Goal: Task Accomplishment & Management: Complete application form

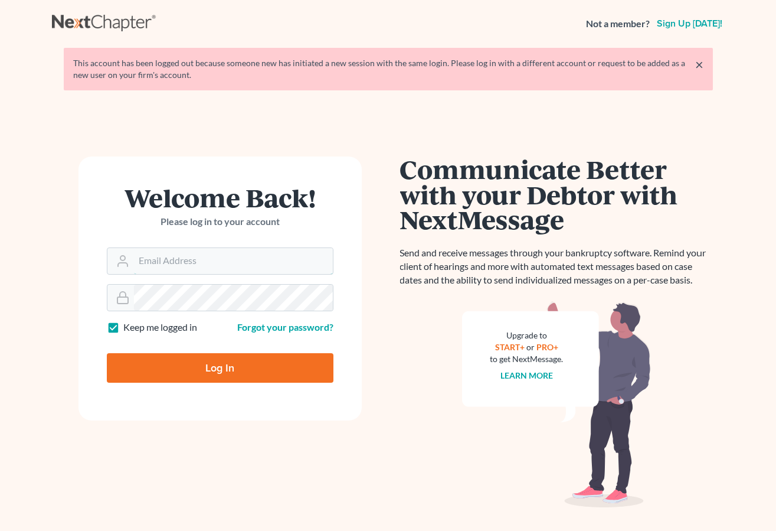
type input "[PERSON_NAME][EMAIL_ADDRESS][DOMAIN_NAME]"
click at [201, 366] on input "Log In" at bounding box center [220, 368] width 227 height 30
type input "Thinking..."
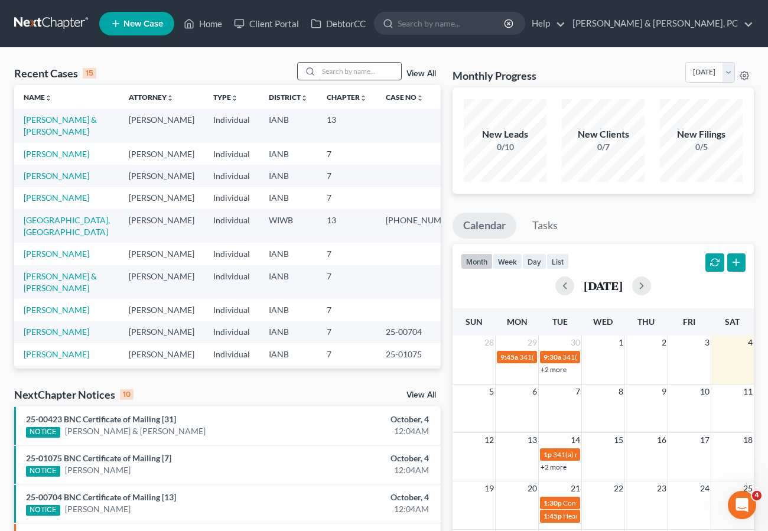
click at [337, 66] on input "search" at bounding box center [359, 71] width 83 height 17
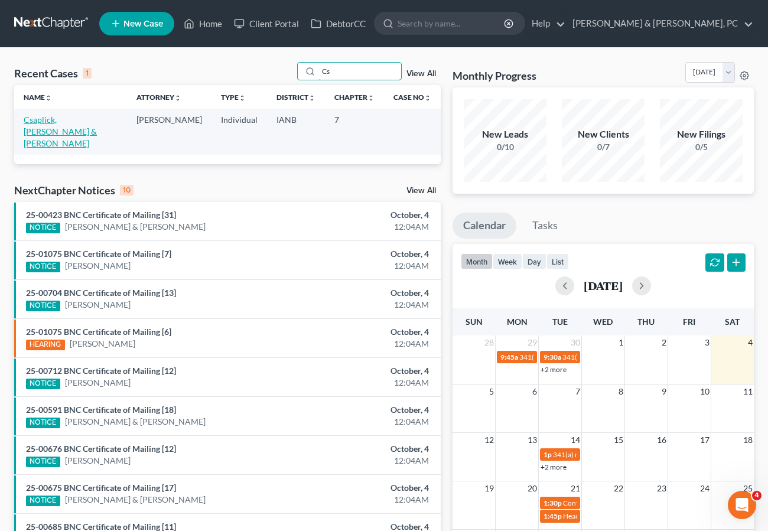
type input "Cs"
click at [76, 119] on link "Csaplick, Eric & Courtney" at bounding box center [60, 132] width 73 height 34
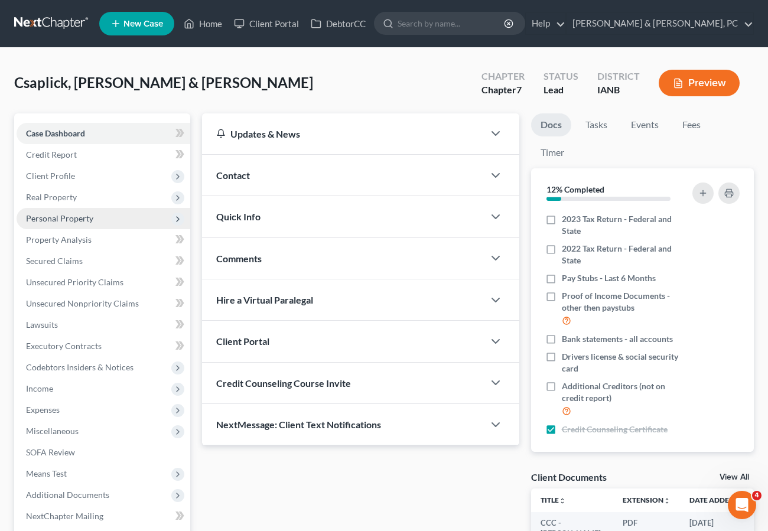
click at [56, 216] on span "Personal Property" at bounding box center [59, 218] width 67 height 10
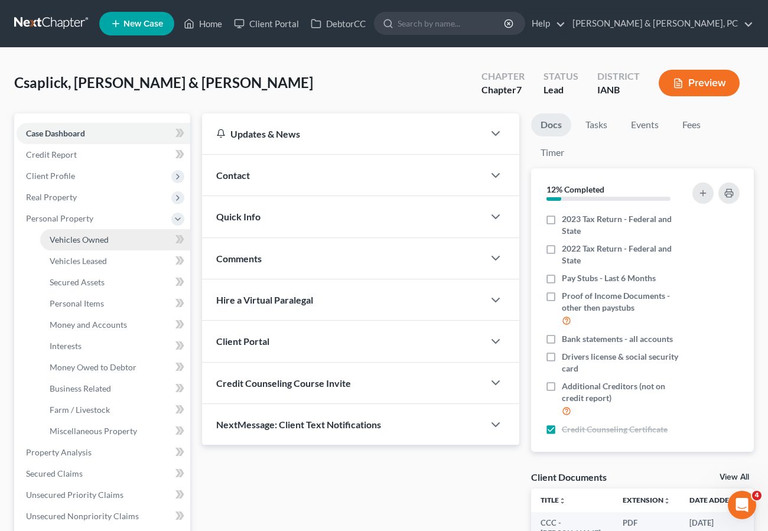
click at [93, 242] on span "Vehicles Owned" at bounding box center [79, 239] width 59 height 10
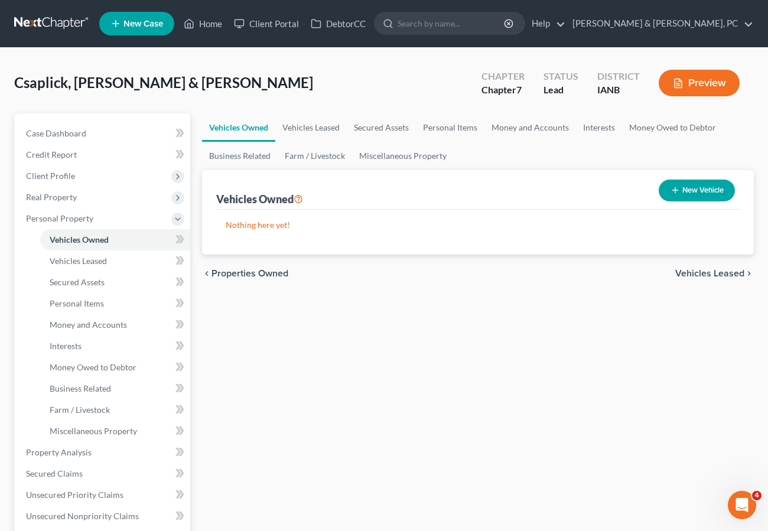
click at [690, 186] on button "New Vehicle" at bounding box center [696, 191] width 76 height 22
select select "0"
select select "2"
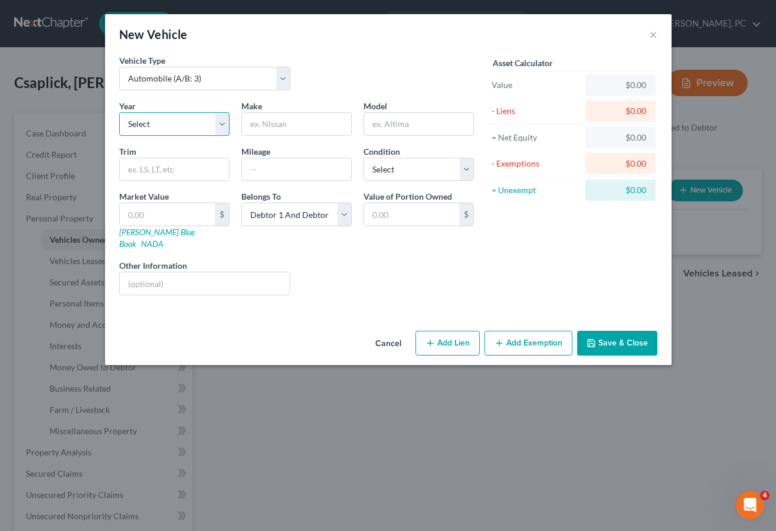
click at [167, 122] on select "Select 2026 2025 2024 2023 2022 2021 2020 2019 2018 2017 2016 2015 2014 2013 20…" at bounding box center [174, 124] width 110 height 24
select select "18"
click at [119, 112] on select "Select 2026 2025 2024 2023 2022 2021 2020 2019 2018 2017 2016 2015 2014 2013 20…" at bounding box center [174, 124] width 110 height 24
click at [272, 122] on input "text" at bounding box center [296, 124] width 109 height 22
type input "GMC"
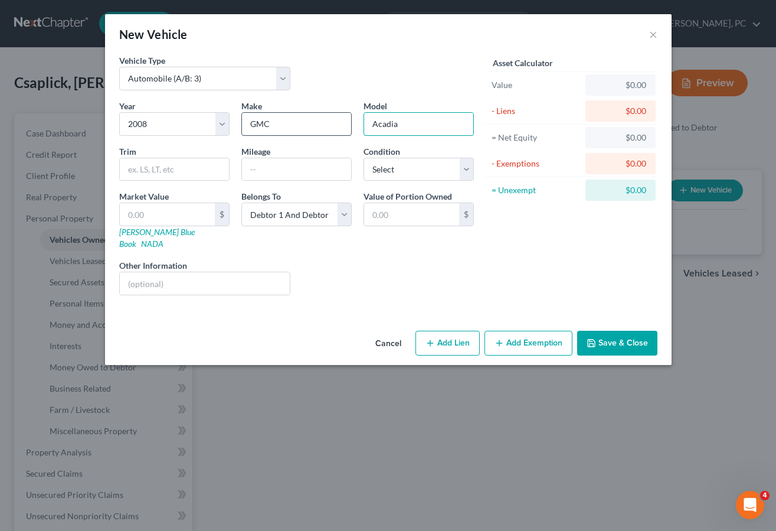
type input "Acadia"
click at [275, 174] on input "text" at bounding box center [296, 169] width 109 height 22
click at [263, 170] on input "178000" at bounding box center [296, 169] width 109 height 22
type input "178,000"
click at [406, 175] on select "Select Excellent Very Good Good Fair Poor" at bounding box center [419, 170] width 110 height 24
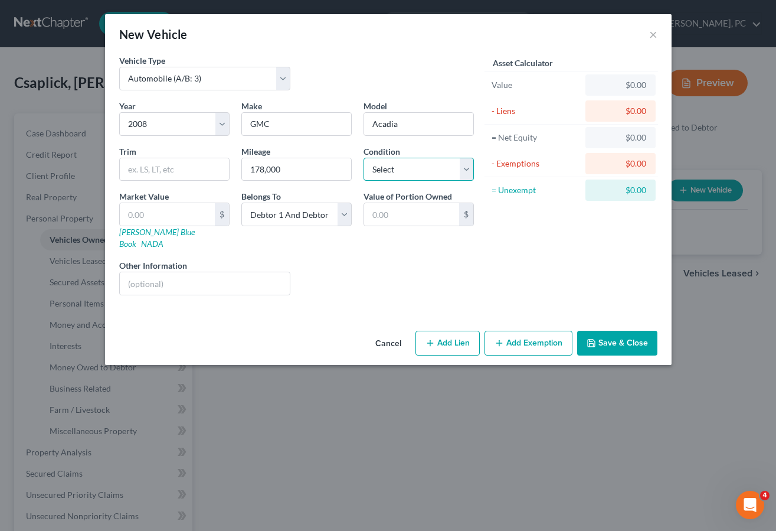
select select "2"
click at [364, 158] on select "Select Excellent Very Good Good Fair Poor" at bounding box center [419, 170] width 110 height 24
click at [176, 211] on input "text" at bounding box center [167, 214] width 95 height 22
type input "4"
type input "4.00"
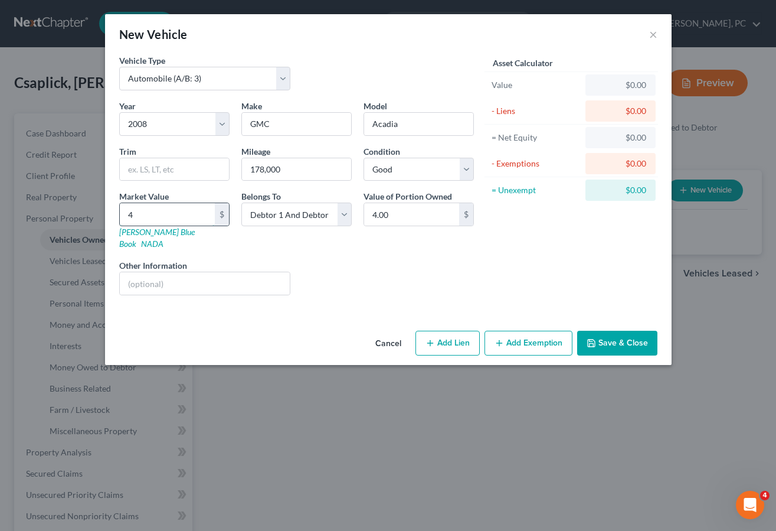
type input "45"
type input "45.00"
type input "450"
type input "450.00"
type input "4500"
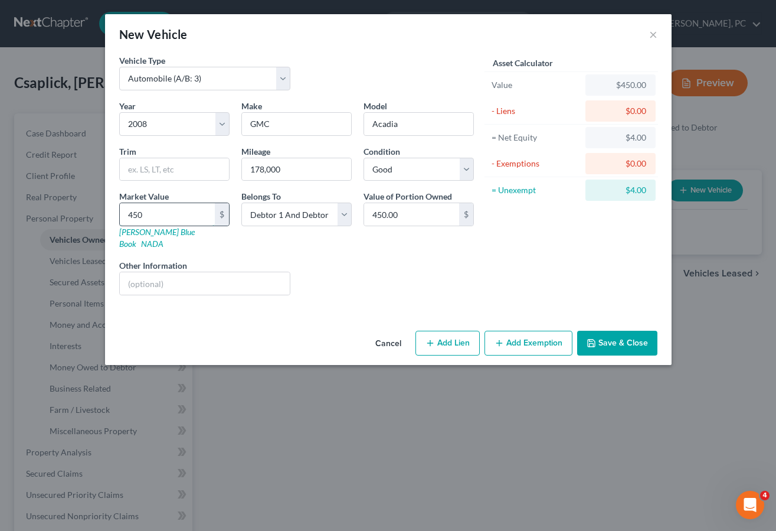
type input "4,500.00"
type input "4,500"
click at [531, 331] on button "Add Exemption" at bounding box center [529, 343] width 88 height 25
select select "2"
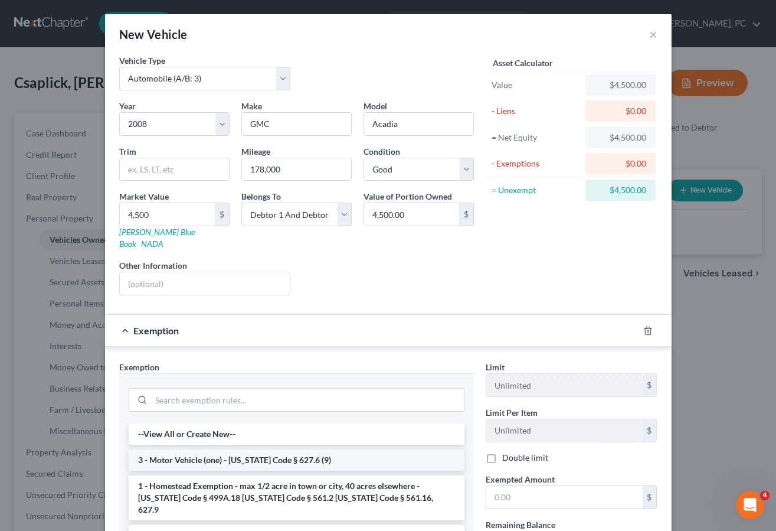
click at [292, 449] on li "3 - Motor Vehicle (one) - Iowa Code § 627.6 (9)" at bounding box center [297, 459] width 336 height 21
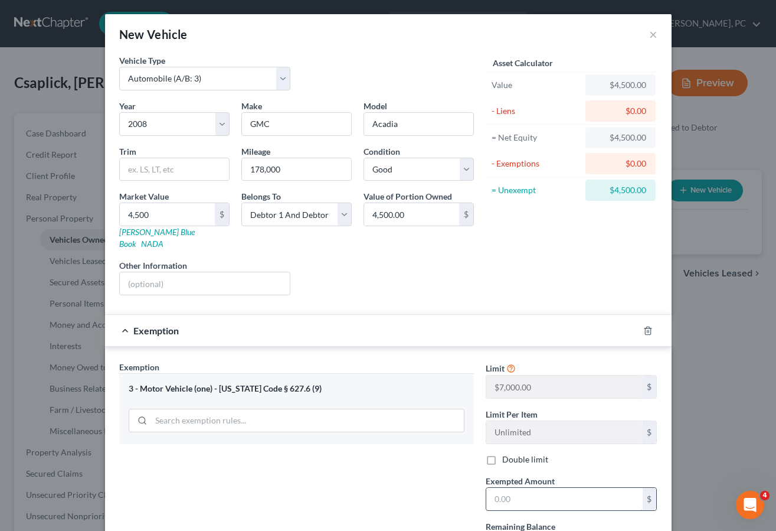
click at [525, 497] on input "text" at bounding box center [565, 499] width 156 height 22
type input "4,500"
click at [376, 459] on div "Exemption Set must be selected for CA. Exemption * 3 - Motor Vehicle (one) - Io…" at bounding box center [296, 486] width 367 height 251
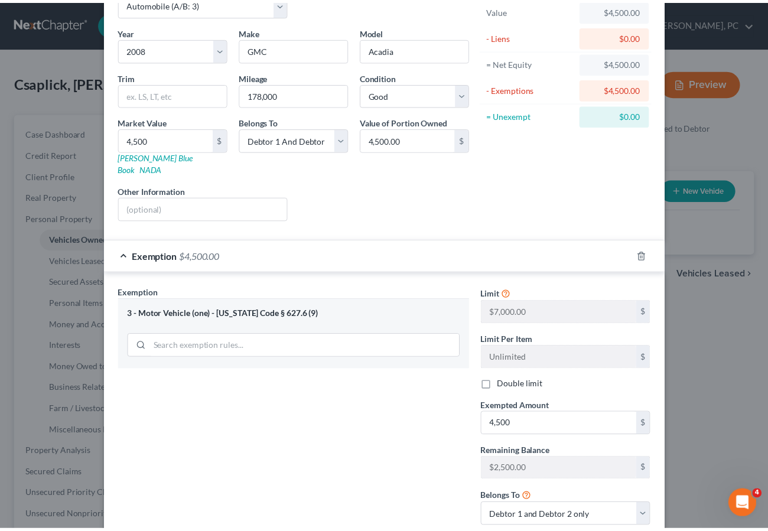
scroll to position [144, 0]
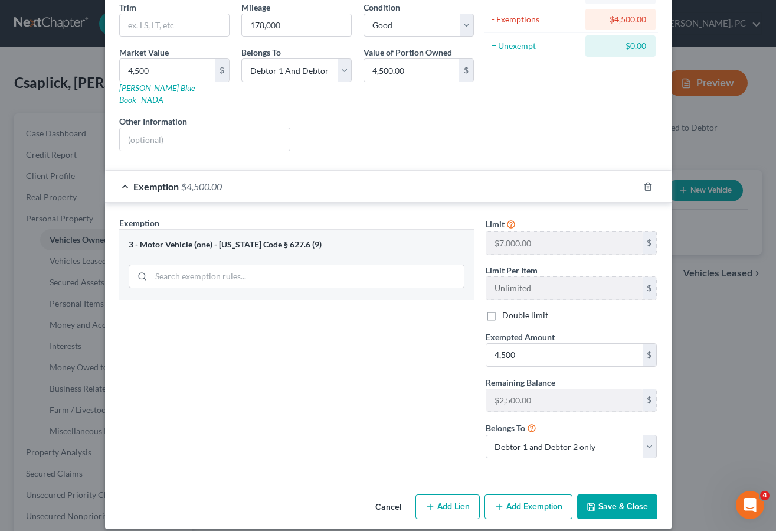
click at [613, 494] on button "Save & Close" at bounding box center [617, 506] width 80 height 25
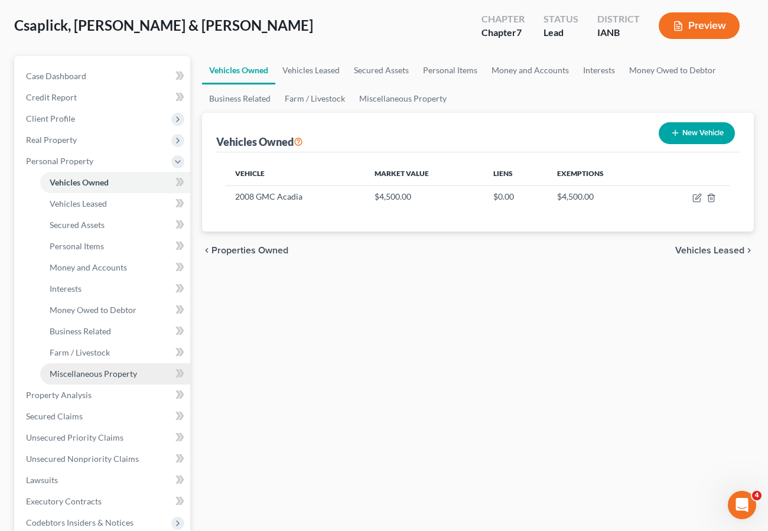
scroll to position [72, 0]
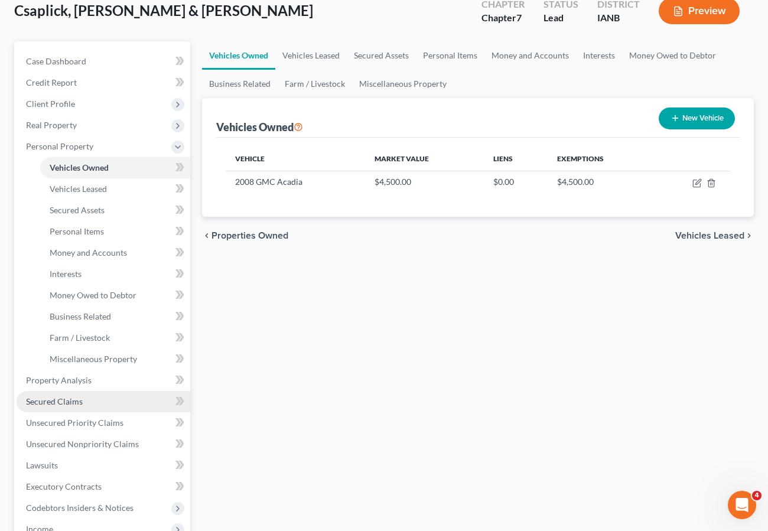
click at [63, 403] on span "Secured Claims" at bounding box center [54, 401] width 57 height 10
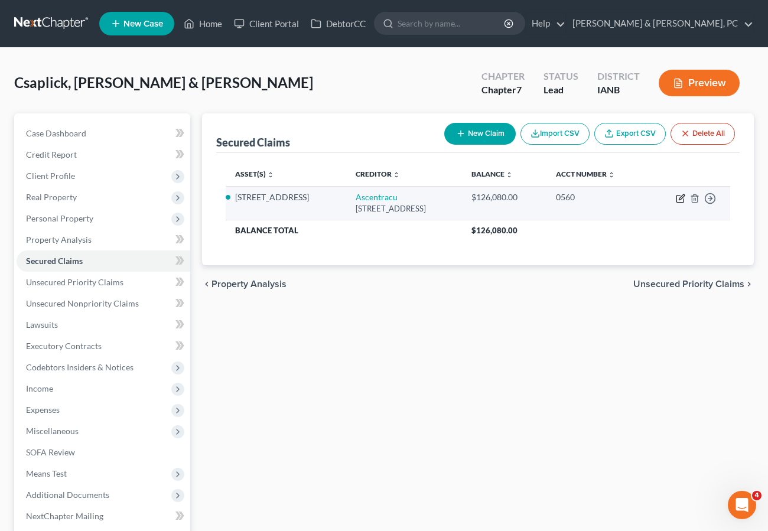
click at [679, 197] on icon "button" at bounding box center [679, 198] width 9 height 9
select select "16"
select select "3"
select select "4"
select select "2"
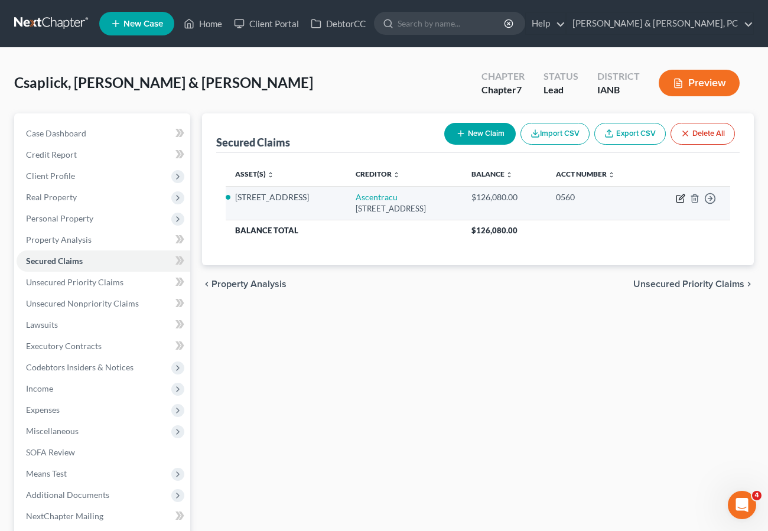
select select "0"
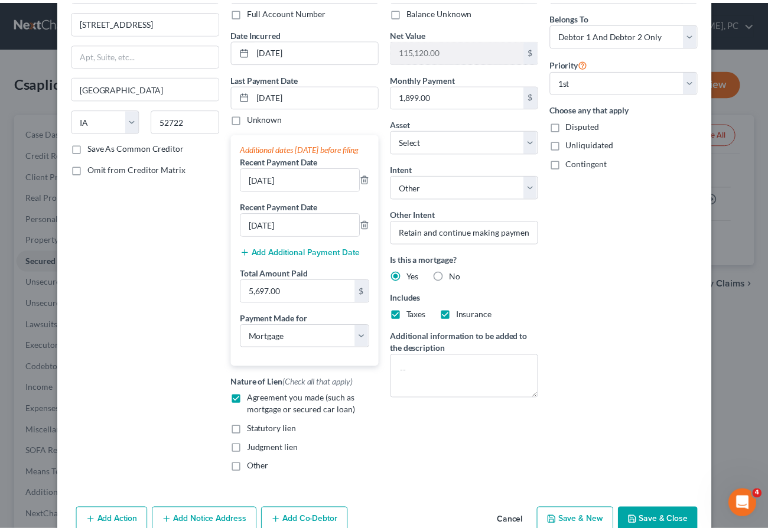
scroll to position [138, 0]
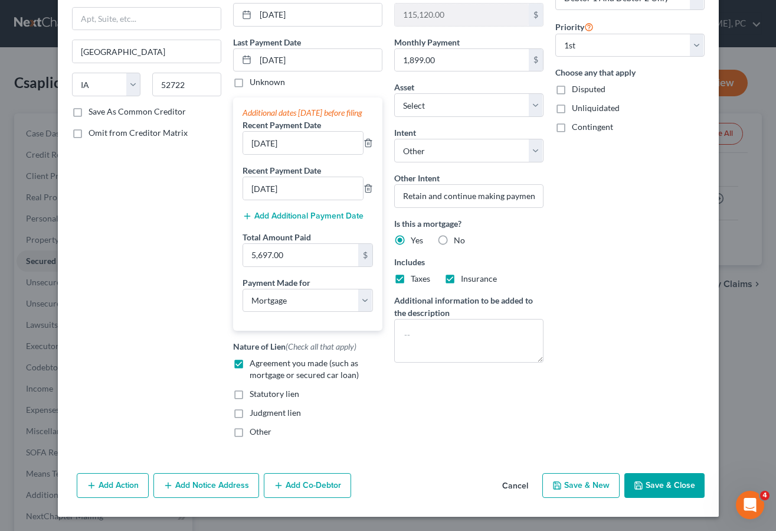
click at [655, 488] on button "Save & Close" at bounding box center [665, 485] width 80 height 25
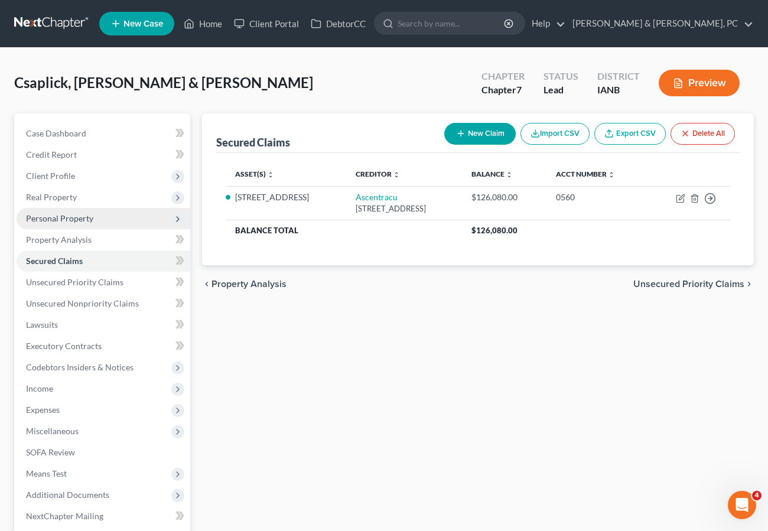
click at [64, 217] on span "Personal Property" at bounding box center [59, 218] width 67 height 10
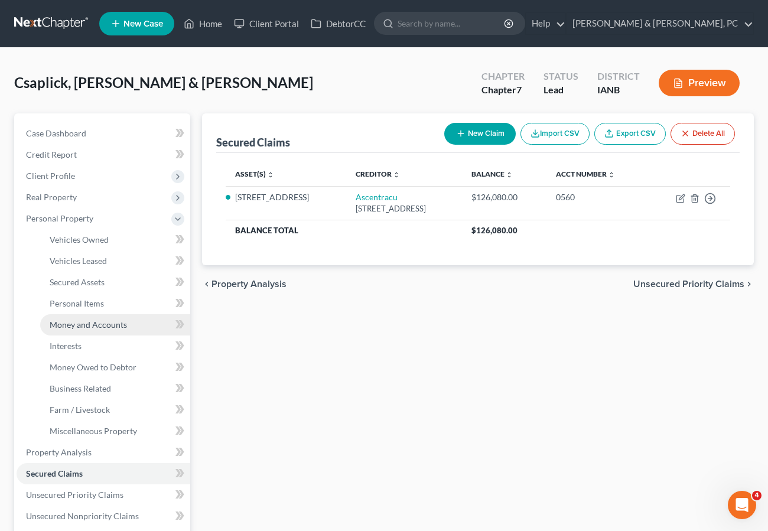
click at [68, 324] on span "Money and Accounts" at bounding box center [88, 324] width 77 height 10
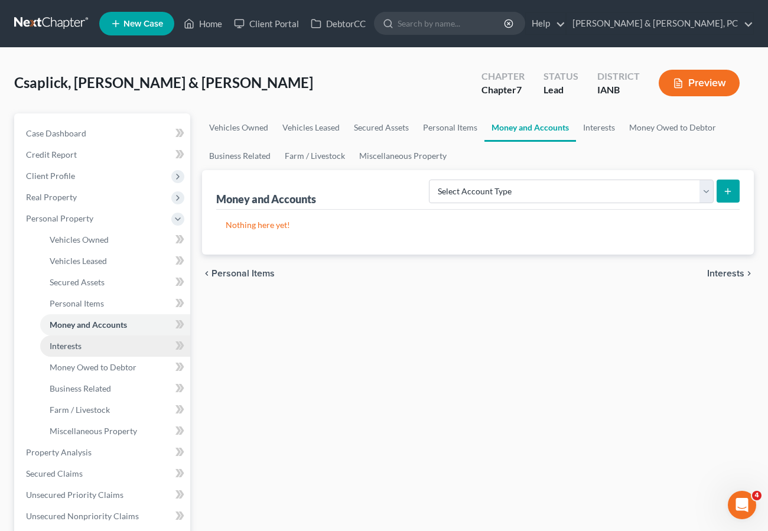
click at [70, 349] on span "Interests" at bounding box center [66, 346] width 32 height 10
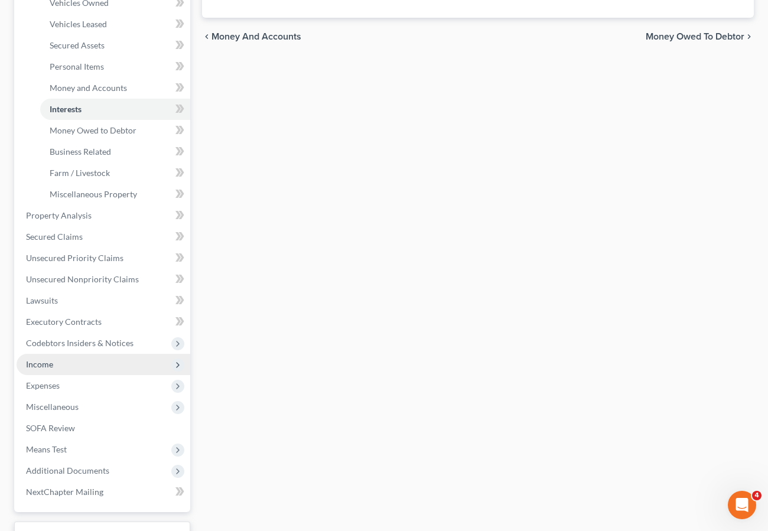
scroll to position [240, 0]
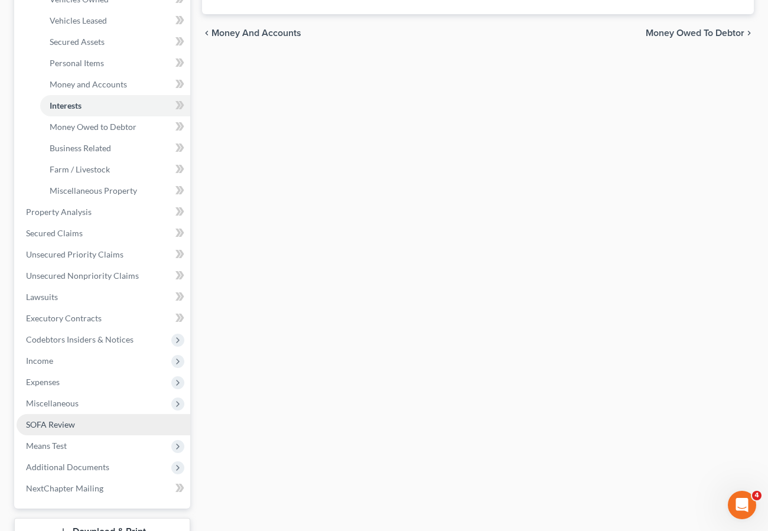
click at [46, 422] on span "SOFA Review" at bounding box center [50, 424] width 49 height 10
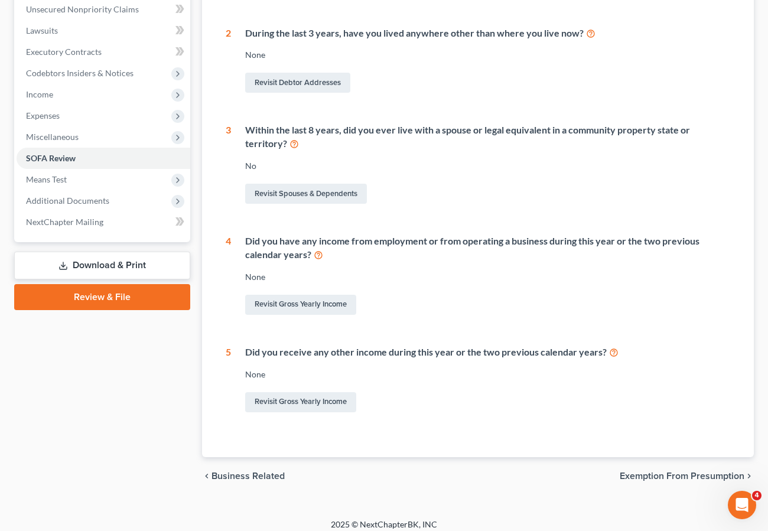
scroll to position [303, 0]
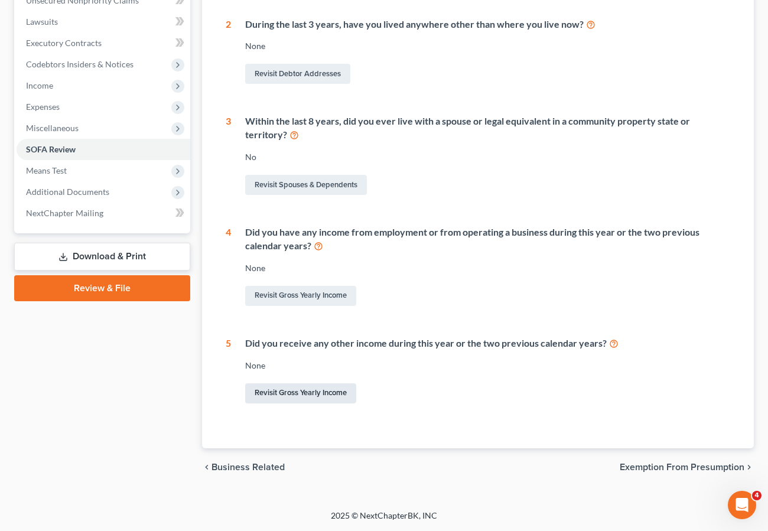
click at [295, 386] on link "Revisit Gross Yearly Income" at bounding box center [300, 393] width 111 height 20
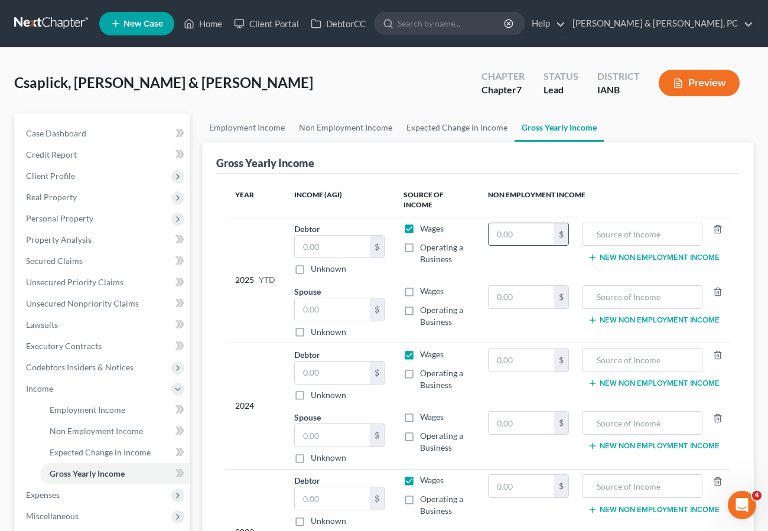
click at [527, 234] on input "text" at bounding box center [521, 234] width 66 height 22
type input "11,000"
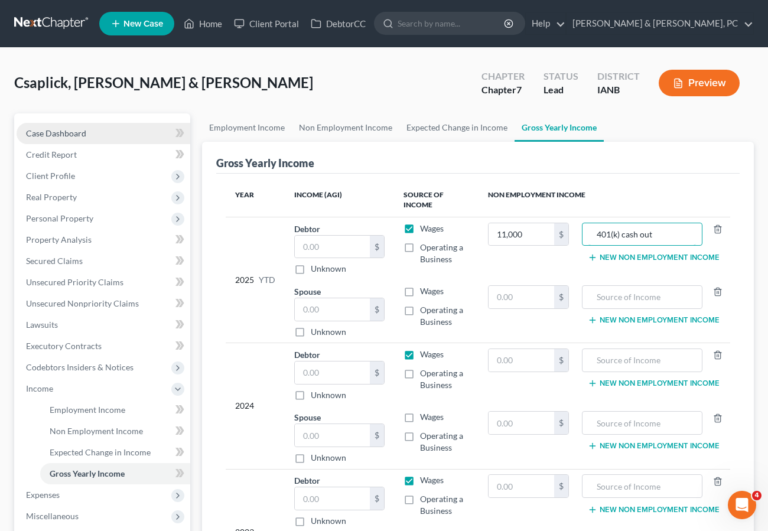
type input "401(k) cash out"
click at [45, 132] on span "Case Dashboard" at bounding box center [56, 133] width 60 height 10
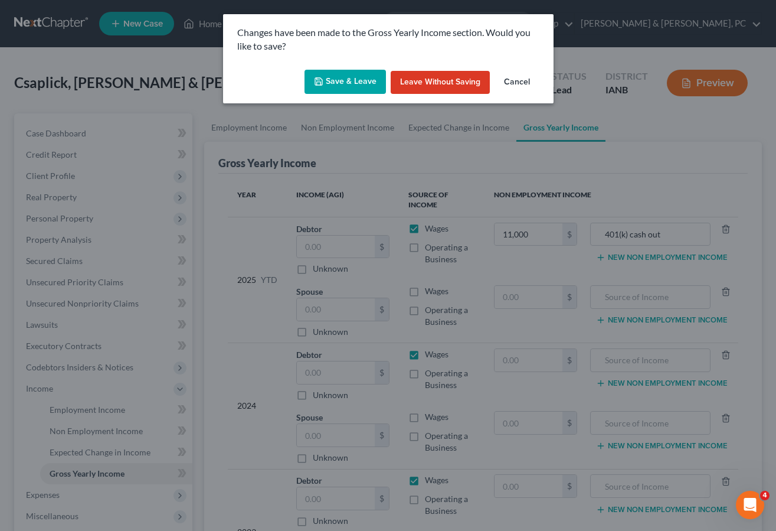
click at [329, 78] on button "Save & Leave" at bounding box center [345, 82] width 81 height 25
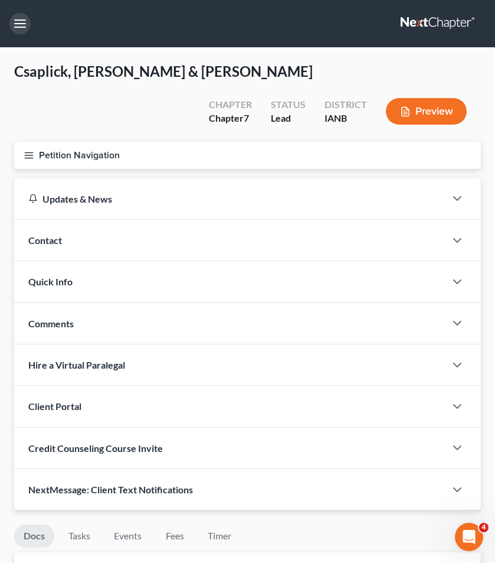
click at [21, 22] on button "button" at bounding box center [19, 23] width 21 height 21
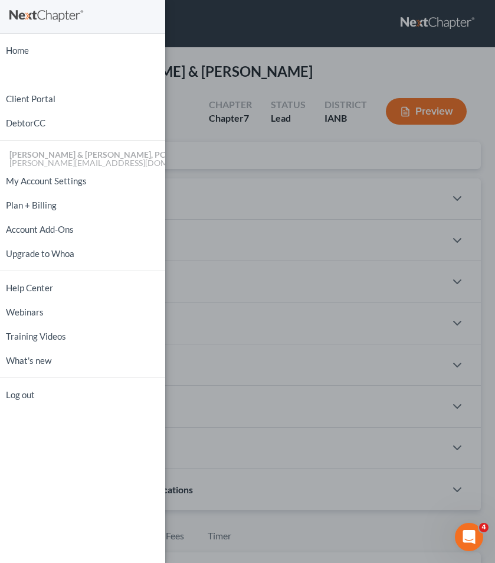
click at [286, 147] on div "Home New Case Client Portal DebtorCC Henkels & Baker, PC kylie@henkelsbaker.com…" at bounding box center [247, 281] width 495 height 563
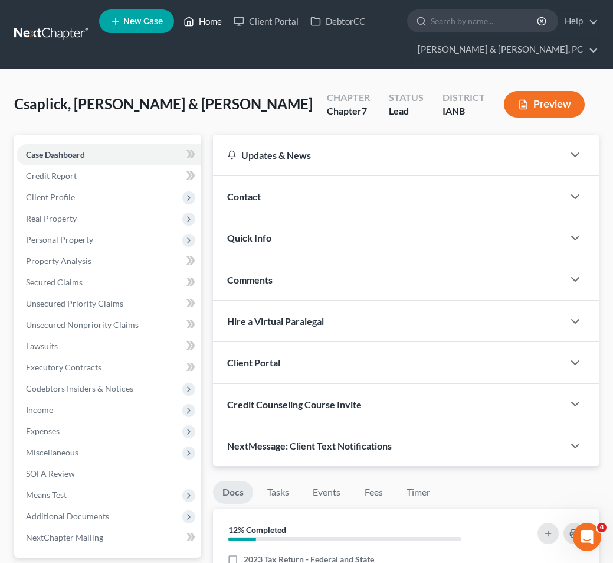
click at [202, 19] on link "Home" at bounding box center [203, 21] width 50 height 21
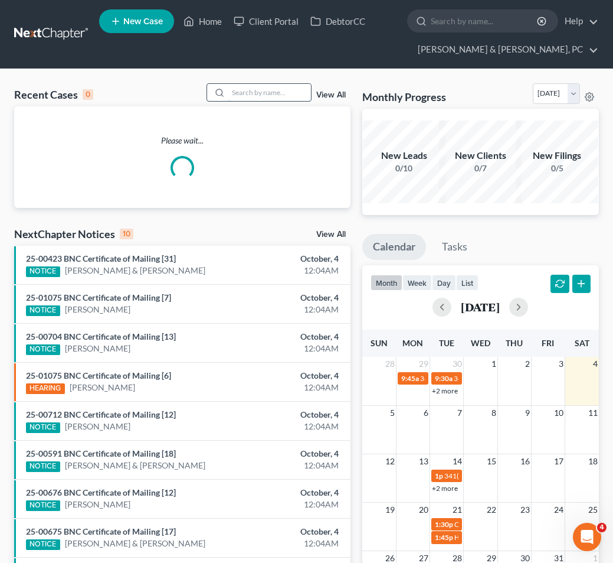
click at [236, 94] on input "search" at bounding box center [270, 92] width 83 height 17
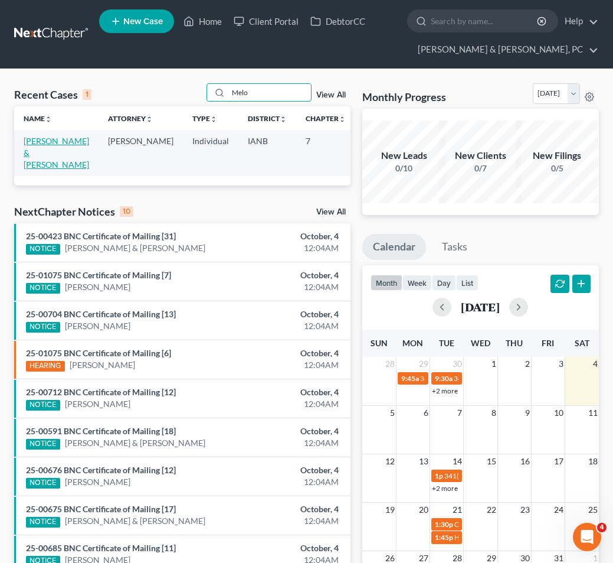
type input "Melo"
click at [35, 152] on link "Russell, Zachary & Meloccaro, Courtney" at bounding box center [57, 153] width 66 height 34
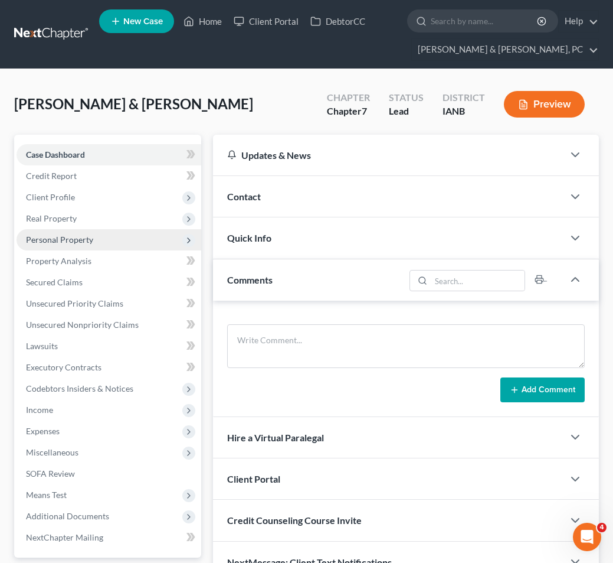
click at [67, 243] on span "Personal Property" at bounding box center [59, 239] width 67 height 10
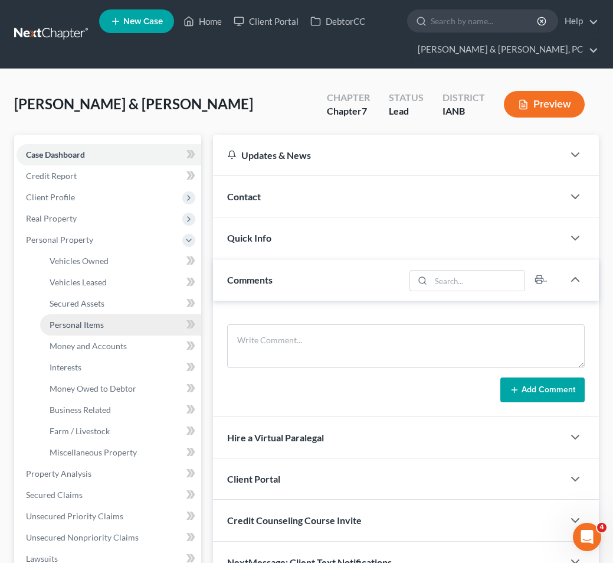
click at [78, 317] on link "Personal Items" at bounding box center [120, 324] width 161 height 21
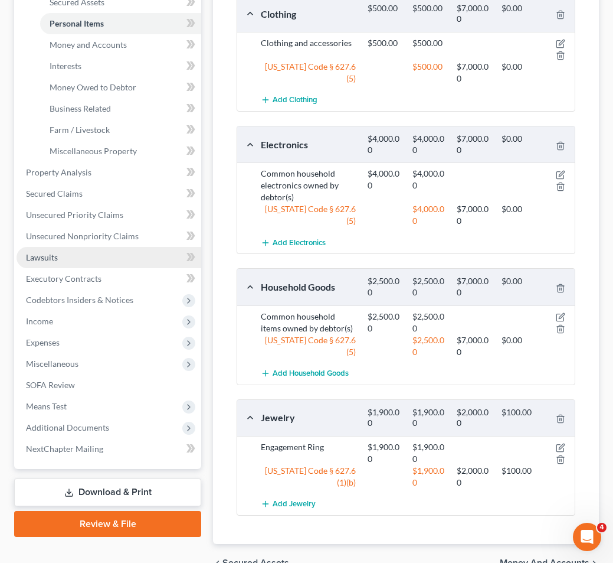
scroll to position [216, 0]
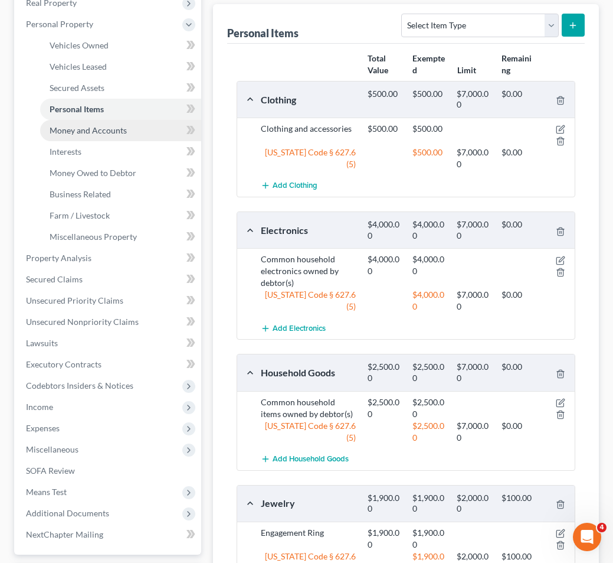
click at [81, 129] on span "Money and Accounts" at bounding box center [88, 130] width 77 height 10
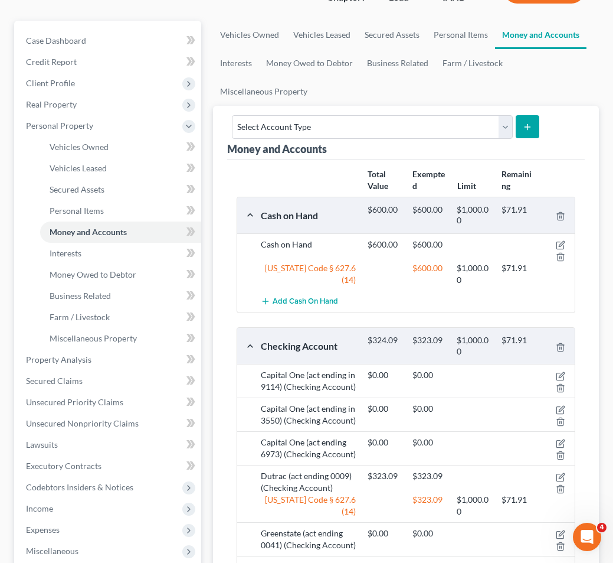
scroll to position [104, 0]
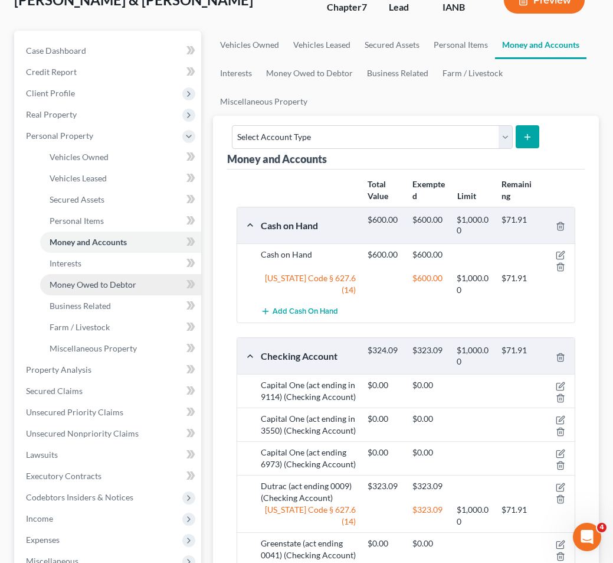
click at [76, 282] on span "Money Owed to Debtor" at bounding box center [93, 284] width 87 height 10
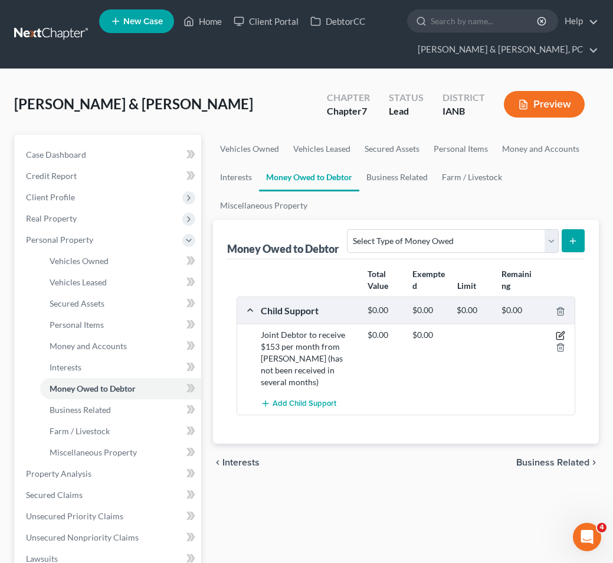
click at [560, 332] on icon "button" at bounding box center [560, 335] width 9 height 9
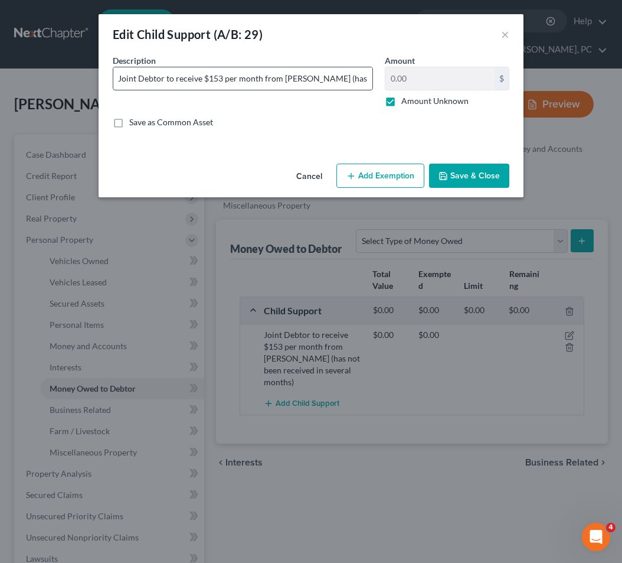
click at [215, 74] on input "Joint Debtor to receive $153 per month from Jared Ness (has not been received i…" at bounding box center [242, 78] width 259 height 22
type input "Joint Debtor to receive $513 per month from Jared Ness (has not been received i…"
click at [476, 175] on button "Save & Close" at bounding box center [469, 176] width 80 height 25
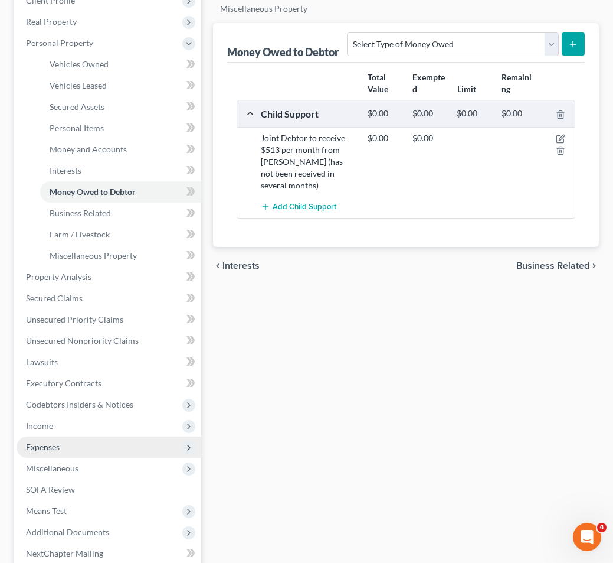
scroll to position [197, 0]
click at [47, 445] on span "Expenses" at bounding box center [43, 446] width 34 height 10
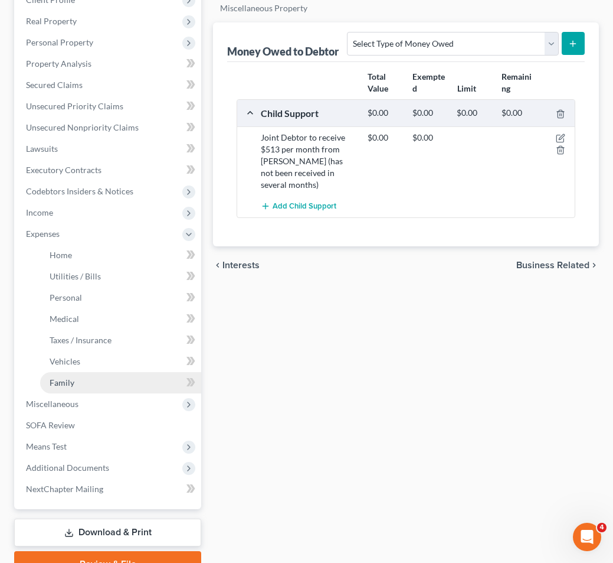
click at [67, 384] on span "Family" at bounding box center [62, 382] width 25 height 10
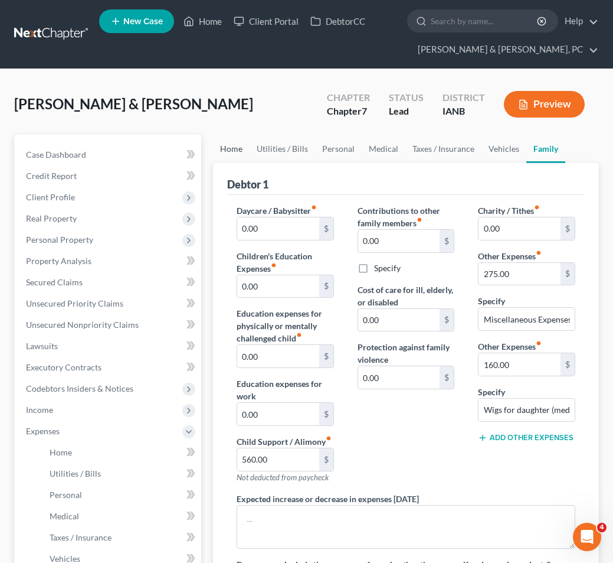
click at [233, 151] on link "Home" at bounding box center [231, 149] width 37 height 28
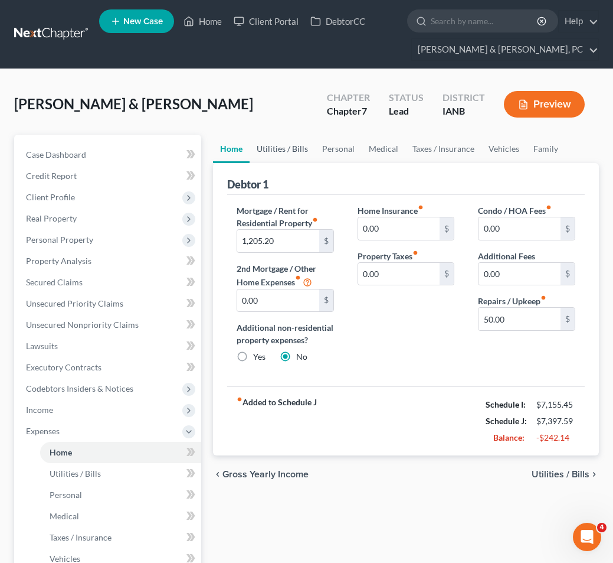
click at [282, 146] on link "Utilities / Bills" at bounding box center [283, 149] width 66 height 28
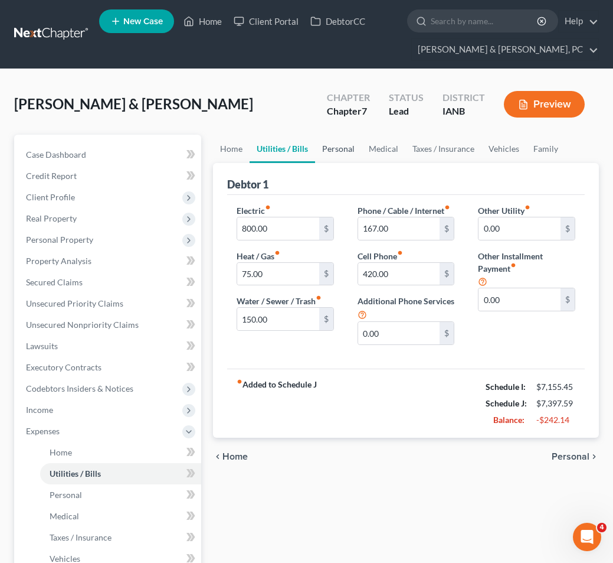
click at [337, 147] on link "Personal" at bounding box center [338, 149] width 47 height 28
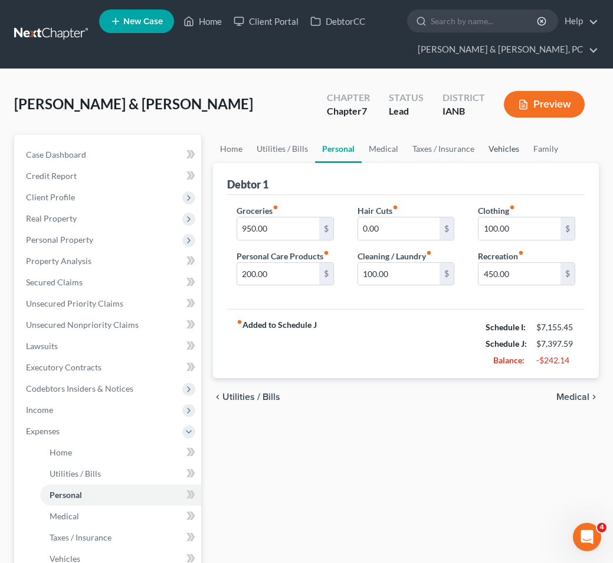
click at [507, 149] on link "Vehicles" at bounding box center [504, 149] width 45 height 28
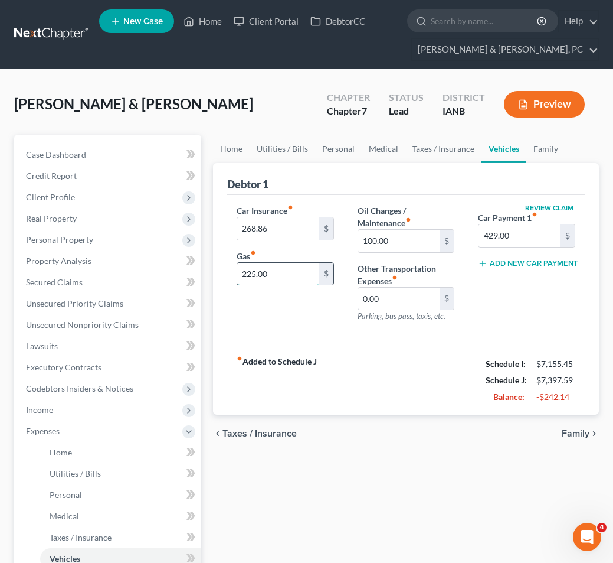
click at [284, 279] on input "225.00" at bounding box center [278, 274] width 82 height 22
type input "500"
click at [341, 145] on link "Personal" at bounding box center [338, 149] width 47 height 28
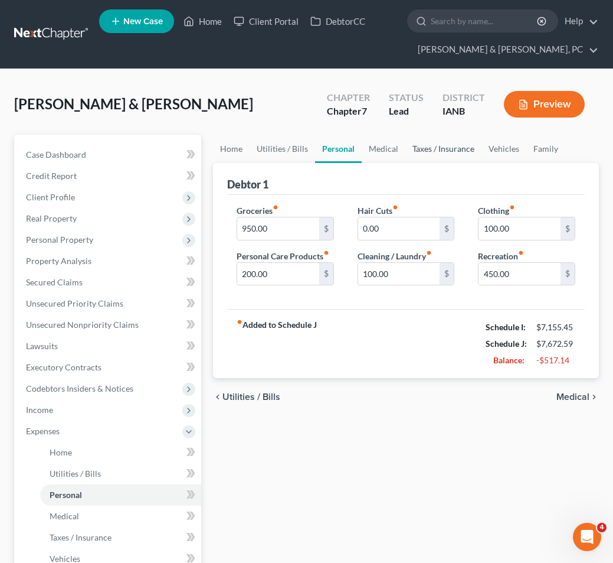
click at [425, 147] on link "Taxes / Insurance" at bounding box center [444, 149] width 76 height 28
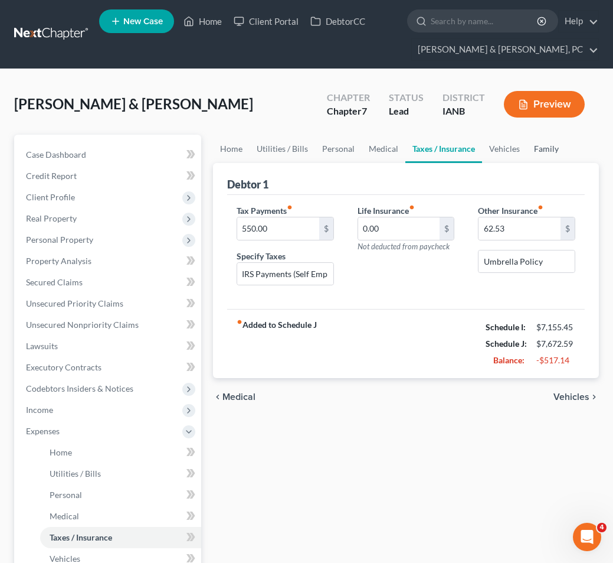
click at [545, 148] on link "Family" at bounding box center [546, 149] width 39 height 28
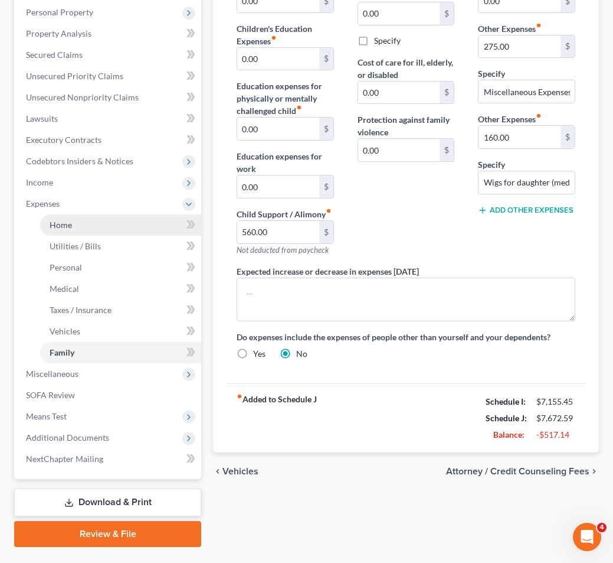
scroll to position [256, 0]
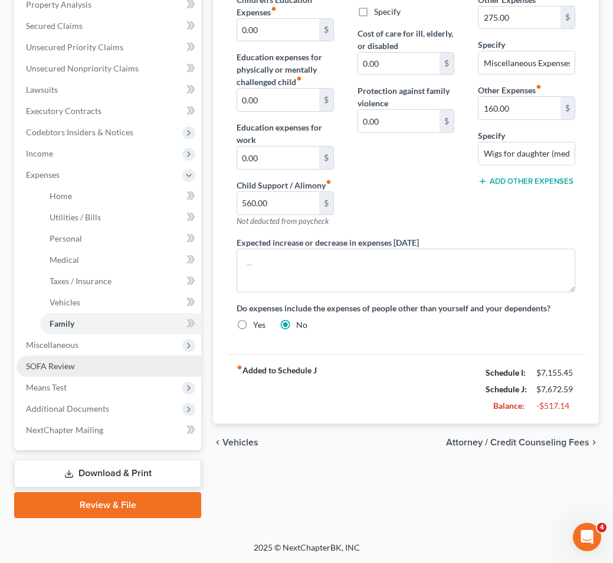
click at [54, 366] on span "SOFA Review" at bounding box center [50, 366] width 49 height 10
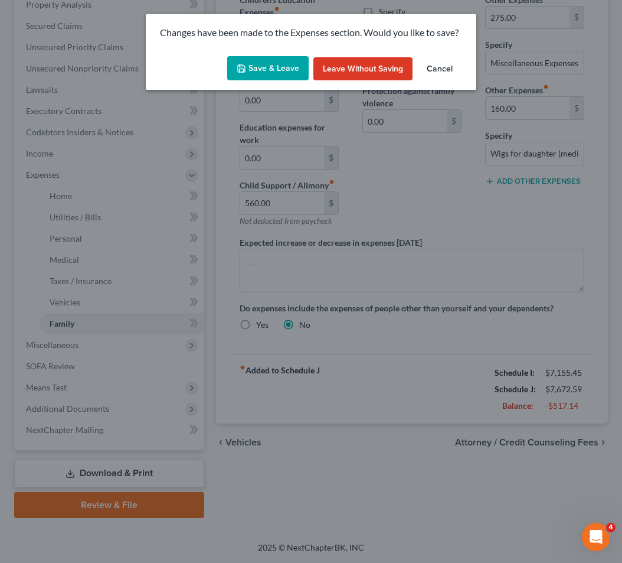
click at [259, 66] on button "Save & Leave" at bounding box center [267, 68] width 81 height 25
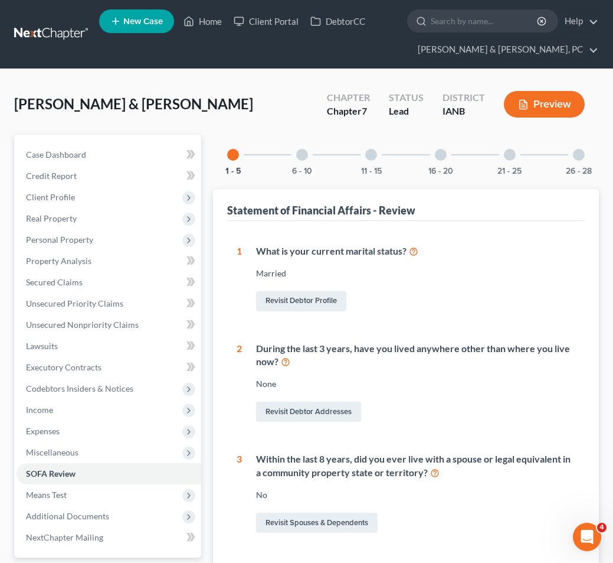
click at [304, 154] on div at bounding box center [302, 155] width 12 height 12
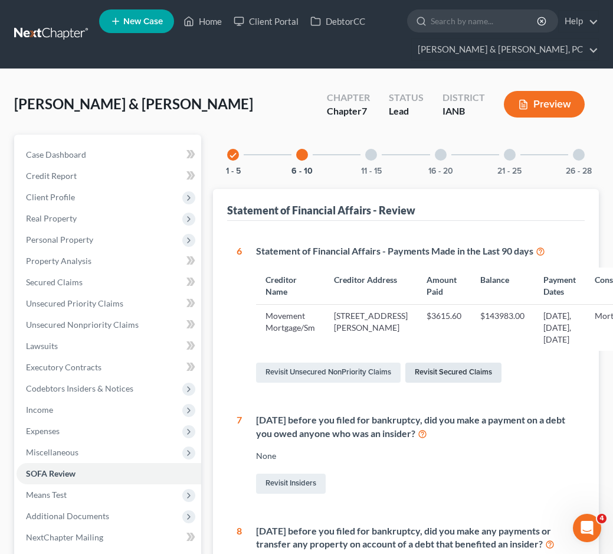
click at [439, 383] on link "Revisit Secured Claims" at bounding box center [454, 373] width 96 height 20
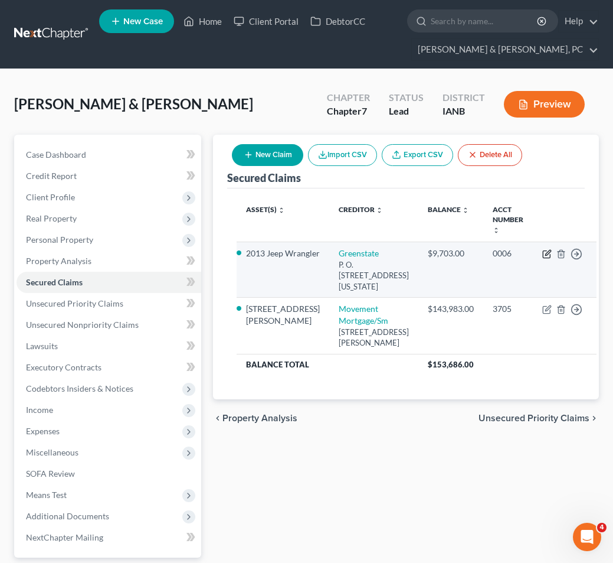
click at [543, 250] on icon "button" at bounding box center [547, 253] width 9 height 9
select select "16"
select select "4"
select select "1"
select select "0"
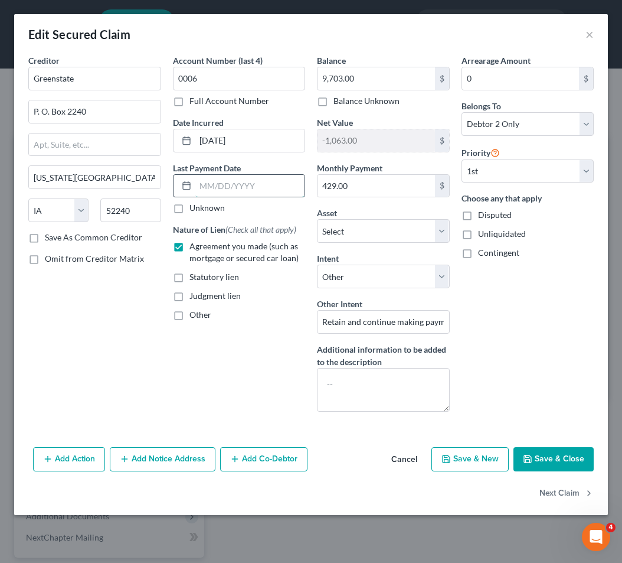
click at [210, 182] on input "text" at bounding box center [250, 186] width 110 height 22
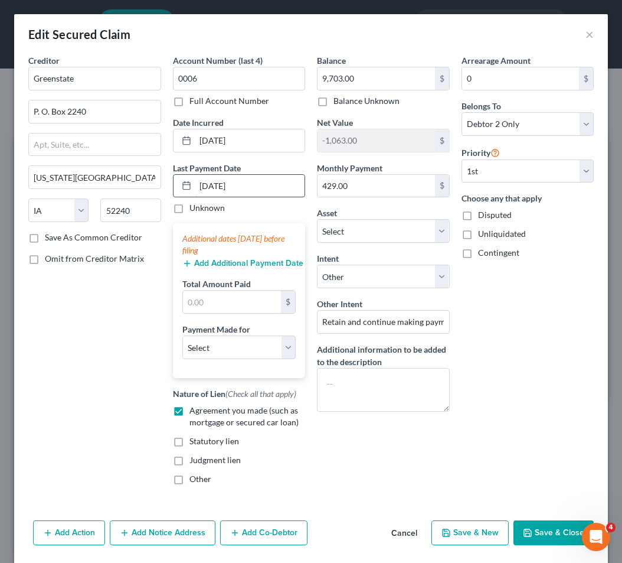
type input "09/01/2025"
click at [218, 343] on select "Select Car Credit Card Loan Repayment Mortgage Other Suppliers Or Vendors" at bounding box center [239, 347] width 114 height 24
select select "0"
click at [182, 335] on select "Select Car Credit Card Loan Repayment Mortgage Other Suppliers Or Vendors" at bounding box center [239, 347] width 114 height 24
click at [209, 267] on button "Add Additional Payment Date" at bounding box center [239, 263] width 114 height 9
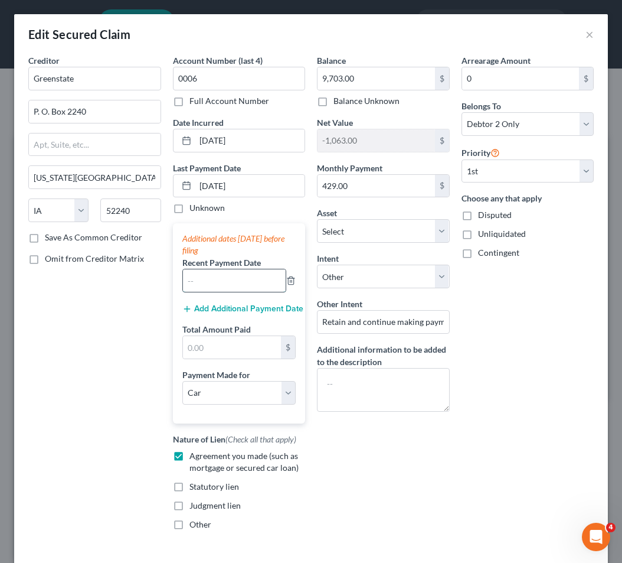
click at [205, 280] on input "text" at bounding box center [234, 280] width 103 height 22
type input "08/01/2025"
click at [212, 321] on div "Additional dates within 90 days before filing Recent Payment Date 08/01/2025 Ad…" at bounding box center [239, 323] width 133 height 200
click at [214, 310] on button "Add Additional Payment Date" at bounding box center [239, 308] width 114 height 9
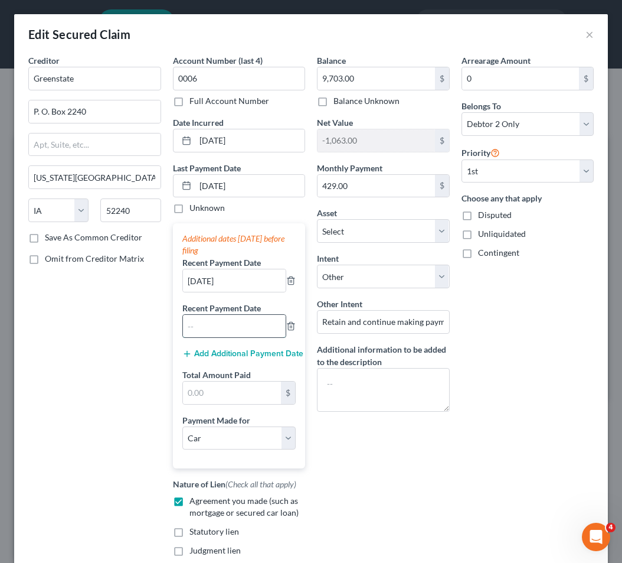
click at [203, 321] on input "text" at bounding box center [234, 326] width 103 height 22
type input "07/01/2025"
click at [198, 385] on input "text" at bounding box center [232, 392] width 99 height 22
type input "1,287"
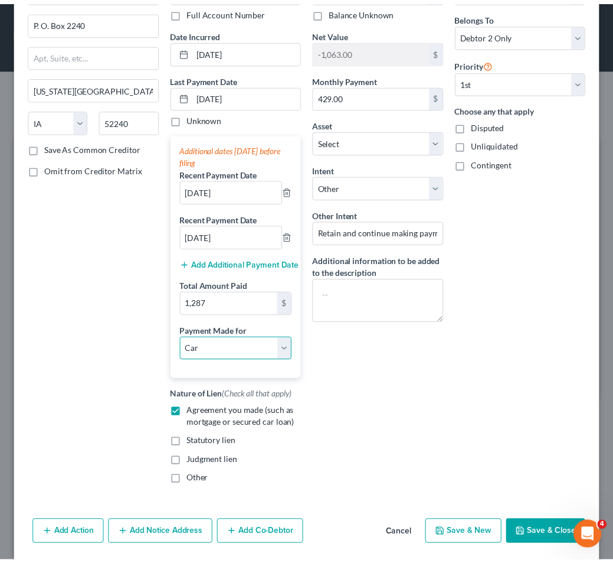
scroll to position [130, 0]
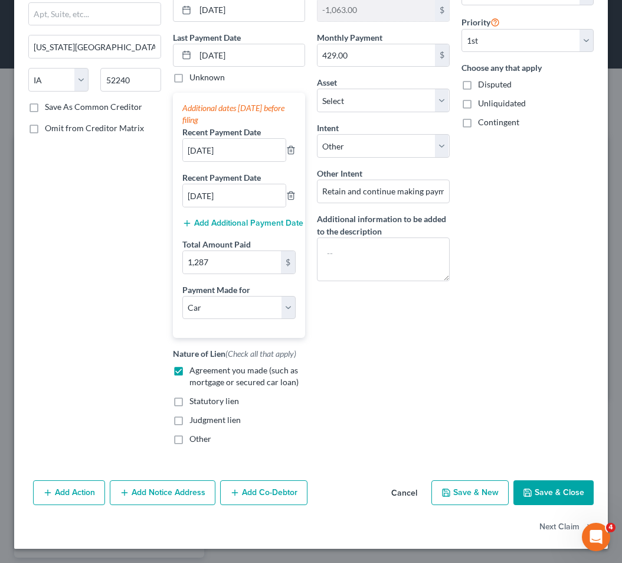
click at [549, 488] on button "Save & Close" at bounding box center [554, 492] width 80 height 25
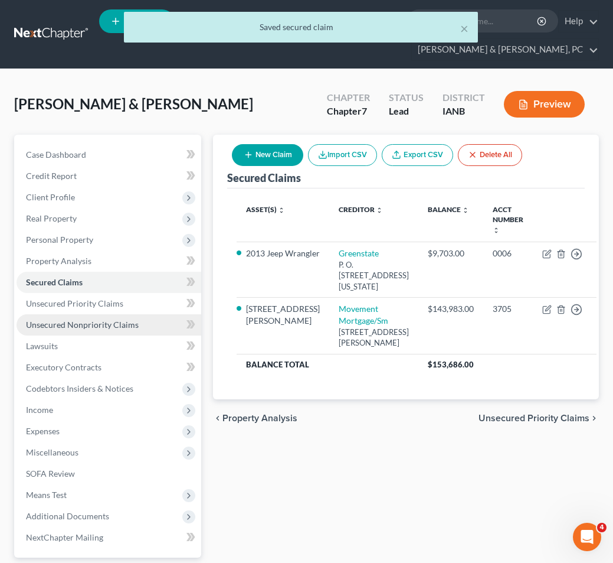
click at [84, 328] on span "Unsecured Nonpriority Claims" at bounding box center [82, 324] width 113 height 10
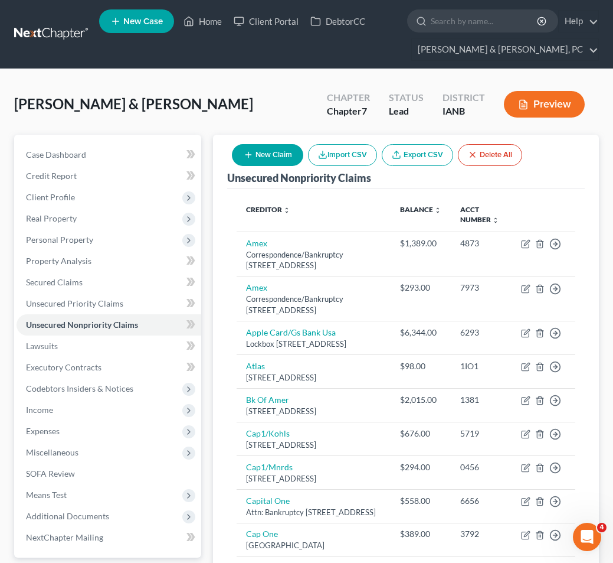
click at [541, 97] on button "Preview" at bounding box center [544, 104] width 81 height 27
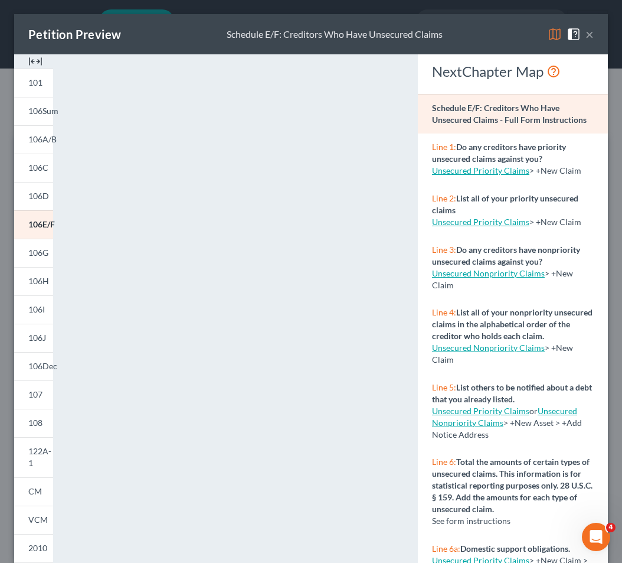
click at [586, 34] on button "×" at bounding box center [590, 34] width 8 height 14
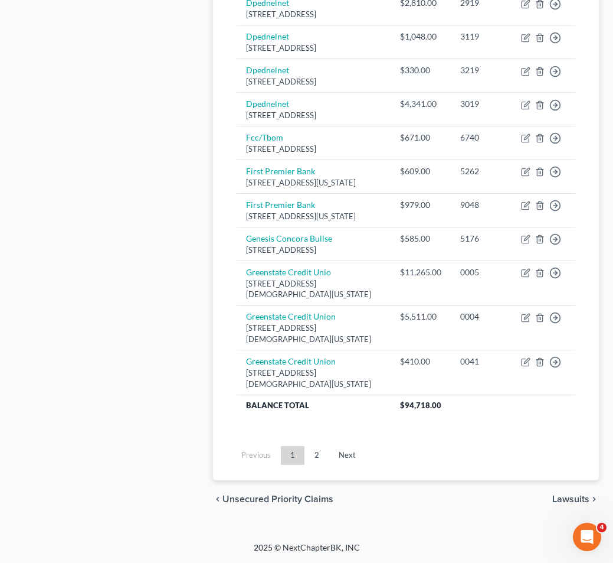
scroll to position [990, 0]
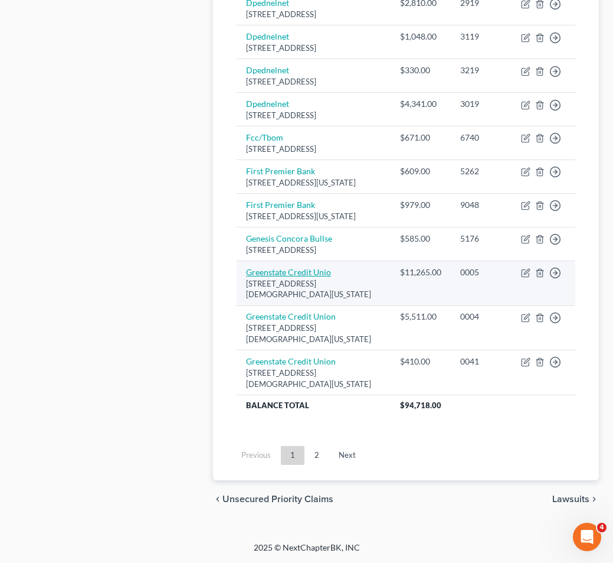
click at [304, 269] on link "Greenstate Credit Unio" at bounding box center [288, 272] width 85 height 10
select select "16"
select select "4"
select select "1"
select select "0"
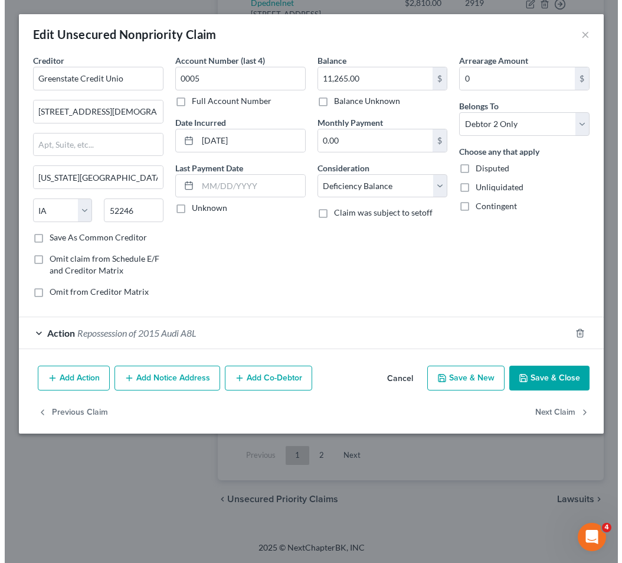
scroll to position [978, 0]
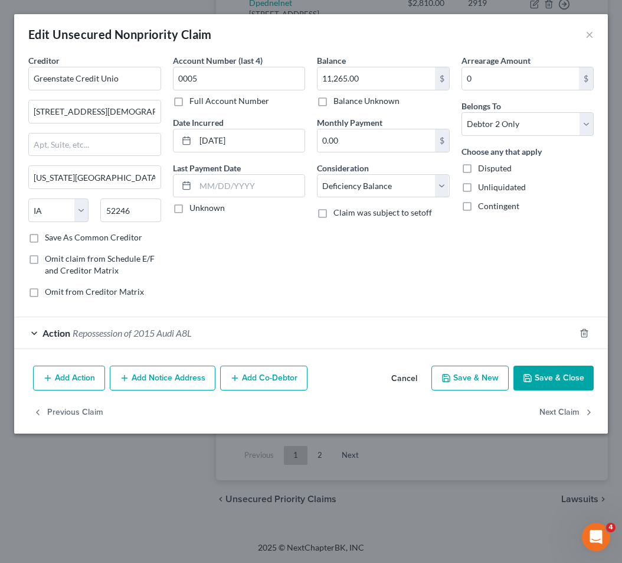
click at [123, 332] on span "Repossession of 2015 Audi A8L" at bounding box center [132, 332] width 119 height 11
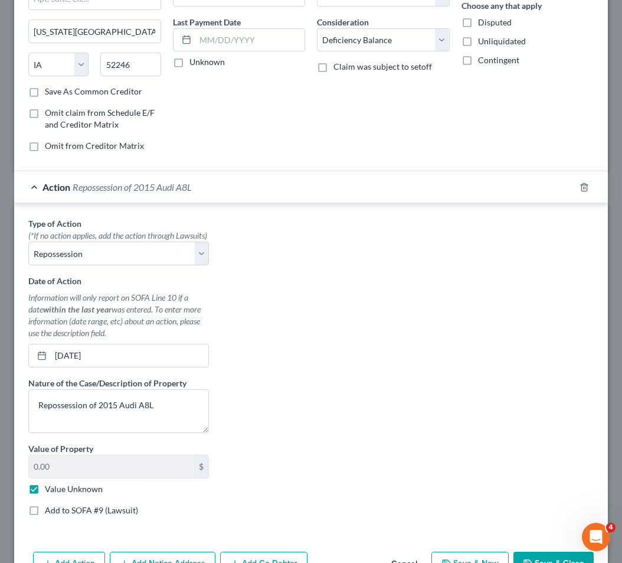
scroll to position [167, 0]
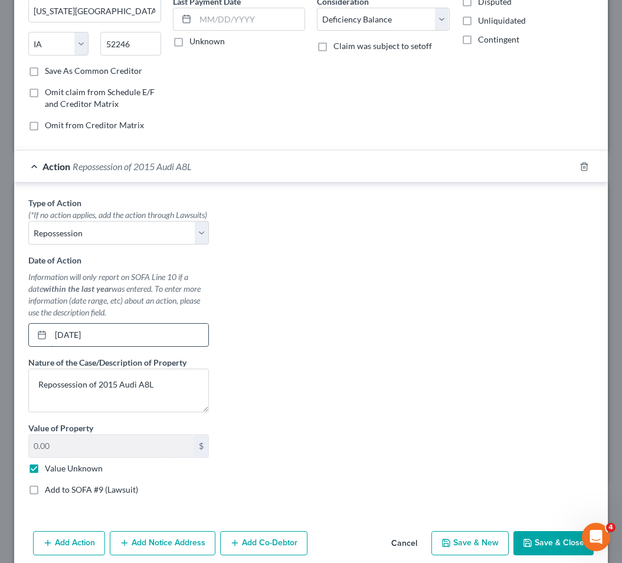
click at [139, 346] on input "06/28/2024" at bounding box center [130, 335] width 158 height 22
type input "06/28/2024"
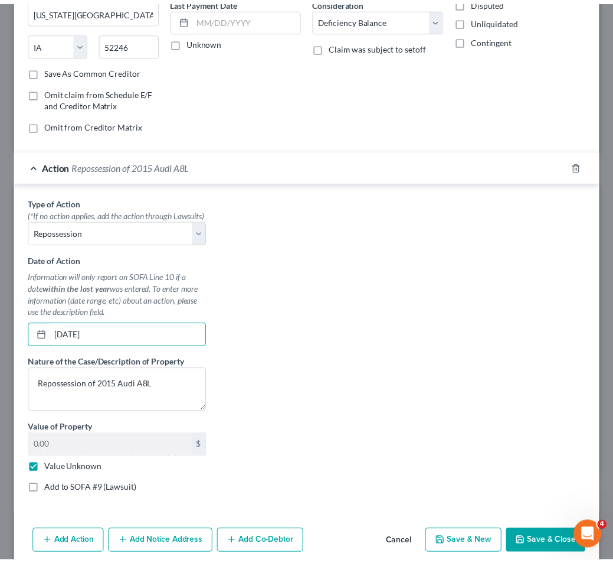
scroll to position [229, 0]
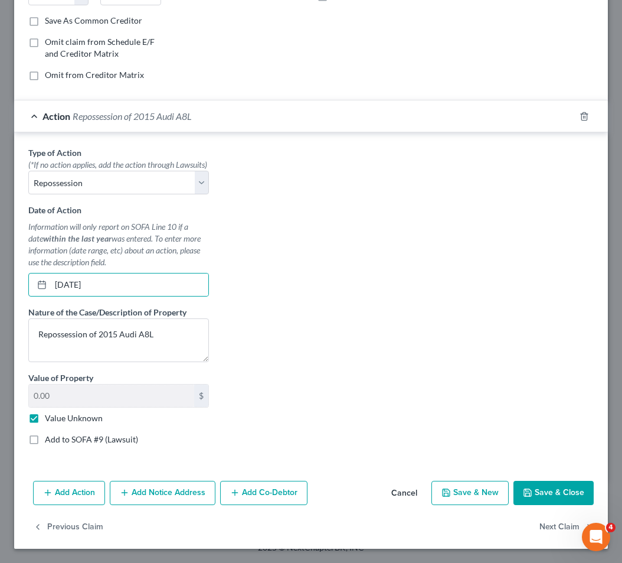
click at [549, 487] on button "Save & Close" at bounding box center [554, 493] width 80 height 25
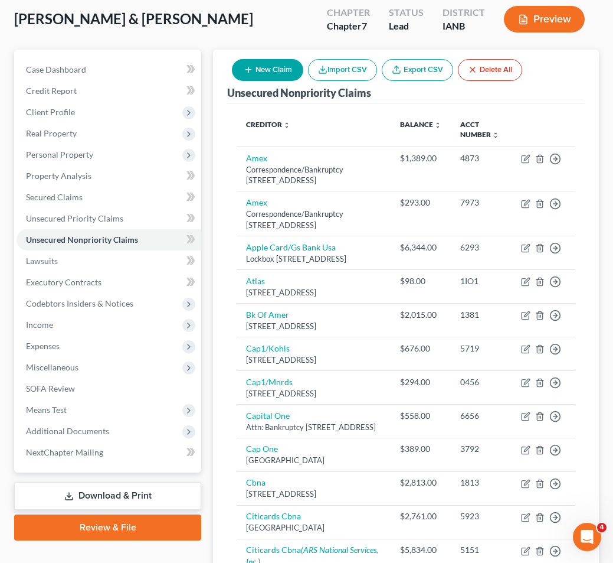
scroll to position [0, 0]
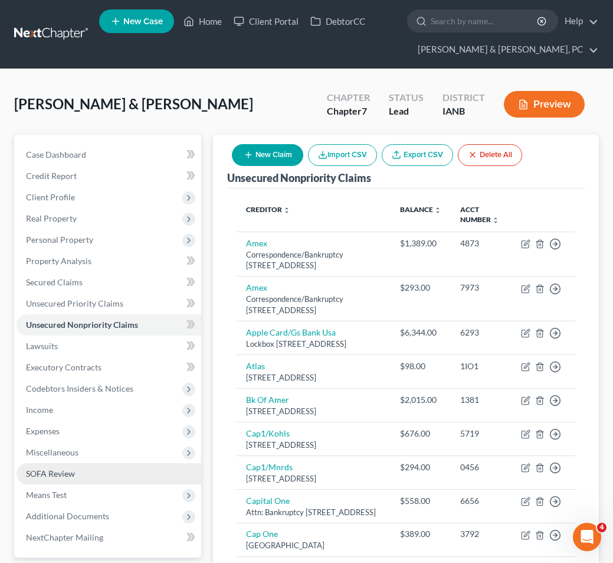
click at [48, 470] on span "SOFA Review" at bounding box center [50, 473] width 49 height 10
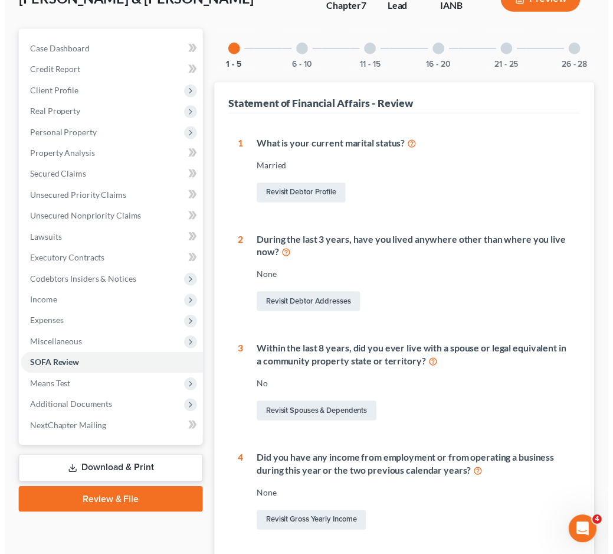
scroll to position [97, 0]
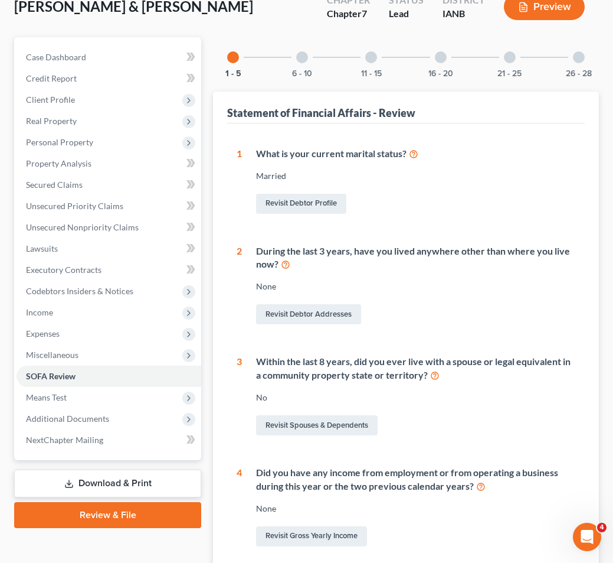
click at [299, 57] on div at bounding box center [302, 57] width 12 height 12
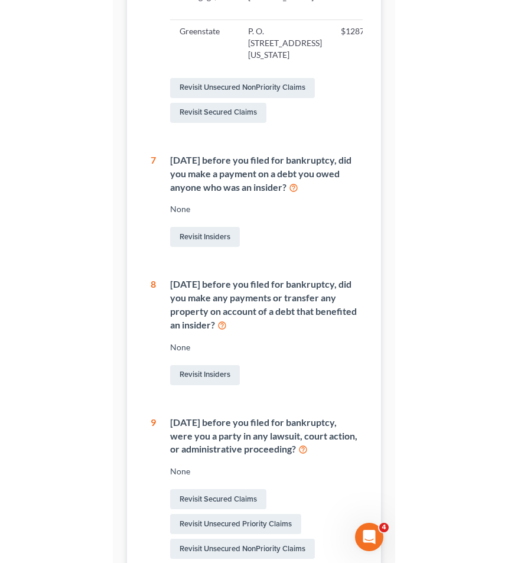
scroll to position [389, 0]
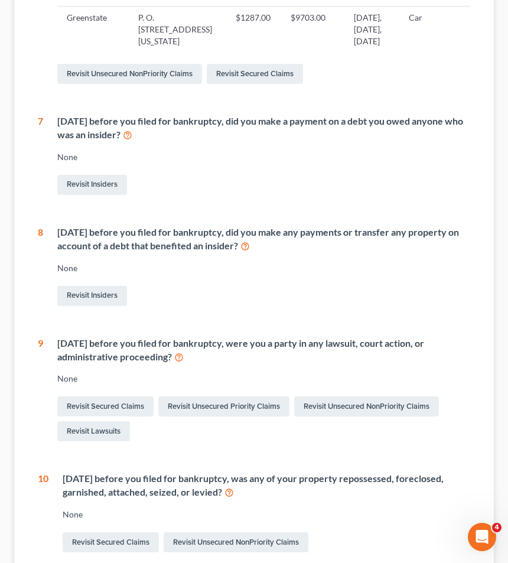
click at [226, 197] on div "Revisit Insiders" at bounding box center [263, 184] width 413 height 25
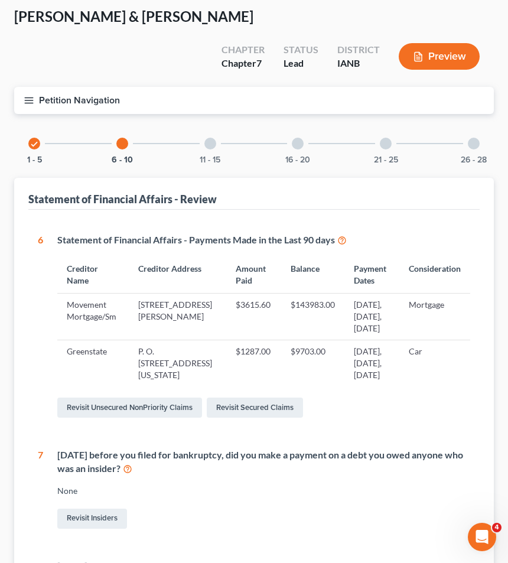
scroll to position [0, 0]
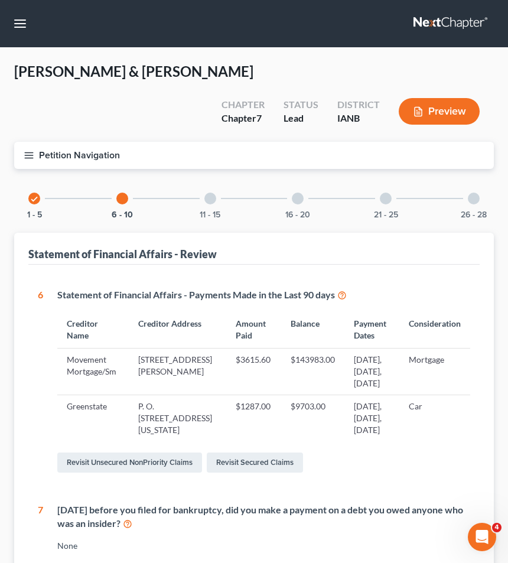
click at [29, 151] on icon "button" at bounding box center [29, 155] width 11 height 11
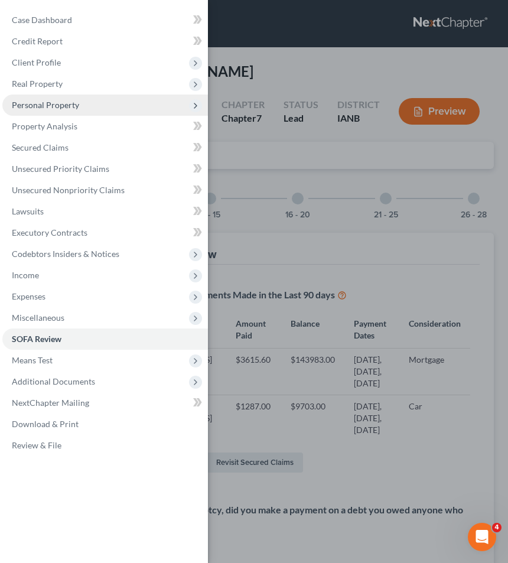
click at [37, 103] on span "Personal Property" at bounding box center [45, 105] width 67 height 10
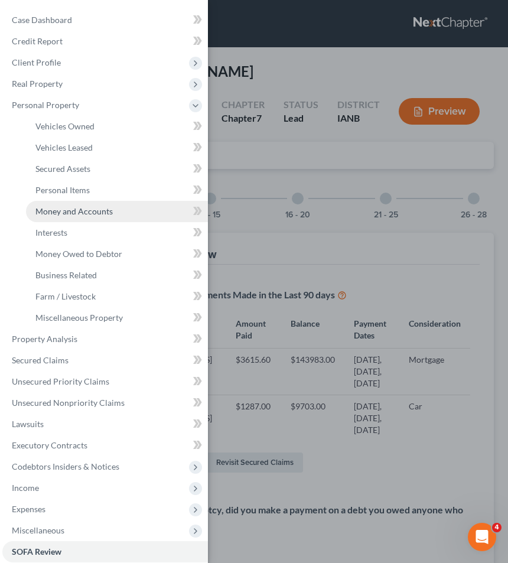
click at [57, 208] on span "Money and Accounts" at bounding box center [73, 211] width 77 height 10
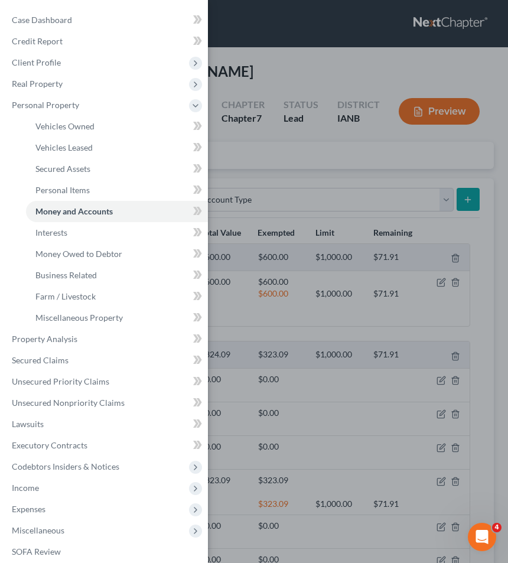
click at [309, 194] on div "Case Dashboard Payments Invoices Payments Payments Credit Report Client Profile" at bounding box center [254, 281] width 508 height 563
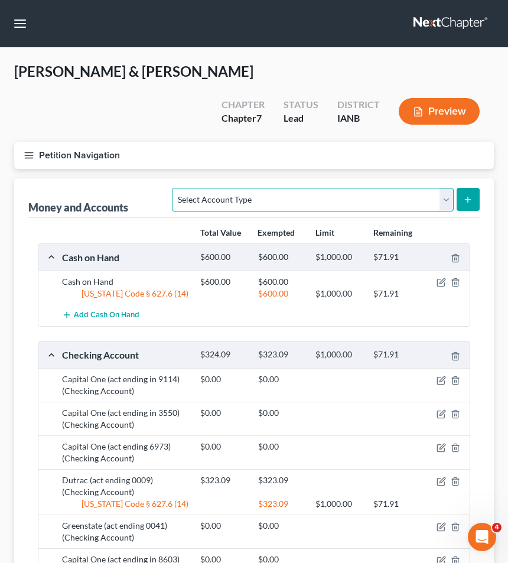
click at [271, 195] on select "Select Account Type Brokerage (A/B: 18, SOFA: 20) Cash on Hand (A/B: 16) Certif…" at bounding box center [312, 200] width 281 height 24
select select "other"
click at [175, 188] on select "Select Account Type Brokerage (A/B: 18, SOFA: 20) Cash on Hand (A/B: 16) Certif…" at bounding box center [312, 200] width 281 height 24
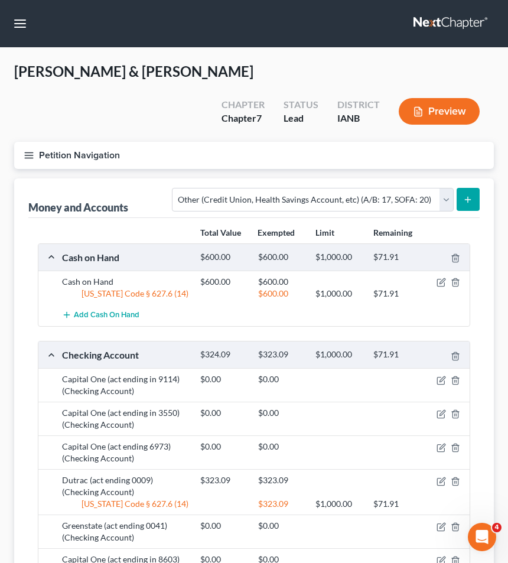
click at [467, 195] on icon "submit" at bounding box center [467, 199] width 9 height 9
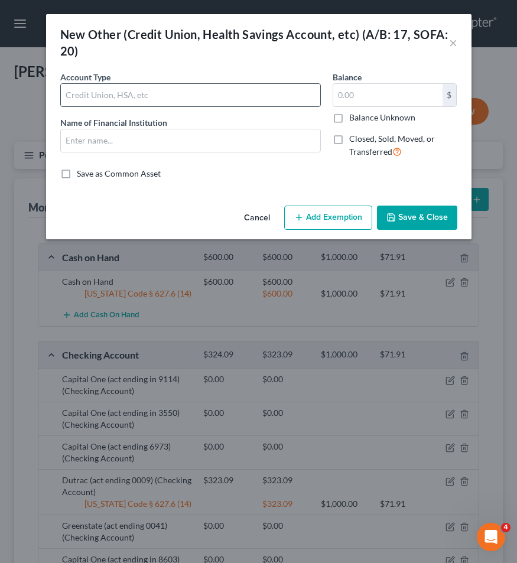
click at [128, 96] on input "text" at bounding box center [190, 95] width 259 height 22
type input "CashApp"
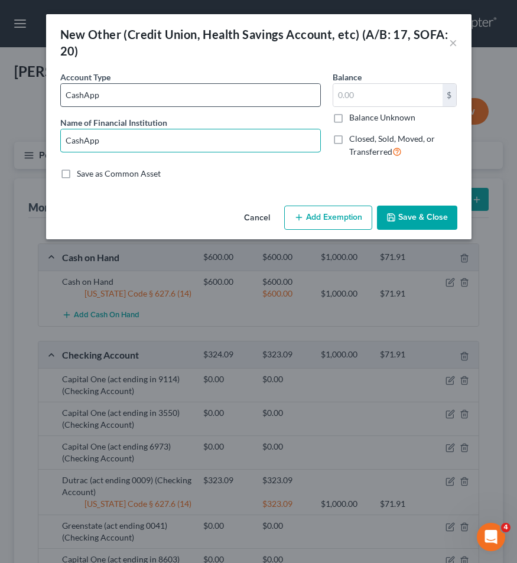
type input "CashApp"
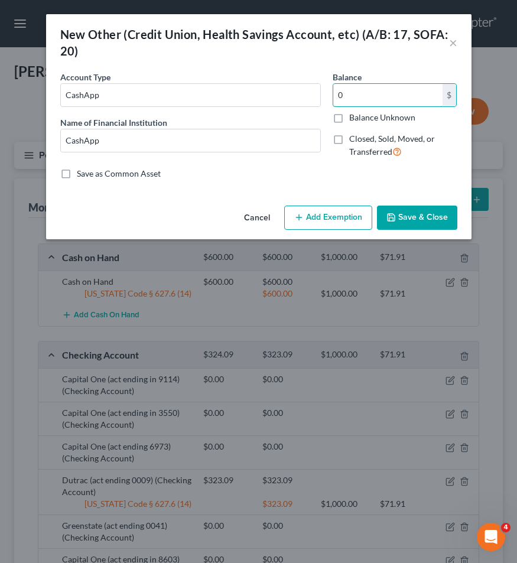
type input "0"
click at [418, 218] on button "Save & Close" at bounding box center [417, 217] width 80 height 25
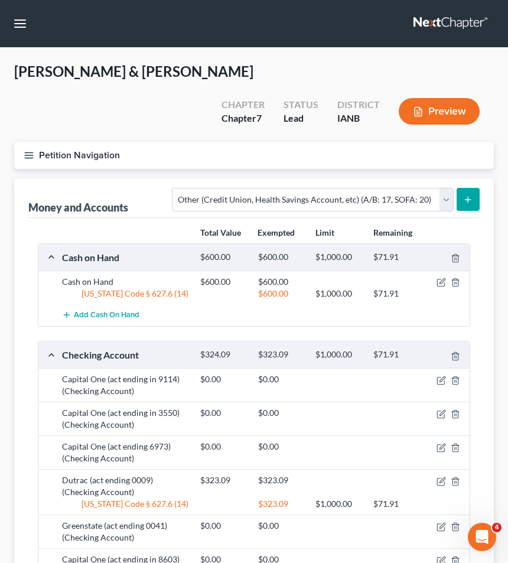
click at [462, 197] on button "submit" at bounding box center [467, 199] width 23 height 23
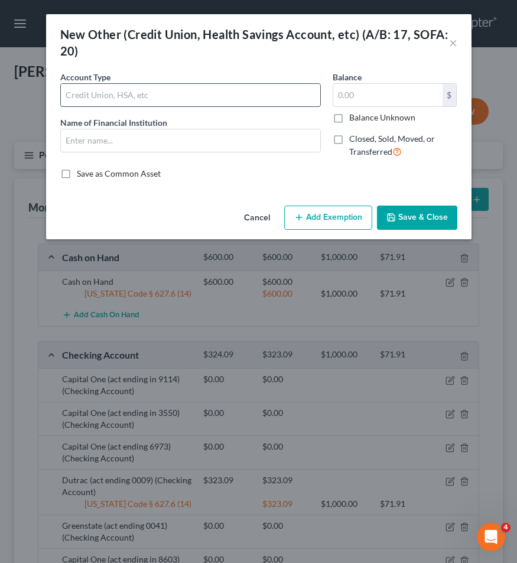
click at [85, 92] on input "text" at bounding box center [190, 95] width 259 height 22
type input "Venmo"
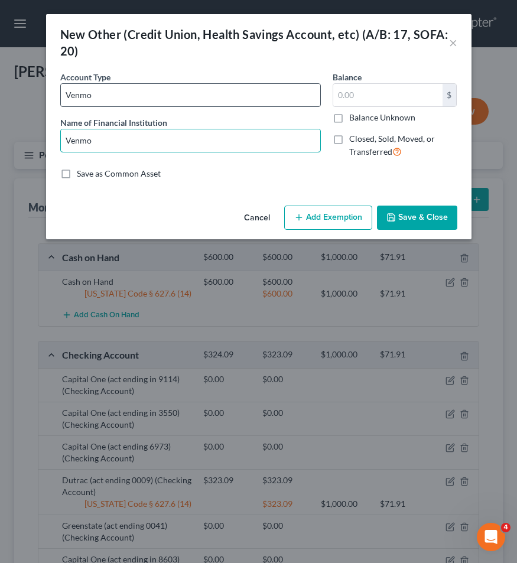
type input "Venmo"
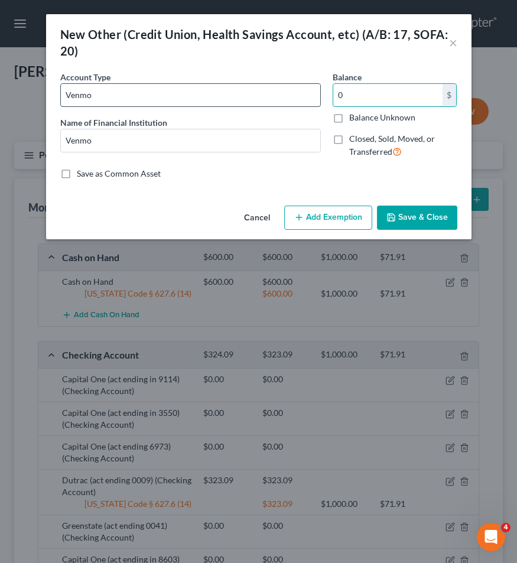
type input "0"
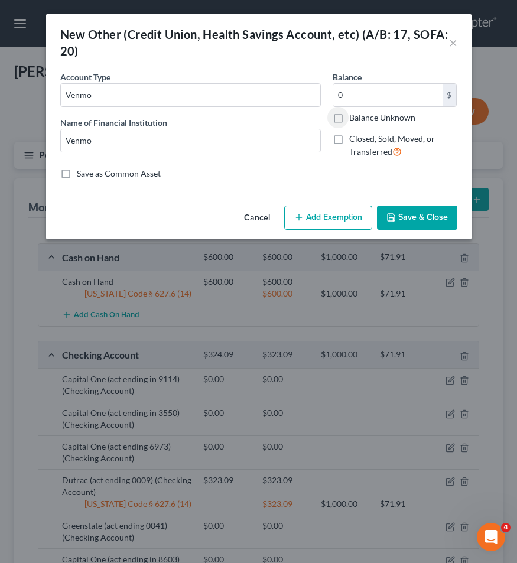
click at [417, 217] on button "Save & Close" at bounding box center [417, 217] width 80 height 25
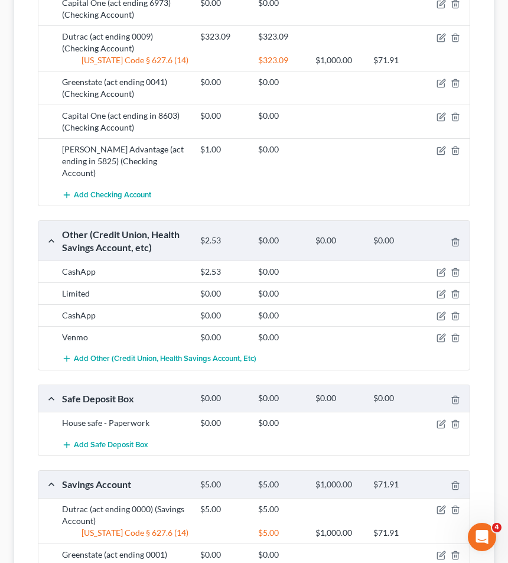
scroll to position [557, 0]
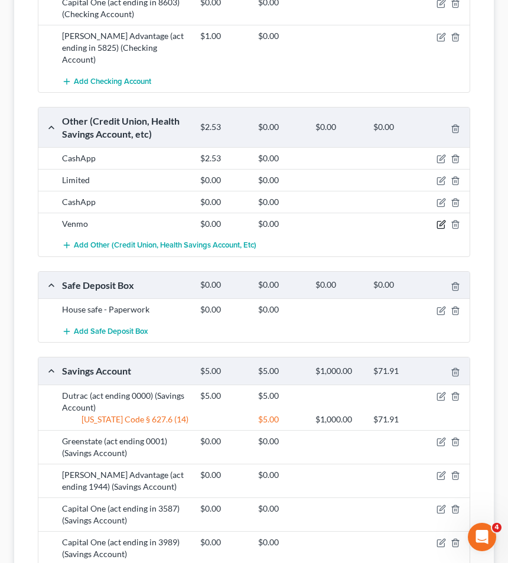
click at [440, 220] on icon "button" at bounding box center [440, 224] width 9 height 9
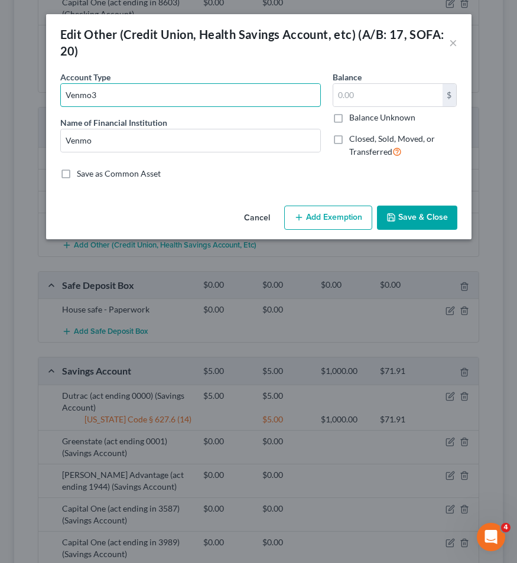
type input "Venmo"
click at [370, 93] on input "text" at bounding box center [387, 95] width 109 height 22
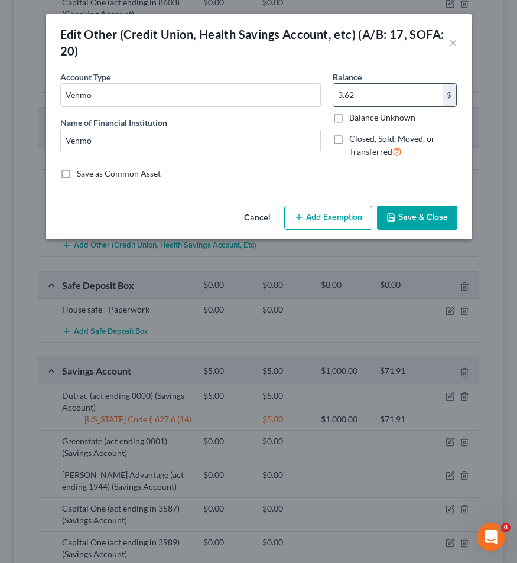
type input "3.62"
click at [420, 213] on button "Save & Close" at bounding box center [417, 217] width 80 height 25
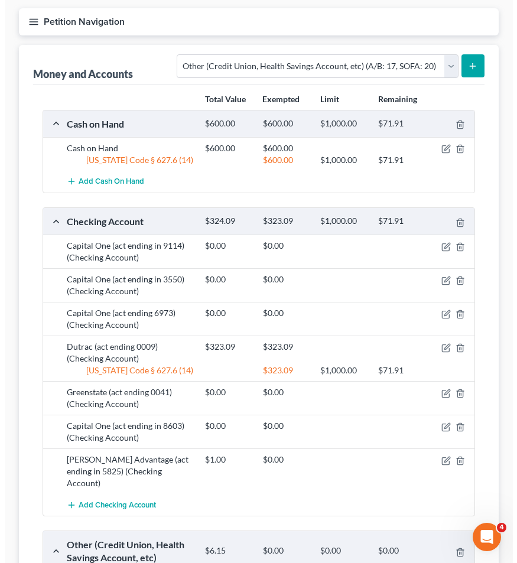
scroll to position [25, 0]
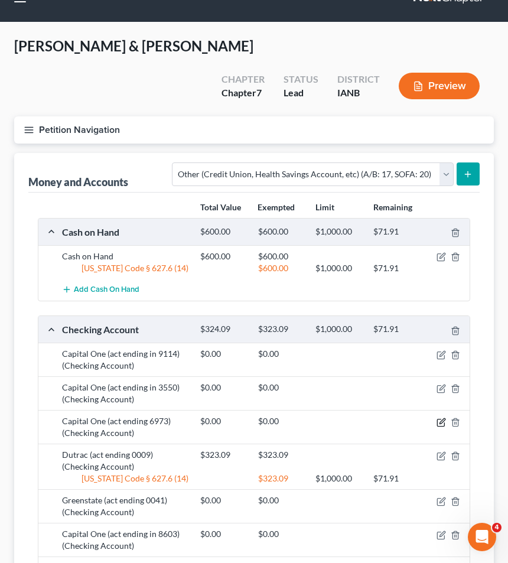
click at [439, 419] on icon "button" at bounding box center [440, 422] width 7 height 7
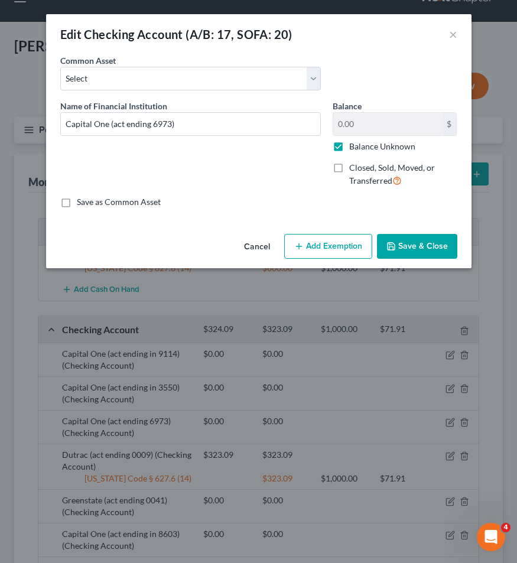
click at [349, 141] on label "Balance Unknown" at bounding box center [382, 147] width 66 height 12
click at [354, 141] on input "Balance Unknown" at bounding box center [358, 145] width 8 height 8
checkbox input "false"
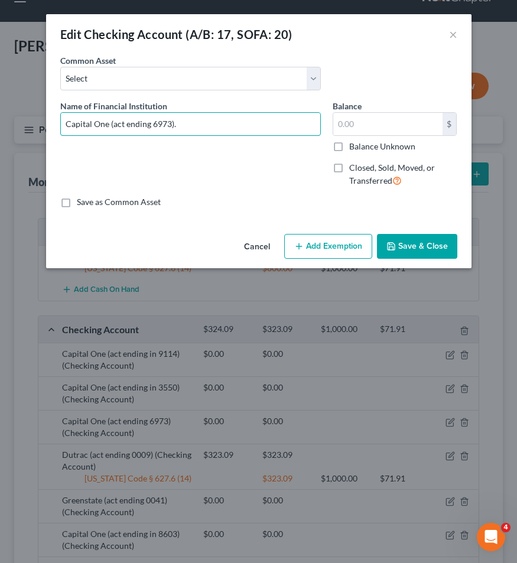
type input "Capital One (act ending 6973)"
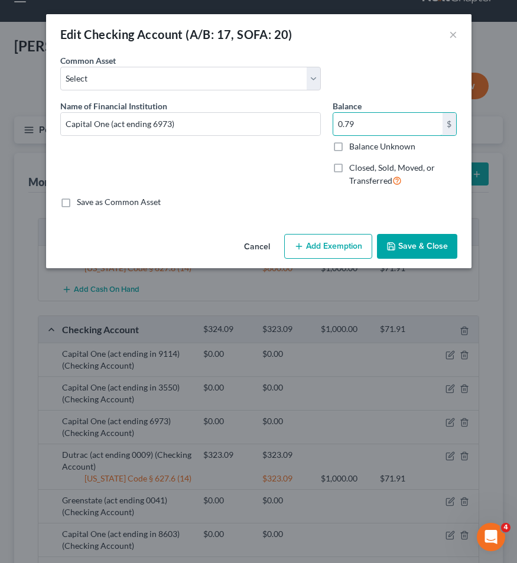
type input "0.79"
click at [328, 244] on button "Add Exemption" at bounding box center [328, 246] width 88 height 25
select select "2"
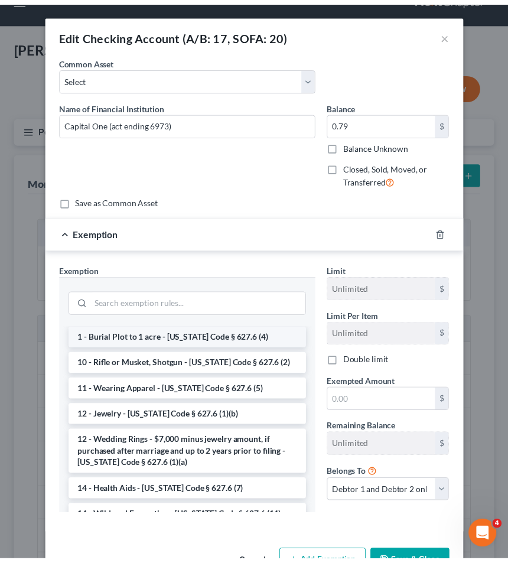
scroll to position [77, 0]
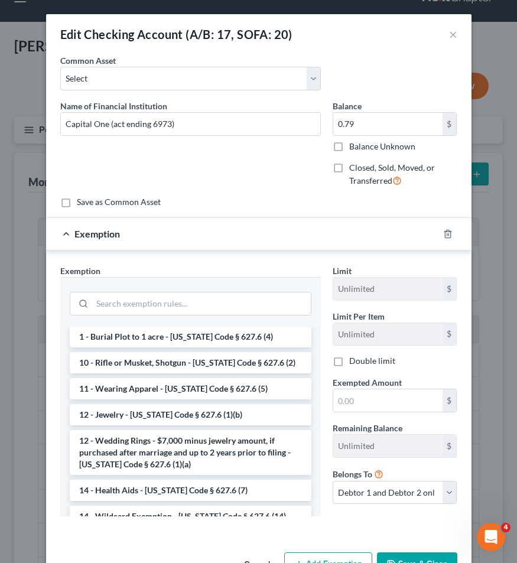
click at [443, 228] on div at bounding box center [454, 233] width 33 height 19
click at [443, 230] on icon "button" at bounding box center [447, 233] width 9 height 9
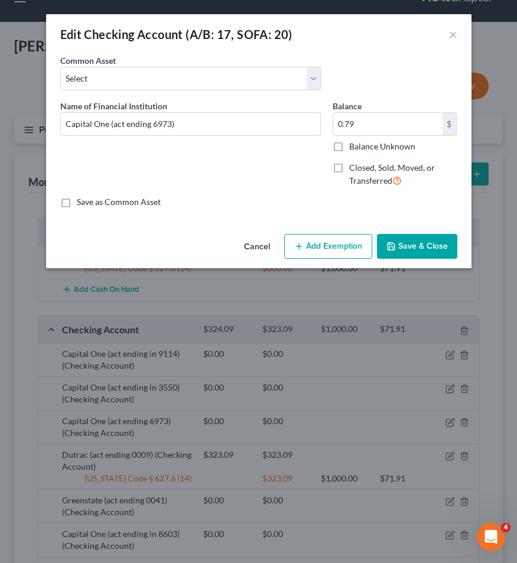
click at [430, 244] on button "Save & Close" at bounding box center [417, 246] width 80 height 25
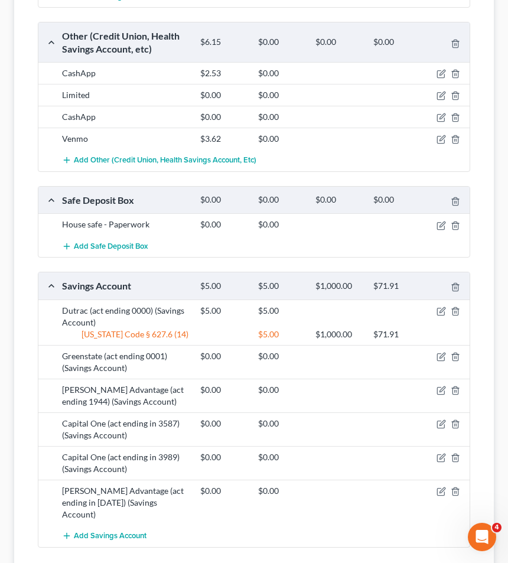
scroll to position [642, 0]
click at [435, 350] on div at bounding box center [448, 356] width 46 height 12
click at [438, 353] on icon "button" at bounding box center [440, 356] width 7 height 7
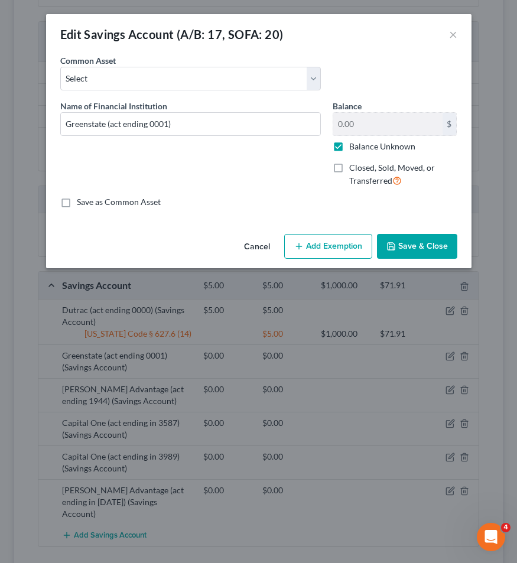
click at [349, 142] on label "Balance Unknown" at bounding box center [382, 147] width 66 height 12
click at [354, 142] on input "Balance Unknown" at bounding box center [358, 145] width 8 height 8
checkbox input "false"
type input "5"
click at [406, 242] on button "Save & Close" at bounding box center [417, 246] width 80 height 25
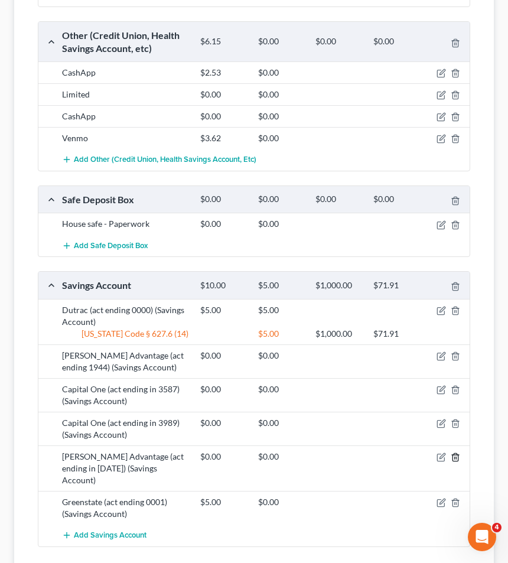
click at [452, 453] on icon "button" at bounding box center [454, 457] width 5 height 8
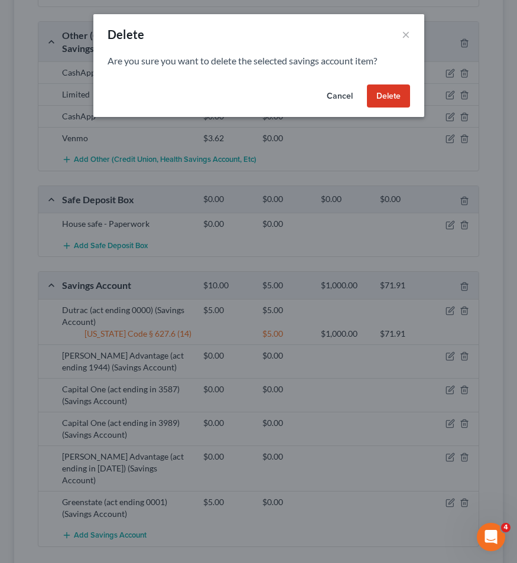
click at [383, 98] on button "Delete" at bounding box center [388, 96] width 43 height 24
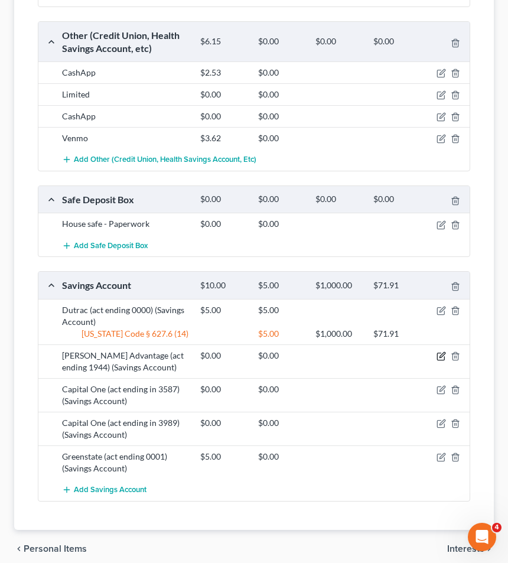
click at [439, 352] on icon "button" at bounding box center [441, 354] width 5 height 5
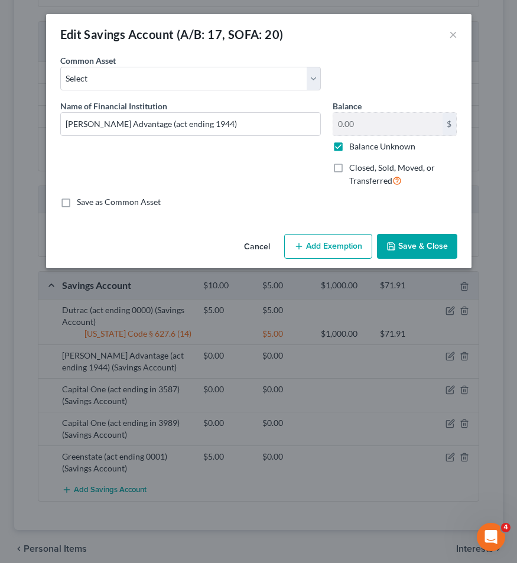
click at [349, 142] on label "Balance Unknown" at bounding box center [382, 147] width 66 height 12
click at [354, 142] on input "Balance Unknown" at bounding box center [358, 145] width 8 height 8
checkbox input "false"
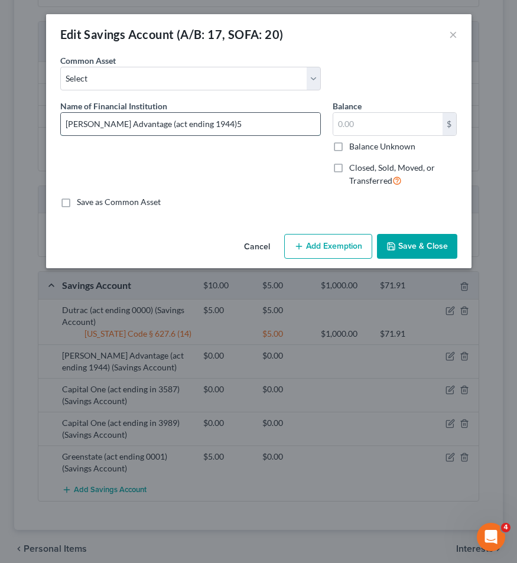
type input "Collins Advantage (act ending 1944)5"
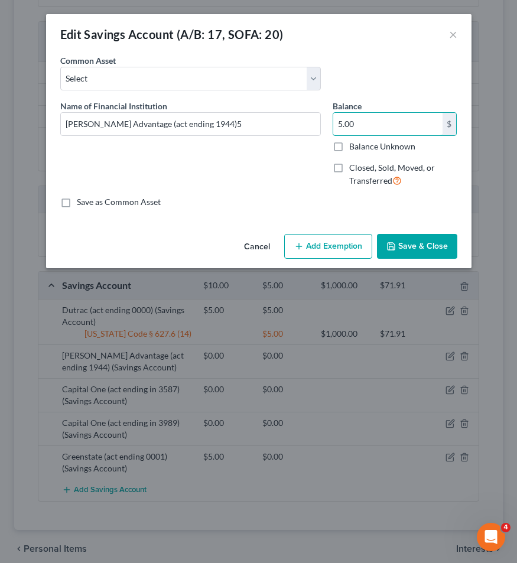
type input "5.00"
click at [423, 247] on button "Save & Close" at bounding box center [417, 246] width 80 height 25
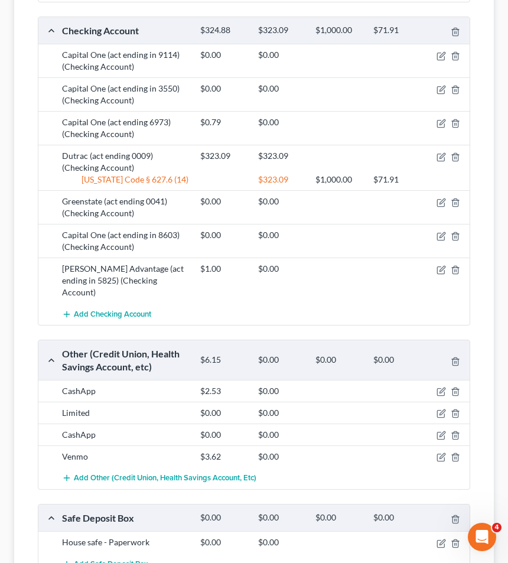
scroll to position [324, 0]
click at [438, 54] on icon "button" at bounding box center [440, 56] width 9 height 9
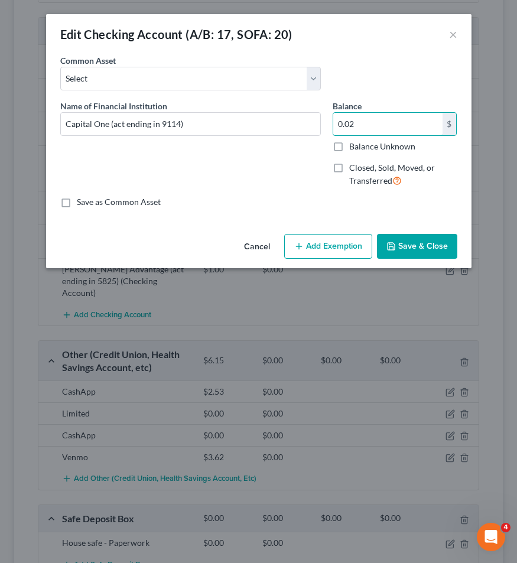
type input "0.02"
click at [415, 239] on button "Save & Close" at bounding box center [417, 246] width 80 height 25
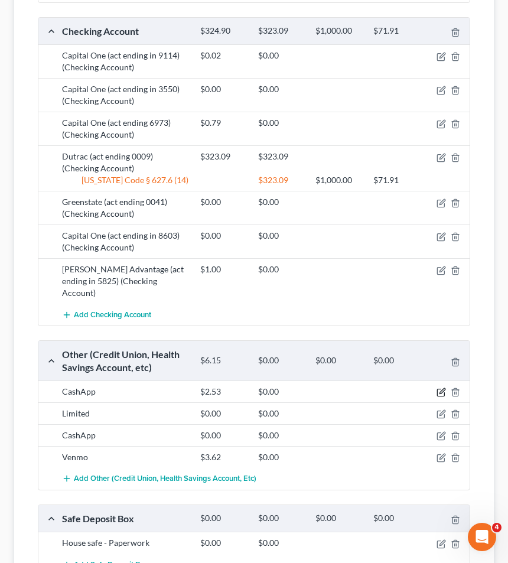
click at [438, 387] on icon "button" at bounding box center [440, 391] width 9 height 9
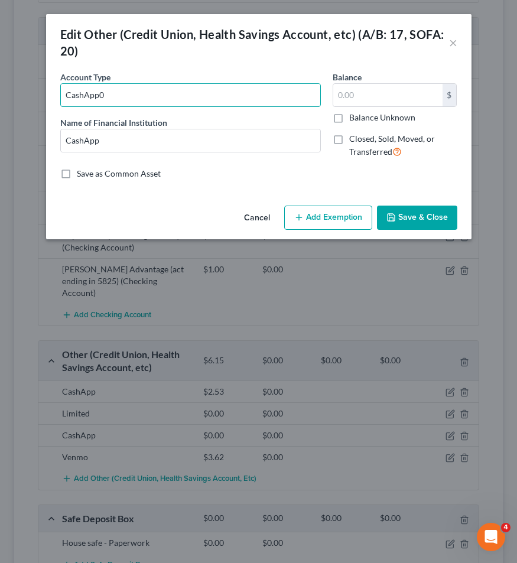
type input "CashApp"
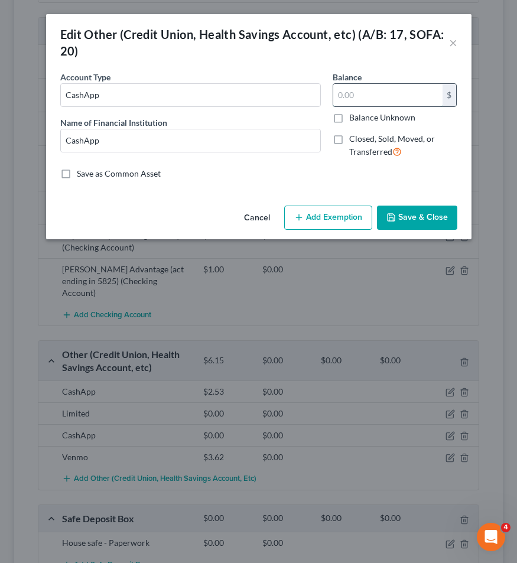
click at [356, 87] on input "text" at bounding box center [387, 95] width 109 height 22
type input "0"
click at [409, 209] on button "Save & Close" at bounding box center [417, 217] width 80 height 25
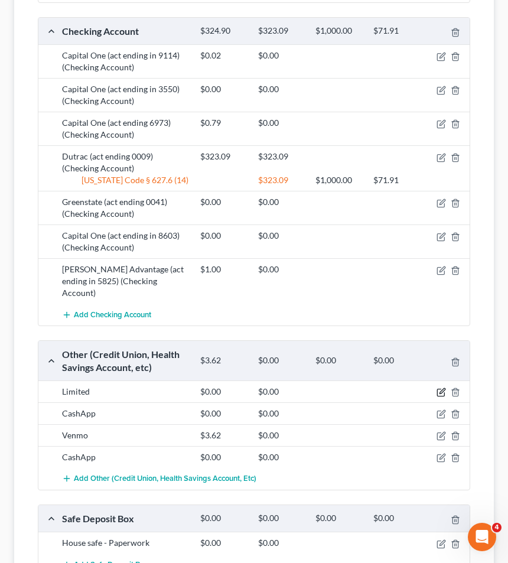
click at [442, 389] on icon "button" at bounding box center [441, 391] width 5 height 5
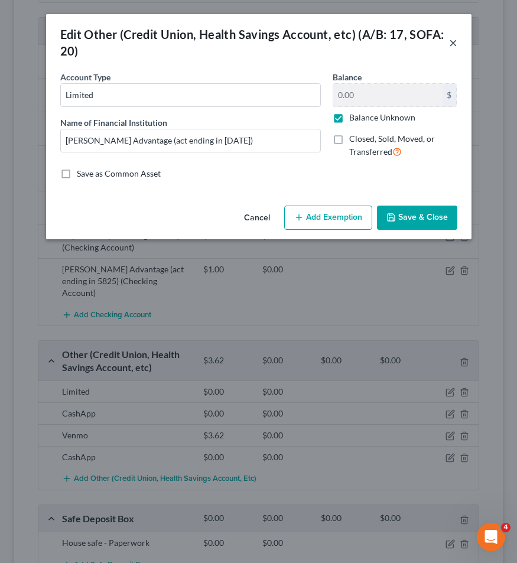
click at [452, 40] on button "×" at bounding box center [453, 42] width 8 height 14
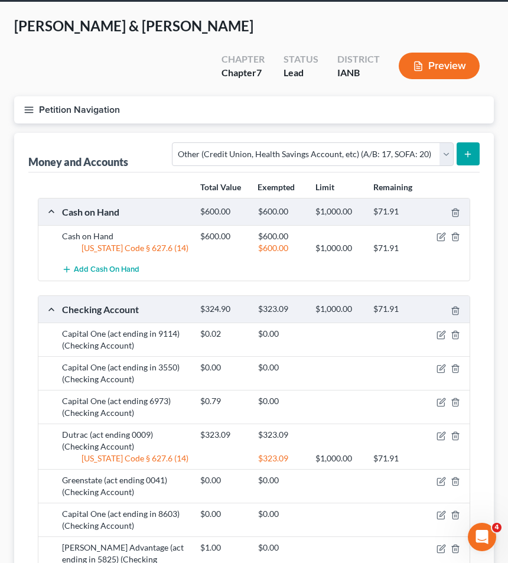
scroll to position [0, 0]
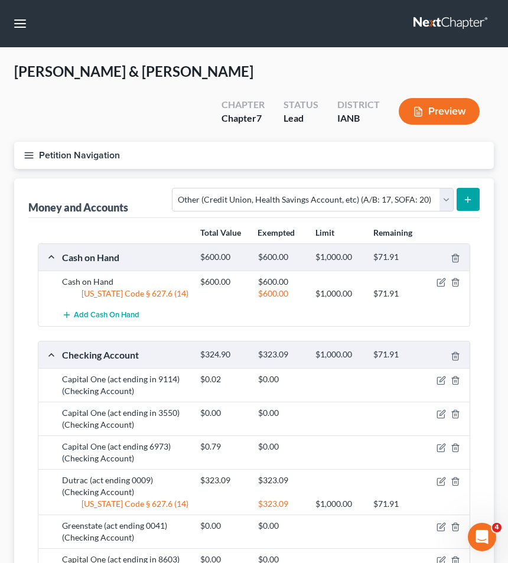
click at [426, 105] on button "Preview" at bounding box center [439, 111] width 81 height 27
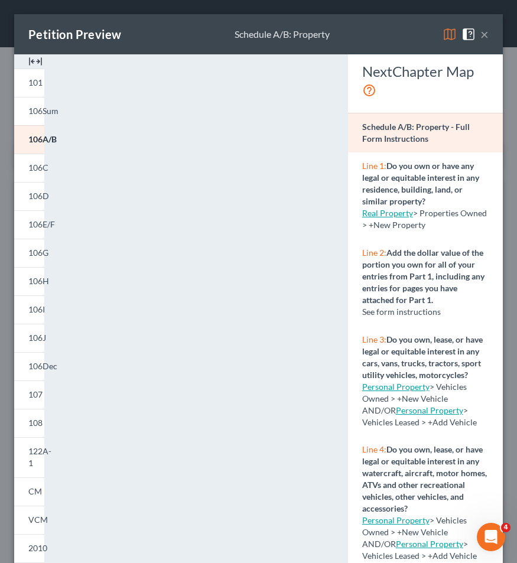
click at [480, 34] on button "×" at bounding box center [484, 34] width 8 height 14
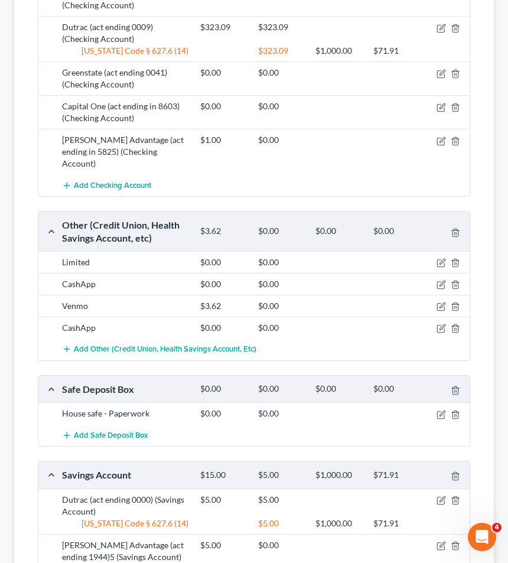
scroll to position [459, 0]
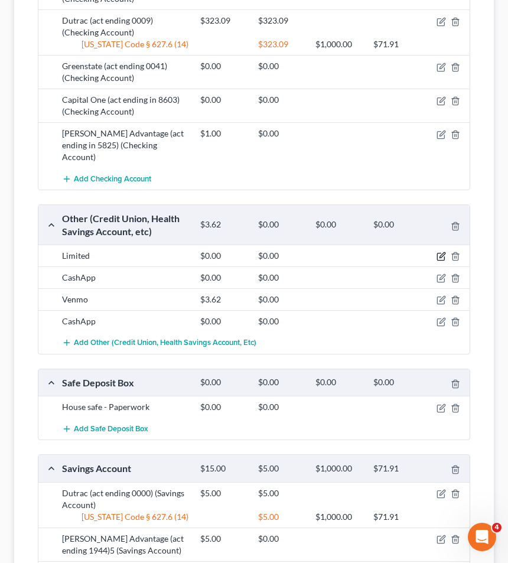
click at [442, 252] on icon "button" at bounding box center [440, 256] width 9 height 9
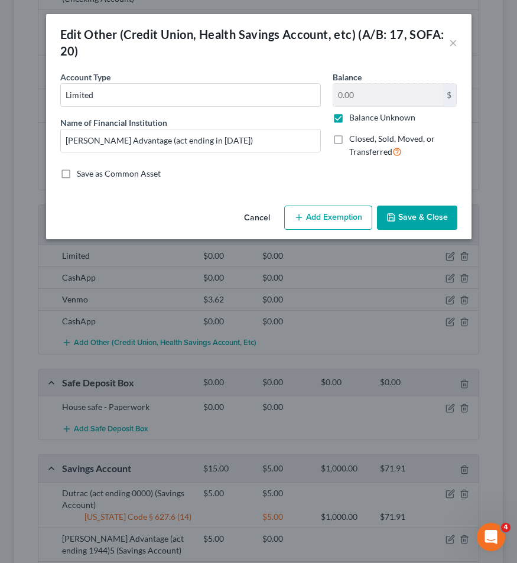
click at [349, 115] on label "Balance Unknown" at bounding box center [382, 118] width 66 height 12
click at [354, 115] on input "Balance Unknown" at bounding box center [358, 116] width 8 height 8
checkbox input "false"
click at [410, 213] on button "Save & Close" at bounding box center [417, 217] width 80 height 25
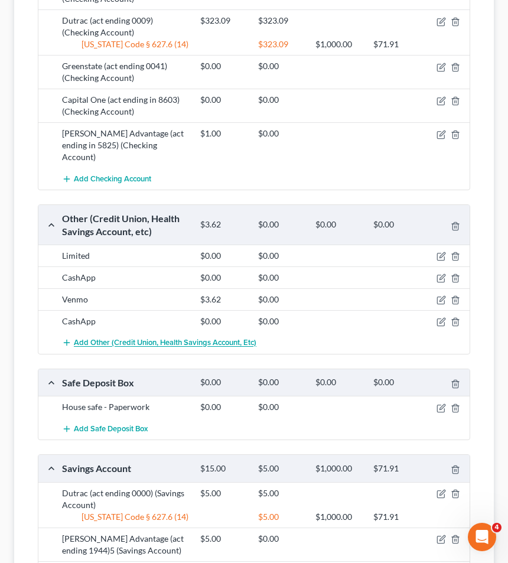
click at [165, 338] on span "Add Other (Credit Union, Health Savings Account, etc)" at bounding box center [165, 342] width 182 height 9
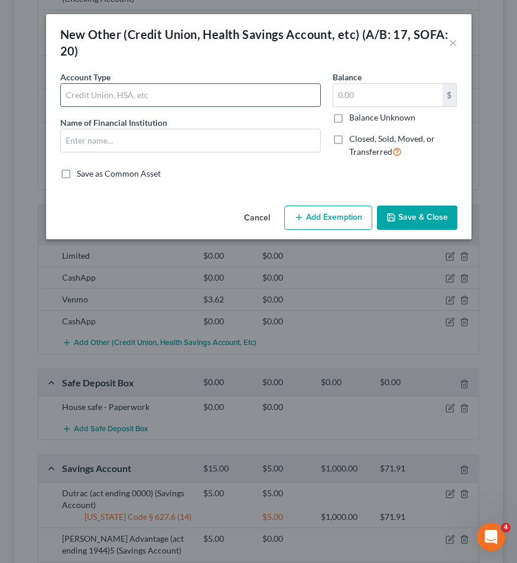
click at [123, 93] on input "text" at bounding box center [190, 95] width 259 height 22
type input "Venmo"
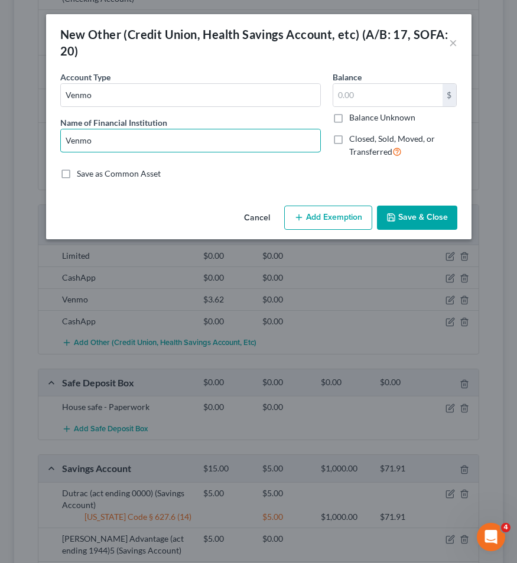
type input "Venmo"
click at [417, 216] on button "Save & Close" at bounding box center [417, 217] width 80 height 25
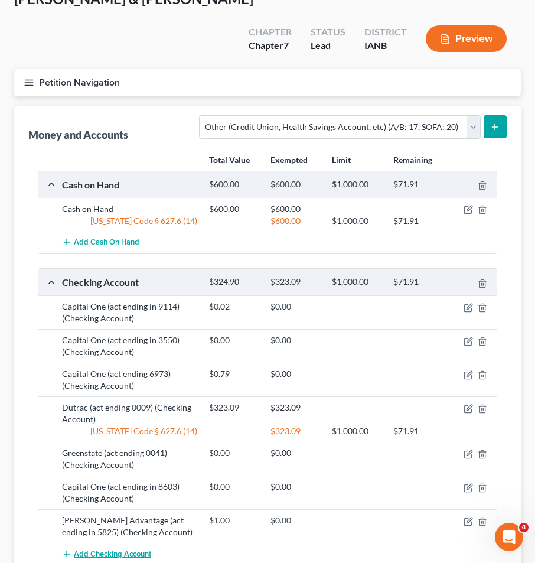
scroll to position [0, 0]
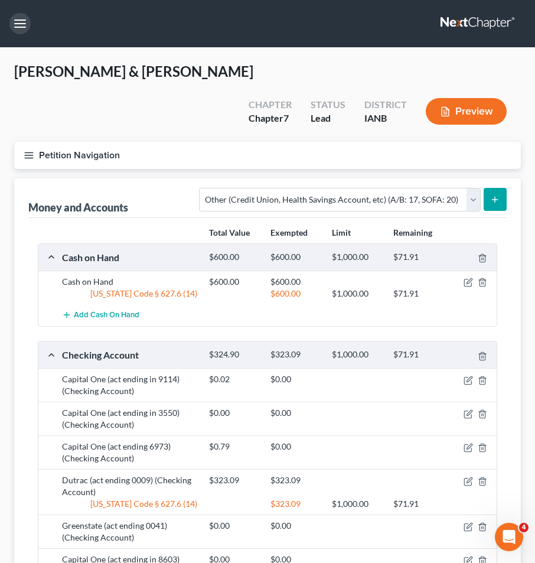
click at [17, 20] on button "button" at bounding box center [19, 23] width 21 height 21
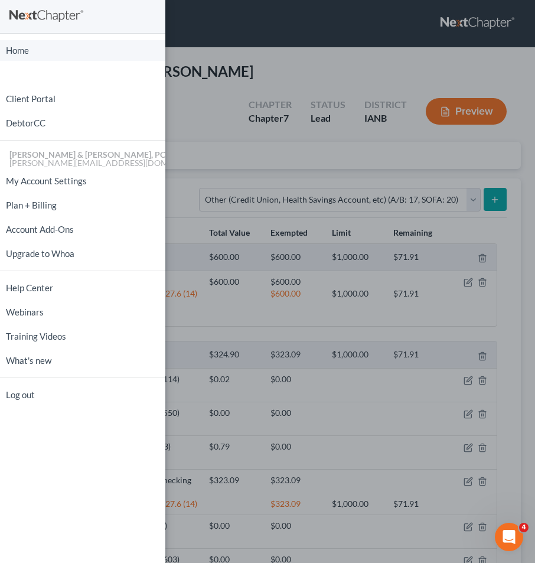
click at [24, 49] on link "Home" at bounding box center [82, 50] width 165 height 21
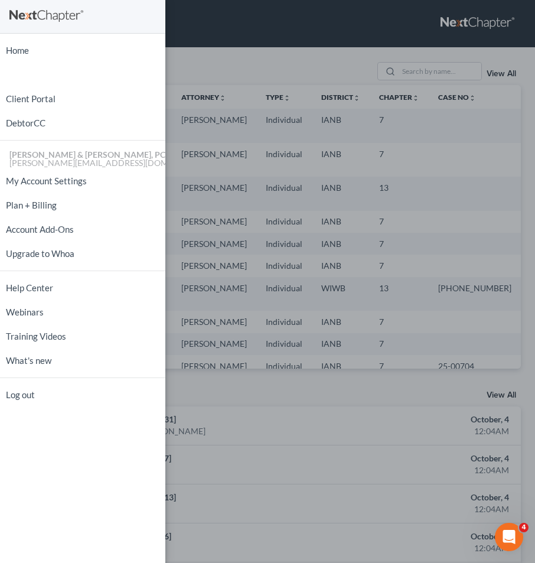
click at [265, 56] on div "Home New Case Client Portal DebtorCC Henkels & Baker, PC kylie@henkelsbaker.com…" at bounding box center [267, 281] width 535 height 563
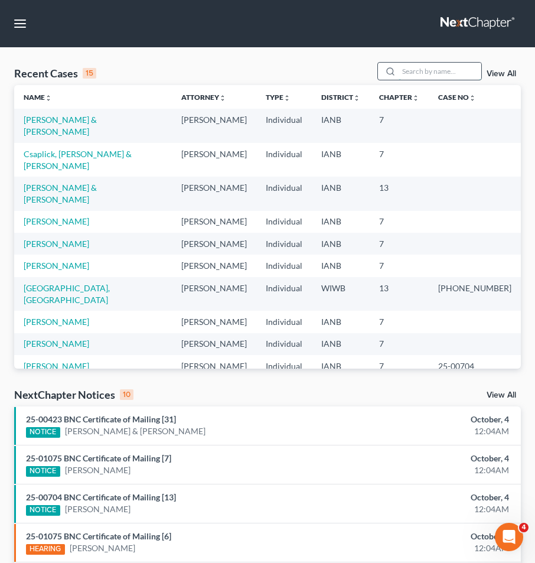
click at [439, 63] on input "search" at bounding box center [440, 71] width 83 height 17
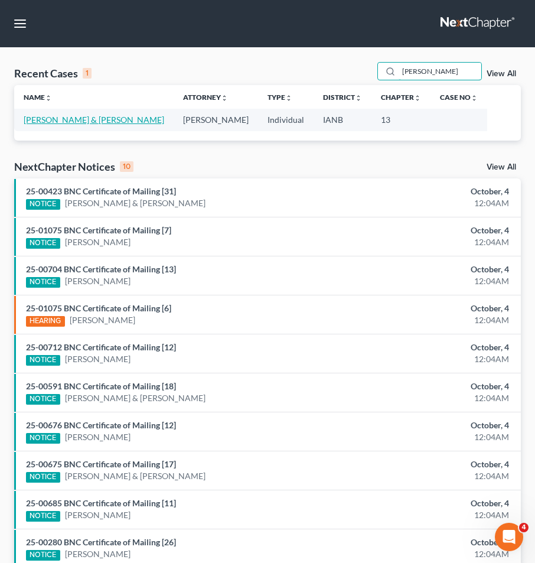
type input "Perry"
click at [81, 119] on link "Perry, Michael & Jennifer" at bounding box center [94, 120] width 141 height 10
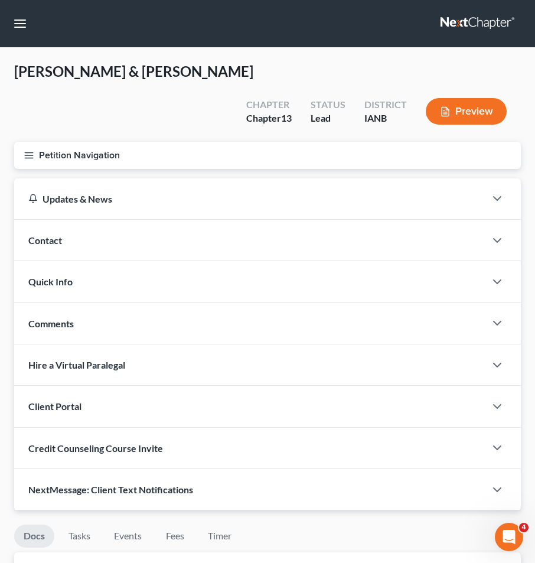
drag, startPoint x: 426, startPoint y: 345, endPoint x: 416, endPoint y: 341, distance: 10.6
click at [426, 345] on div "Hire a Virtual Paralegal" at bounding box center [249, 364] width 471 height 41
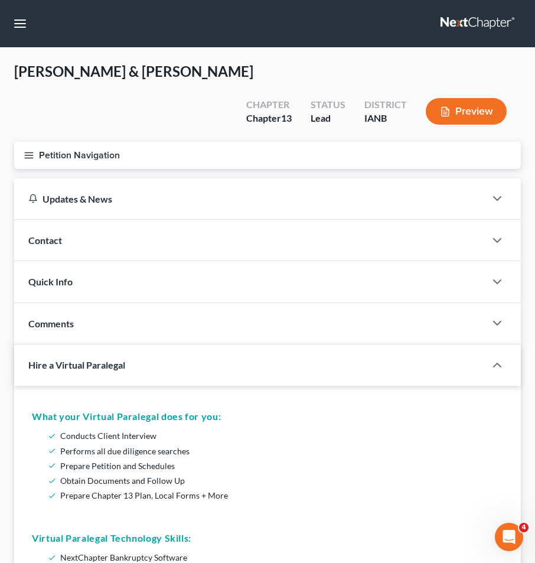
click at [32, 152] on line "button" at bounding box center [29, 152] width 8 height 0
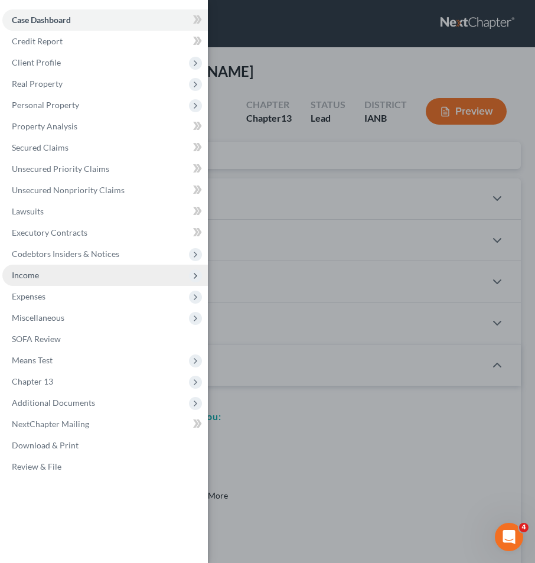
click at [21, 273] on span "Income" at bounding box center [25, 275] width 27 height 10
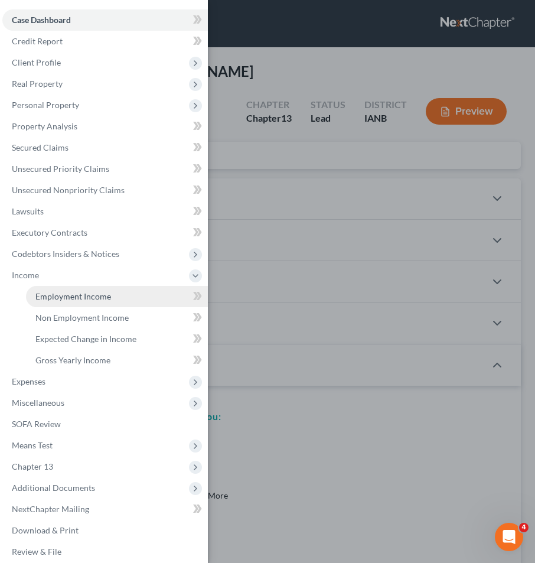
click at [42, 291] on link "Employment Income" at bounding box center [117, 296] width 182 height 21
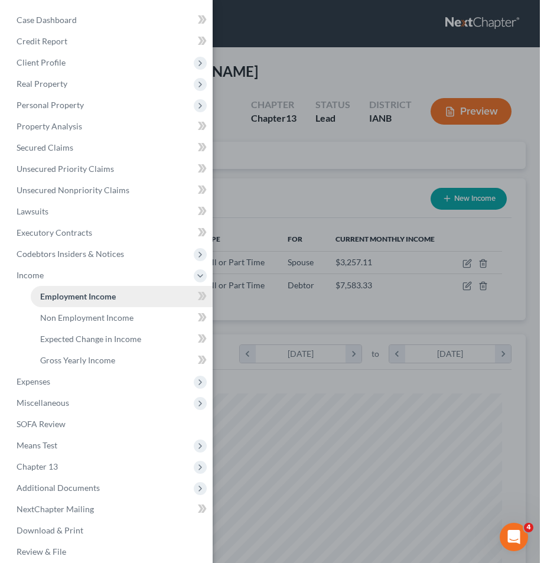
scroll to position [230, 483]
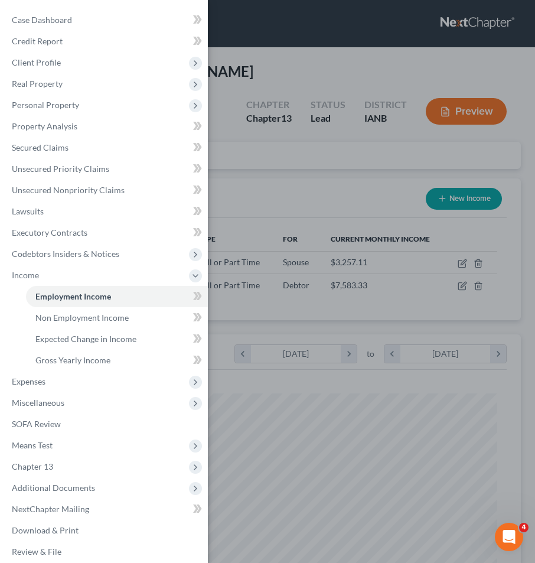
click at [306, 142] on div "Case Dashboard Payments Invoices Payments Payments Credit Report Client Profile" at bounding box center [267, 281] width 535 height 563
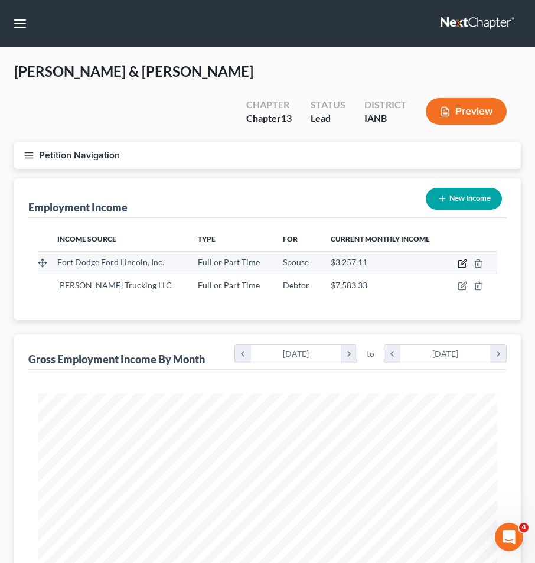
click at [459, 259] on icon "button" at bounding box center [462, 263] width 9 height 9
select select "0"
select select "16"
select select "2"
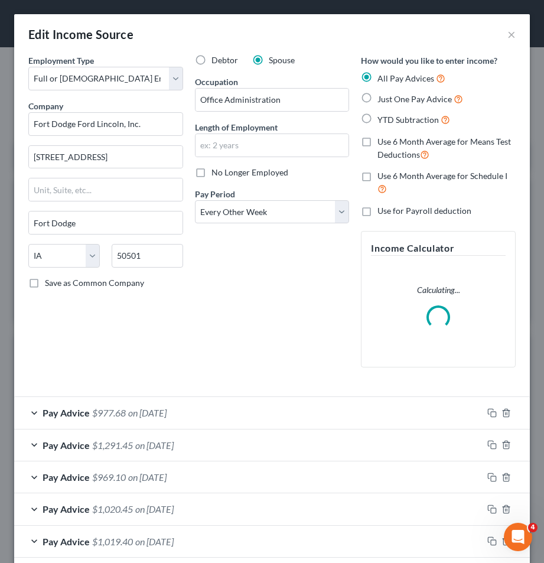
scroll to position [234, 492]
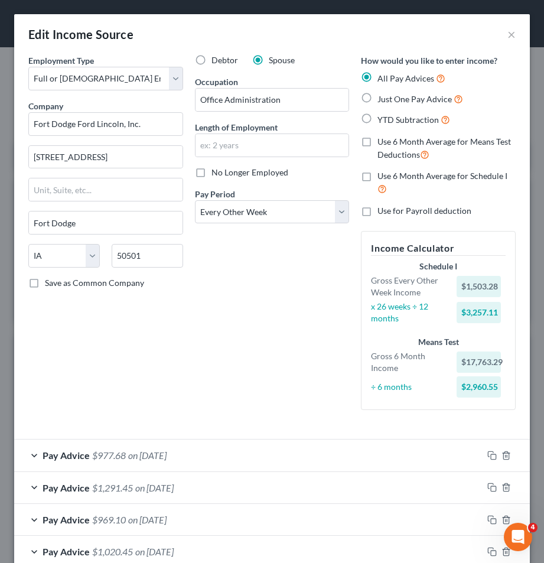
click at [348, 41] on div "Edit Income Source ×" at bounding box center [271, 34] width 515 height 40
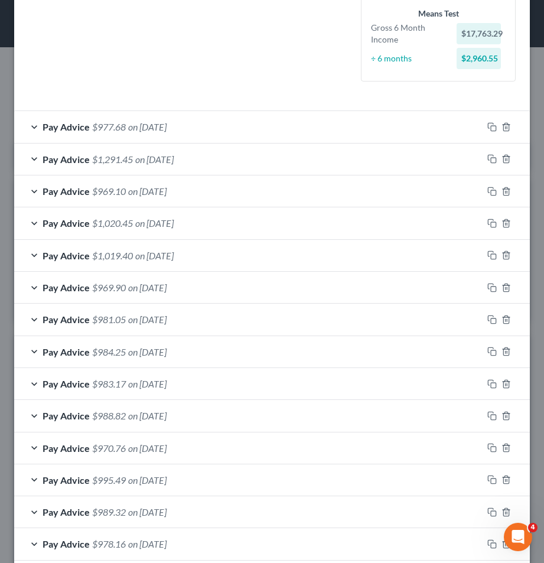
scroll to position [390, 0]
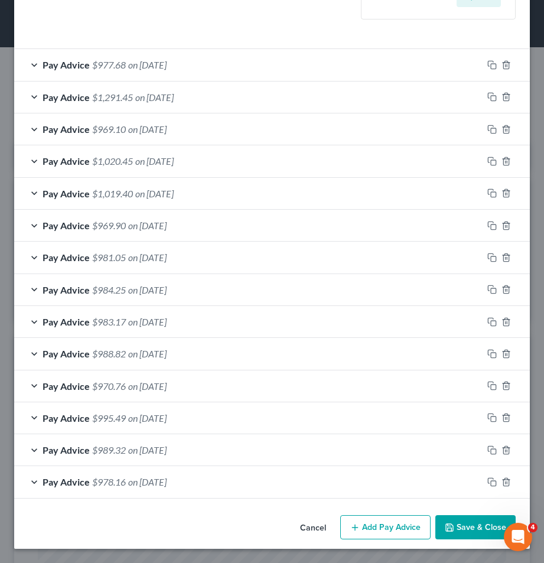
click at [383, 524] on button "Add Pay Advice" at bounding box center [385, 527] width 90 height 25
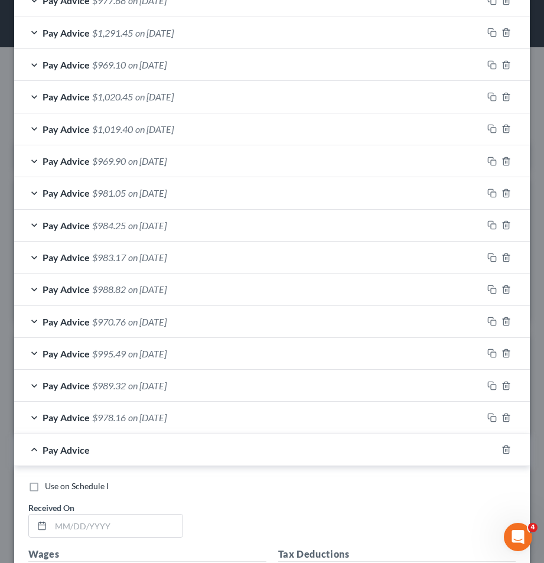
scroll to position [568, 0]
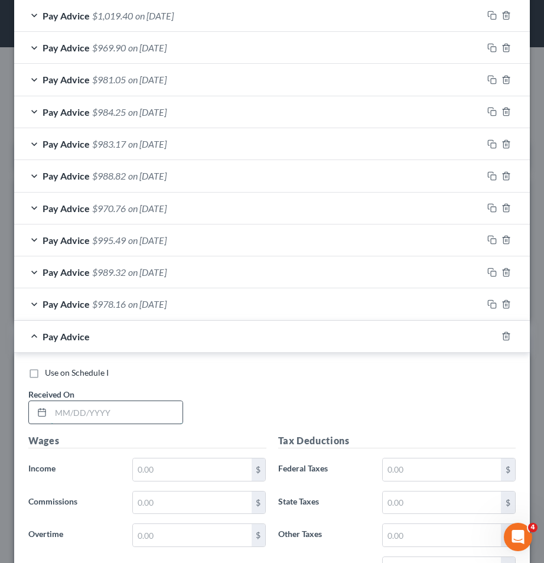
click at [76, 413] on input "text" at bounding box center [117, 412] width 132 height 22
type input "09/25/2025"
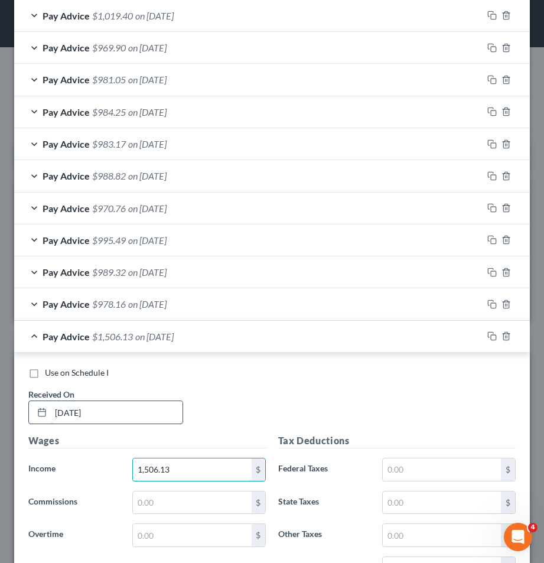
type input "1,506.13"
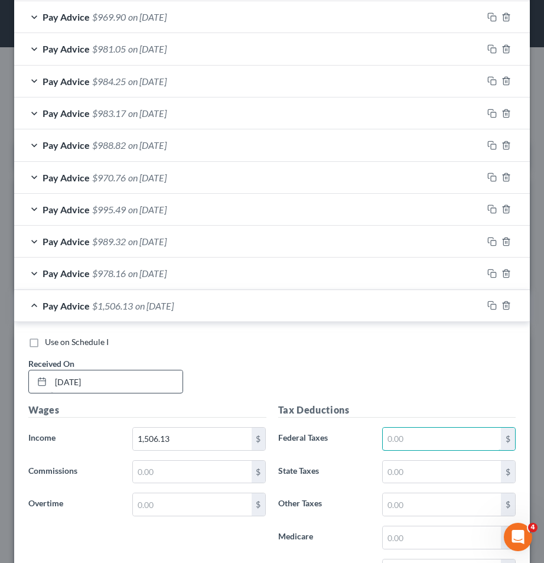
scroll to position [611, 0]
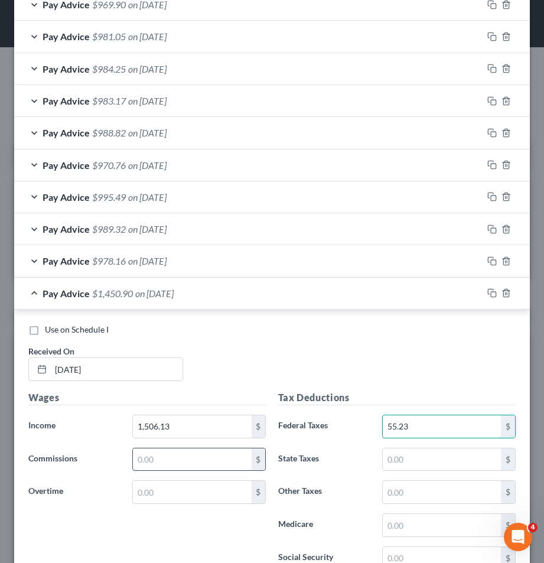
type input "55.23"
type input "10.83"
type input "17.54"
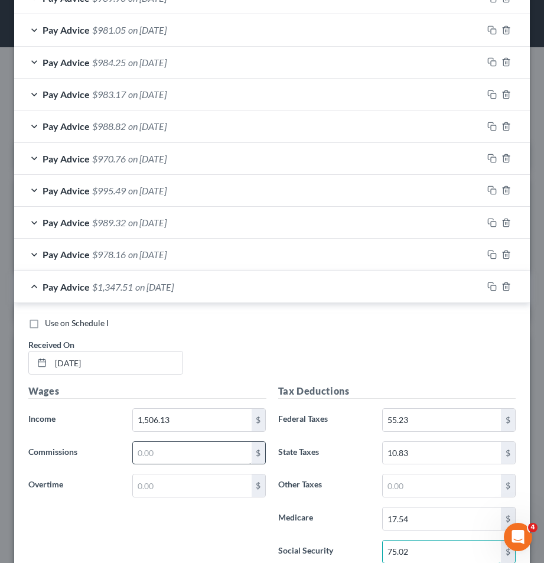
type input "75.02"
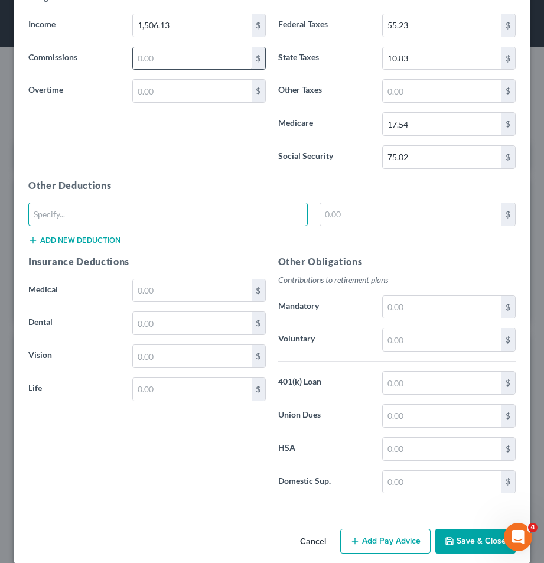
scroll to position [1018, 0]
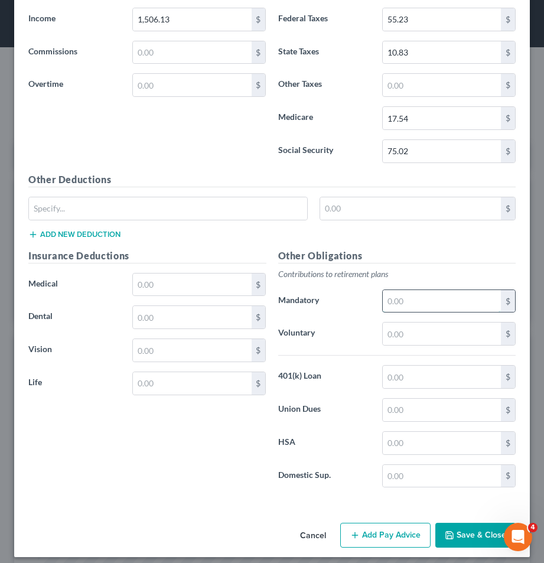
click at [412, 301] on input "text" at bounding box center [442, 301] width 118 height 22
type input "26.95"
type input "51.42"
click at [177, 278] on input "text" at bounding box center [192, 284] width 118 height 22
type input "212.13"
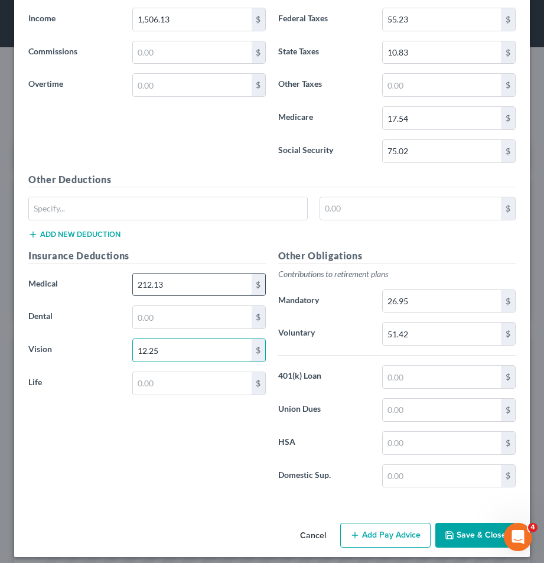
type input "12.25"
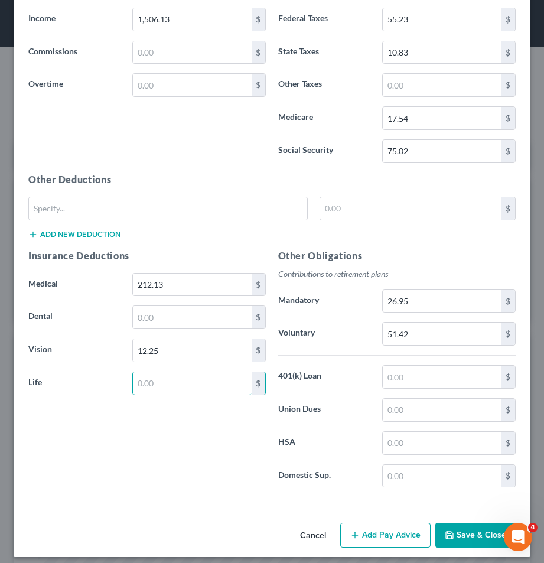
scroll to position [1026, 0]
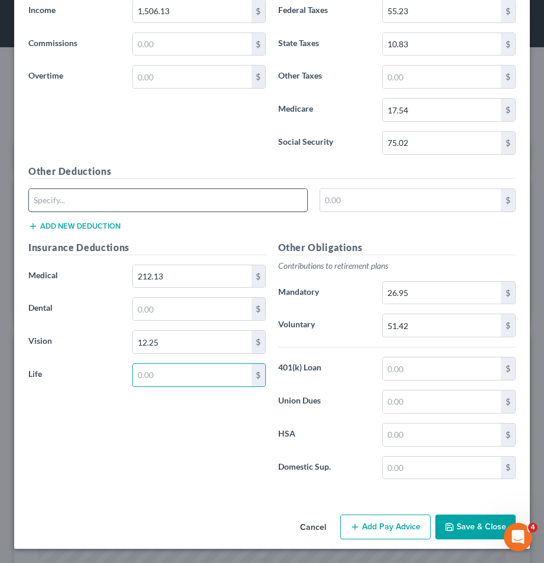
click at [89, 208] on input "text" at bounding box center [168, 200] width 278 height 22
type input "Uniforms"
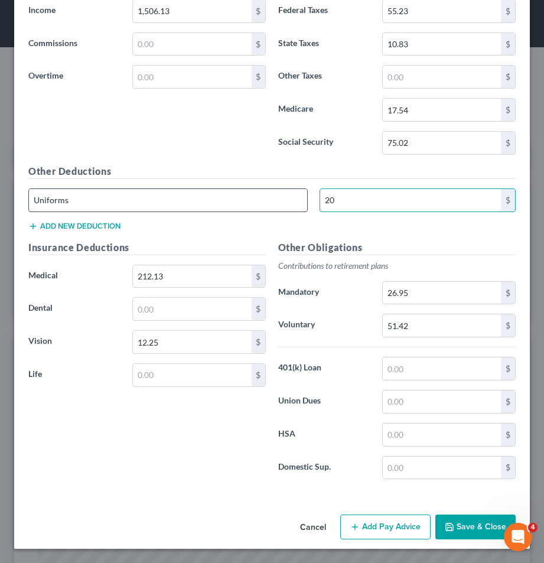
type input "20"
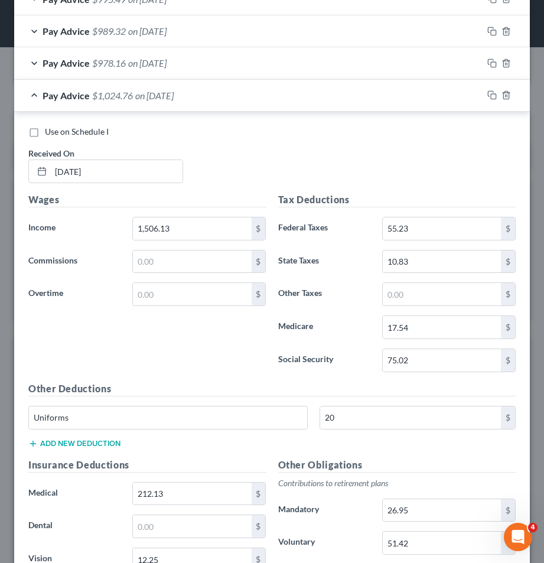
scroll to position [895, 0]
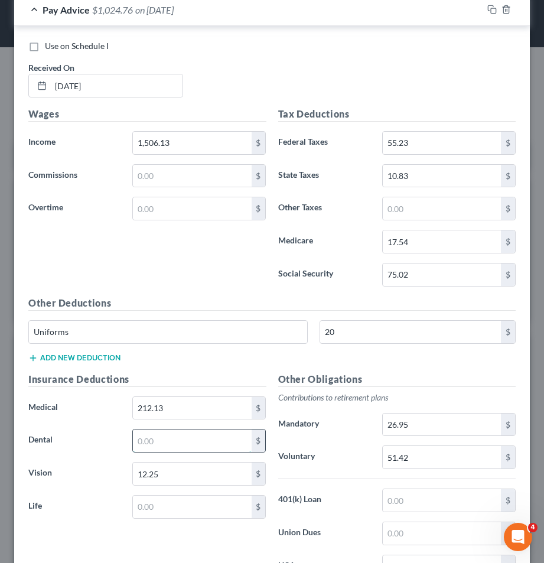
click at [151, 440] on input "text" at bounding box center [192, 440] width 118 height 22
type input "44.85"
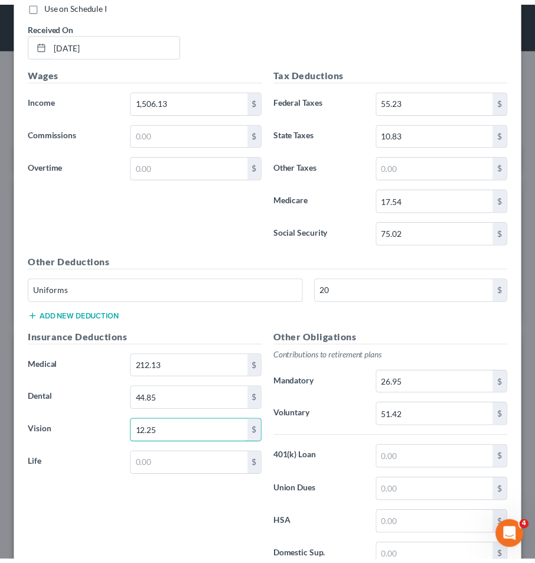
scroll to position [1026, 0]
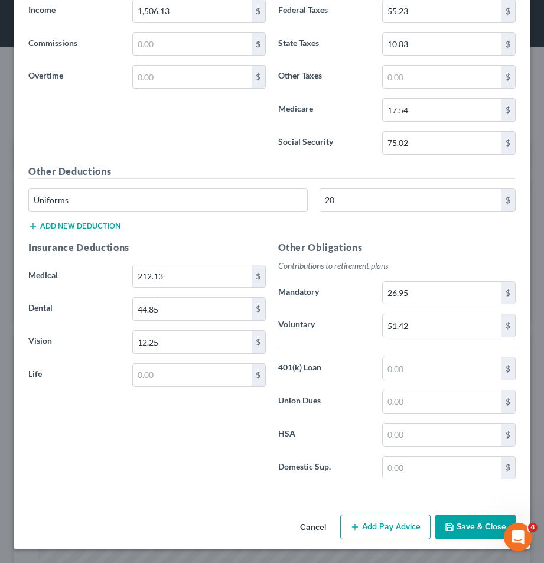
click at [459, 530] on button "Save & Close" at bounding box center [475, 526] width 80 height 25
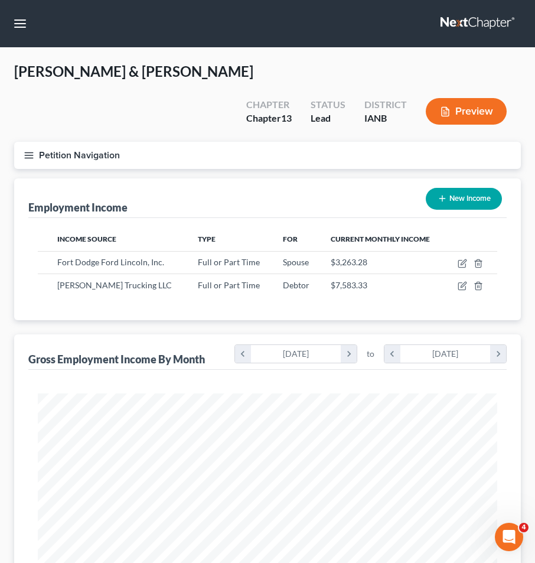
scroll to position [590241, 589987]
click at [30, 150] on icon "button" at bounding box center [29, 155] width 11 height 11
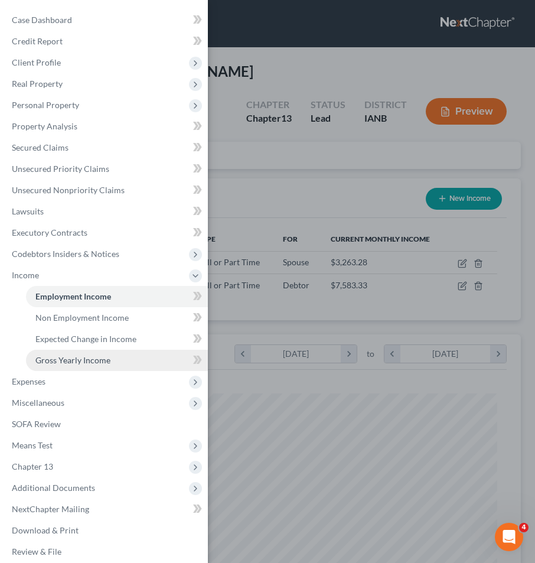
click at [72, 364] on span "Gross Yearly Income" at bounding box center [72, 360] width 75 height 10
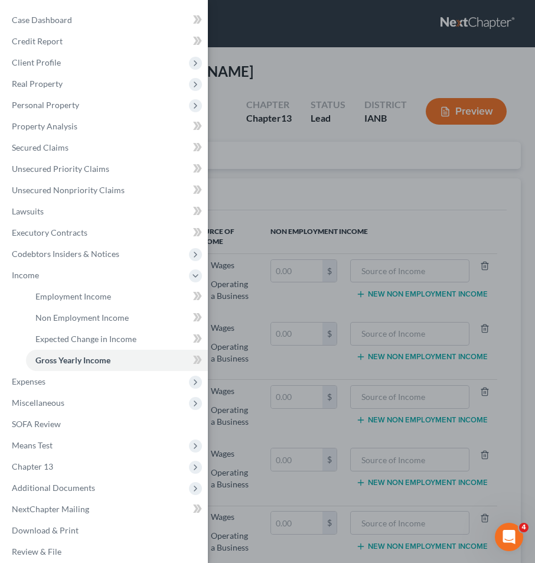
click at [289, 174] on div "Case Dashboard Payments Invoices Payments Payments Credit Report Client Profile" at bounding box center [267, 281] width 535 height 563
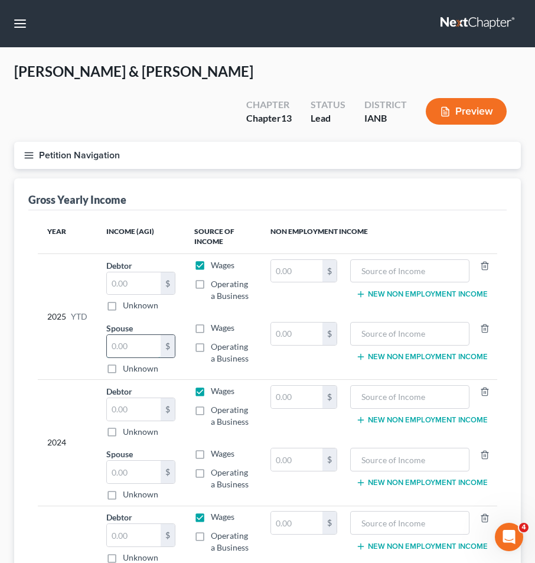
click at [132, 335] on input "text" at bounding box center [134, 346] width 54 height 22
click at [376, 178] on div "Gross Yearly Income" at bounding box center [267, 194] width 478 height 32
click at [136, 335] on input "text" at bounding box center [134, 346] width 54 height 22
type input "30,512.88"
click at [397, 178] on div "Gross Yearly Income" at bounding box center [267, 194] width 478 height 32
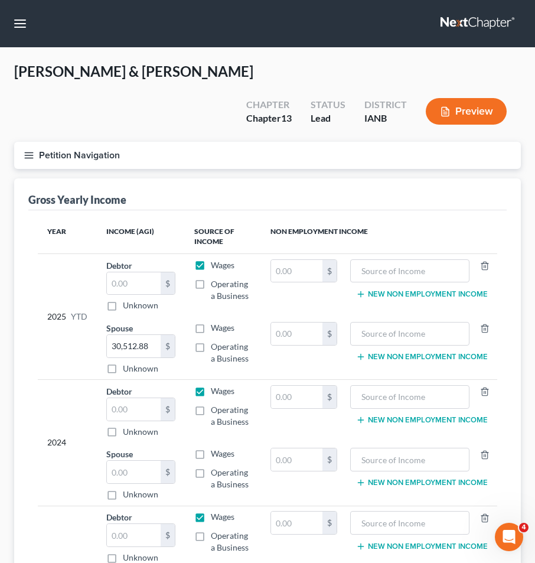
click at [27, 152] on line "button" at bounding box center [29, 152] width 8 height 0
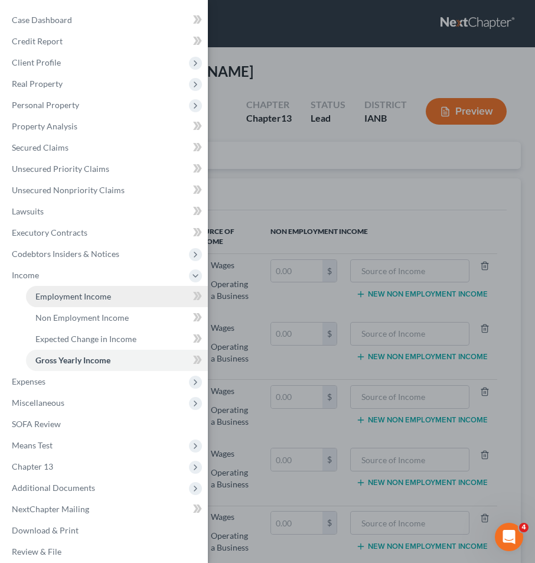
click at [52, 295] on span "Employment Income" at bounding box center [73, 296] width 76 height 10
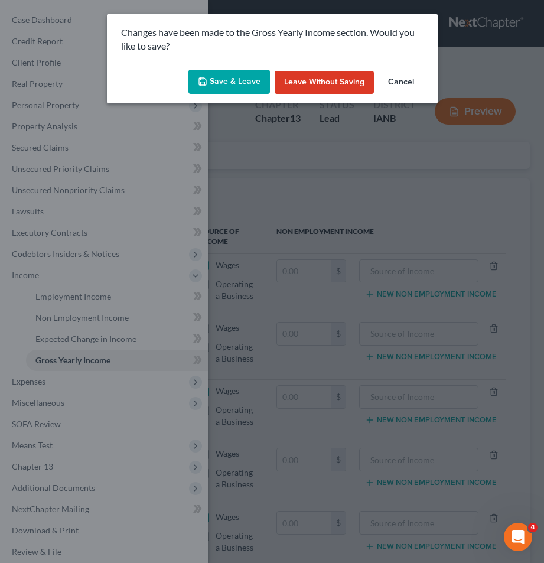
click at [214, 83] on button "Save & Leave" at bounding box center [228, 82] width 81 height 25
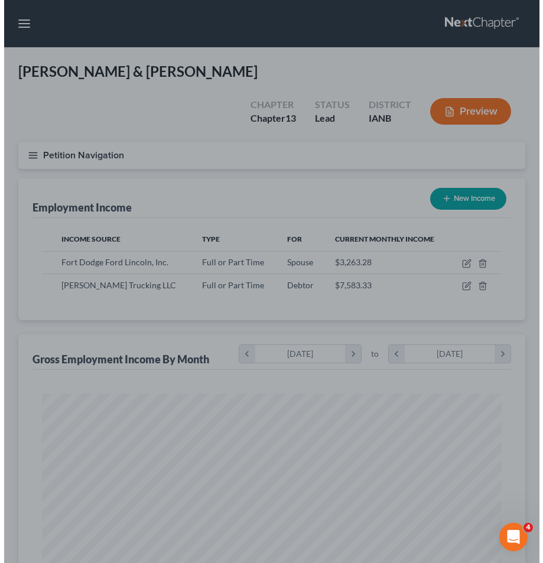
scroll to position [230, 483]
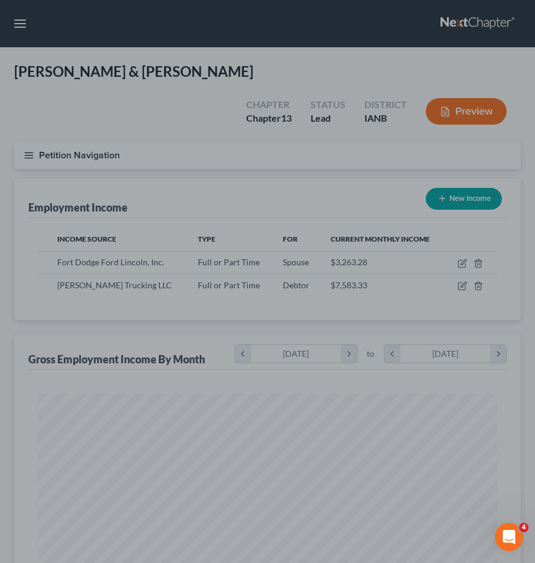
click at [464, 256] on div at bounding box center [267, 281] width 535 height 563
click at [456, 254] on div at bounding box center [267, 281] width 535 height 563
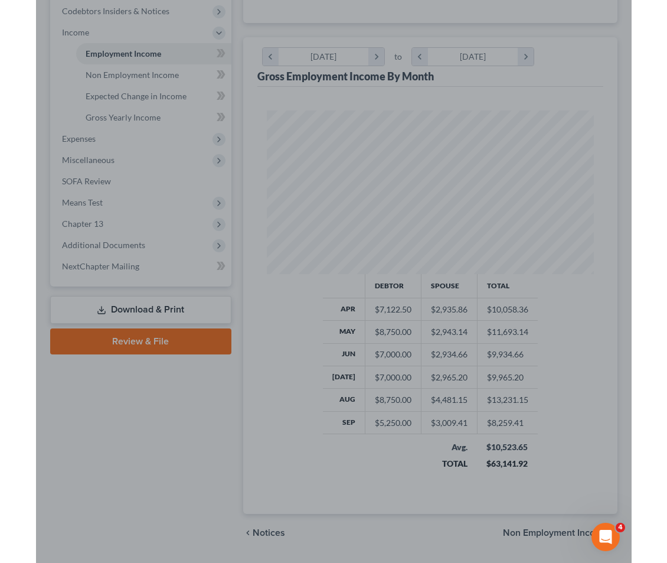
scroll to position [0, 0]
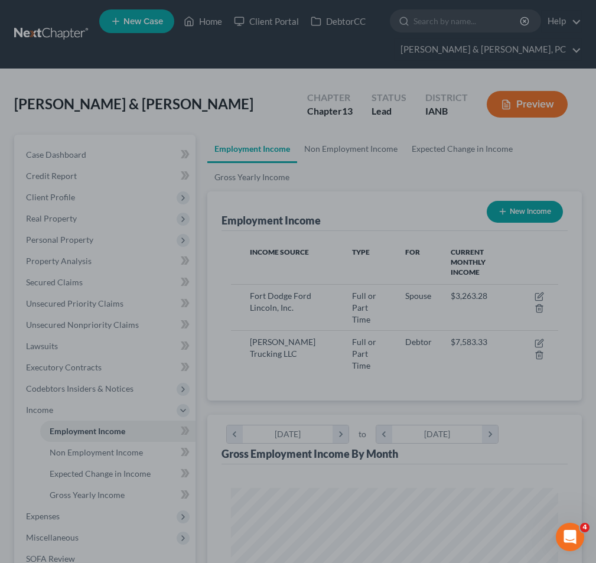
click at [492, 282] on div at bounding box center [298, 281] width 596 height 563
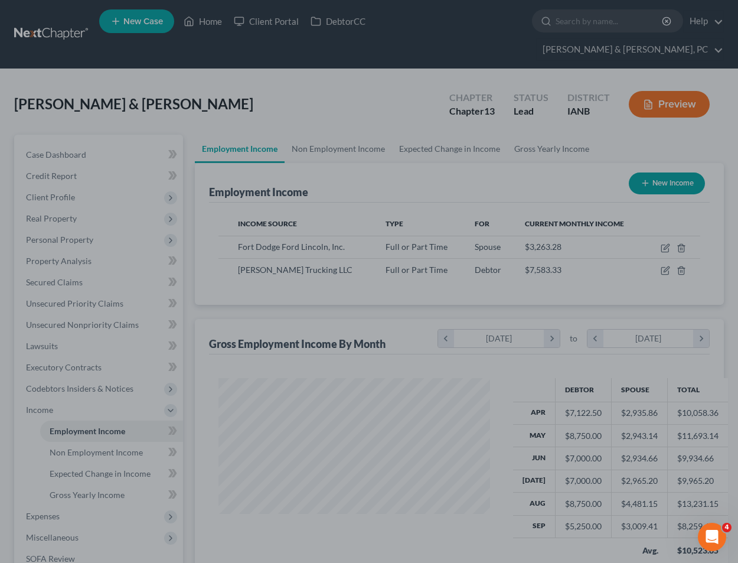
scroll to position [212, 295]
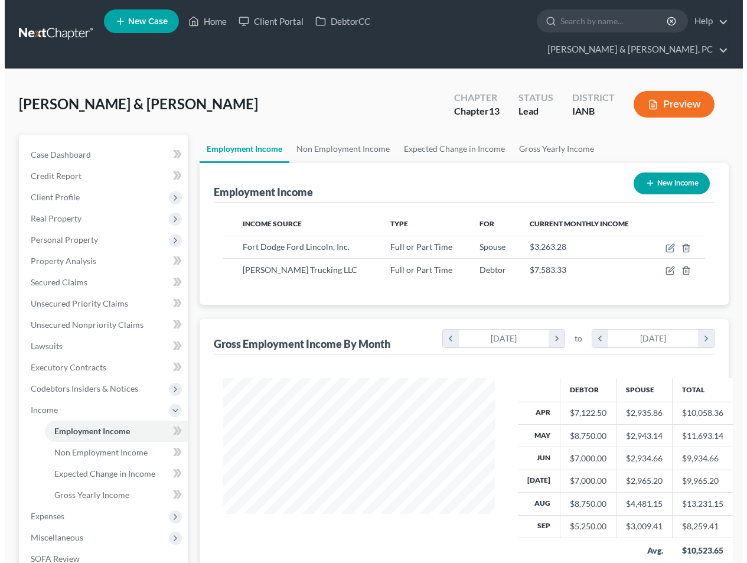
scroll to position [212, 295]
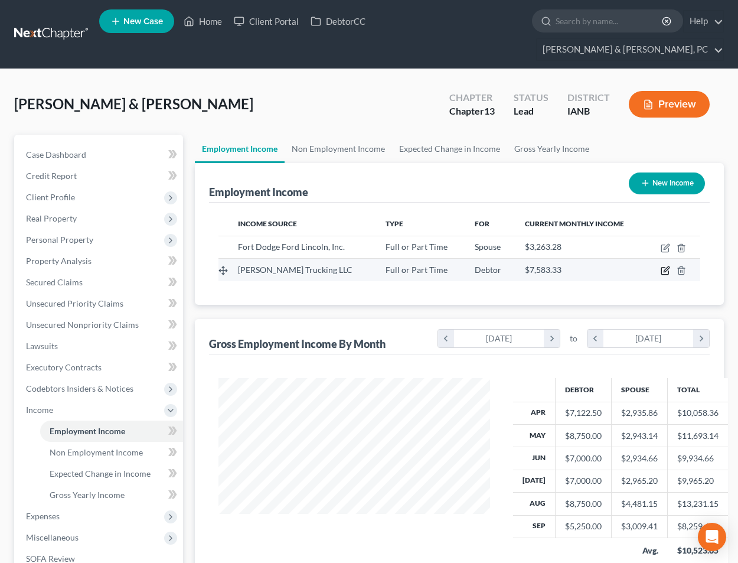
click at [668, 266] on icon "button" at bounding box center [665, 270] width 9 height 9
select select "0"
select select "16"
select select "3"
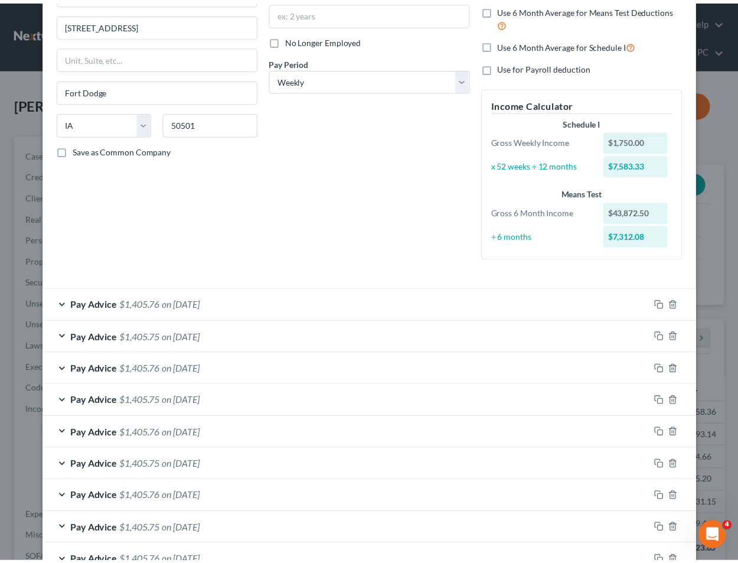
scroll to position [0, 0]
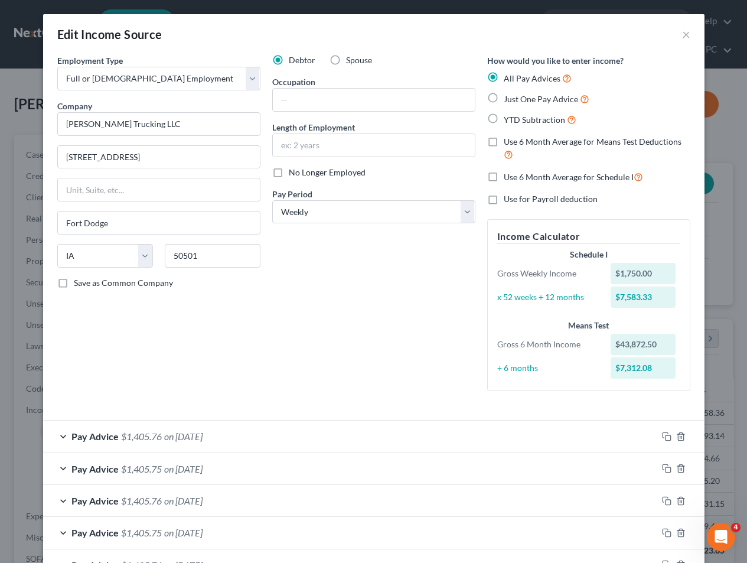
click at [654, 187] on div "How would you like to enter income? All Pay Advices Just One Pay Advice YTD Sub…" at bounding box center [588, 227] width 215 height 346
click at [682, 33] on button "×" at bounding box center [686, 34] width 8 height 14
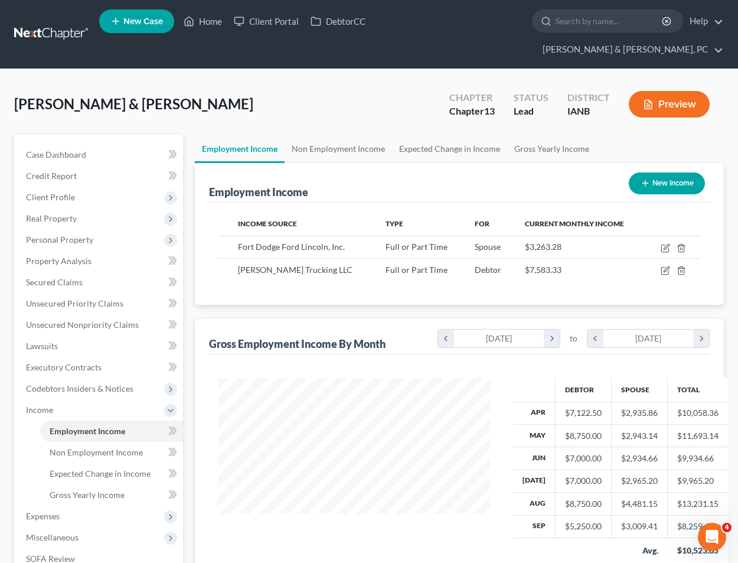
scroll to position [590259, 590175]
click at [40, 192] on span "Client Profile" at bounding box center [50, 197] width 49 height 10
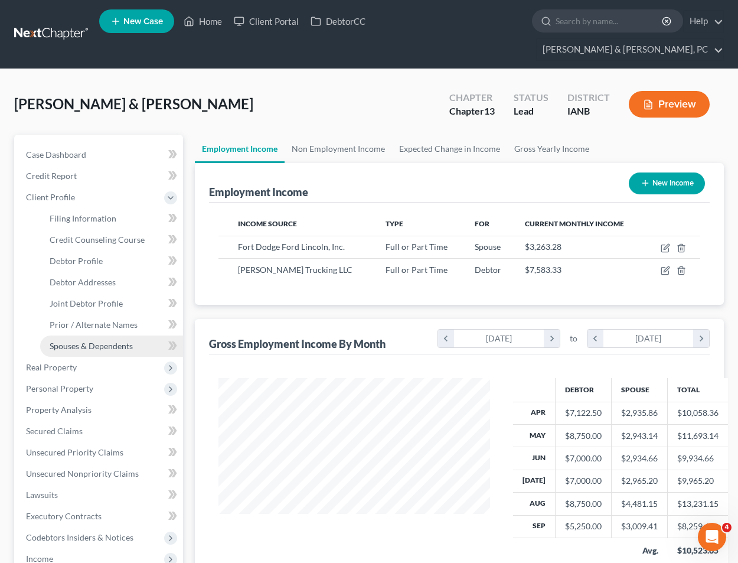
click at [70, 341] on span "Spouses & Dependents" at bounding box center [91, 346] width 83 height 10
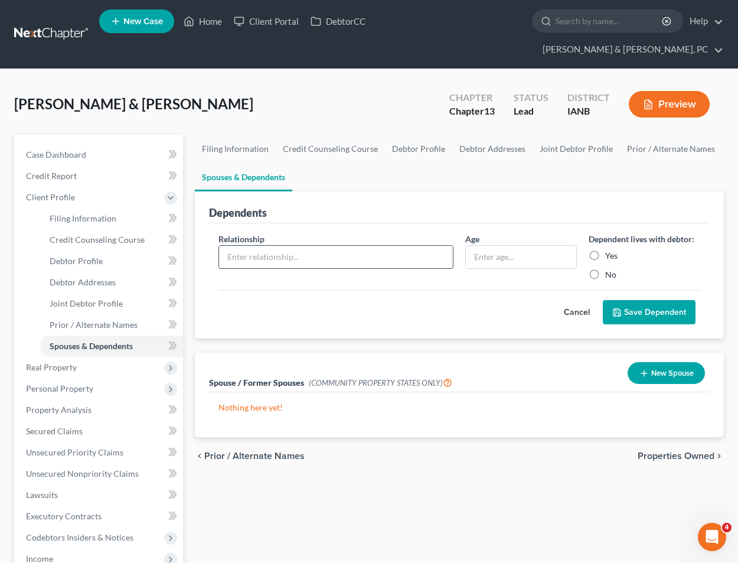
click at [307, 246] on input "text" at bounding box center [336, 257] width 234 height 22
type input "Daughter"
click at [605, 250] on label "Yes" at bounding box center [611, 256] width 12 height 12
click at [610, 250] on input "Yes" at bounding box center [614, 254] width 8 height 8
radio input "true"
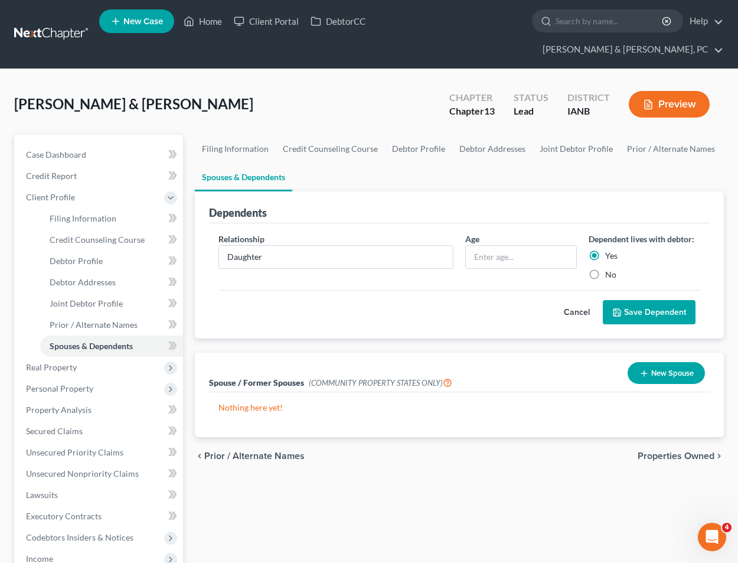
click at [639, 300] on button "Save Dependent" at bounding box center [649, 312] width 93 height 25
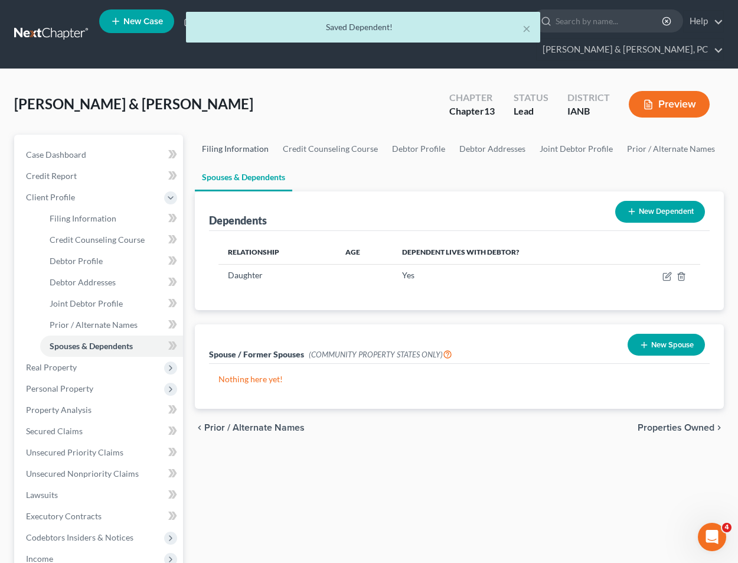
click at [244, 135] on link "Filing Information" at bounding box center [235, 149] width 81 height 28
select select "1"
select select "3"
select select "16"
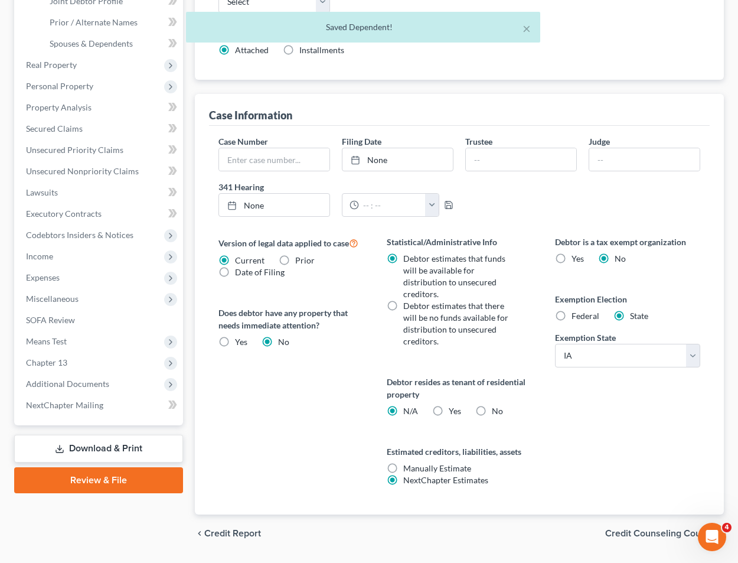
scroll to position [304, 0]
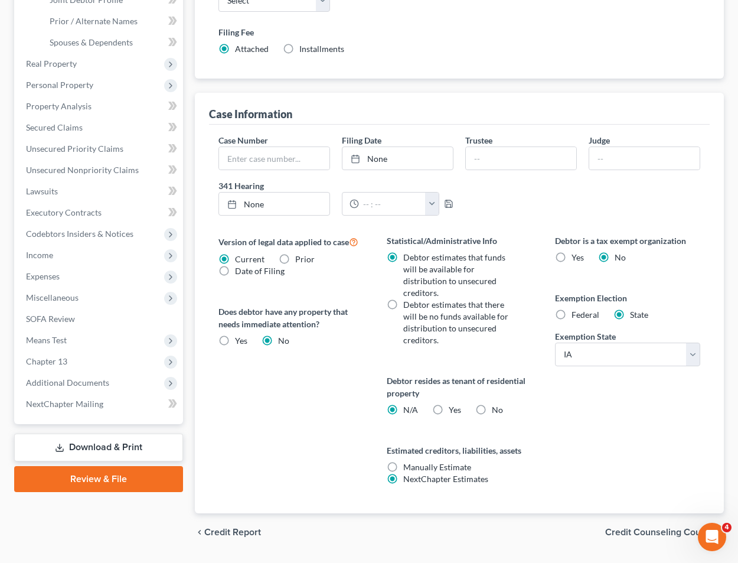
click at [492, 404] on label "No" at bounding box center [497, 410] width 11 height 12
click at [497, 404] on input "No" at bounding box center [501, 408] width 8 height 8
radio input "true"
radio input "false"
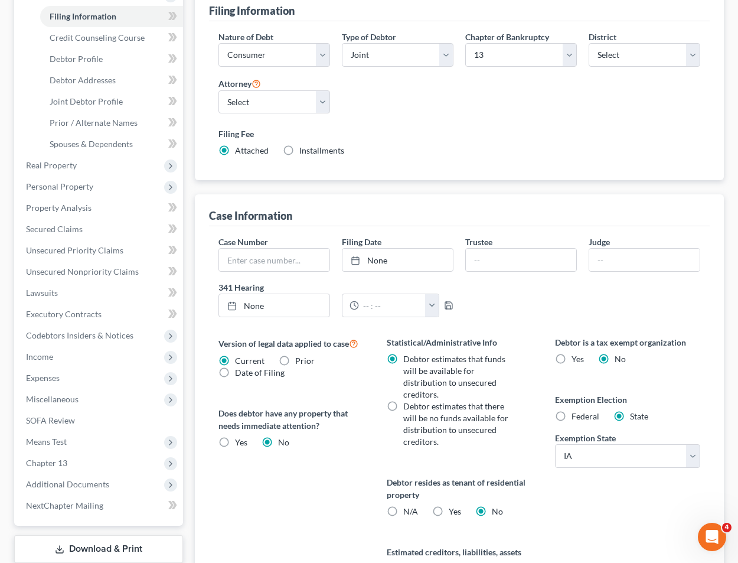
scroll to position [0, 0]
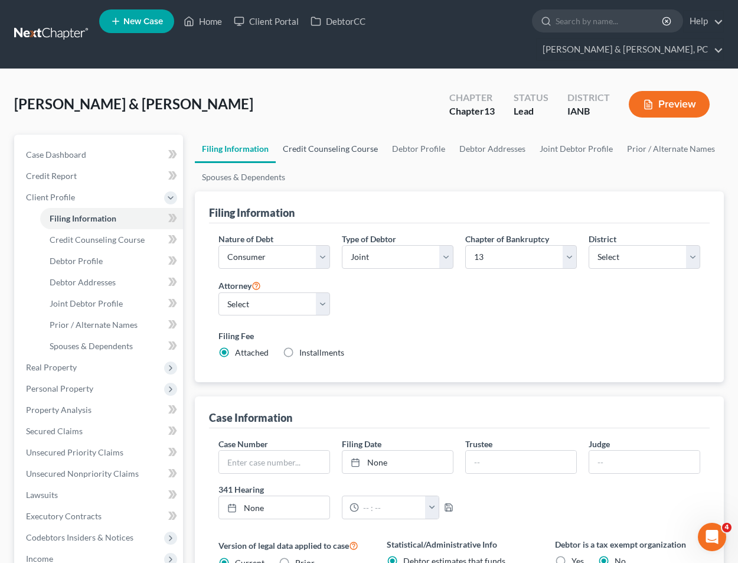
click at [347, 135] on link "Credit Counseling Course" at bounding box center [330, 149] width 109 height 28
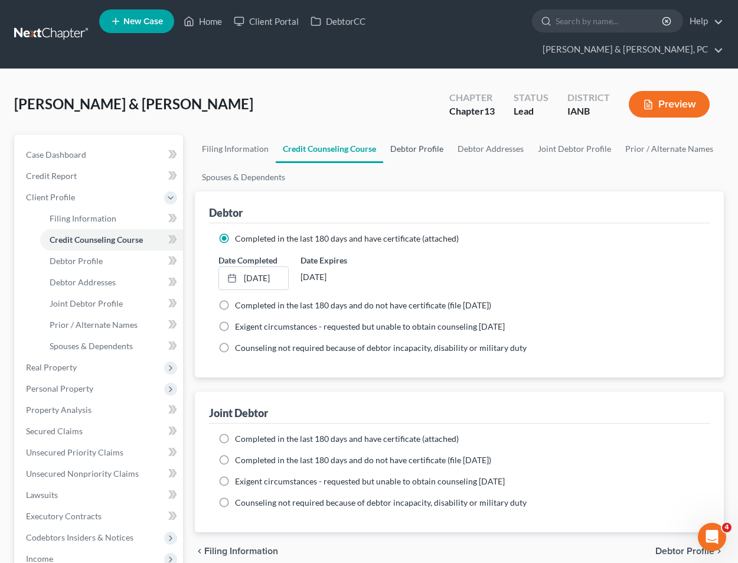
click at [410, 135] on link "Debtor Profile" at bounding box center [416, 149] width 67 height 28
select select "1"
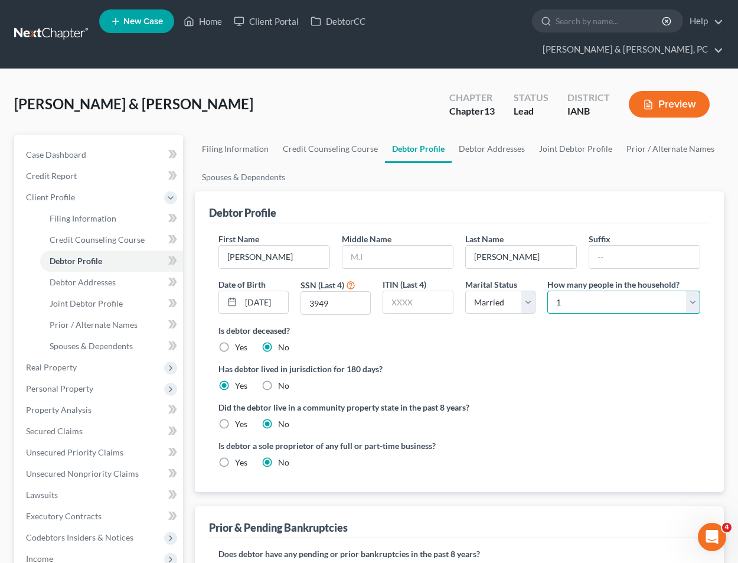
click at [580, 291] on select "Select 1 2 3 4 5 6 7 8 9 10 11 12 13 14 15 16 17 18 19 20" at bounding box center [623, 303] width 153 height 24
select select "2"
click at [547, 291] on select "Select 1 2 3 4 5 6 7 8 9 10 11 12 13 14 15 16 17 18 19 20" at bounding box center [623, 303] width 153 height 24
click at [612, 376] on ng-include "First Name Michael Middle Name Last Name Perry Suffix Date of Birth 07/07/1972 …" at bounding box center [459, 355] width 482 height 245
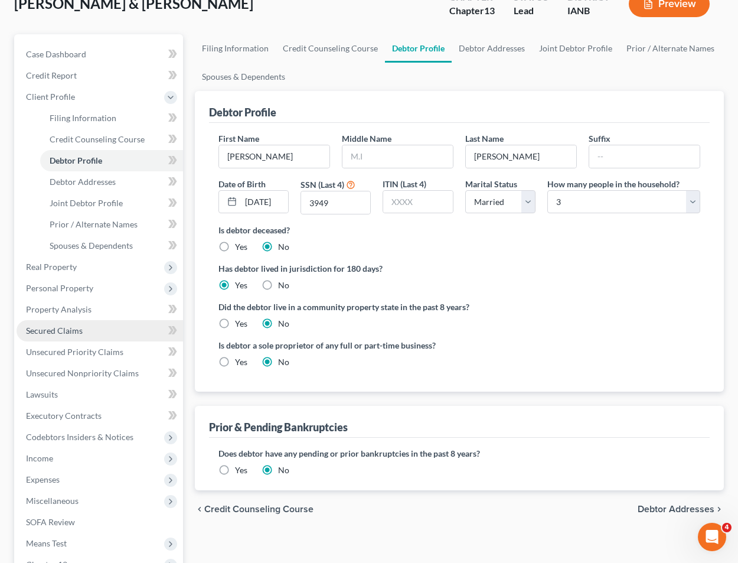
scroll to position [133, 0]
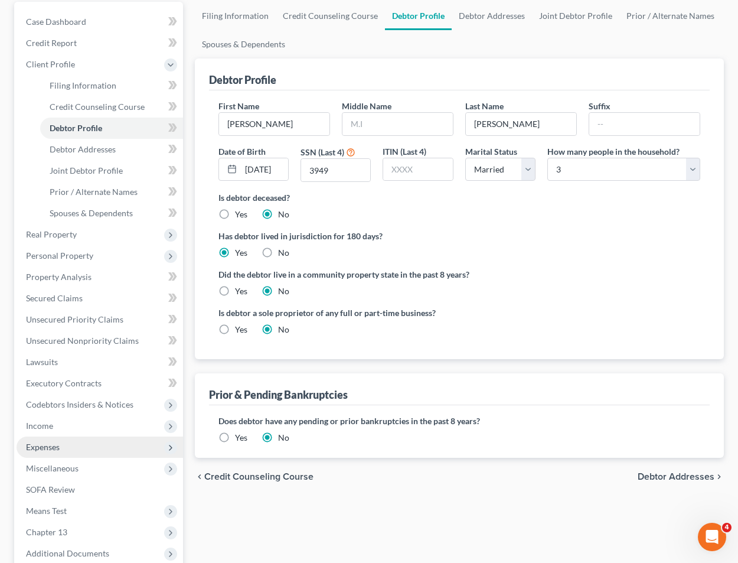
click at [53, 442] on span "Expenses" at bounding box center [43, 447] width 34 height 10
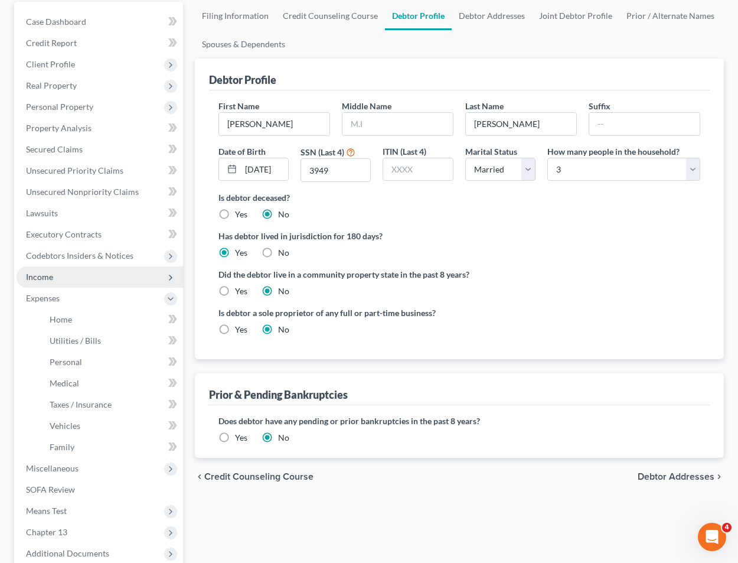
click at [59, 266] on span "Income" at bounding box center [100, 276] width 167 height 21
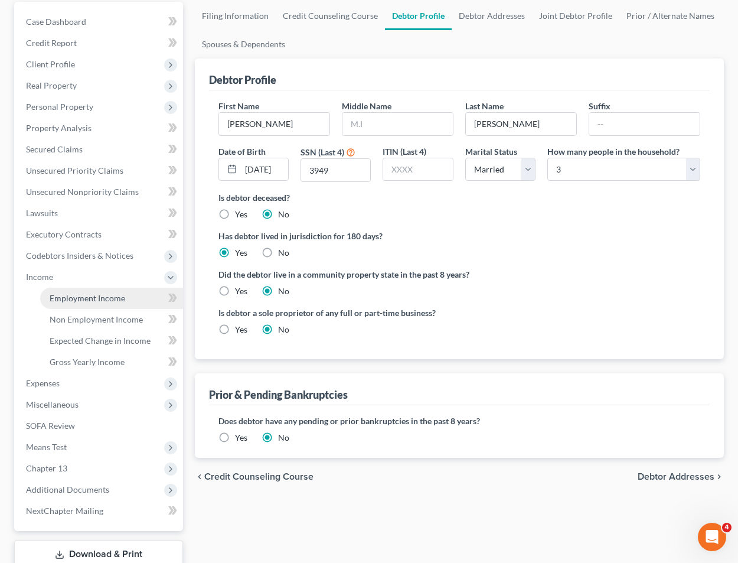
click at [81, 293] on span "Employment Income" at bounding box center [88, 298] width 76 height 10
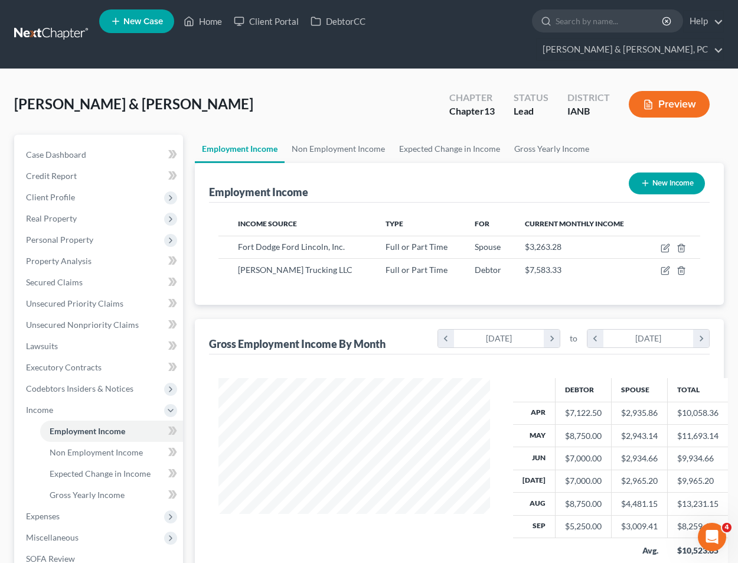
scroll to position [212, 295]
click at [554, 135] on link "Gross Yearly Income" at bounding box center [551, 149] width 89 height 28
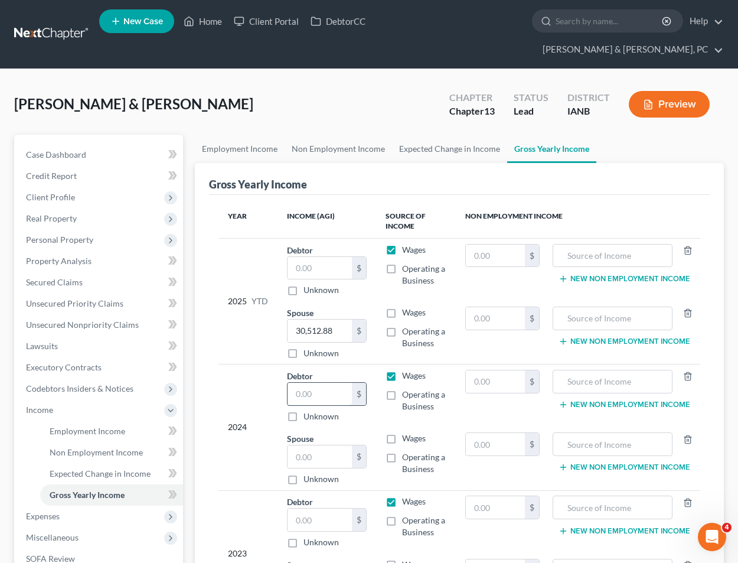
click at [310, 383] on input "text" at bounding box center [320, 394] width 64 height 22
type input "99,985"
click at [597, 195] on div "Year Income (AGI) Source of Income Non Employment Income 2025 YTD Debtor $ Unkn…" at bounding box center [459, 417] width 501 height 445
click at [319, 445] on input "text" at bounding box center [320, 456] width 64 height 22
type input "31,358"
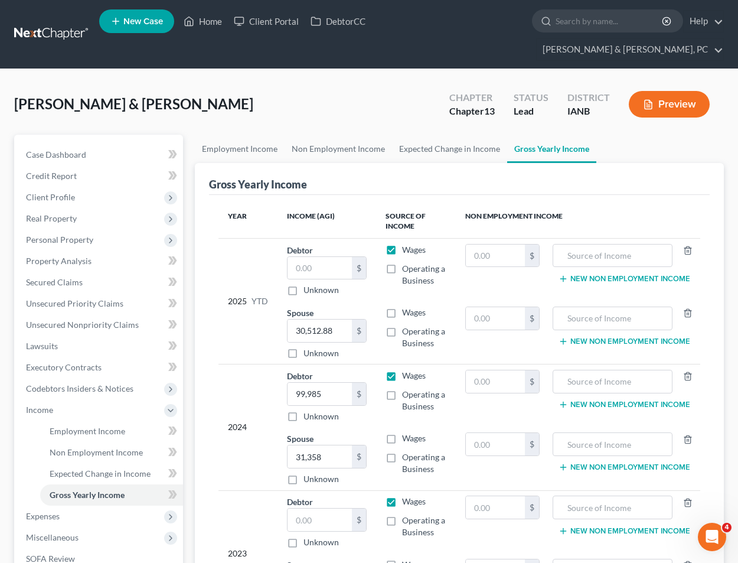
click at [596, 169] on div "Gross Yearly Income" at bounding box center [459, 179] width 501 height 32
click at [304, 508] on input "text" at bounding box center [320, 519] width 64 height 22
type input "91,000"
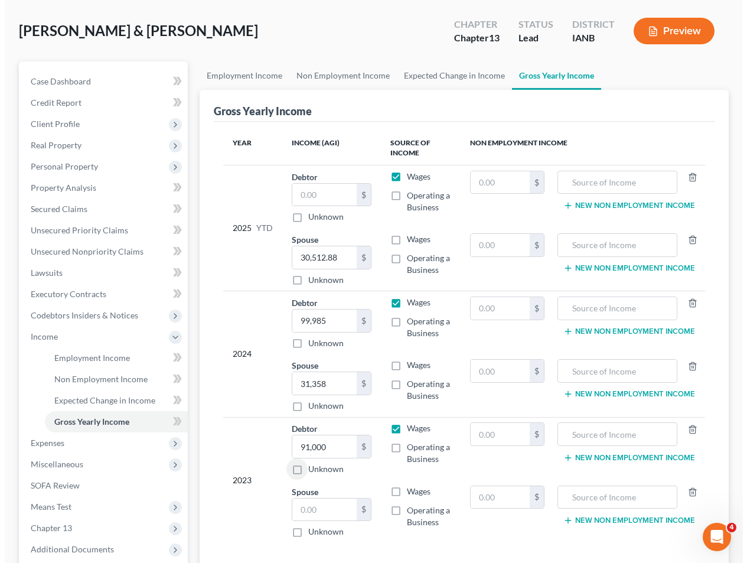
scroll to position [141, 0]
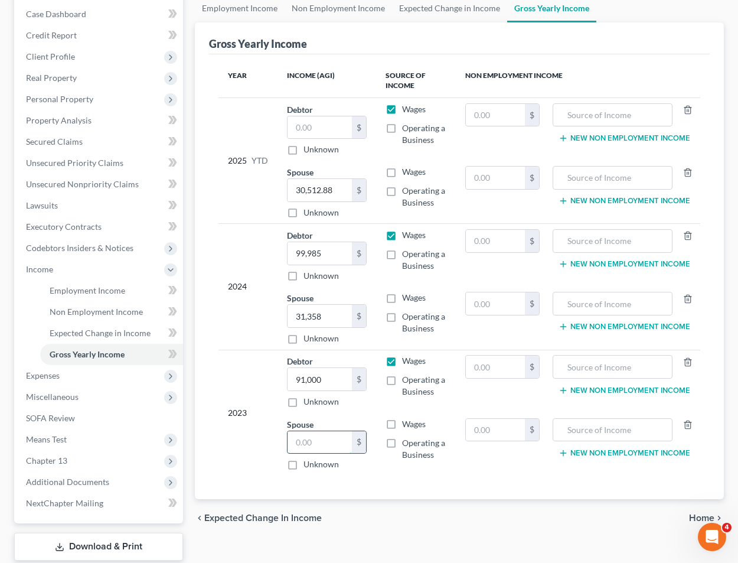
click at [306, 431] on input "text" at bounding box center [320, 442] width 64 height 22
type input "29,904"
click at [402, 418] on label "Wages" at bounding box center [414, 424] width 24 height 12
click at [407, 418] on input "Wages" at bounding box center [411, 422] width 8 height 8
checkbox input "true"
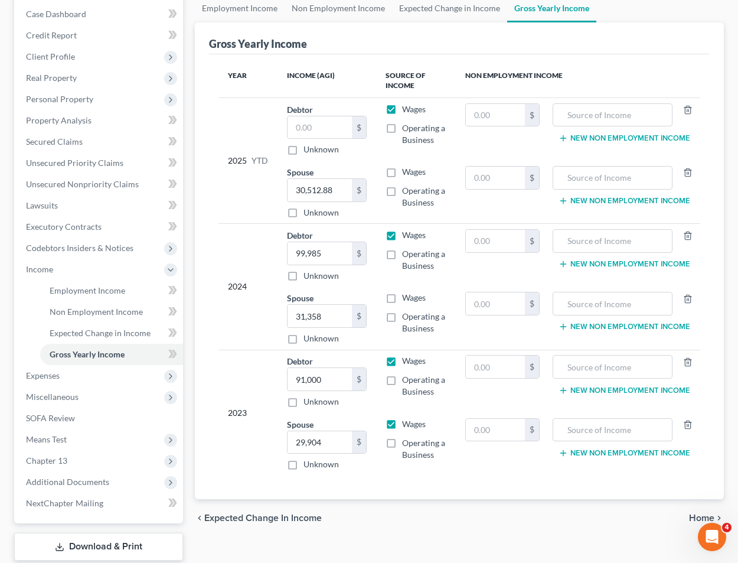
click at [402, 292] on label "Wages" at bounding box center [414, 298] width 24 height 12
click at [407, 292] on input "Wages" at bounding box center [411, 296] width 8 height 8
checkbox input "true"
click at [402, 166] on label "Wages" at bounding box center [414, 172] width 24 height 12
click at [407, 166] on input "Wages" at bounding box center [411, 170] width 8 height 8
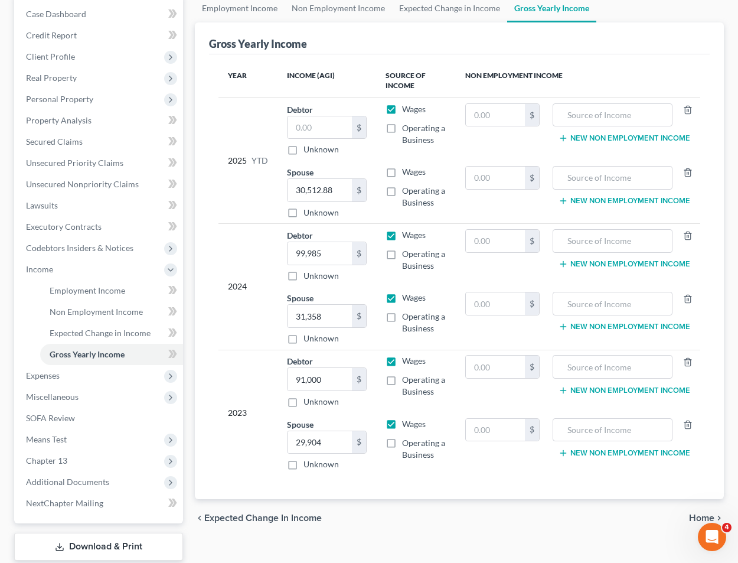
checkbox input "true"
click at [65, 179] on span "Unsecured Nonpriority Claims" at bounding box center [82, 184] width 113 height 10
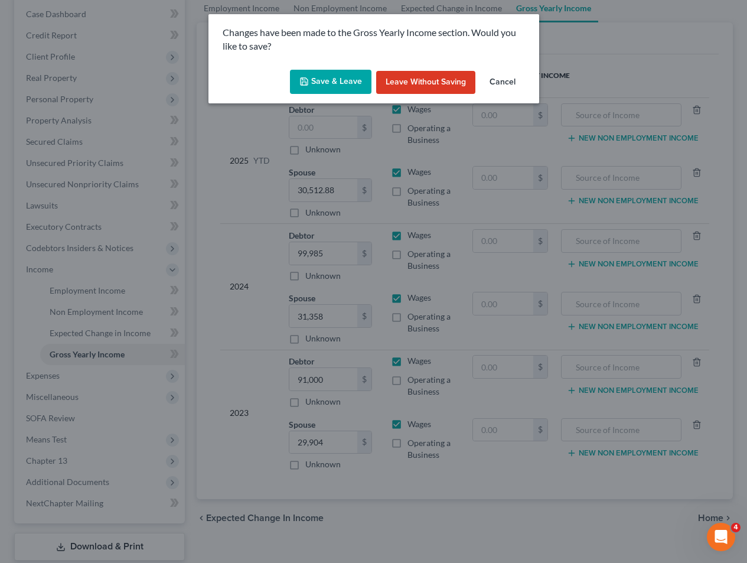
click at [335, 80] on button "Save & Leave" at bounding box center [330, 82] width 81 height 25
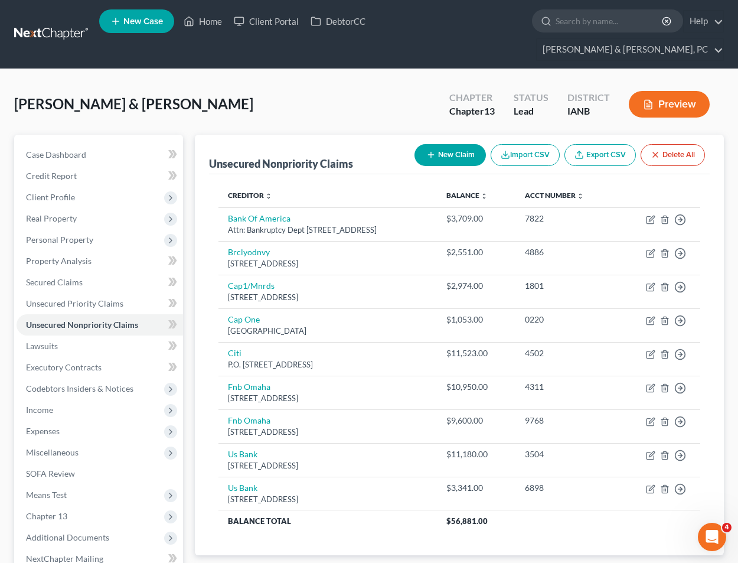
click at [439, 144] on button "New Claim" at bounding box center [450, 155] width 71 height 22
select select "2"
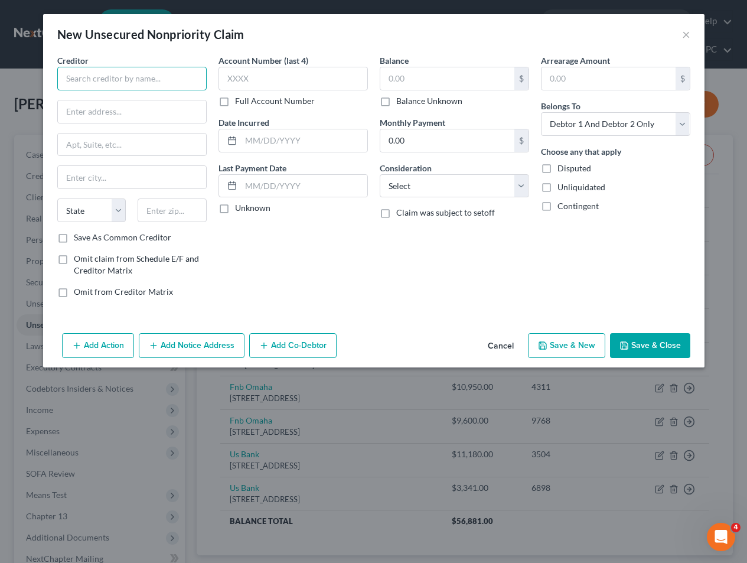
click at [93, 84] on input "text" at bounding box center [131, 79] width 149 height 24
type input "AssetCare"
type input "3400 Texoma Parkway Suite 300"
click at [151, 211] on input "text" at bounding box center [172, 210] width 69 height 24
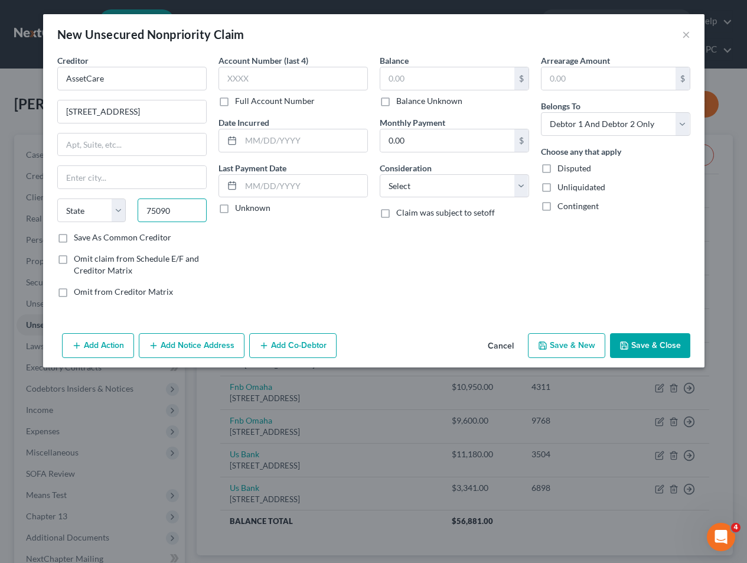
type input "75090"
type input "Sherman"
select select "45"
click at [268, 74] on input "text" at bounding box center [292, 79] width 149 height 24
click at [403, 180] on select "Select Cable / Satellite Services Collection Agency Credit Card Debt Debt Couns…" at bounding box center [454, 186] width 149 height 24
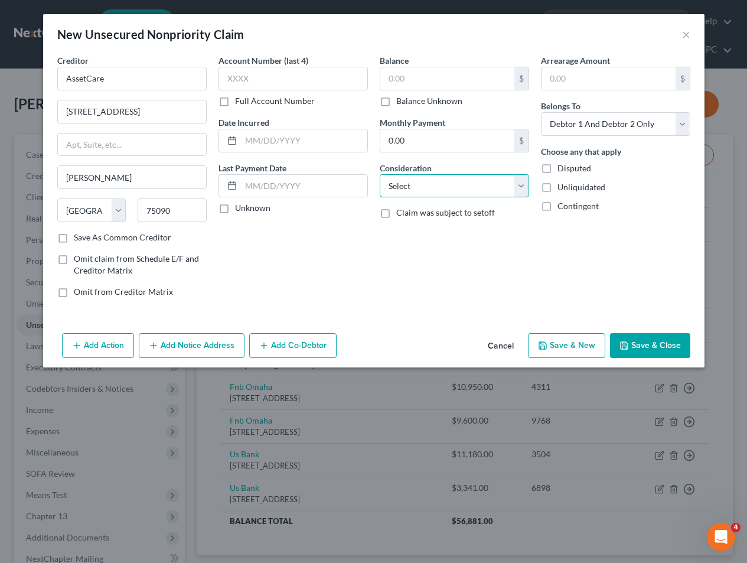
select select "14"
click at [380, 174] on select "Select Cable / Satellite Services Collection Agency Credit Card Debt Debt Couns…" at bounding box center [454, 186] width 149 height 24
click at [404, 236] on input "text" at bounding box center [454, 231] width 148 height 22
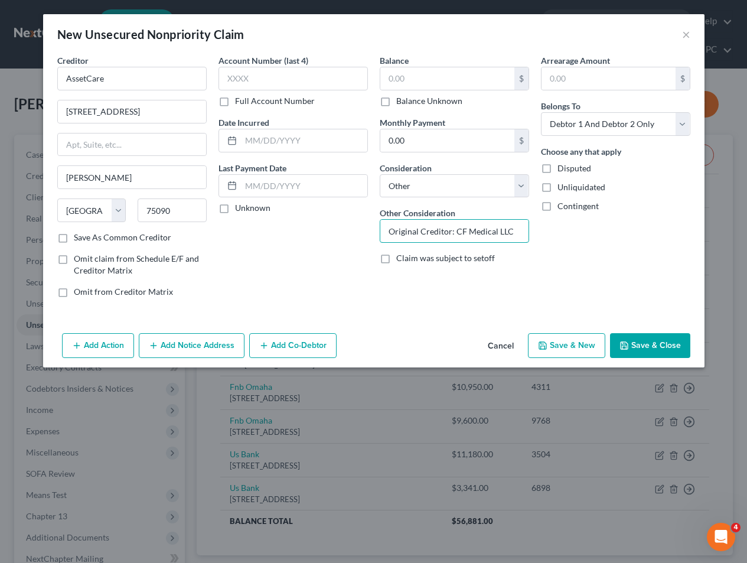
type input "Original Creditor: CF Medical LLC"
click at [397, 317] on div "Creditor * AssetCare 3400 Texoma Parkway Suite 300 Sherman State AL AK AR AZ CA…" at bounding box center [373, 191] width 661 height 274
click at [406, 79] on input "text" at bounding box center [447, 78] width 134 height 22
type input "947.06"
click at [582, 122] on select "Select Debtor 1 Only Debtor 2 Only Debtor 1 And Debtor 2 Only At Least One Of T…" at bounding box center [615, 124] width 149 height 24
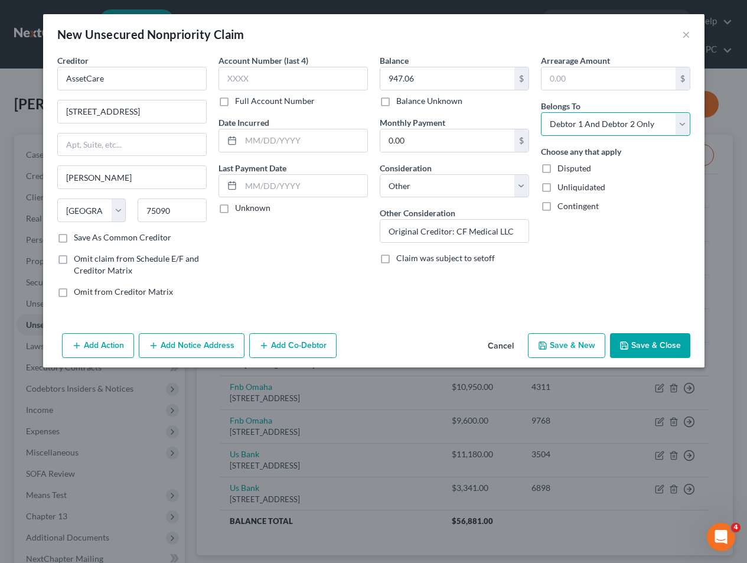
select select "0"
click at [541, 112] on select "Select Debtor 1 Only Debtor 2 Only Debtor 1 And Debtor 2 Only At Least One Of T…" at bounding box center [615, 124] width 149 height 24
click at [562, 336] on button "Save & New" at bounding box center [566, 345] width 77 height 25
select select "2"
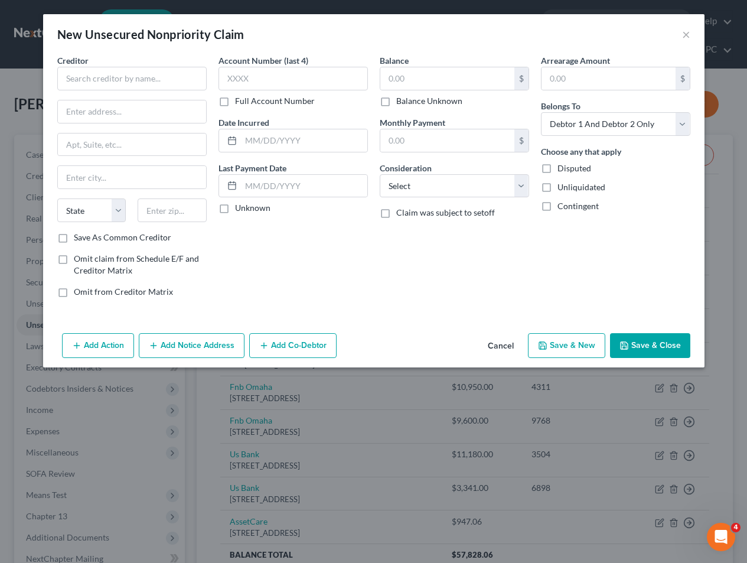
click at [438, 303] on div "Balance $ Balance Unknown Balance Undetermined $ Balance Unknown Monthly Paymen…" at bounding box center [454, 180] width 161 height 253
click at [564, 341] on button "Save & New" at bounding box center [566, 345] width 77 height 25
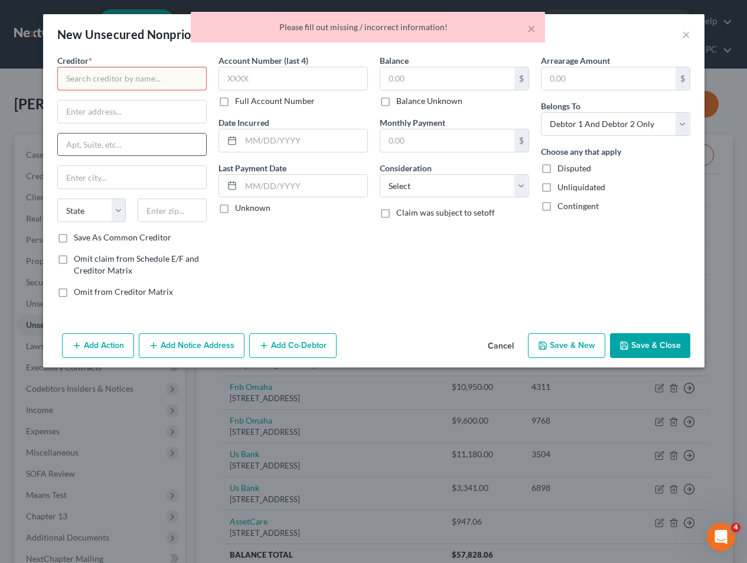
click at [528, 333] on button "Save & New" at bounding box center [566, 345] width 77 height 25
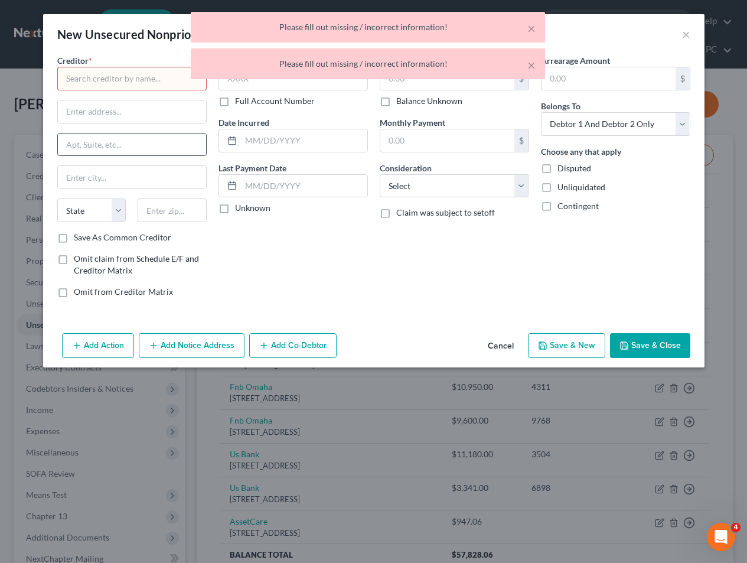
click at [528, 333] on button "Save & New" at bounding box center [566, 345] width 77 height 25
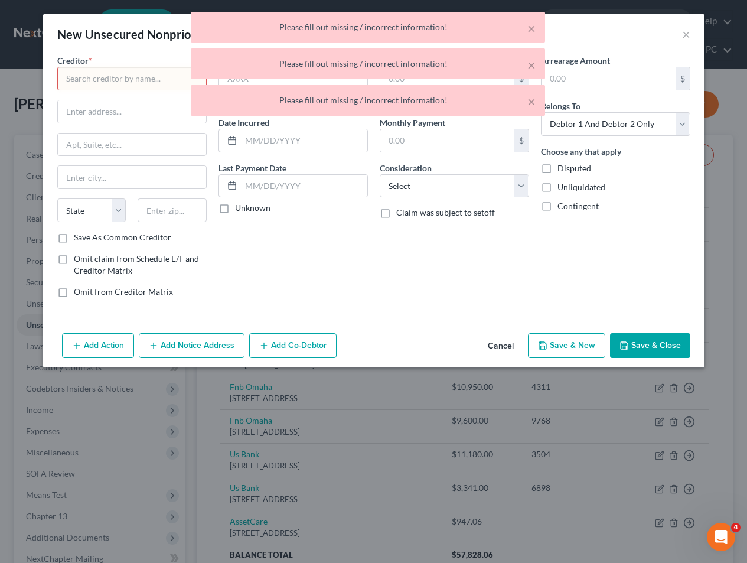
click at [128, 77] on div "× Please fill out missing / incorrect information! × Please fill out missing / …" at bounding box center [367, 67] width 747 height 110
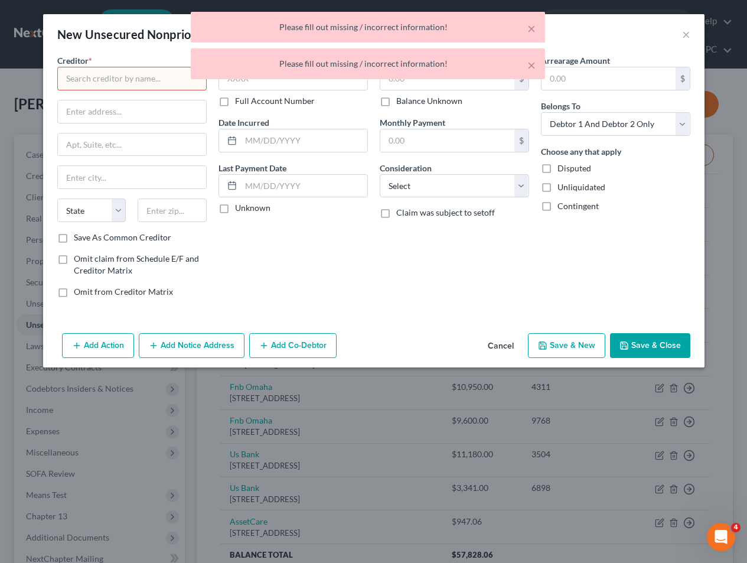
click at [126, 76] on div "× Please fill out missing / incorrect information! × Please fill out missing / …" at bounding box center [367, 48] width 747 height 73
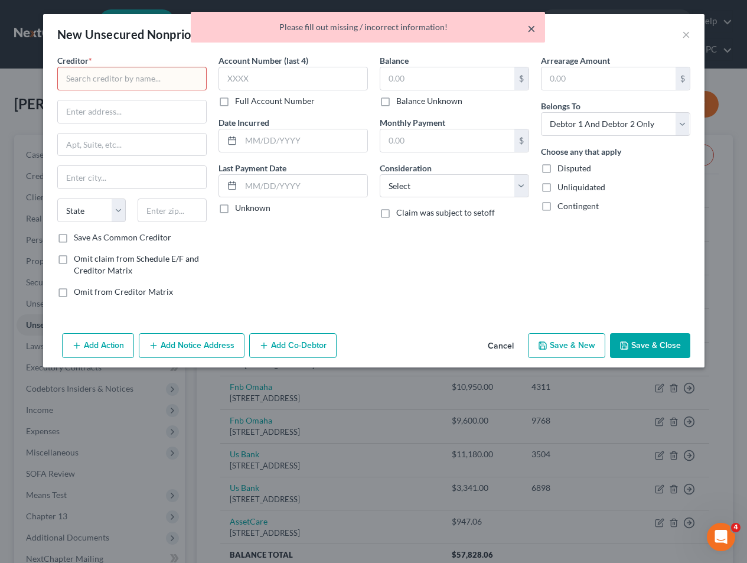
click at [529, 27] on button "×" at bounding box center [531, 28] width 8 height 14
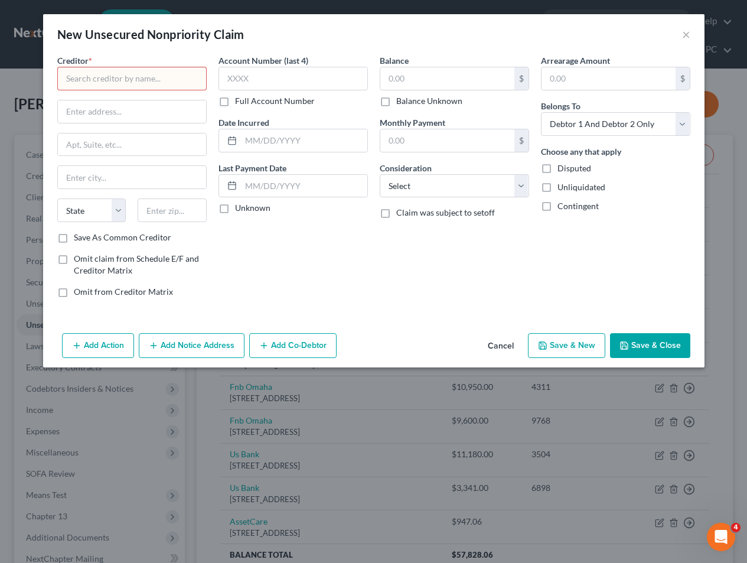
click at [97, 80] on input "text" at bounding box center [131, 79] width 149 height 24
type input "Eagle Recovery Associates, Inc."
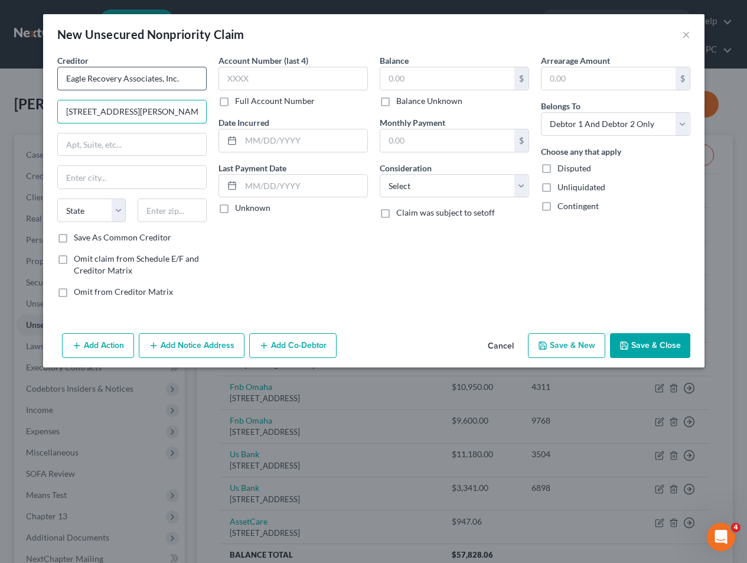
type input "2661 W. Forrest Hill Avenue"
type input "Peoria"
select select "14"
type input "61604-1812"
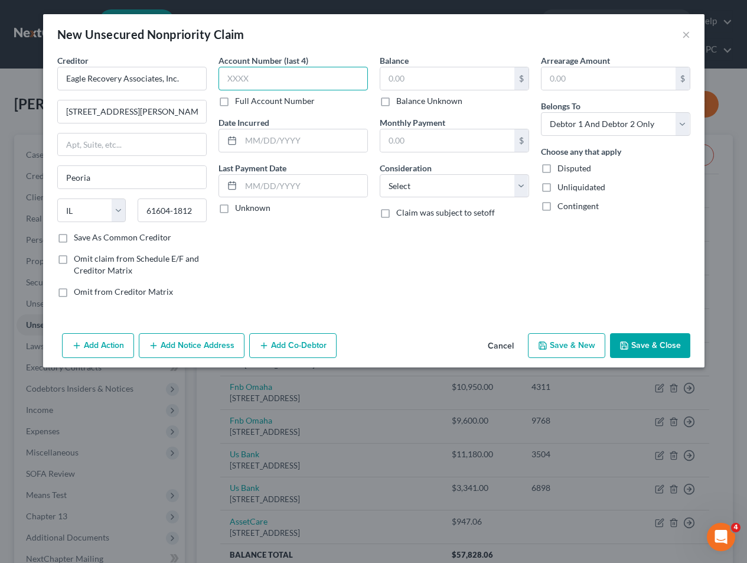
click at [230, 76] on input "text" at bounding box center [292, 79] width 149 height 24
type input "1141"
click at [426, 194] on select "Select Cable / Satellite Services Collection Agency Credit Card Debt Debt Couns…" at bounding box center [454, 186] width 149 height 24
select select "14"
click at [380, 174] on select "Select Cable / Satellite Services Collection Agency Credit Card Debt Debt Couns…" at bounding box center [454, 186] width 149 height 24
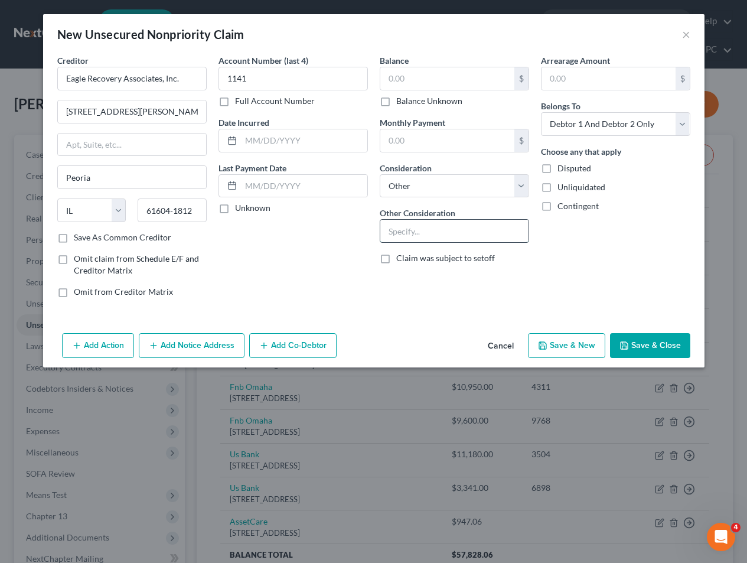
drag, startPoint x: 408, startPoint y: 234, endPoint x: 415, endPoint y: 223, distance: 13.5
click at [408, 234] on input "text" at bounding box center [454, 231] width 148 height 22
click at [477, 229] on input "Original Creditor:" at bounding box center [454, 231] width 148 height 22
type input "Original Creditor: Uph Trinity Ft D - Physicians"
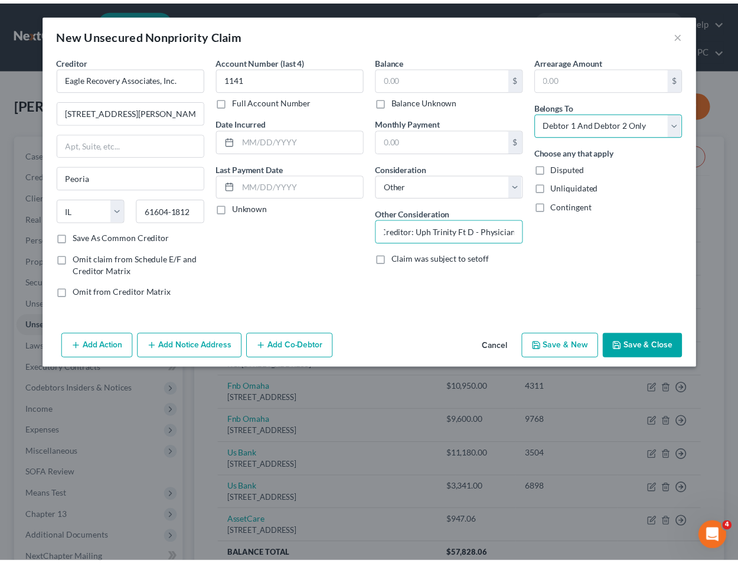
scroll to position [0, 0]
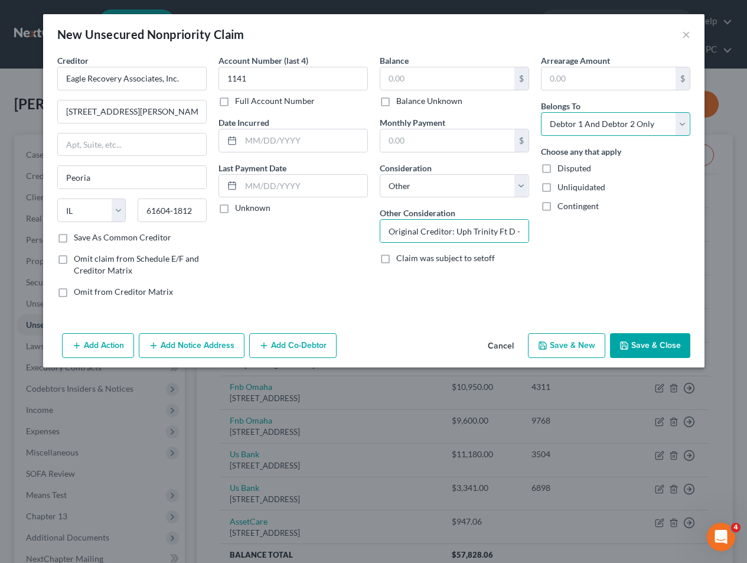
click at [574, 126] on select "Select Debtor 1 Only Debtor 2 Only Debtor 1 And Debtor 2 Only At Least One Of T…" at bounding box center [615, 124] width 149 height 24
select select "0"
click at [541, 112] on select "Select Debtor 1 Only Debtor 2 Only Debtor 1 And Debtor 2 Only At Least One Of T…" at bounding box center [615, 124] width 149 height 24
click at [396, 99] on label "Balance Unknown" at bounding box center [429, 101] width 66 height 12
click at [401, 99] on input "Balance Unknown" at bounding box center [405, 99] width 8 height 8
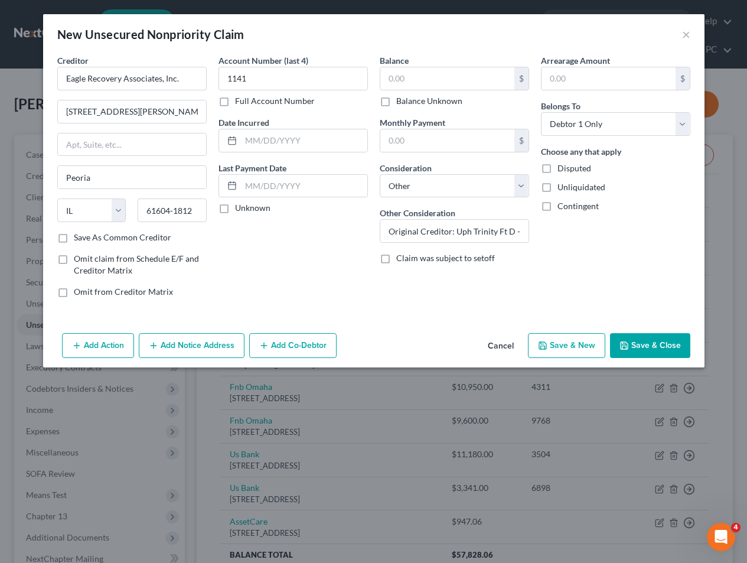
checkbox input "true"
type input "0.00"
click at [567, 338] on button "Save & New" at bounding box center [566, 345] width 77 height 25
select select "2"
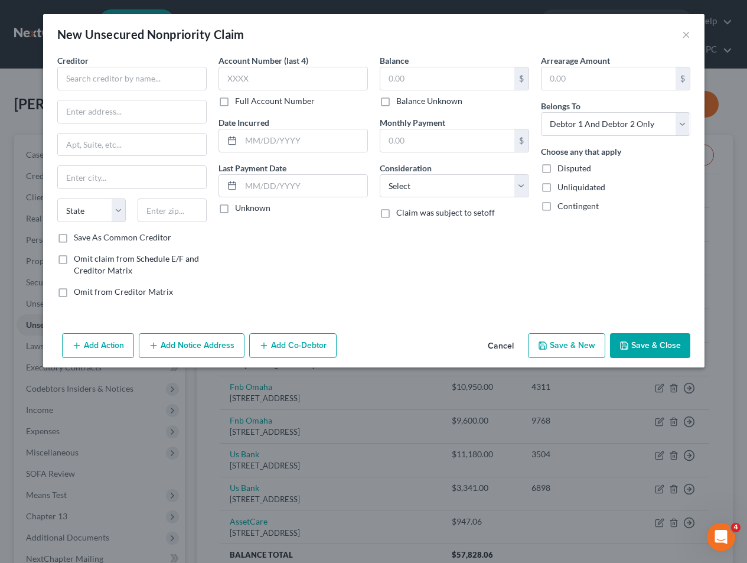
type input "0.00"
click at [390, 266] on div "Balance $ Balance Unknown Balance Undetermined $ Balance Unknown Monthly Paymen…" at bounding box center [454, 180] width 161 height 253
click at [96, 76] on input "text" at bounding box center [131, 79] width 149 height 24
type input "Revco Solutions, Inc."
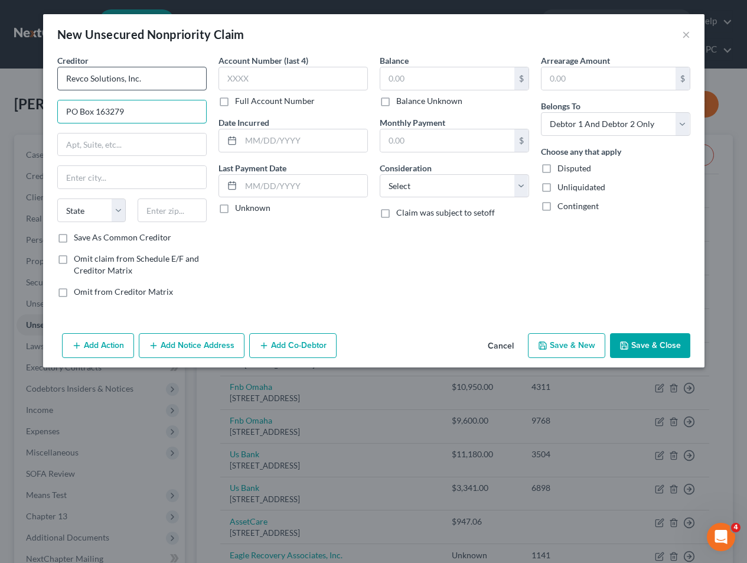
type input "PO Box 163279"
type input "Columbua"
select select "36"
type input "Columbus"
type input "43216-3279"
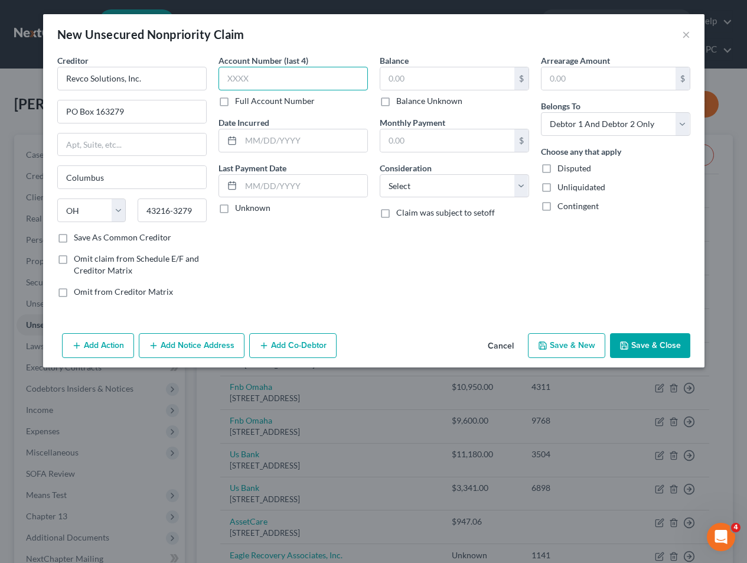
click at [275, 77] on input "text" at bounding box center [292, 79] width 149 height 24
type input "4810"
click at [409, 185] on select "Select Cable / Satellite Services Collection Agency Credit Card Debt Debt Couns…" at bounding box center [454, 186] width 149 height 24
select select "14"
click at [380, 174] on select "Select Cable / Satellite Services Collection Agency Credit Card Debt Debt Couns…" at bounding box center [454, 186] width 149 height 24
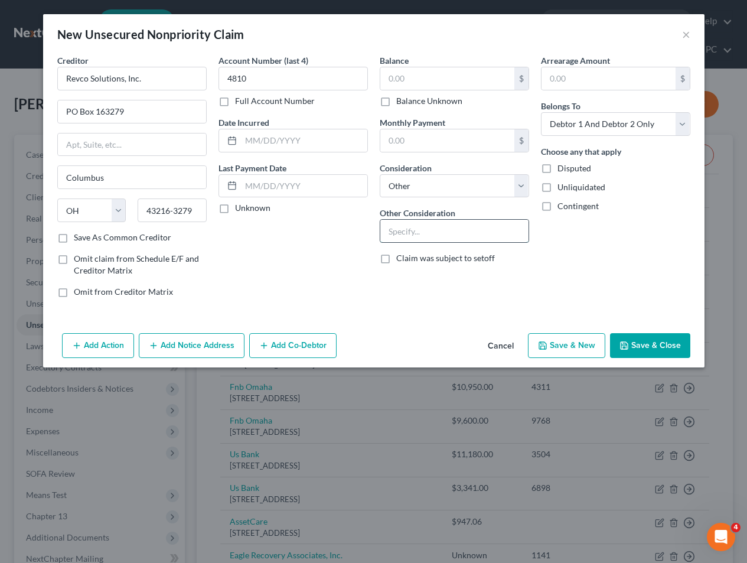
click at [403, 227] on input "text" at bounding box center [454, 231] width 148 height 22
type input "Original Creditor: Unitypoint Clinic"
click at [562, 129] on select "Select Debtor 1 Only Debtor 2 Only Debtor 1 And Debtor 2 Only At Least One Of T…" at bounding box center [615, 124] width 149 height 24
select select "1"
click at [541, 112] on select "Select Debtor 1 Only Debtor 2 Only Debtor 1 And Debtor 2 Only At Least One Of T…" at bounding box center [615, 124] width 149 height 24
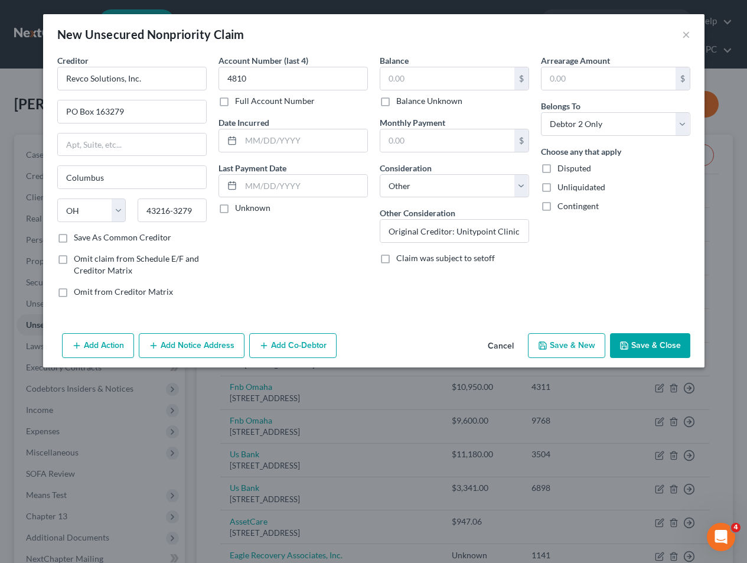
click at [419, 103] on label "Balance Unknown" at bounding box center [429, 101] width 66 height 12
click at [409, 103] on input "Balance Unknown" at bounding box center [405, 99] width 8 height 8
checkbox input "true"
type input "0.00"
click at [630, 344] on button "Save & Close" at bounding box center [650, 345] width 80 height 25
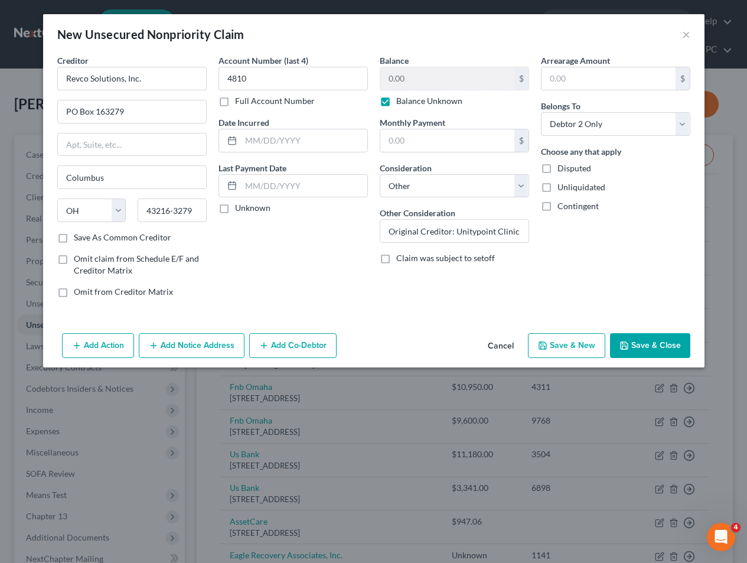
type input "0.00"
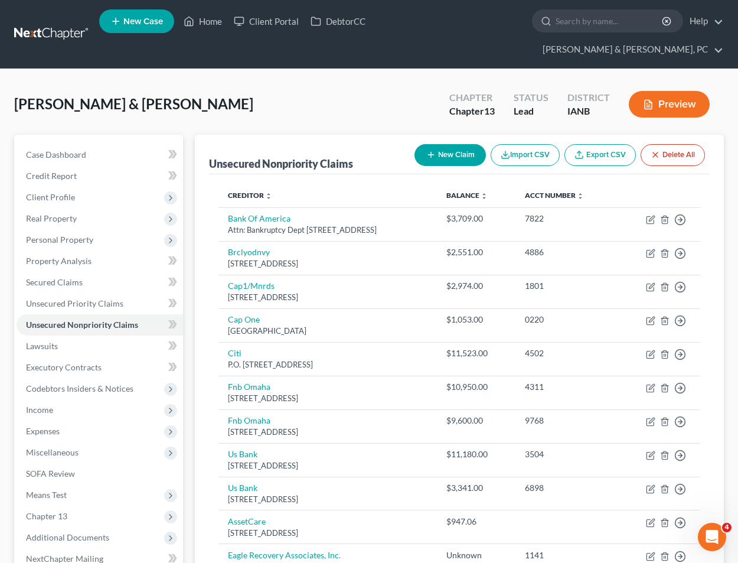
click at [351, 83] on div "Perry, Michael & Jennifer Upgraded Chapter Chapter 13 Status Lead District IANB…" at bounding box center [369, 108] width 710 height 51
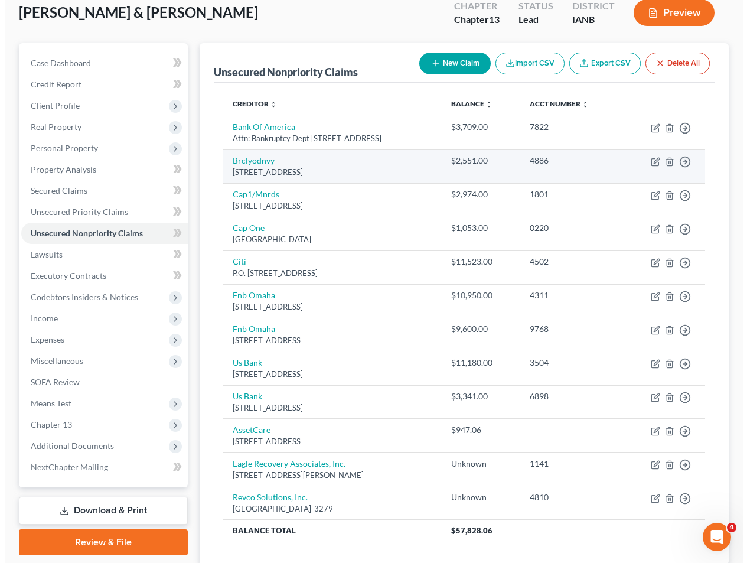
scroll to position [101, 0]
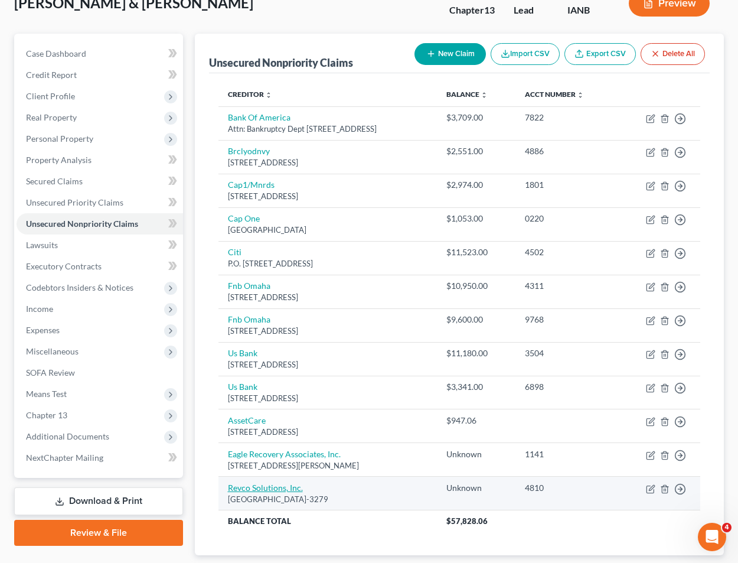
click at [257, 482] on link "Revco Solutions, Inc." at bounding box center [265, 487] width 75 height 10
select select "36"
select select "14"
select select "1"
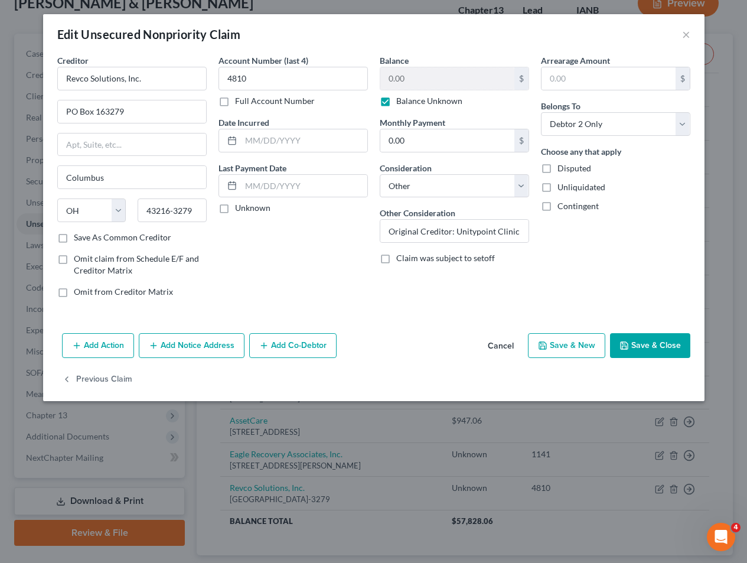
click at [188, 341] on button "Add Notice Address" at bounding box center [192, 345] width 106 height 25
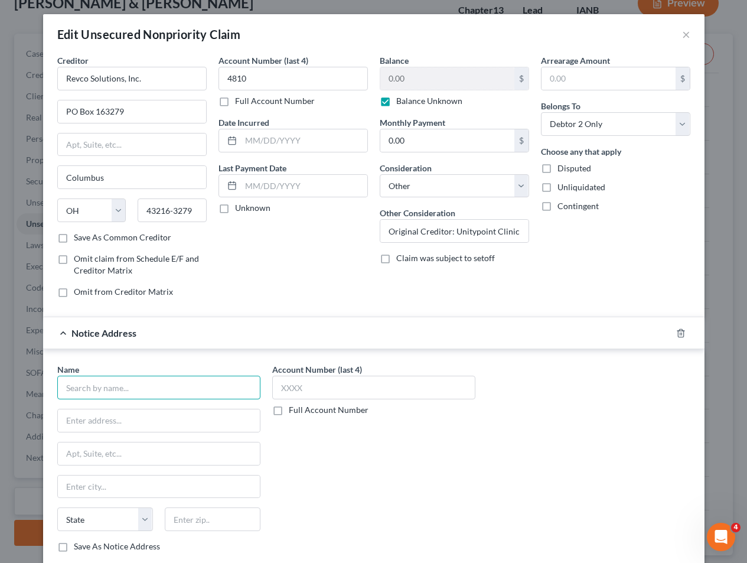
click at [125, 380] on input "text" at bounding box center [158, 388] width 203 height 24
type input "UnityPoint Health"
click at [123, 413] on input "text" at bounding box center [159, 420] width 202 height 22
type input "PO Box 809284"
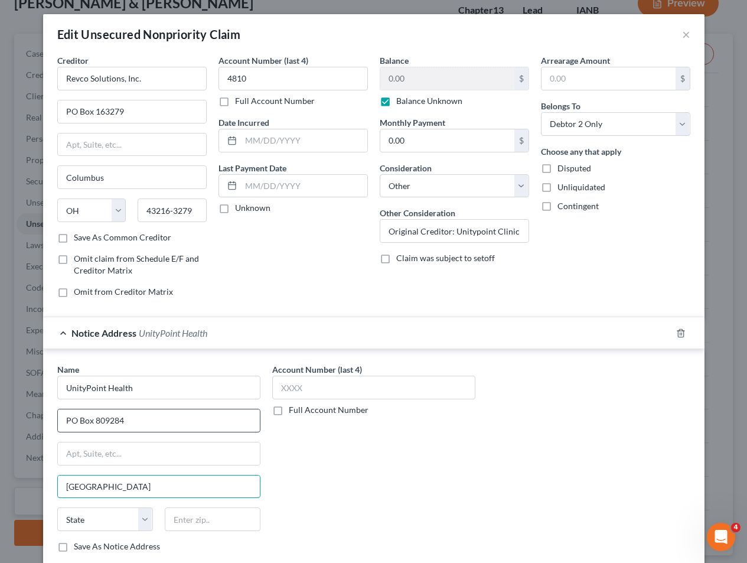
type input "Chicago"
select select "14"
type input "60680"
click at [317, 370] on label "Account Number (last 4)" at bounding box center [317, 369] width 90 height 12
click at [309, 384] on input "text" at bounding box center [373, 388] width 203 height 24
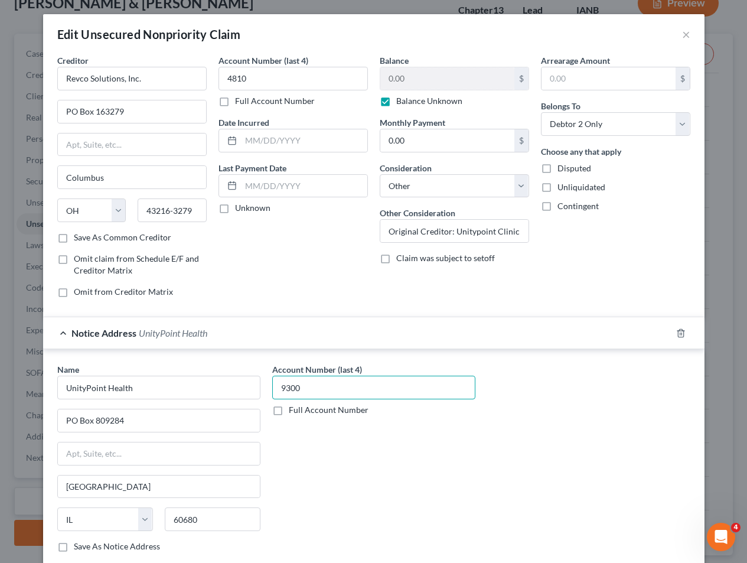
type input "9300"
click at [416, 103] on label "Balance Unknown" at bounding box center [429, 101] width 66 height 12
click at [409, 103] on input "Balance Unknown" at bounding box center [405, 99] width 8 height 8
checkbox input "false"
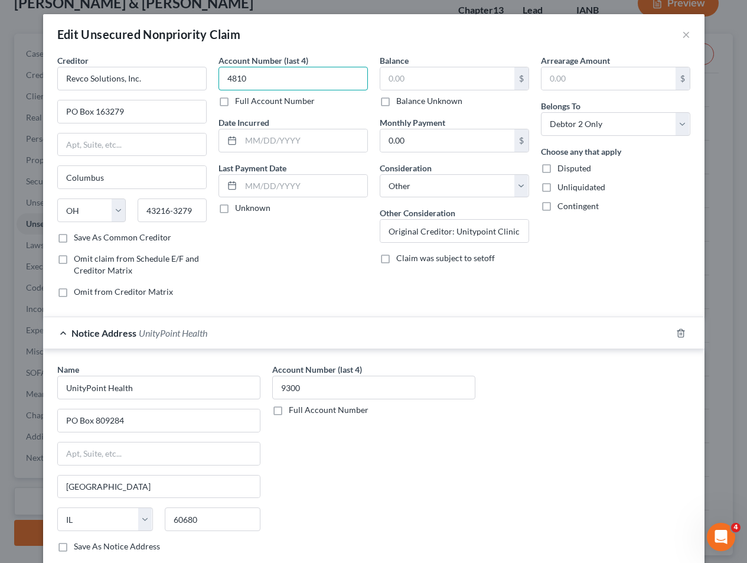
type input "4810"
click at [404, 81] on input "text" at bounding box center [447, 78] width 134 height 22
type input "31.58"
click at [504, 436] on div "Name * UnityPoint Health PO Box 809284 Chicago State AL AK AR AZ CA CO CT DE DC…" at bounding box center [373, 462] width 645 height 198
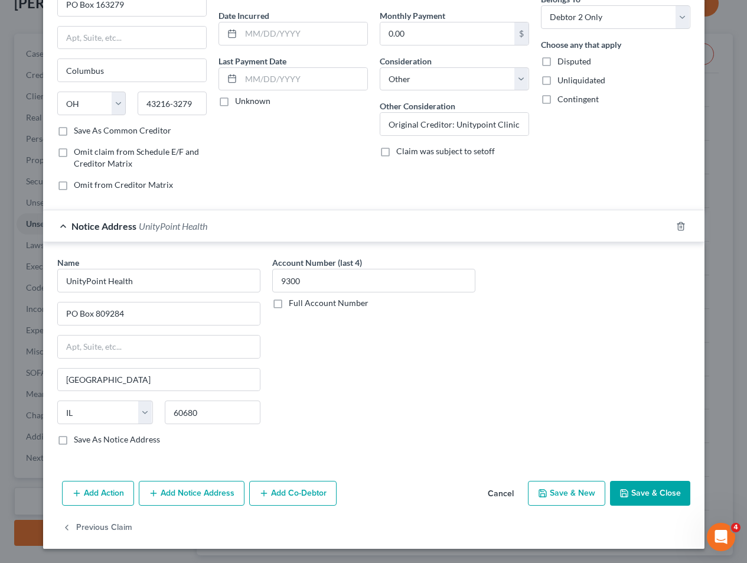
click at [626, 488] on button "Save & Close" at bounding box center [650, 493] width 80 height 25
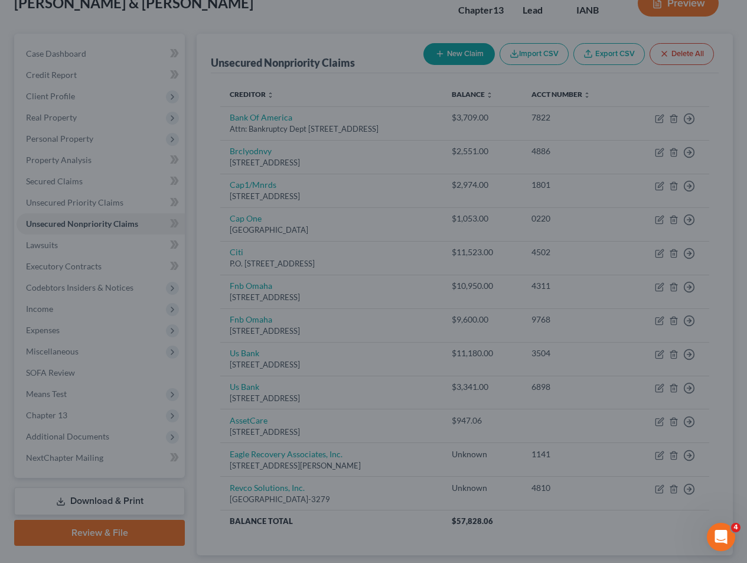
type input "0"
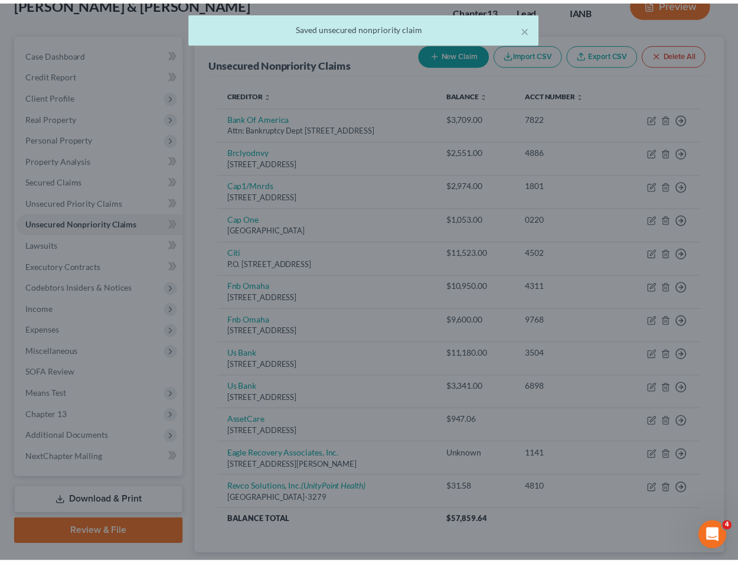
scroll to position [0, 0]
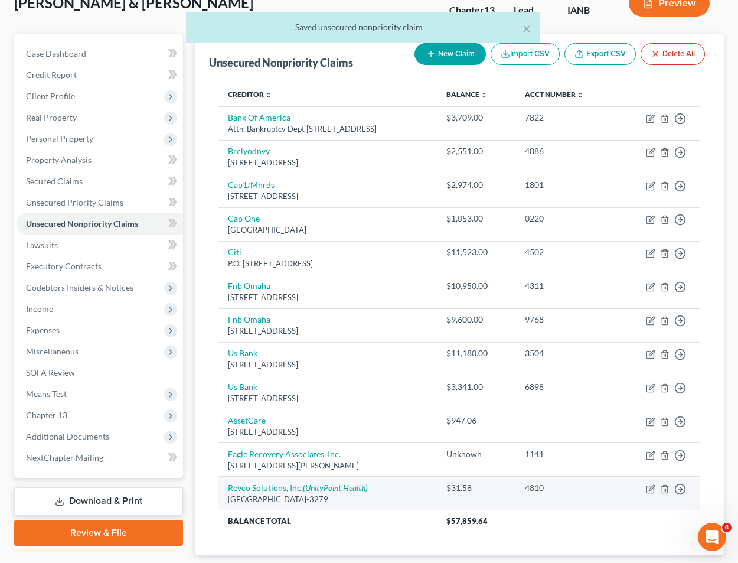
click at [281, 482] on link "Revco Solutions, Inc. (UnityPoint Health)" at bounding box center [298, 487] width 140 height 10
select select "36"
select select "14"
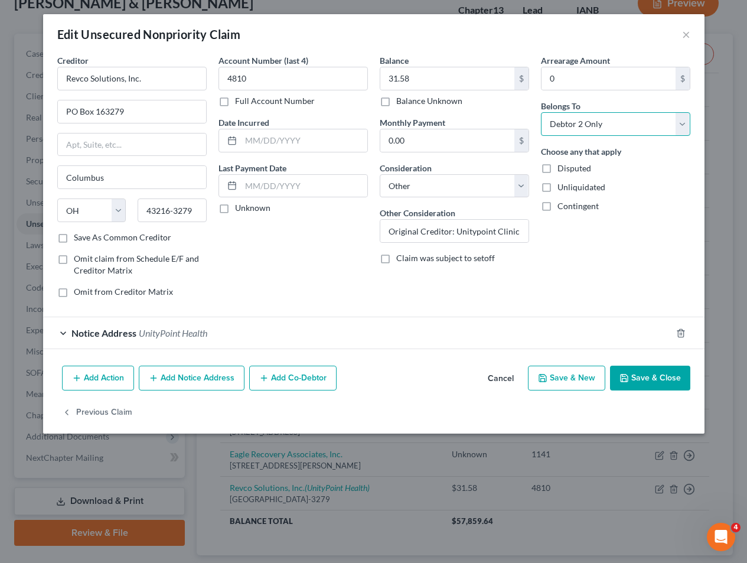
click at [566, 128] on select "Select Debtor 1 Only Debtor 2 Only Debtor 1 And Debtor 2 Only At Least One Of T…" at bounding box center [615, 124] width 149 height 24
select select "2"
click at [541, 112] on select "Select Debtor 1 Only Debtor 2 Only Debtor 1 And Debtor 2 Only At Least One Of T…" at bounding box center [615, 124] width 149 height 24
click at [638, 379] on button "Save & Close" at bounding box center [650, 378] width 80 height 25
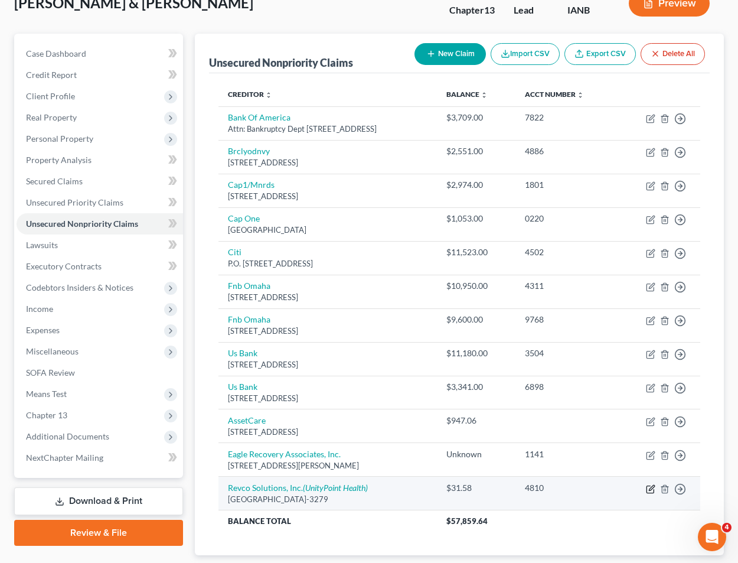
click at [650, 484] on icon "button" at bounding box center [650, 488] width 9 height 9
select select "36"
select select "14"
select select "2"
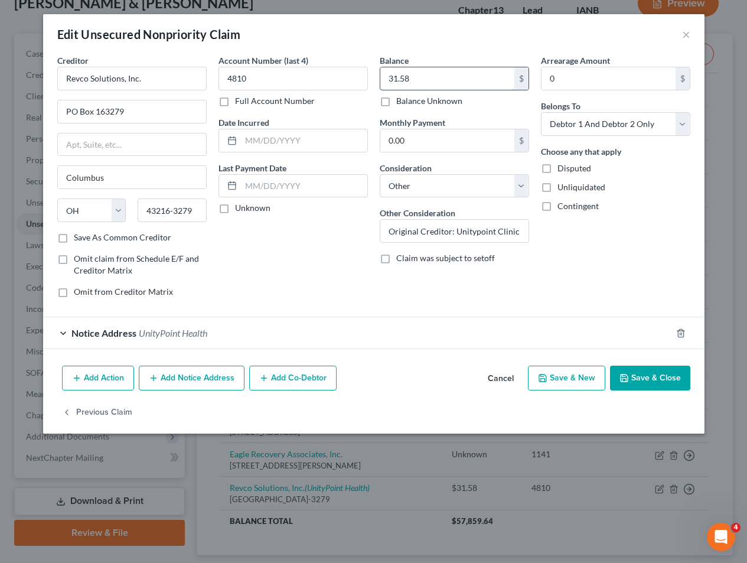
click at [390, 80] on input "31.58" at bounding box center [447, 78] width 134 height 22
type input "61.58"
click at [639, 377] on button "Save & Close" at bounding box center [650, 378] width 80 height 25
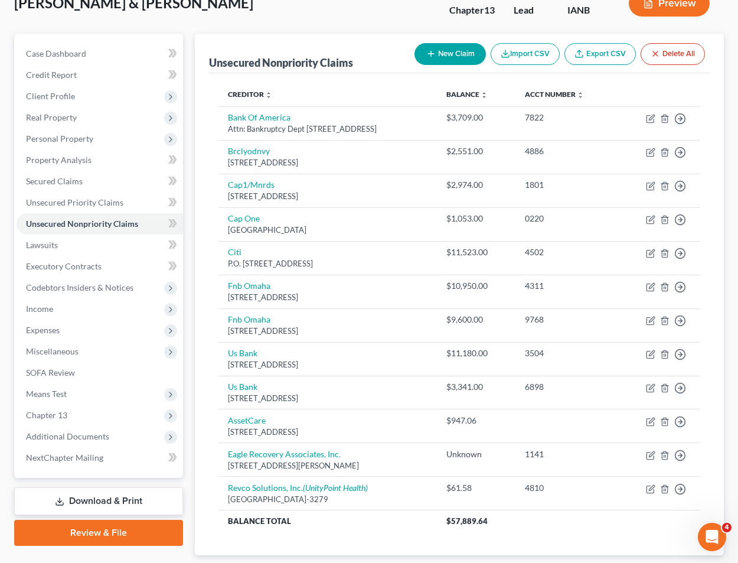
click at [414, 83] on th "Creditor expand_more expand_less unfold_more" at bounding box center [327, 95] width 218 height 24
click at [57, 133] on span "Personal Property" at bounding box center [59, 138] width 67 height 10
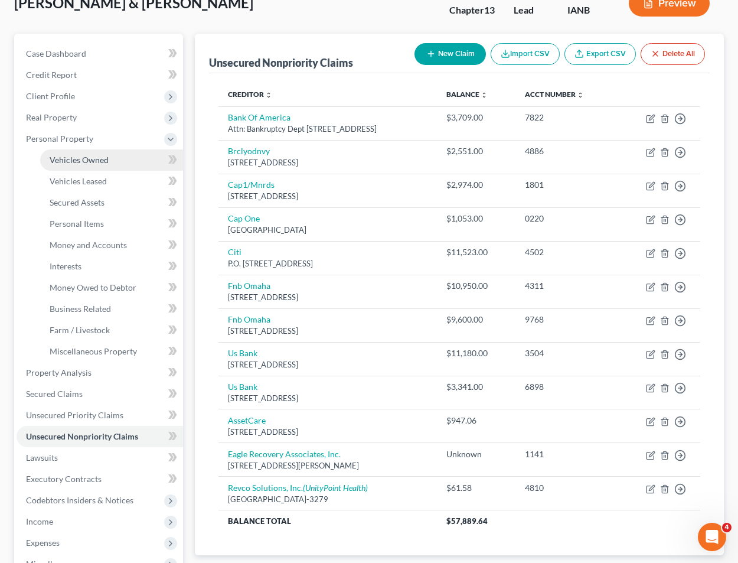
click at [65, 155] on span "Vehicles Owned" at bounding box center [79, 160] width 59 height 10
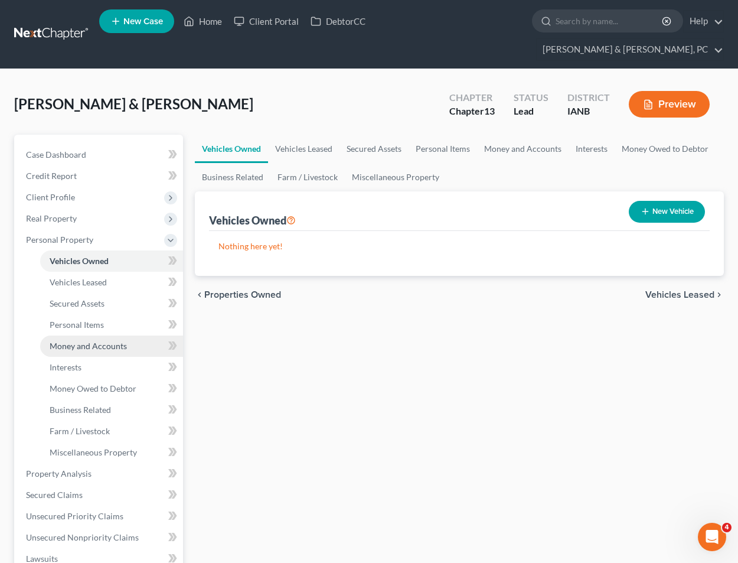
click at [75, 341] on span "Money and Accounts" at bounding box center [88, 346] width 77 height 10
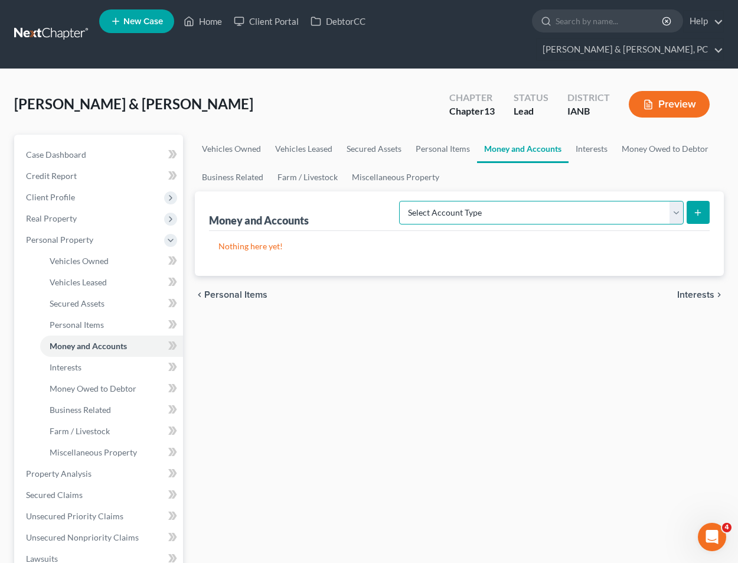
click at [518, 201] on select "Select Account Type Brokerage (A/B: 18, SOFA: 20) Cash on Hand (A/B: 16) Certif…" at bounding box center [541, 213] width 285 height 24
select select "checking"
click at [402, 201] on select "Select Account Type Brokerage (A/B: 18, SOFA: 20) Cash on Hand (A/B: 16) Certif…" at bounding box center [541, 213] width 285 height 24
click at [481, 387] on div "Vehicles Owned Vehicles Leased Secured Assets Personal Items Money and Accounts…" at bounding box center [459, 497] width 541 height 725
click at [474, 201] on select "Select Account Type Brokerage (A/B: 18, SOFA: 20) Cash on Hand (A/B: 16) Certif…" at bounding box center [541, 213] width 285 height 24
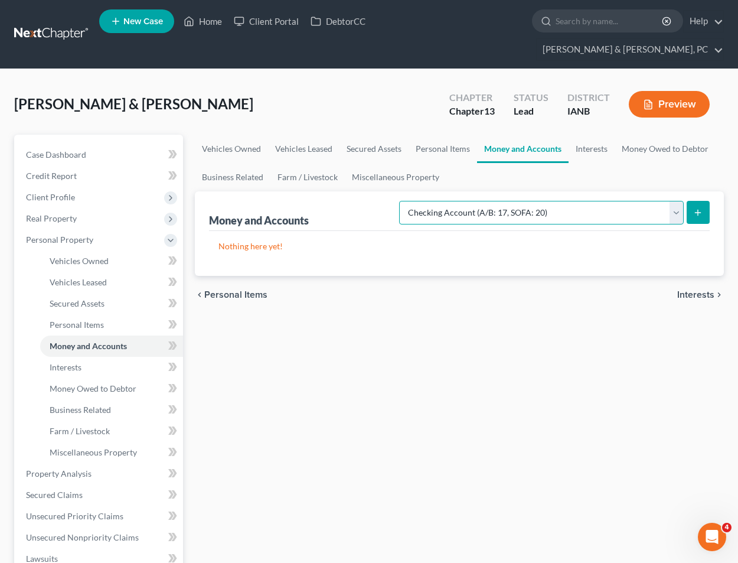
click at [402, 201] on select "Select Account Type Brokerage (A/B: 18, SOFA: 20) Cash on Hand (A/B: 16) Certif…" at bounding box center [541, 213] width 285 height 24
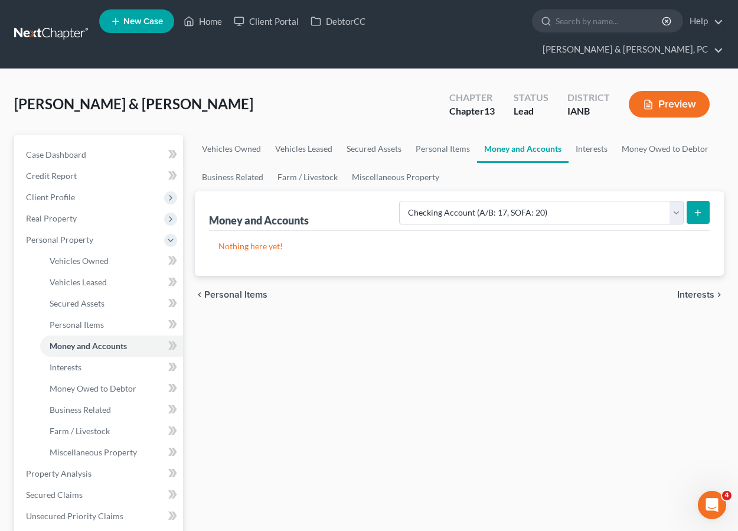
click at [699, 201] on button "submit" at bounding box center [698, 212] width 23 height 23
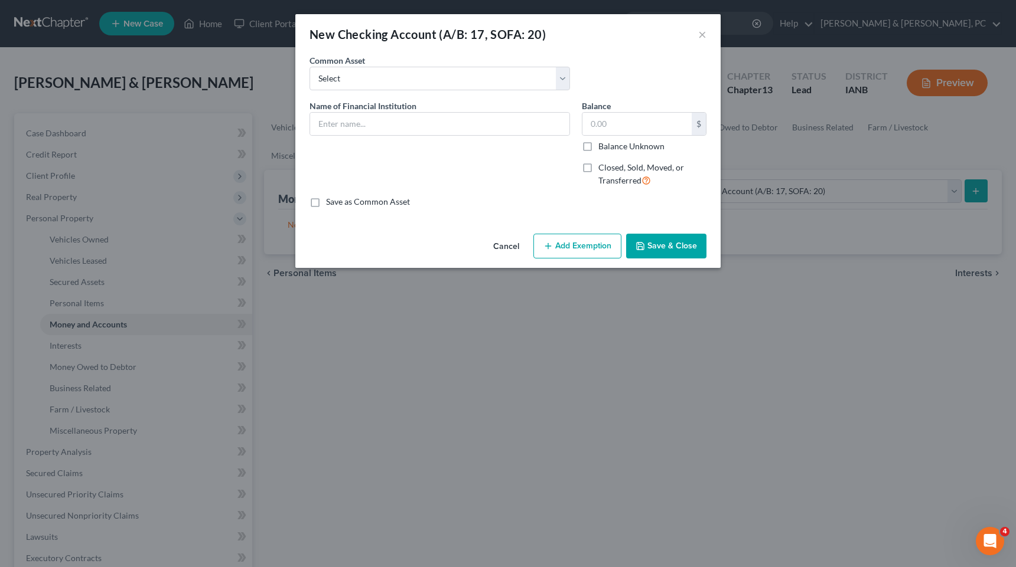
click at [746, 43] on html "Home New Case Client Portal DebtorCC Henkels & Baker, PC kylie@henkelsbaker.com…" at bounding box center [508, 441] width 1016 height 883
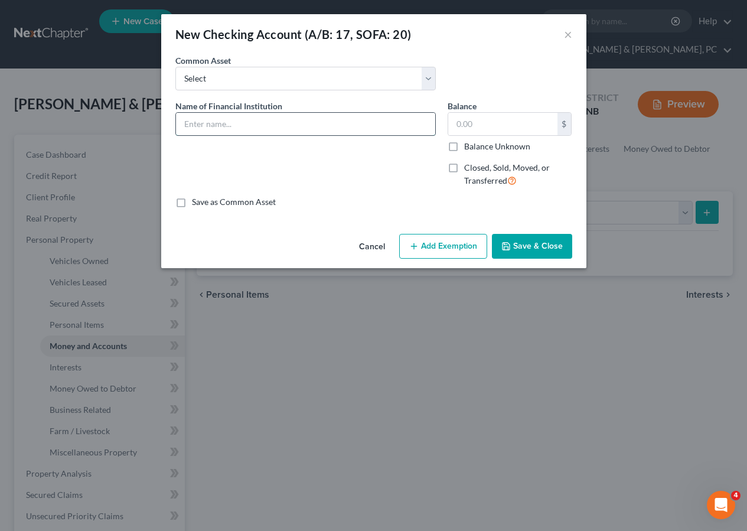
click at [237, 121] on input "text" at bounding box center [305, 124] width 259 height 22
click at [283, 134] on input "Peoples Credit Union" at bounding box center [305, 124] width 259 height 22
type input "Peoples Credit Union (act ending in 4221)"
click at [464, 142] on label "Balance Unknown" at bounding box center [497, 147] width 66 height 12
click at [469, 142] on input "Balance Unknown" at bounding box center [473, 145] width 8 height 8
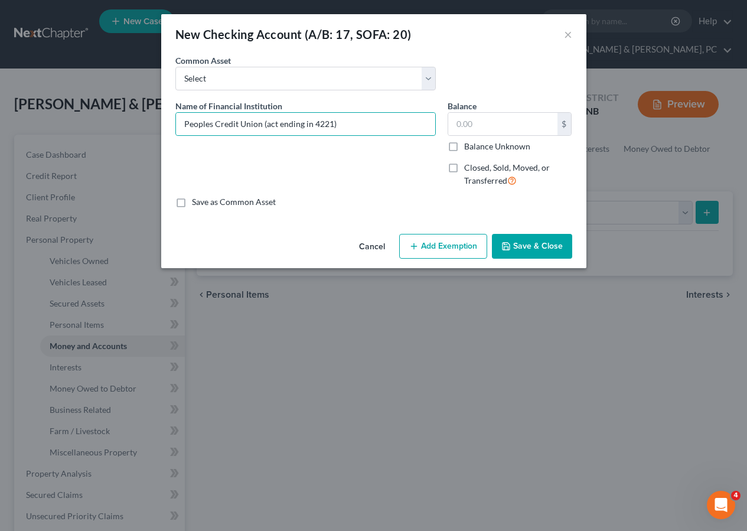
checkbox input "true"
type input "0.00"
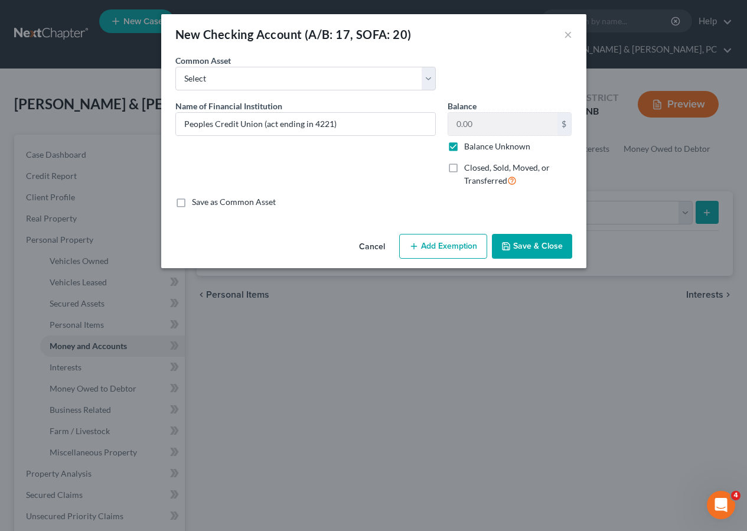
click at [533, 252] on button "Save & Close" at bounding box center [532, 246] width 80 height 25
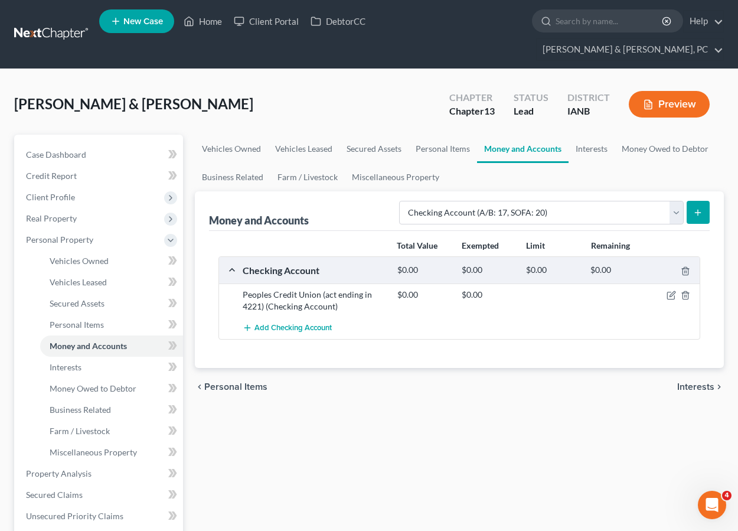
click at [435, 418] on div "Vehicles Owned Vehicles Leased Secured Assets Personal Items Money and Accounts…" at bounding box center [459, 497] width 541 height 725
click at [312, 324] on span "Add Checking Account" at bounding box center [292, 328] width 77 height 9
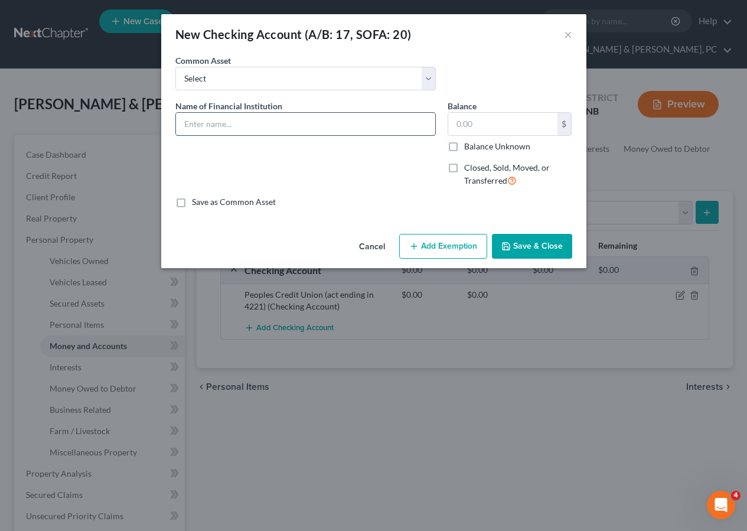
click at [234, 123] on input "text" at bounding box center [305, 124] width 259 height 22
type input "Peoples Credit Union (act ending in 3601)"
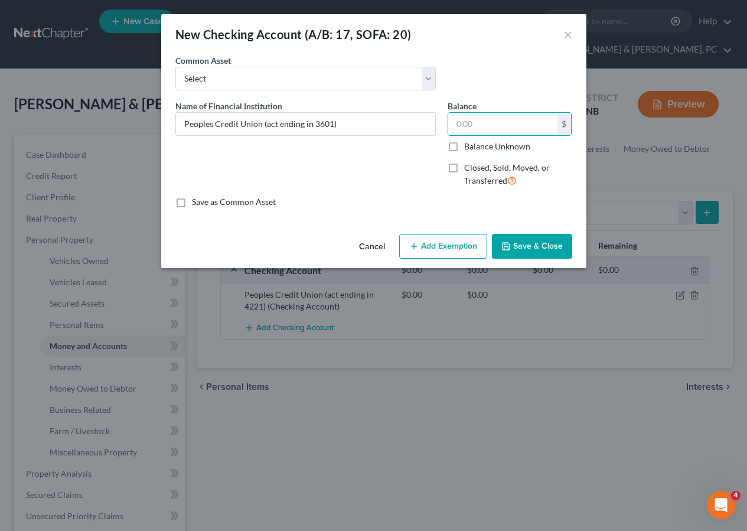
click at [464, 146] on label "Balance Unknown" at bounding box center [497, 147] width 66 height 12
click at [469, 146] on input "Balance Unknown" at bounding box center [473, 145] width 8 height 8
checkbox input "true"
type input "0.00"
click at [524, 246] on button "Save & Close" at bounding box center [532, 246] width 80 height 25
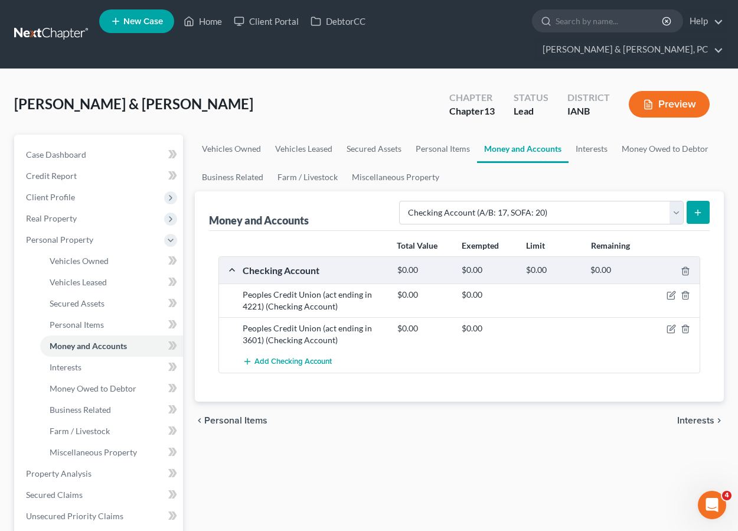
click at [344, 99] on div "Perry, Michael & Jennifer Upgraded Chapter Chapter 13 Status Lead District IANB…" at bounding box center [369, 108] width 710 height 51
click at [48, 192] on span "Client Profile" at bounding box center [50, 197] width 49 height 10
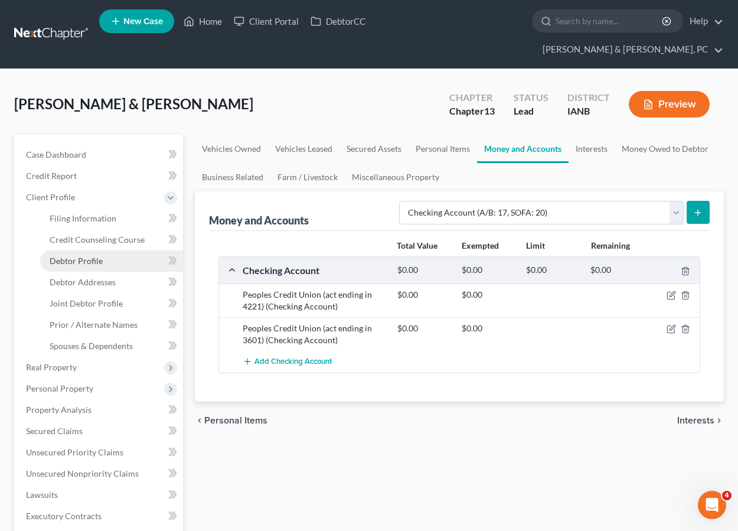
click at [80, 256] on span "Debtor Profile" at bounding box center [76, 261] width 53 height 10
select select "1"
select select "2"
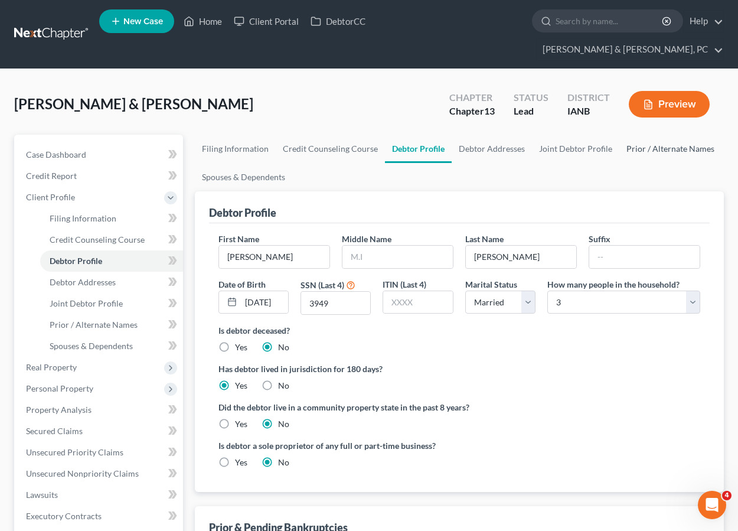
click at [642, 135] on link "Prior / Alternate Names" at bounding box center [670, 149] width 102 height 28
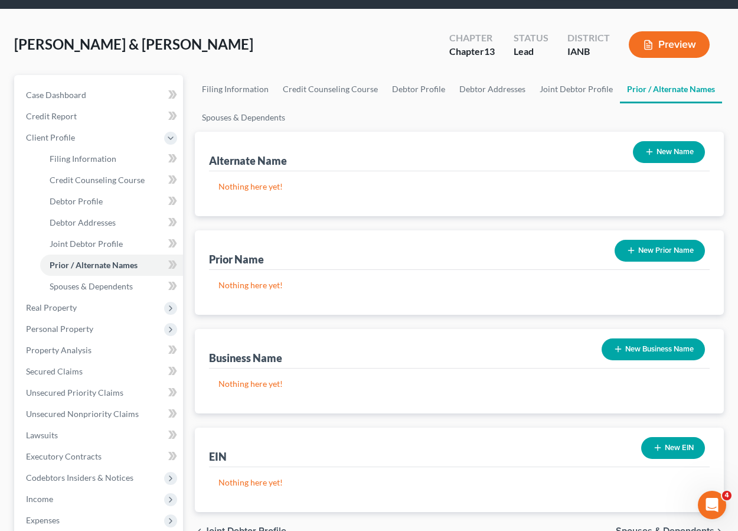
scroll to position [167, 0]
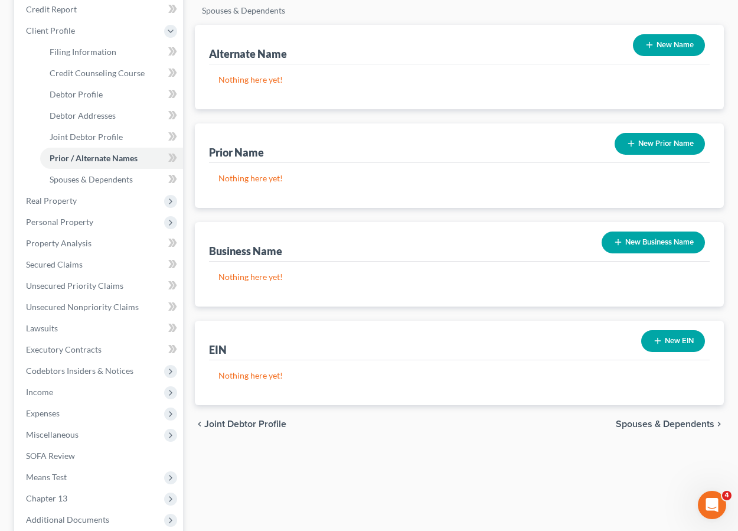
click at [654, 231] on button "New Business Name" at bounding box center [653, 242] width 103 height 22
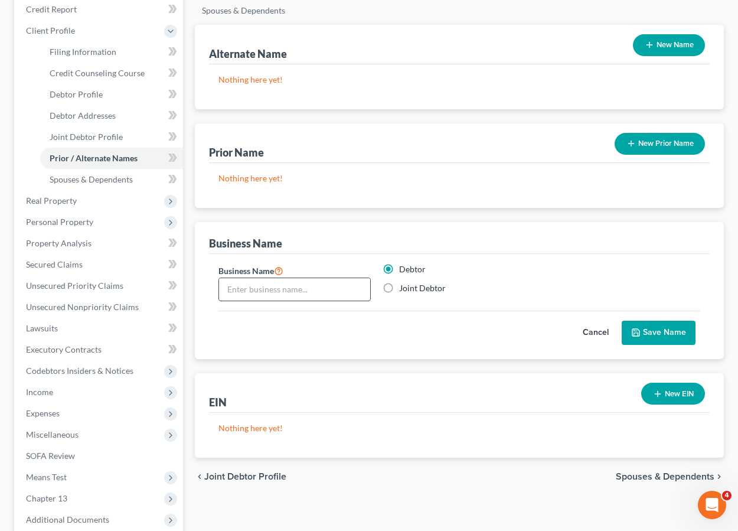
click at [249, 278] on input "text" at bounding box center [295, 289] width 152 height 22
type input "Mike Perry Trucking"
click at [645, 321] on button "Save Name" at bounding box center [659, 333] width 74 height 25
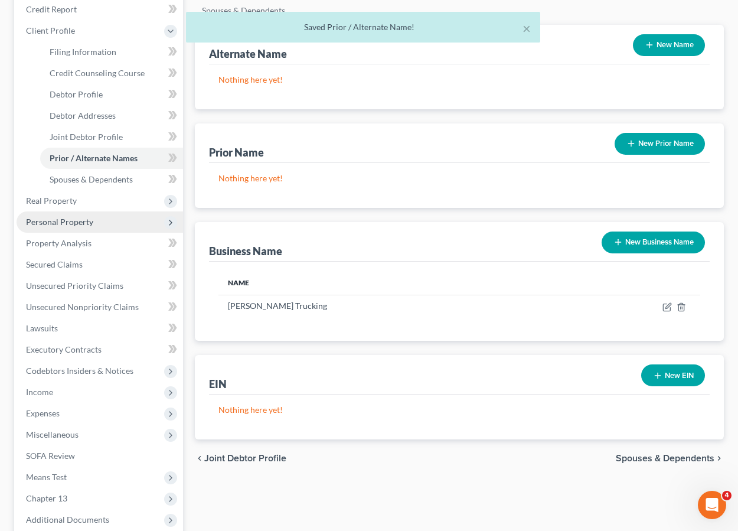
click at [55, 217] on span "Personal Property" at bounding box center [59, 222] width 67 height 10
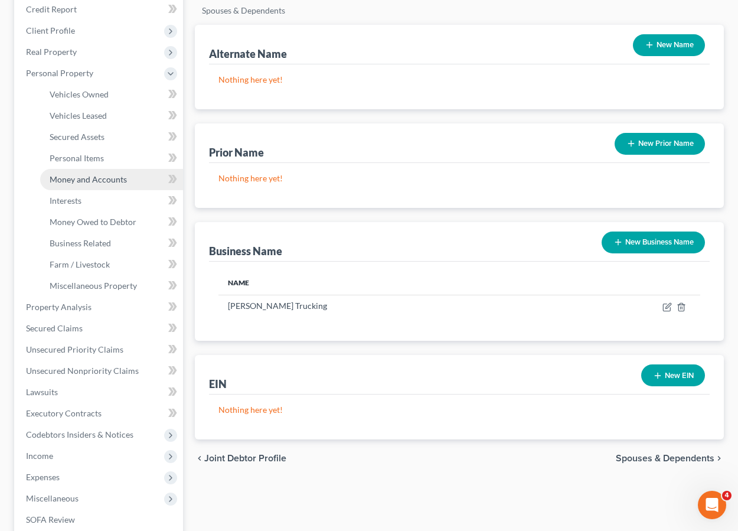
click at [64, 174] on span "Money and Accounts" at bounding box center [88, 179] width 77 height 10
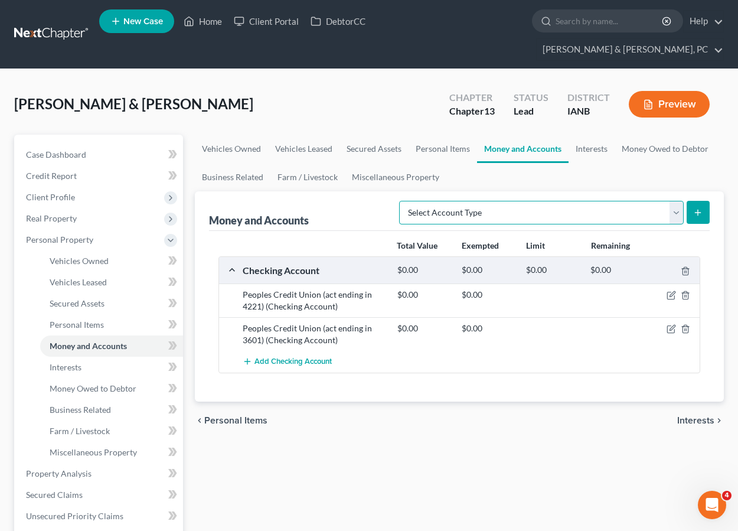
click at [465, 201] on select "Select Account Type Brokerage (A/B: 18, SOFA: 20) Cash on Hand (A/B: 16) Certif…" at bounding box center [541, 213] width 285 height 24
select select "savings"
click at [402, 201] on select "Select Account Type Brokerage (A/B: 18, SOFA: 20) Cash on Hand (A/B: 16) Certif…" at bounding box center [541, 213] width 285 height 24
click at [696, 208] on icon "submit" at bounding box center [697, 212] width 9 height 9
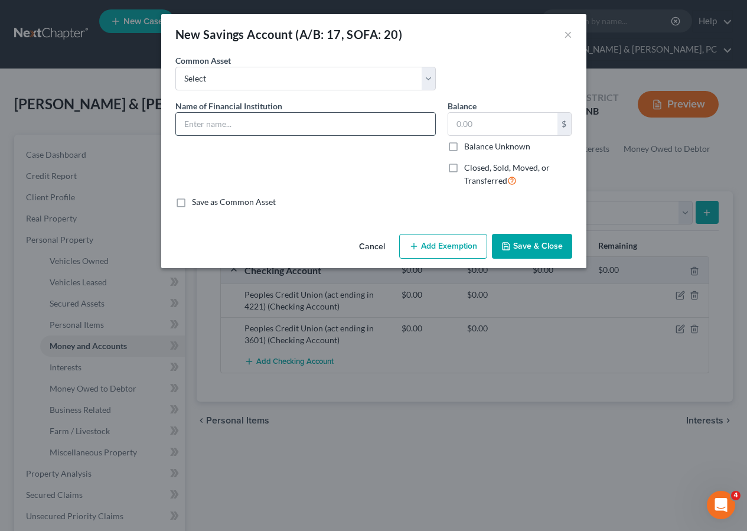
click at [280, 122] on input "text" at bounding box center [305, 124] width 259 height 22
type input "Peoples Credit Union (business account ending in 7701)"
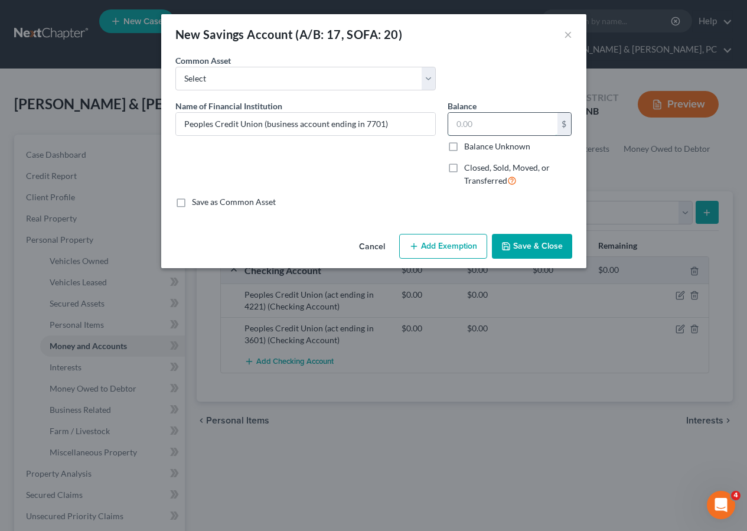
click at [474, 121] on input "text" at bounding box center [502, 124] width 109 height 22
type input "262.28"
click at [550, 244] on button "Save & Close" at bounding box center [532, 246] width 80 height 25
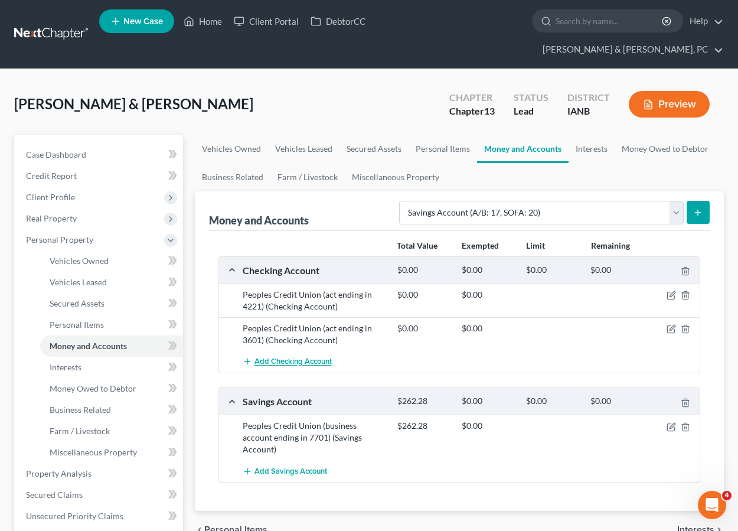
click at [277, 357] on span "Add Checking Account" at bounding box center [292, 361] width 77 height 9
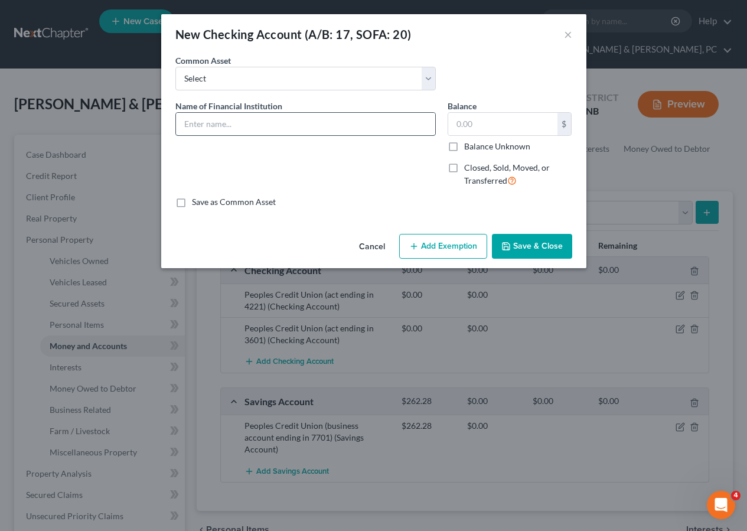
click at [208, 124] on input "text" at bounding box center [305, 124] width 259 height 22
type input "Peoples Credit Union (business account ending in 7709)"
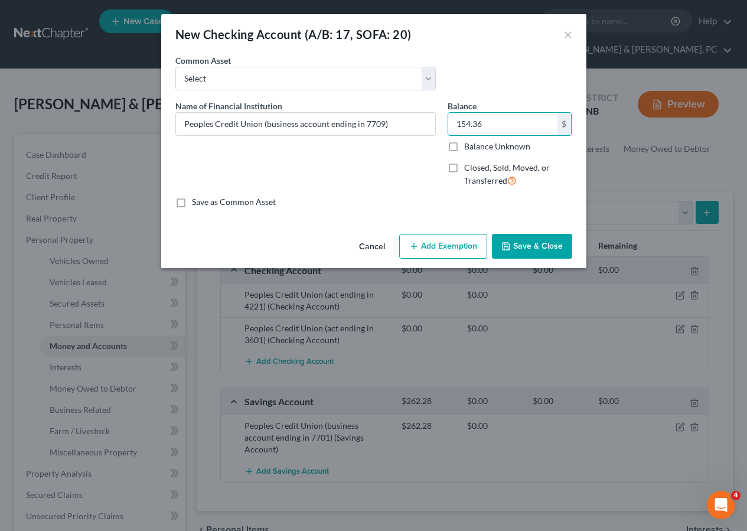
type input "154.36"
click at [532, 252] on button "Save & Close" at bounding box center [532, 246] width 80 height 25
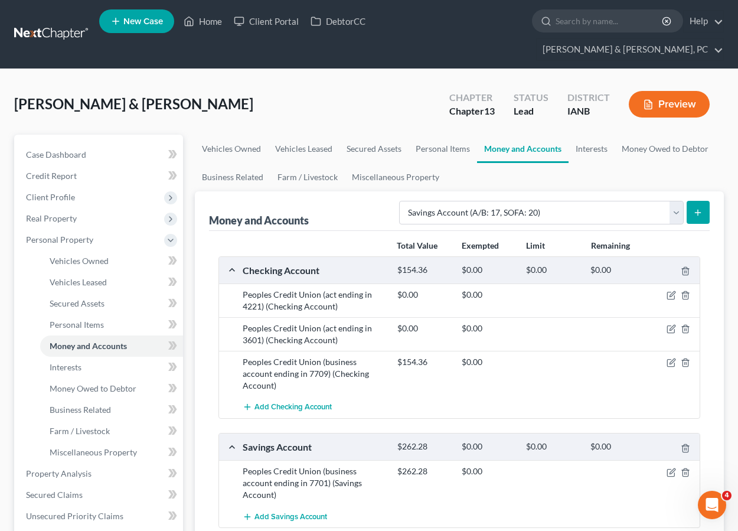
click at [353, 83] on div "Perry, Michael & Jennifer Upgraded Chapter Chapter 13 Status Lead District IANB…" at bounding box center [369, 108] width 710 height 51
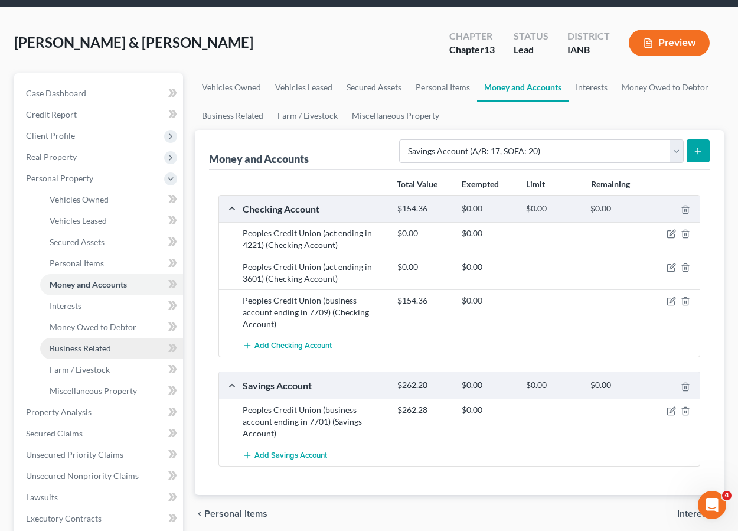
scroll to position [84, 0]
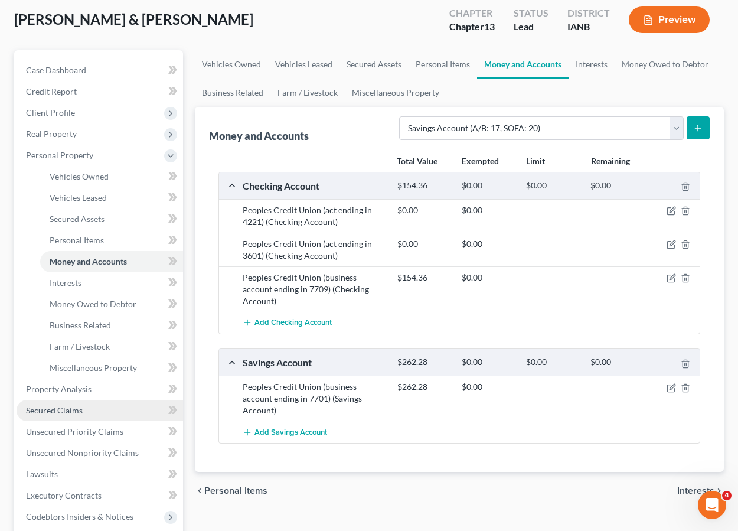
click at [56, 405] on span "Secured Claims" at bounding box center [54, 410] width 57 height 10
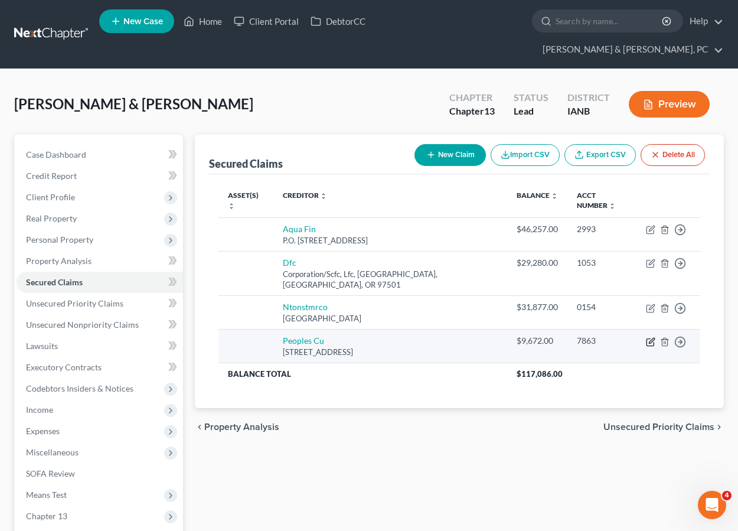
click at [647, 338] on icon "button" at bounding box center [650, 341] width 7 height 7
select select "16"
select select "0"
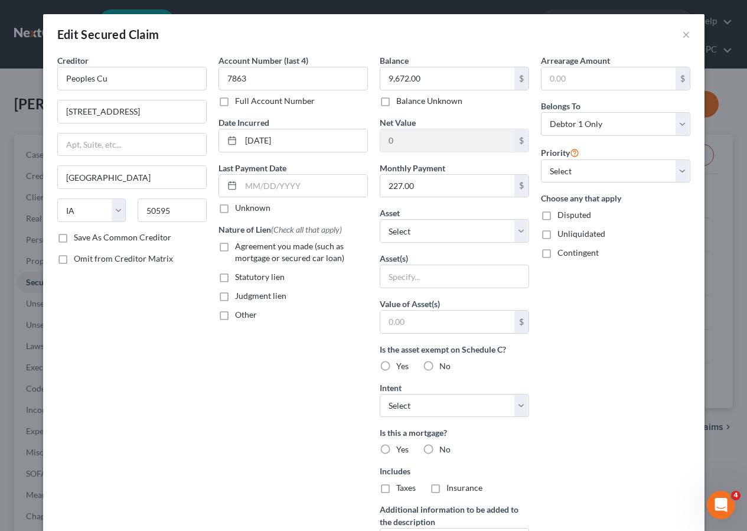
click at [278, 250] on span "Agreement you made (such as mortgage or secured car loan)" at bounding box center [289, 252] width 109 height 22
click at [247, 248] on input "Agreement you made (such as mortgage or secured car loan)" at bounding box center [244, 244] width 8 height 8
checkbox input "true"
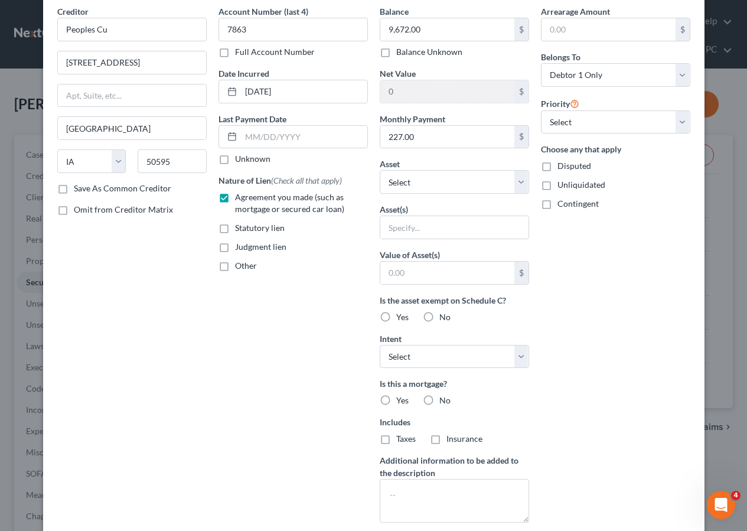
scroll to position [159, 0]
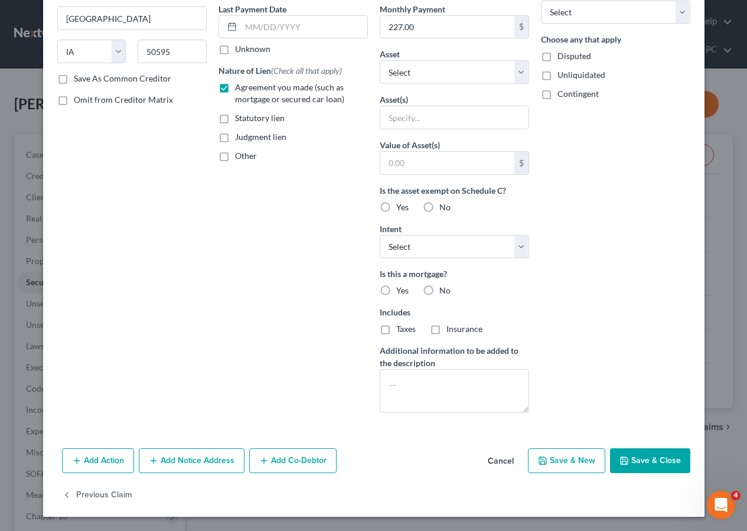
click at [645, 463] on button "Save & Close" at bounding box center [650, 460] width 80 height 25
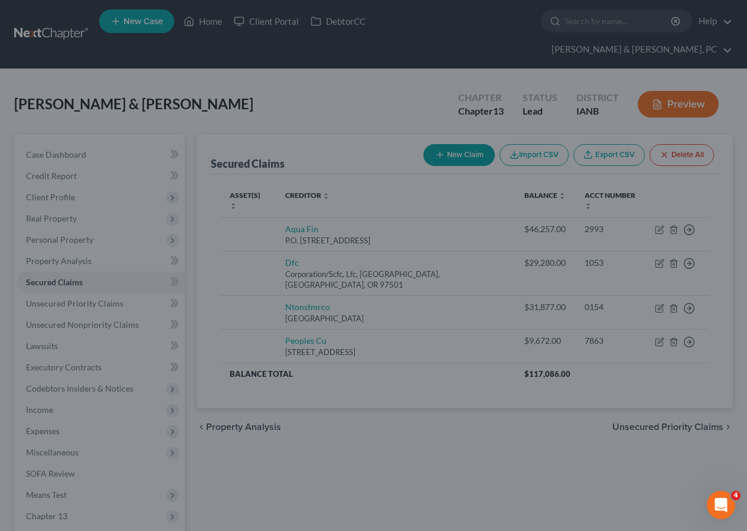
type input "0"
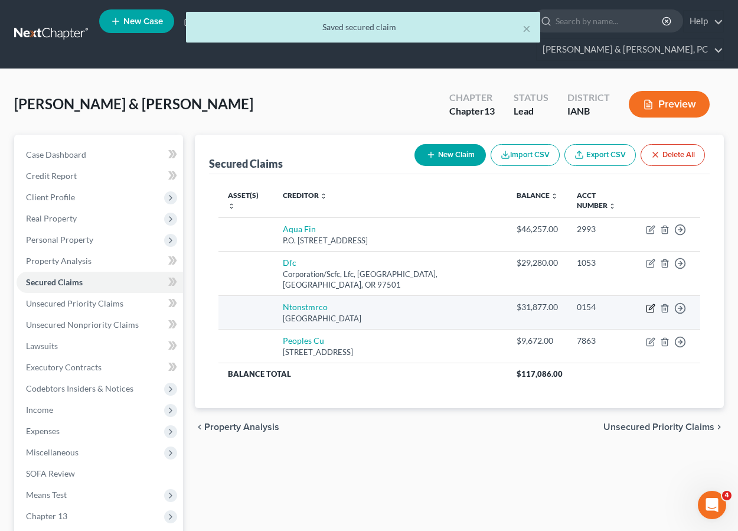
click at [650, 304] on icon "button" at bounding box center [650, 308] width 9 height 9
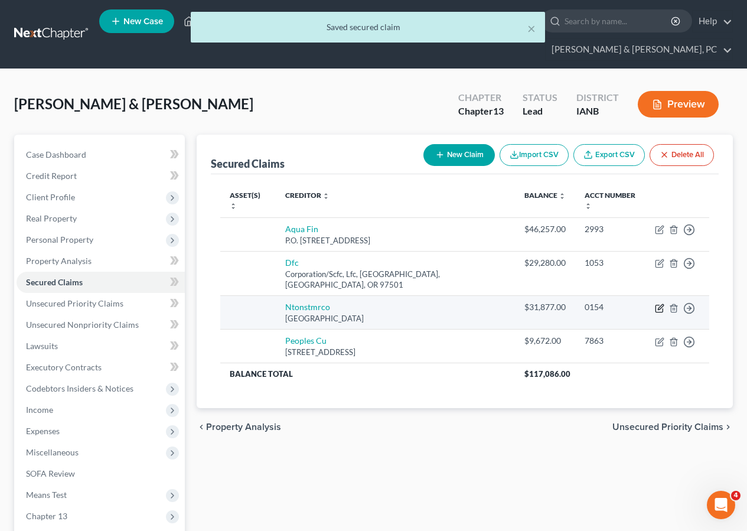
select select "45"
select select "0"
select select "2"
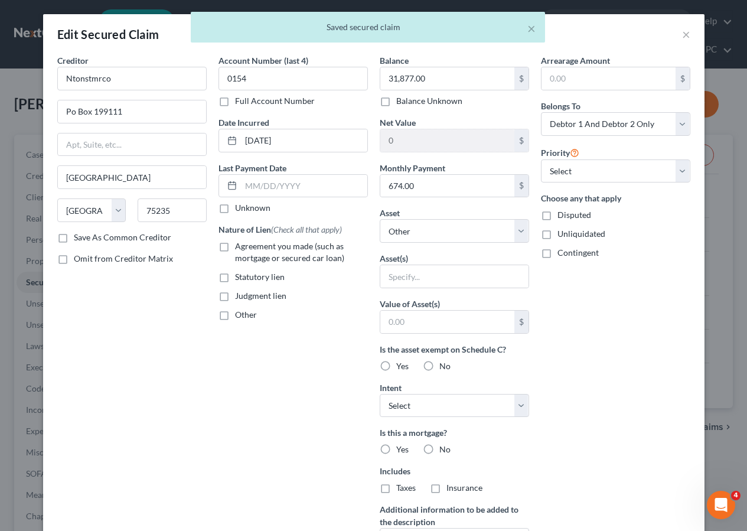
click at [244, 252] on label "Agreement you made (such as mortgage or secured car loan)" at bounding box center [301, 252] width 133 height 24
click at [244, 248] on input "Agreement you made (such as mortgage or secured car loan)" at bounding box center [244, 244] width 8 height 8
checkbox input "true"
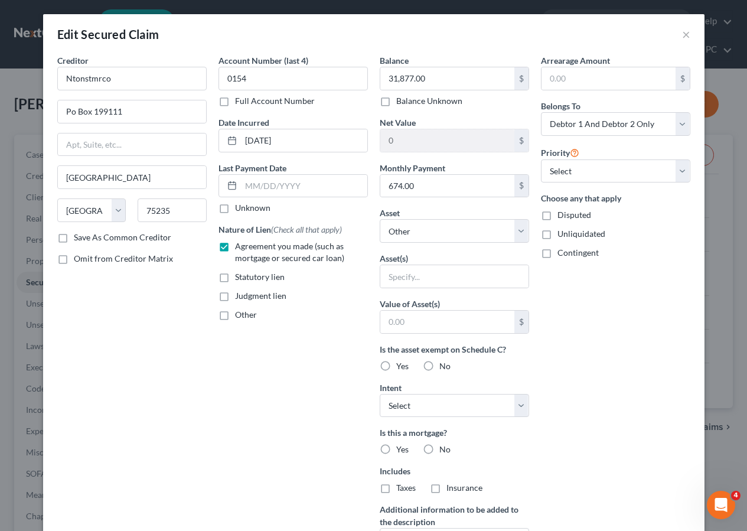
scroll to position [159, 0]
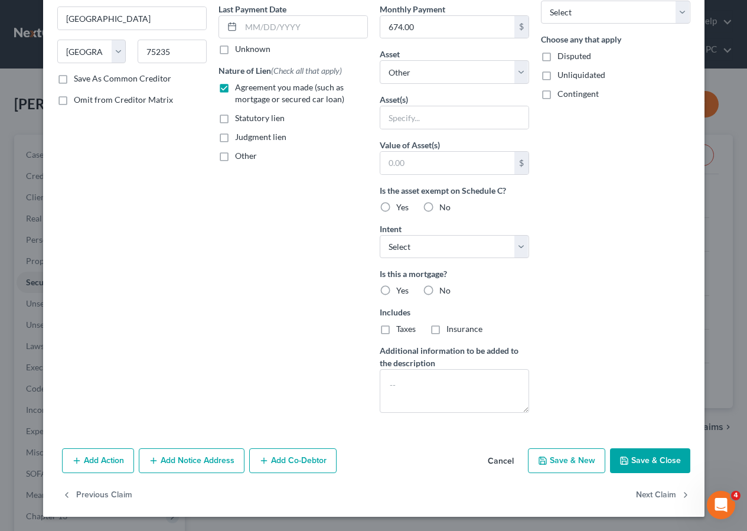
click at [647, 463] on button "Save & Close" at bounding box center [650, 460] width 80 height 25
select select
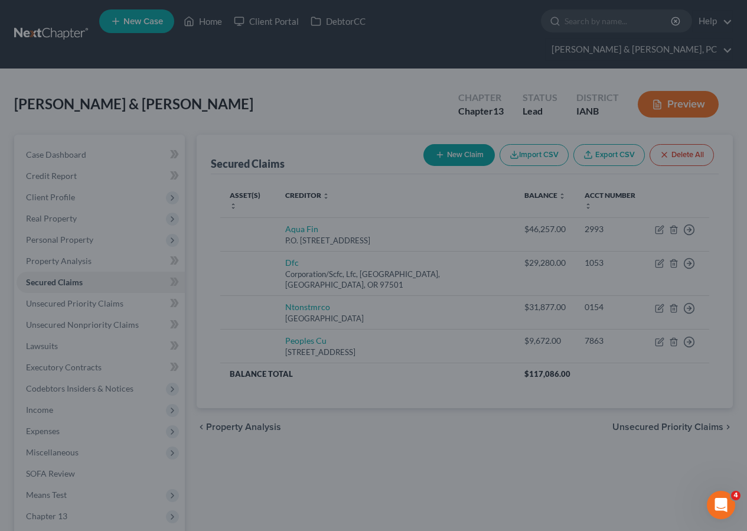
scroll to position [30, 0]
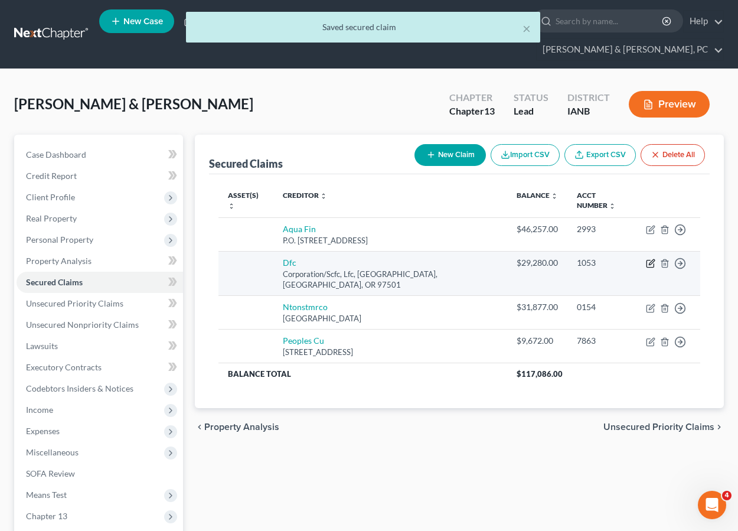
click at [648, 259] on icon "button" at bounding box center [650, 263] width 9 height 9
select select "38"
select select "2"
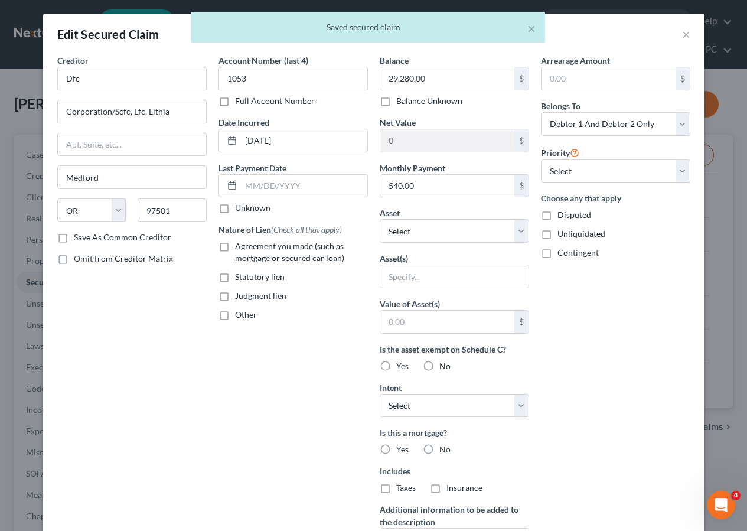
click at [243, 247] on span "Agreement you made (such as mortgage or secured car loan)" at bounding box center [289, 252] width 109 height 22
click at [243, 247] on input "Agreement you made (such as mortgage or secured car loan)" at bounding box center [244, 244] width 8 height 8
checkbox input "true"
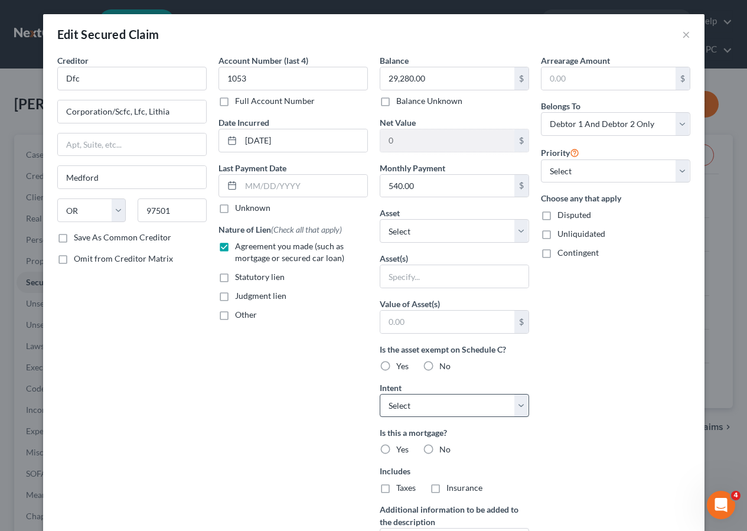
scroll to position [159, 0]
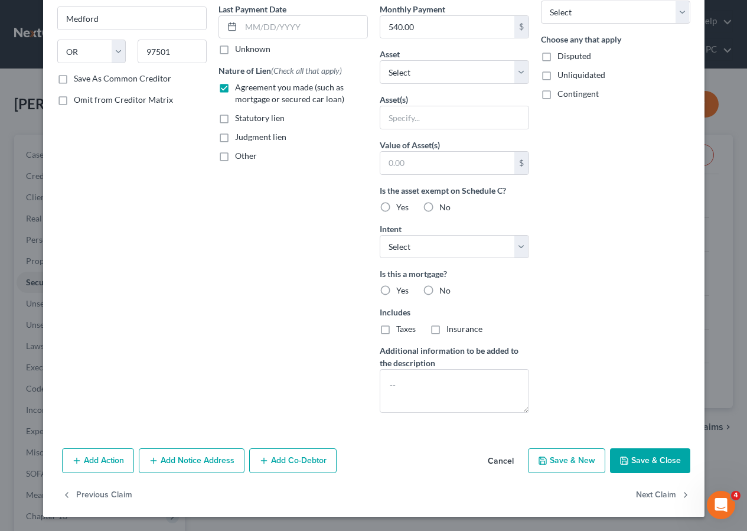
click at [635, 456] on button "Save & Close" at bounding box center [650, 460] width 80 height 25
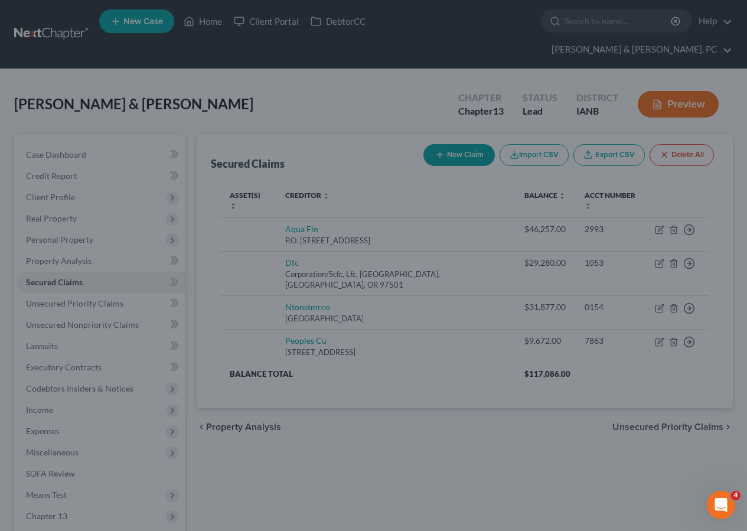
scroll to position [30, 0]
type input "0"
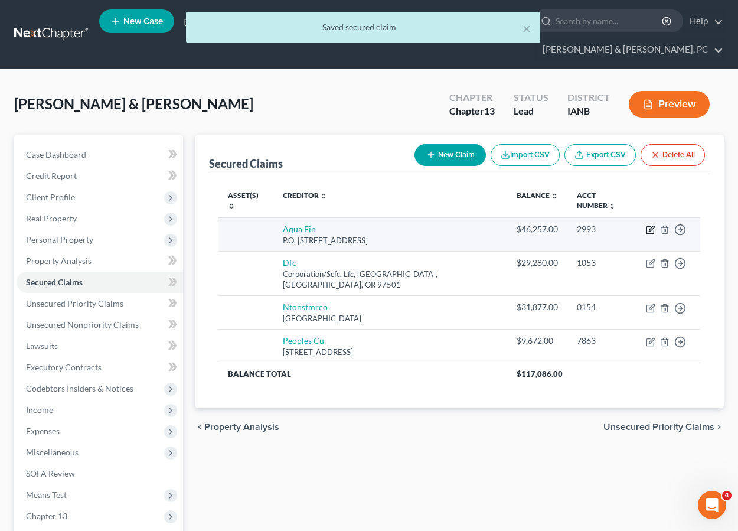
click at [648, 225] on icon "button" at bounding box center [650, 229] width 9 height 9
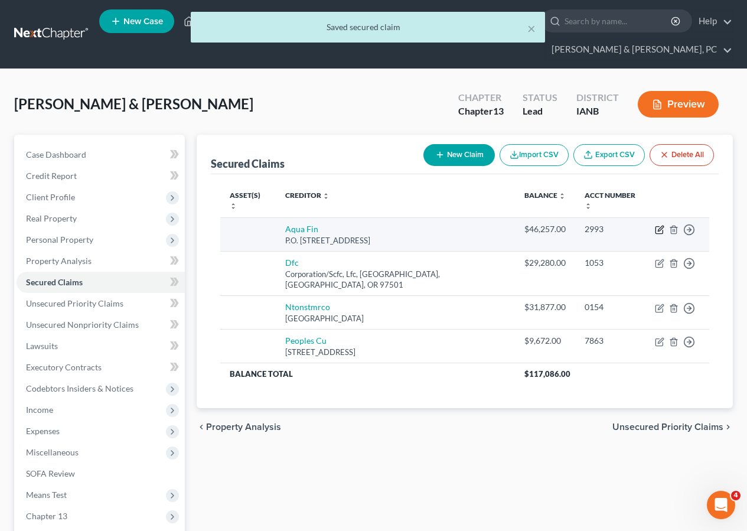
select select "52"
select select "0"
select select "2"
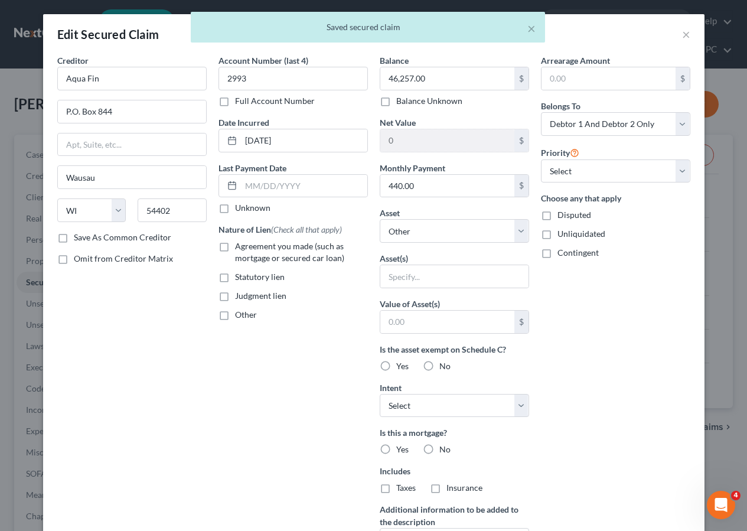
click at [256, 247] on span "Agreement you made (such as mortgage or secured car loan)" at bounding box center [289, 252] width 109 height 22
click at [247, 247] on input "Agreement you made (such as mortgage or secured car loan)" at bounding box center [244, 244] width 8 height 8
checkbox input "true"
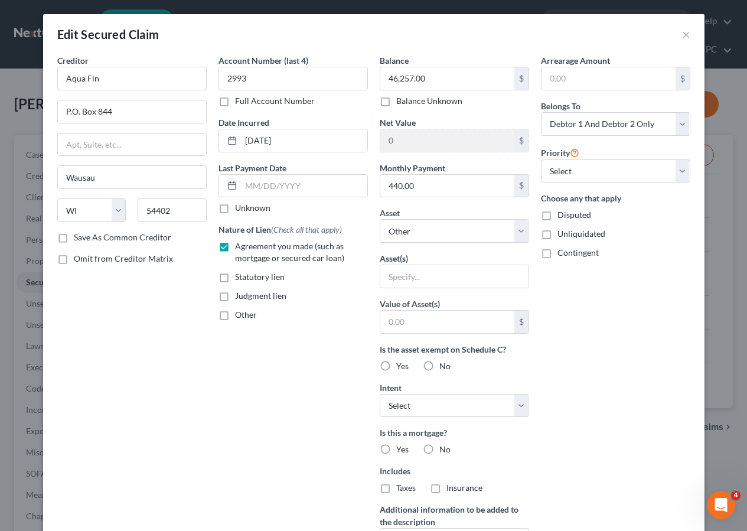
scroll to position [159, 0]
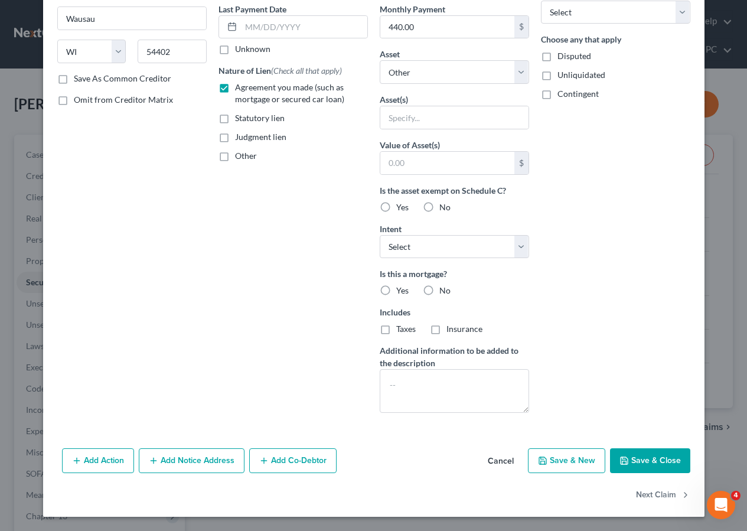
click at [652, 456] on button "Save & Close" at bounding box center [650, 460] width 80 height 25
select select
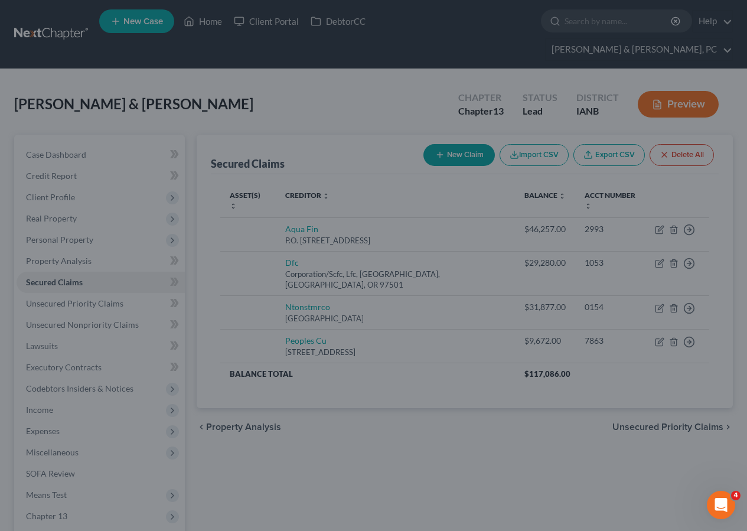
scroll to position [30, 0]
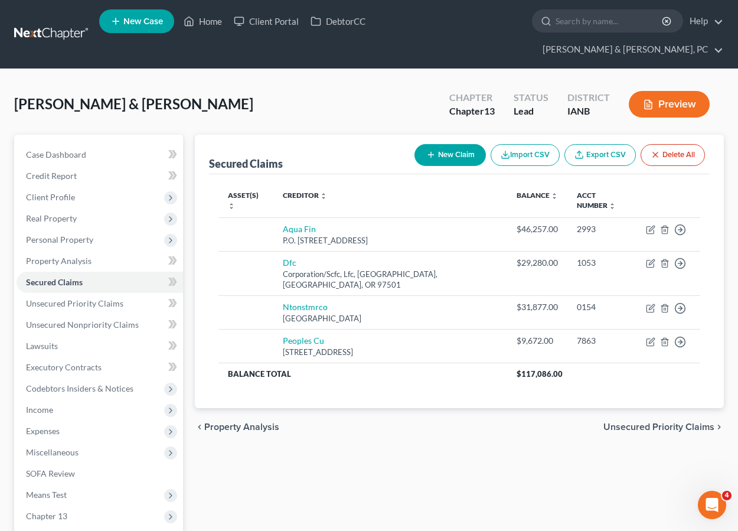
click at [465, 433] on div "Secured Claims New Claim Import CSV Export CSV Delete All Asset(s) expand_more …" at bounding box center [459, 391] width 541 height 512
click at [67, 234] on span "Personal Property" at bounding box center [59, 239] width 67 height 10
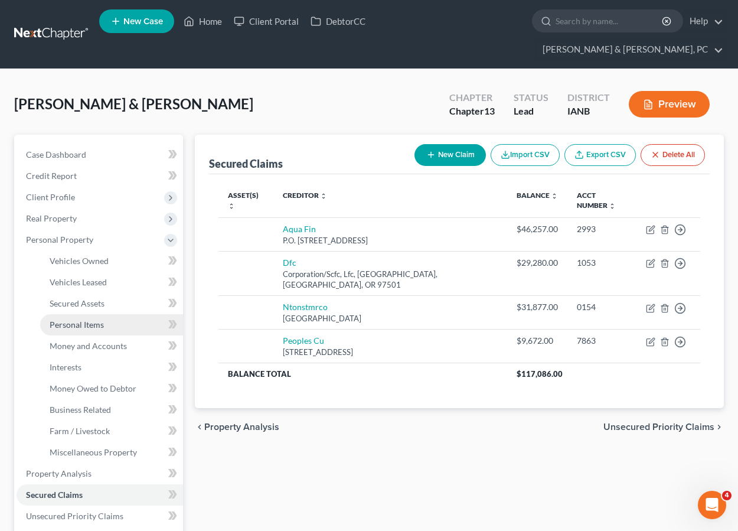
click at [79, 319] on span "Personal Items" at bounding box center [77, 324] width 54 height 10
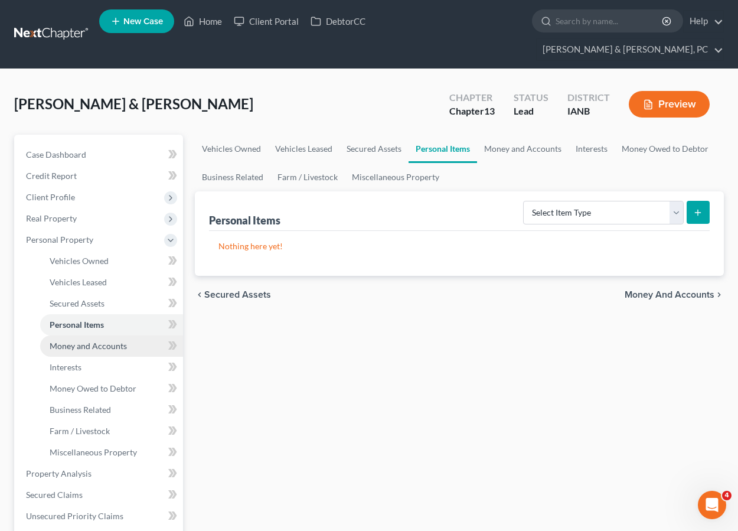
click at [94, 341] on span "Money and Accounts" at bounding box center [88, 346] width 77 height 10
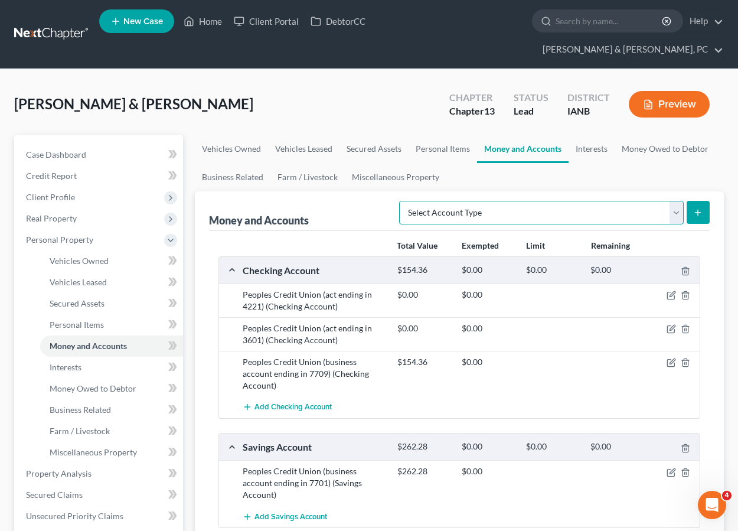
click at [508, 201] on select "Select Account Type Brokerage (A/B: 18, SOFA: 20) Cash on Hand (A/B: 16) Certif…" at bounding box center [541, 213] width 285 height 24
select select "checking"
click at [402, 201] on select "Select Account Type Brokerage (A/B: 18, SOFA: 20) Cash on Hand (A/B: 16) Certif…" at bounding box center [541, 213] width 285 height 24
click at [695, 208] on icon "submit" at bounding box center [697, 212] width 9 height 9
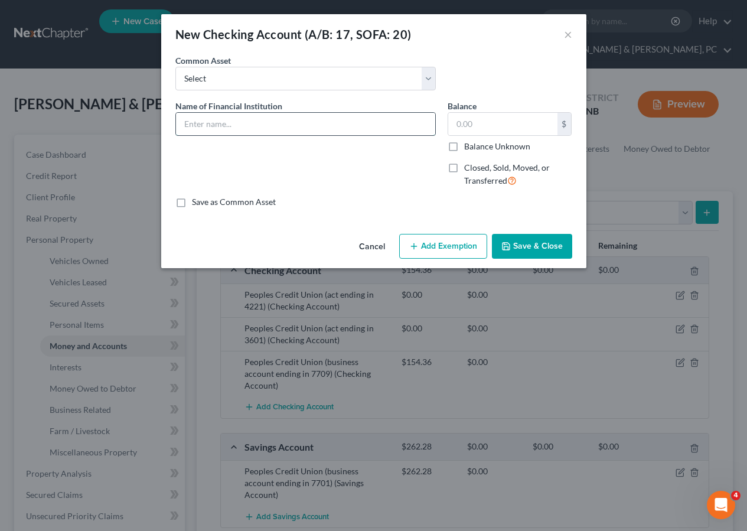
drag, startPoint x: 229, startPoint y: 124, endPoint x: 234, endPoint y: 114, distance: 11.6
click at [229, 124] on input "text" at bounding box center [305, 124] width 259 height 22
type input "Peoples Credit Union (joint account with minor child - act ending in 9068)"
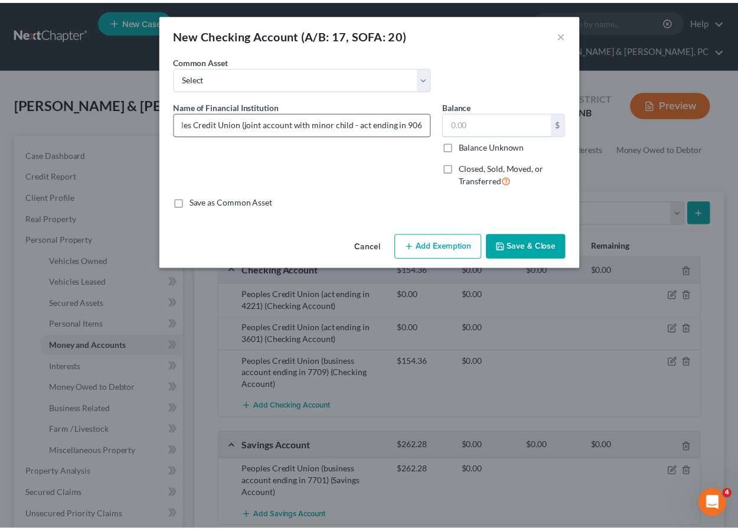
scroll to position [0, 0]
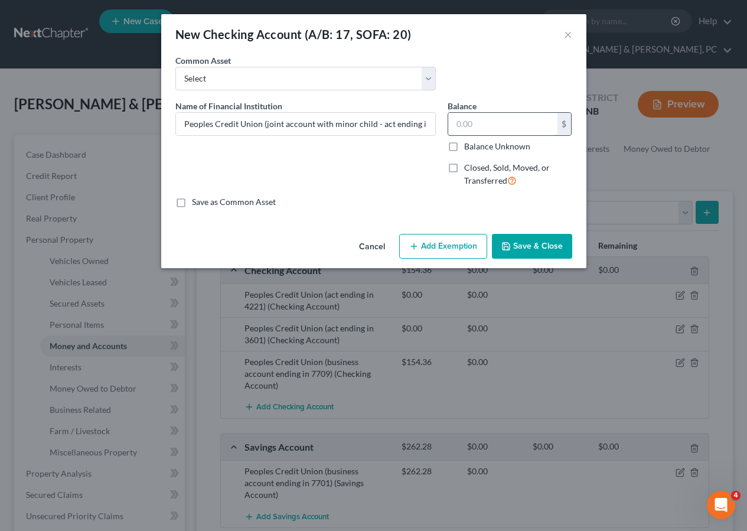
click at [494, 131] on input "text" at bounding box center [502, 124] width 109 height 22
type input "0.00"
click at [548, 243] on button "Save & Close" at bounding box center [532, 246] width 80 height 25
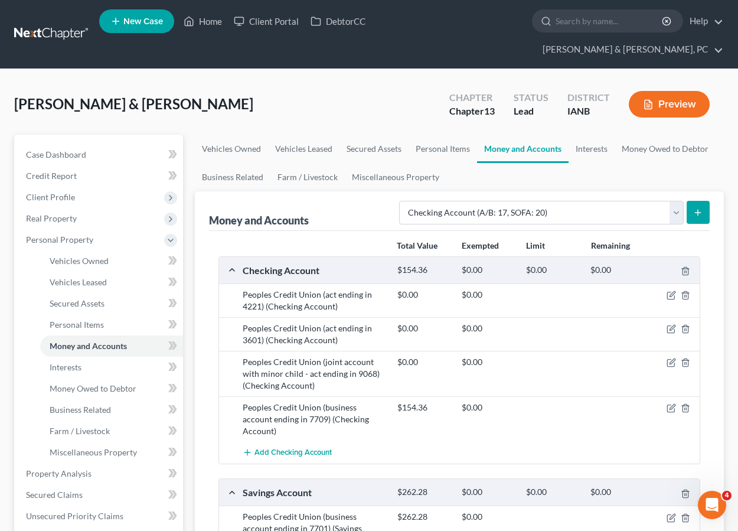
click at [423, 94] on div "Perry, Michael & Jennifer Upgraded Chapter Chapter 13 Status Lead District IANB…" at bounding box center [369, 108] width 710 height 51
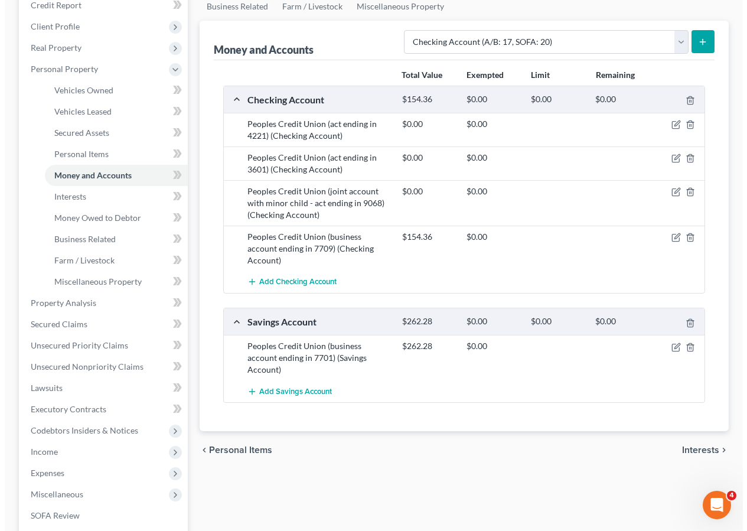
scroll to position [217, 0]
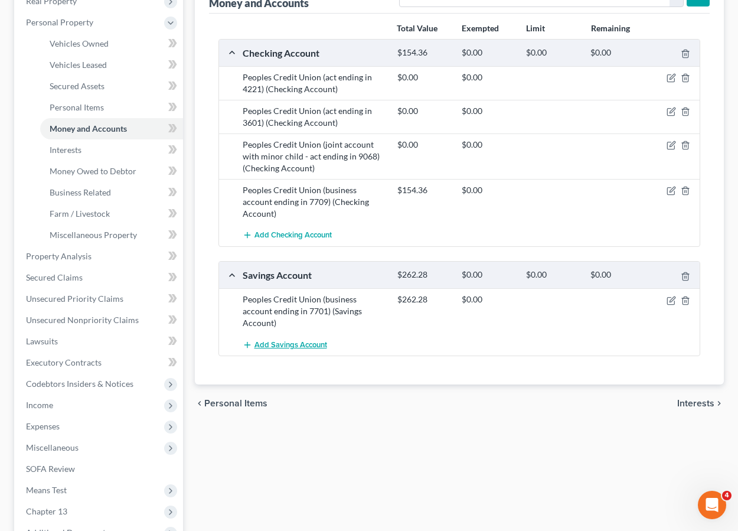
click at [280, 340] on span "Add Savings Account" at bounding box center [290, 344] width 73 height 9
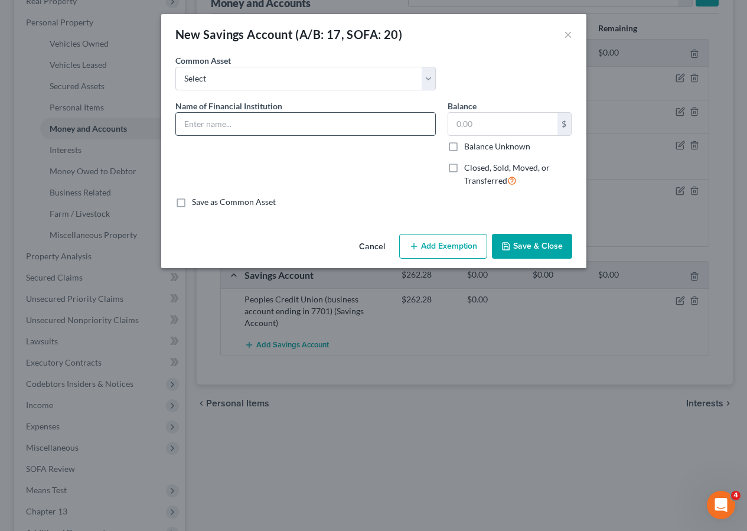
drag, startPoint x: 223, startPoint y: 125, endPoint x: 250, endPoint y: 77, distance: 54.7
click at [223, 124] on input "text" at bounding box center [305, 124] width 259 height 22
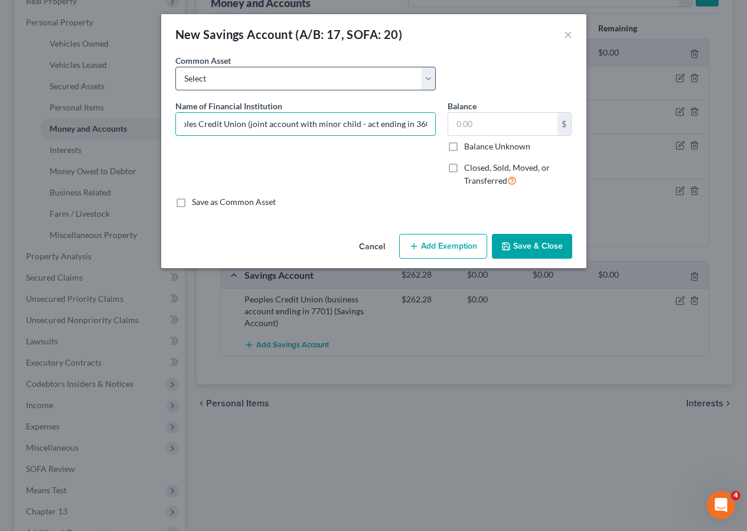
scroll to position [0, 19]
type input "Peoples Credit Union (joint account with minor child - act ending in 3601)"
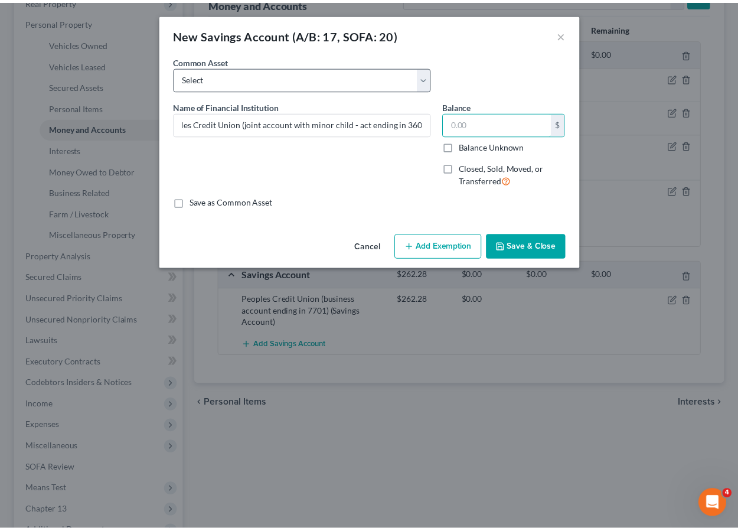
scroll to position [0, 0]
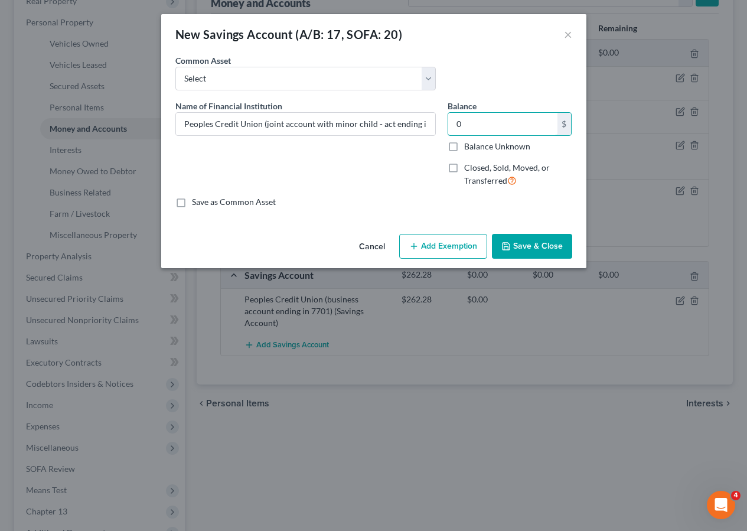
type input "0"
click at [534, 240] on button "Save & Close" at bounding box center [532, 246] width 80 height 25
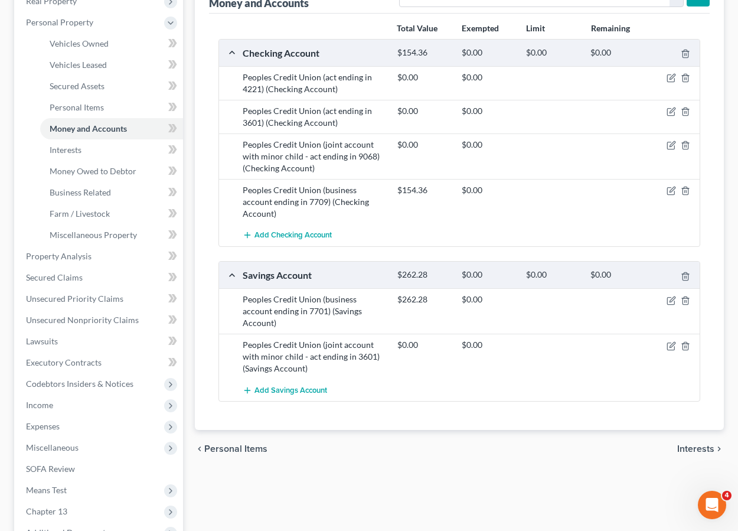
click at [462, 430] on div "chevron_left Personal Items Interests chevron_right" at bounding box center [460, 449] width 530 height 38
click at [304, 231] on span "Add Checking Account" at bounding box center [292, 235] width 77 height 9
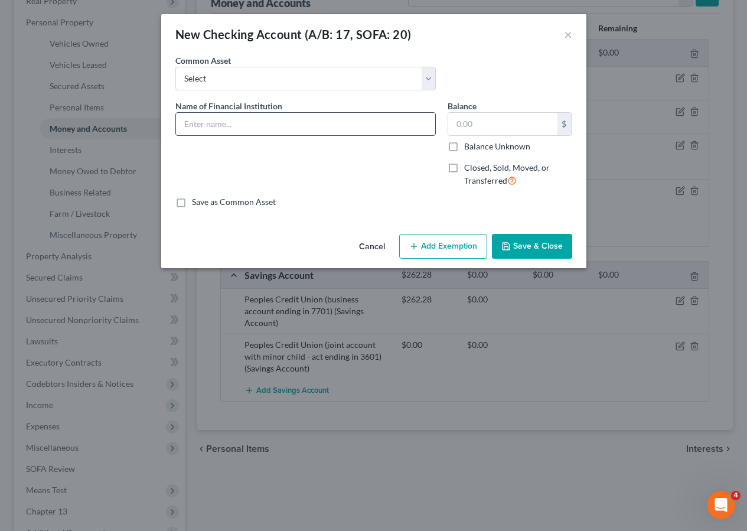
drag, startPoint x: 220, startPoint y: 123, endPoint x: 259, endPoint y: 66, distance: 69.8
click at [220, 123] on input "text" at bounding box center [305, 124] width 259 height 22
type input "Peoples Credit Union (act ending i 9909)"
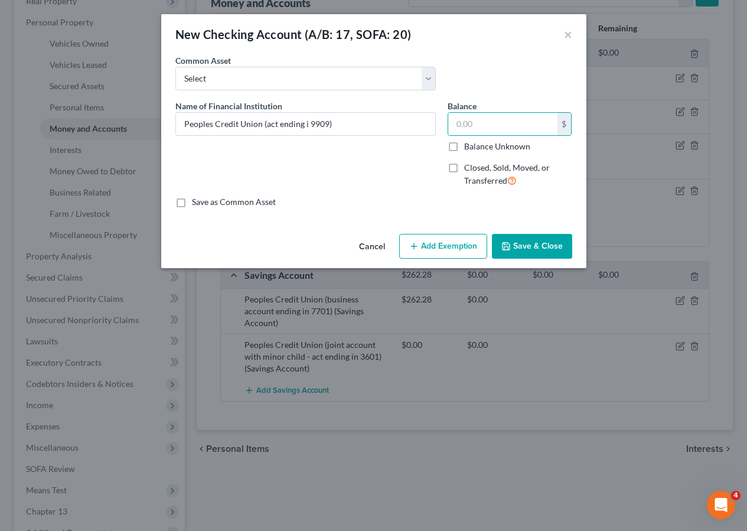
click at [472, 147] on label "Balance Unknown" at bounding box center [497, 147] width 66 height 12
click at [472, 147] on input "Balance Unknown" at bounding box center [473, 145] width 8 height 8
checkbox input "true"
type input "0.00"
click at [507, 244] on icon "button" at bounding box center [505, 246] width 9 height 9
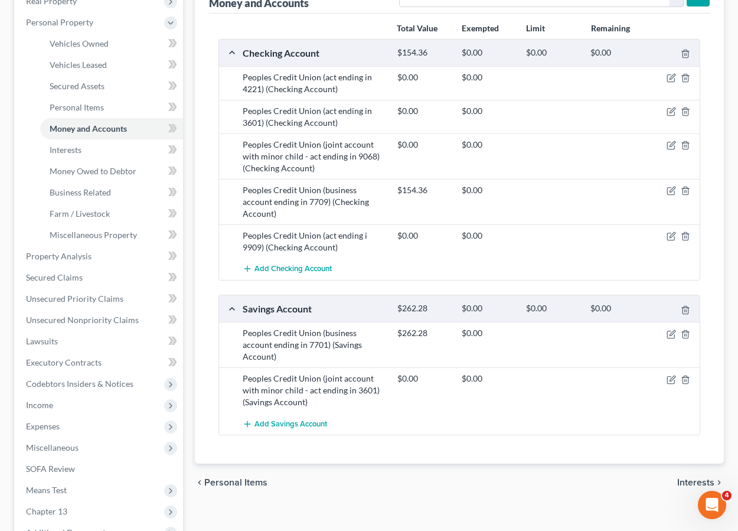
click at [438, 464] on div "chevron_left Personal Items Interests chevron_right" at bounding box center [460, 483] width 530 height 38
click at [298, 419] on span "Add Savings Account" at bounding box center [290, 423] width 73 height 9
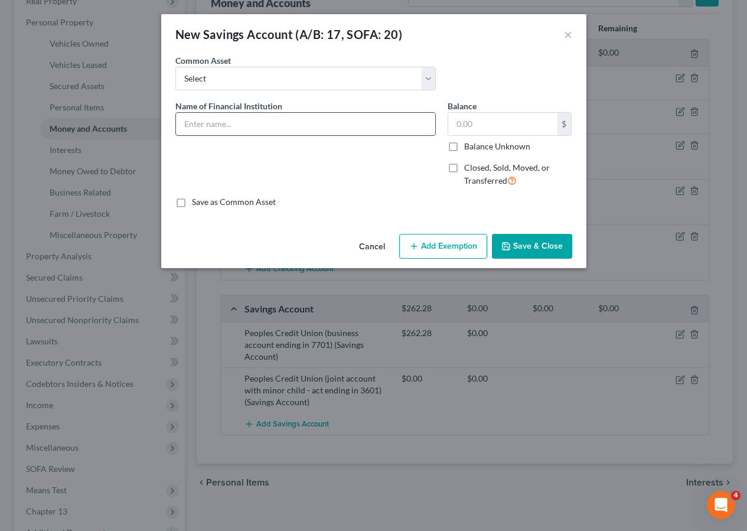
click at [198, 124] on input "text" at bounding box center [305, 124] width 259 height 22
type input "Peoples Credit Union (act ending in 9901)"
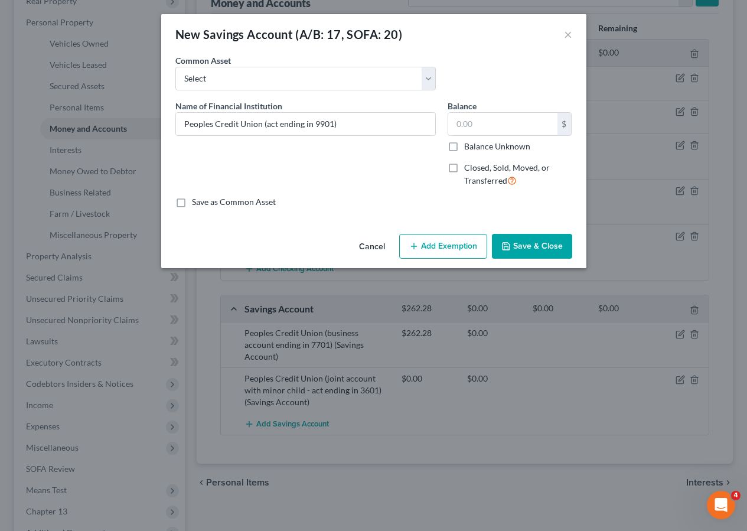
click at [528, 247] on button "Save & Close" at bounding box center [532, 246] width 80 height 25
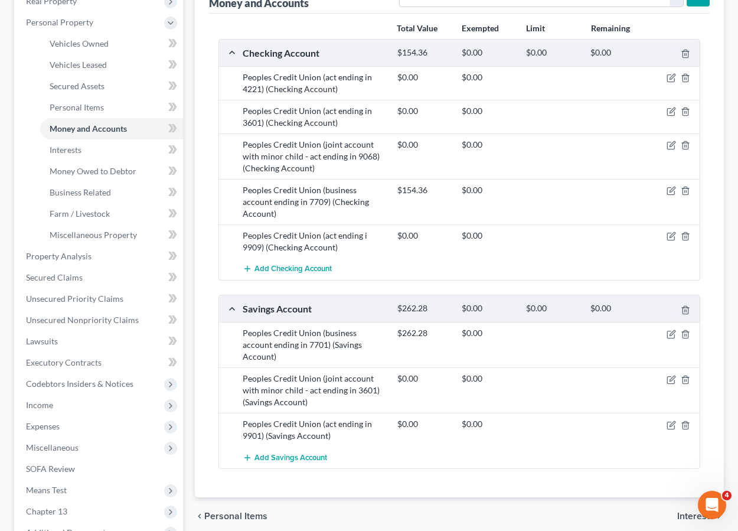
click at [479, 433] on div "Total Value Exempted Limit Remaining Checking Account $154.36 $0.00 $0.00 $0.00…" at bounding box center [459, 256] width 501 height 484
click at [293, 453] on span "Add Savings Account" at bounding box center [290, 457] width 73 height 9
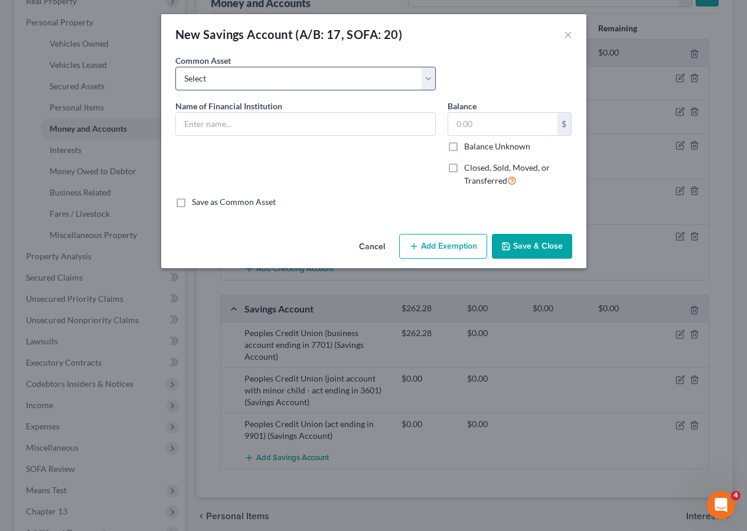
drag, startPoint x: 203, startPoint y: 99, endPoint x: 210, endPoint y: 86, distance: 14.3
click at [203, 97] on div "Common Asset Select Empeople Credit Union - Prime Share Savings" at bounding box center [373, 76] width 409 height 45
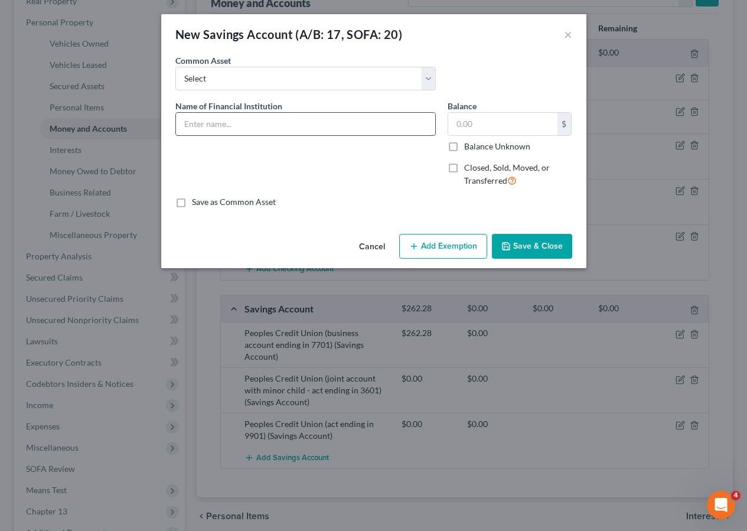
click at [212, 126] on input "text" at bounding box center [305, 124] width 259 height 22
type input "Peoples Credit Union (act ending in 9904)"
click at [535, 243] on button "Save & Close" at bounding box center [532, 246] width 80 height 25
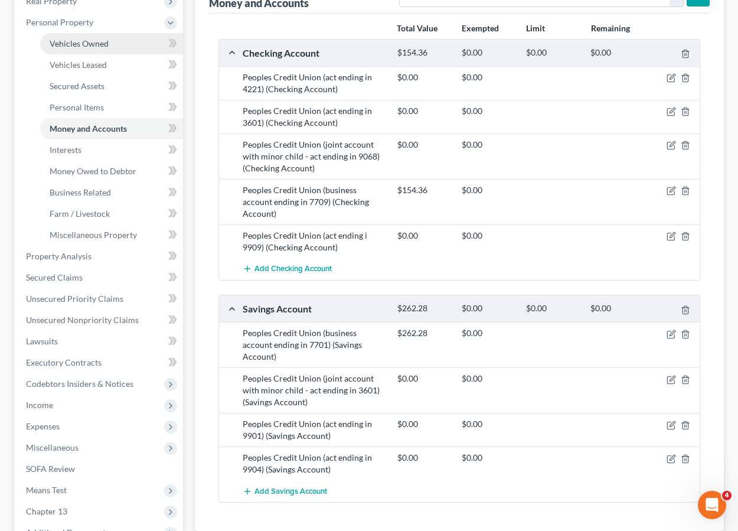
click at [73, 38] on span "Vehicles Owned" at bounding box center [79, 43] width 59 height 10
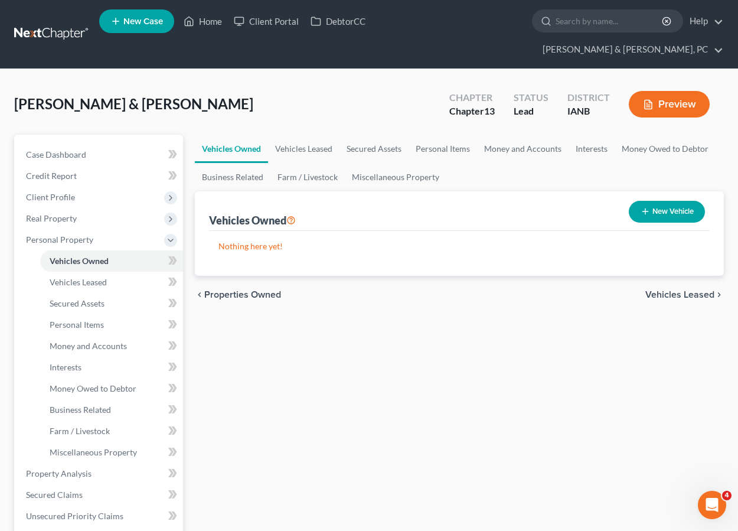
click at [657, 201] on button "New Vehicle" at bounding box center [667, 212] width 76 height 22
select select "0"
select select "2"
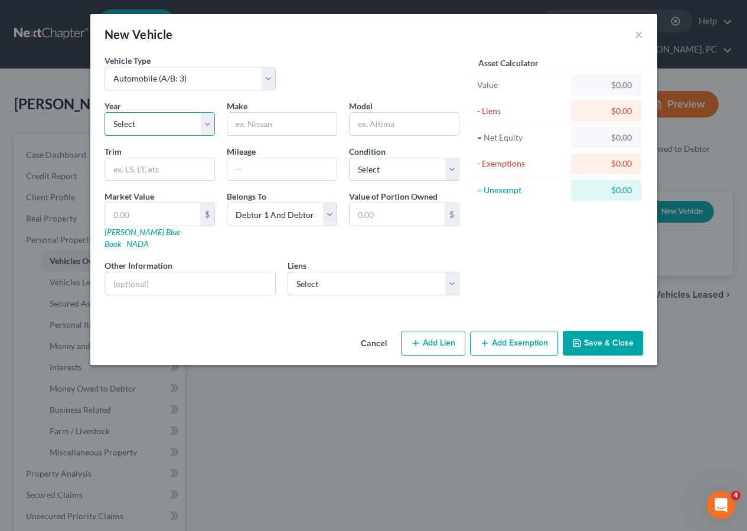
click at [135, 126] on select "Select 2026 2025 2024 2023 2022 2021 2020 2019 2018 2017 2016 2015 2014 2013 20…" at bounding box center [160, 124] width 110 height 24
select select "4"
click at [105, 112] on select "Select 2026 2025 2024 2023 2022 2021 2020 2019 2018 2017 2016 2015 2014 2013 20…" at bounding box center [160, 124] width 110 height 24
click at [270, 122] on input "text" at bounding box center [281, 124] width 109 height 22
type input "Dodge"
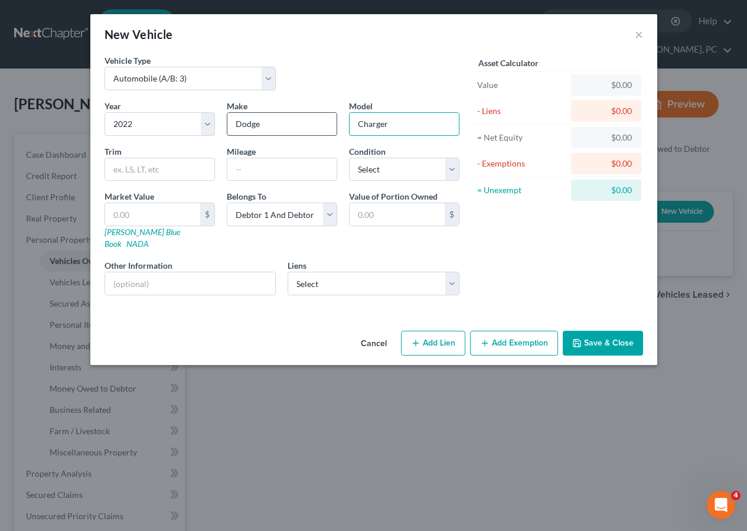
type input "Charger"
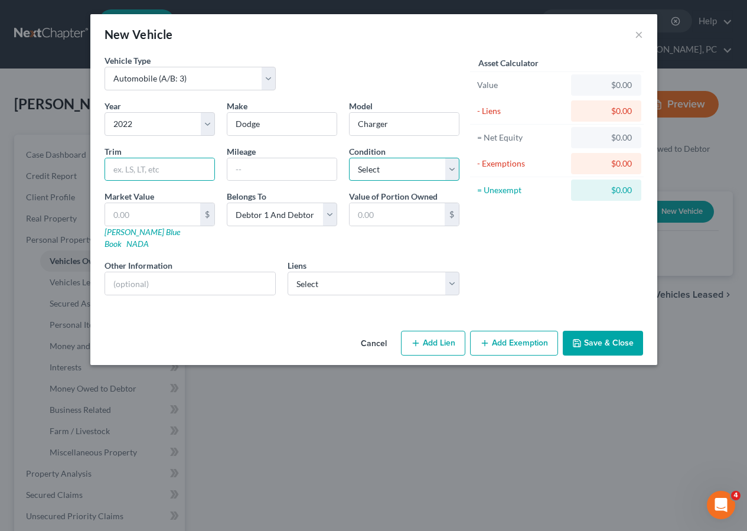
click at [363, 165] on select "Select Excellent Very Good Good Fair Poor" at bounding box center [404, 170] width 110 height 24
select select "2"
click at [349, 158] on select "Select Excellent Very Good Good Fair Poor" at bounding box center [404, 170] width 110 height 24
click at [253, 165] on input "text" at bounding box center [281, 169] width 109 height 22
type input "54,000"
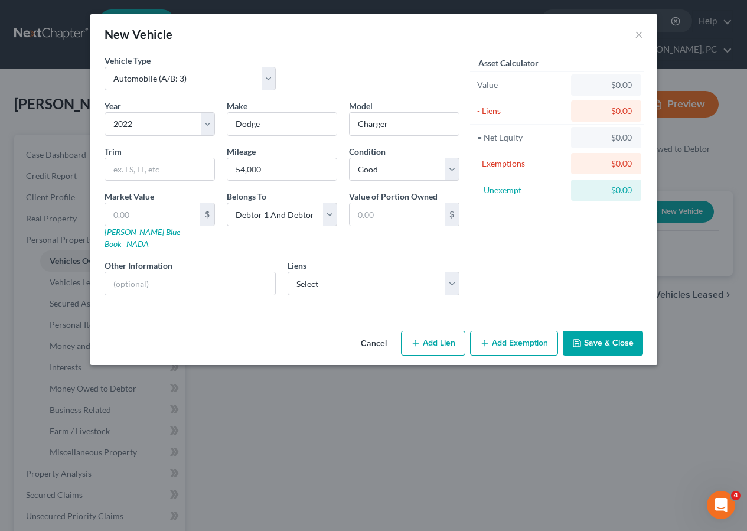
click at [425, 331] on button "Add Lien" at bounding box center [433, 343] width 64 height 25
select select "2"
select select "0"
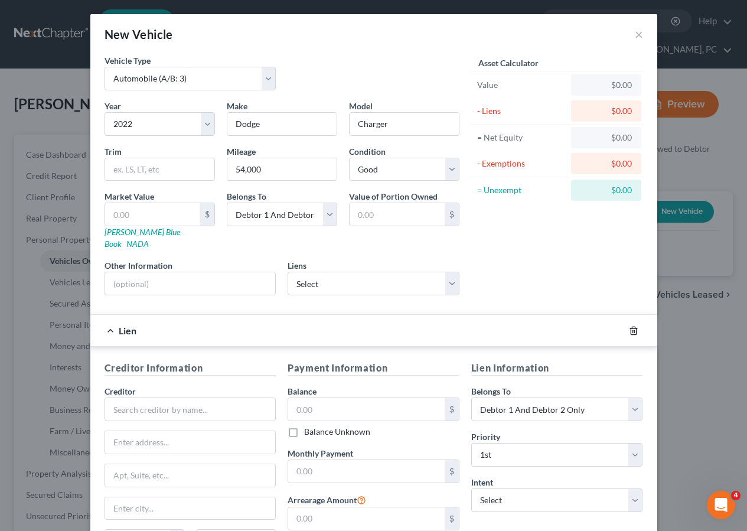
click at [633, 326] on icon "button" at bounding box center [633, 330] width 9 height 9
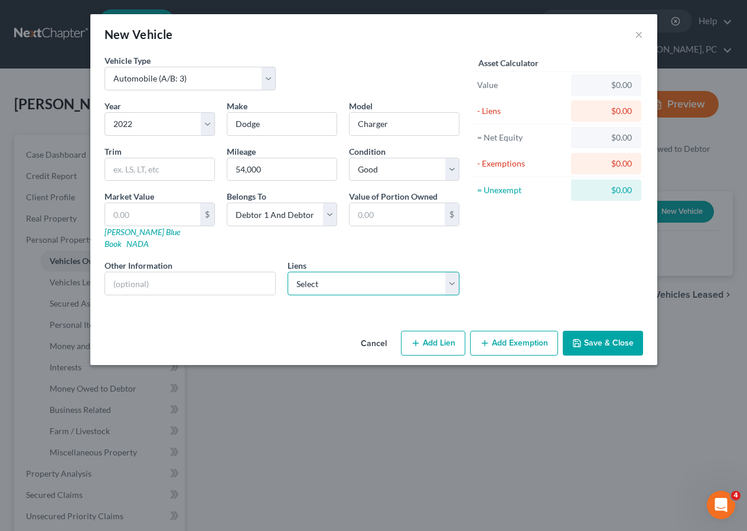
click at [360, 272] on select "Select Aqua Fin - $46,257.00 Ntonstmrco - $31,877.00 Dfc - $29,280.00 Peoples C…" at bounding box center [374, 284] width 172 height 24
select select "2"
click at [288, 272] on select "Select Aqua Fin - $46,257.00 Ntonstmrco - $31,877.00 Dfc - $29,280.00 Peoples C…" at bounding box center [374, 284] width 172 height 24
select select
select select "38"
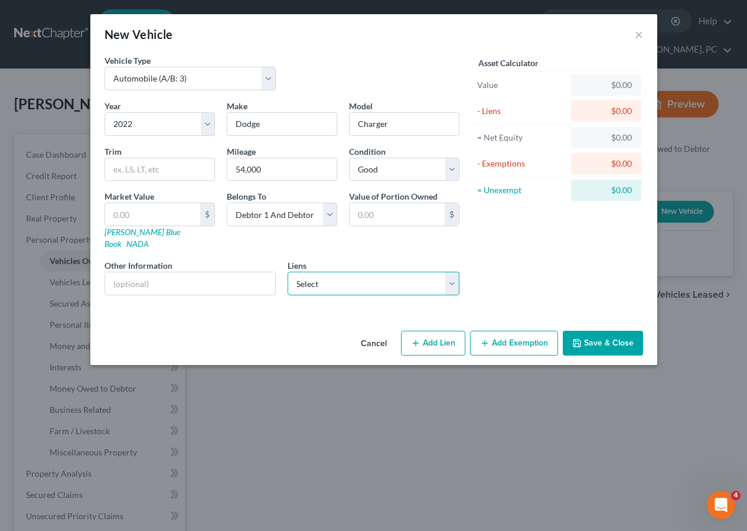
select select "2"
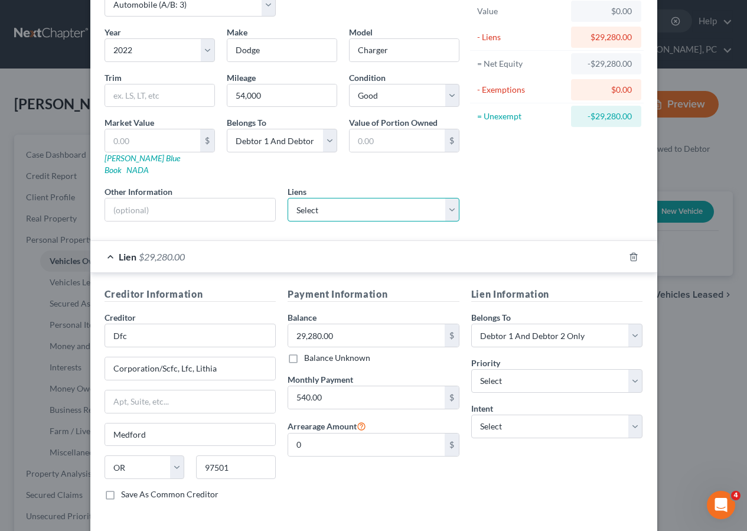
scroll to position [115, 0]
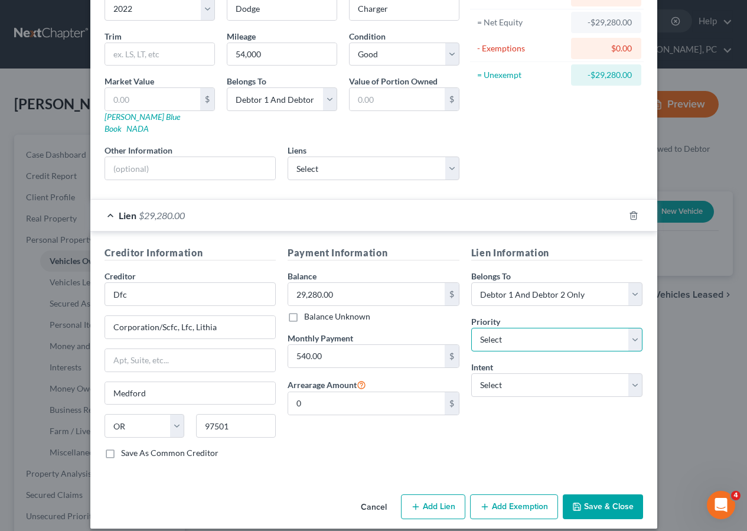
click at [500, 328] on select "Select 1st 2nd 3rd 4th 5th 6th 7th 8th 9th 10th 11th 12th 13th 14th 15th 16th 1…" at bounding box center [557, 340] width 172 height 24
select select "0"
click at [471, 328] on select "Select 1st 2nd 3rd 4th 5th 6th 7th 8th 9th 10th 11th 12th 13th 14th 15th 16th 1…" at bounding box center [557, 340] width 172 height 24
click at [592, 494] on button "Save & Close" at bounding box center [603, 506] width 80 height 25
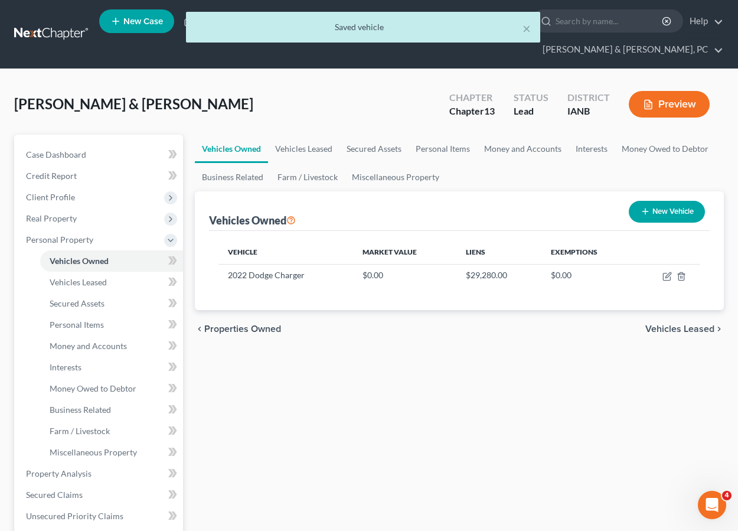
click at [669, 201] on button "New Vehicle" at bounding box center [667, 212] width 76 height 22
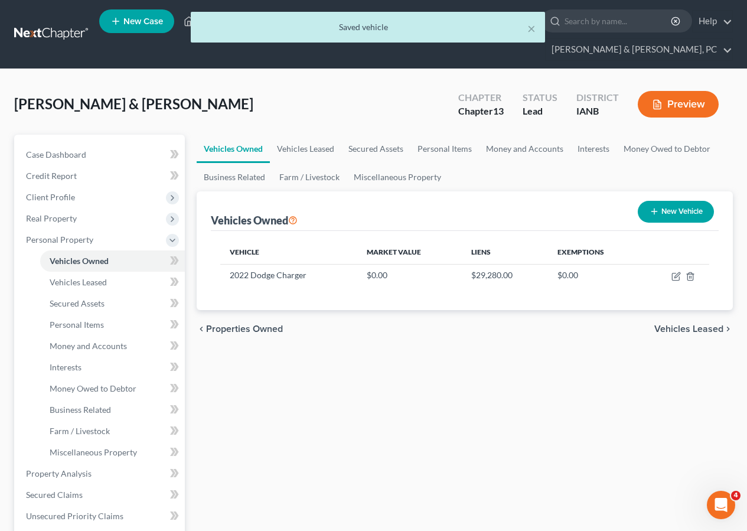
select select "0"
select select "2"
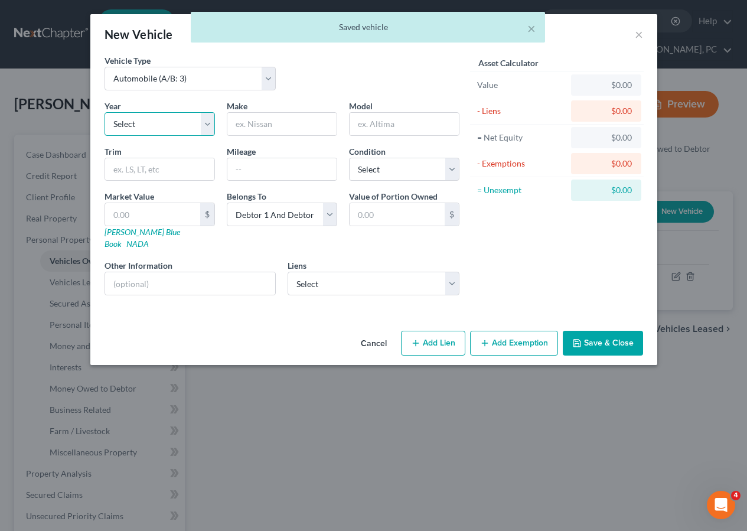
click at [141, 123] on select "Select 2026 2025 2024 2023 2022 2021 2020 2019 2018 2017 2016 2015 2014 2013 20…" at bounding box center [160, 124] width 110 height 24
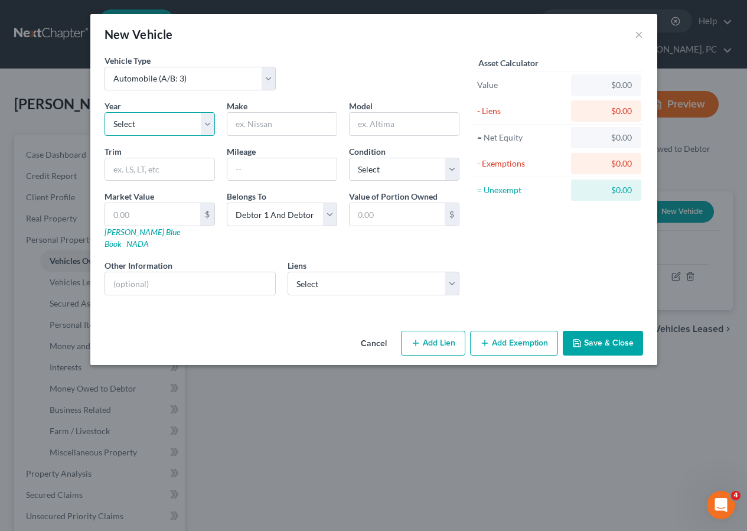
select select "26"
click at [105, 112] on select "Select 2026 2025 2024 2023 2022 2021 2020 2019 2018 2017 2016 2015 2014 2013 20…" at bounding box center [160, 124] width 110 height 24
click at [255, 119] on input "text" at bounding box center [281, 124] width 109 height 22
type input "Chevy"
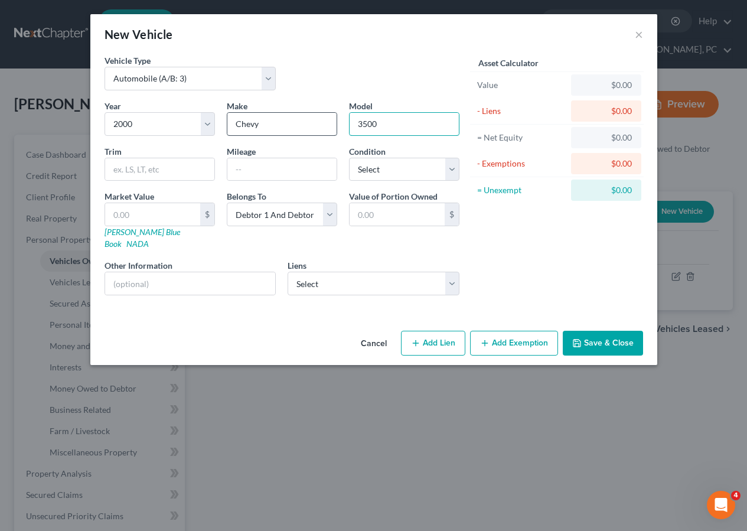
type input "3500"
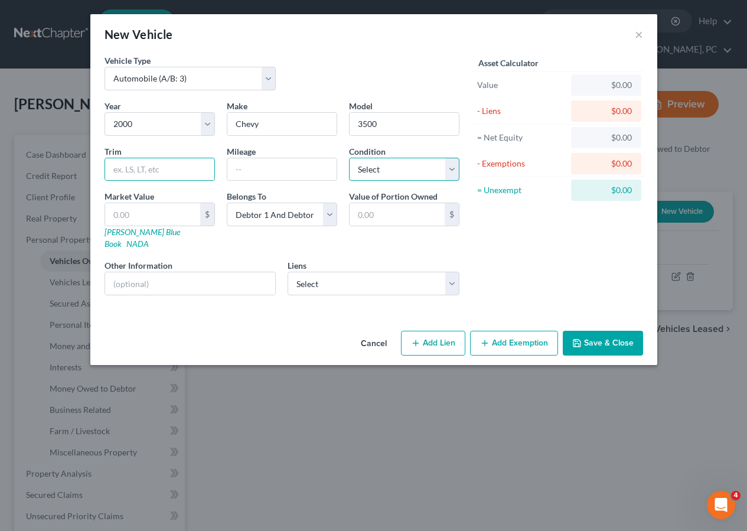
click at [366, 177] on select "Select Excellent Very Good Good Fair Poor" at bounding box center [404, 170] width 110 height 24
select select "2"
click at [349, 158] on select "Select Excellent Very Good Good Fair Poor" at bounding box center [404, 170] width 110 height 24
click at [259, 167] on input "text" at bounding box center [281, 169] width 109 height 22
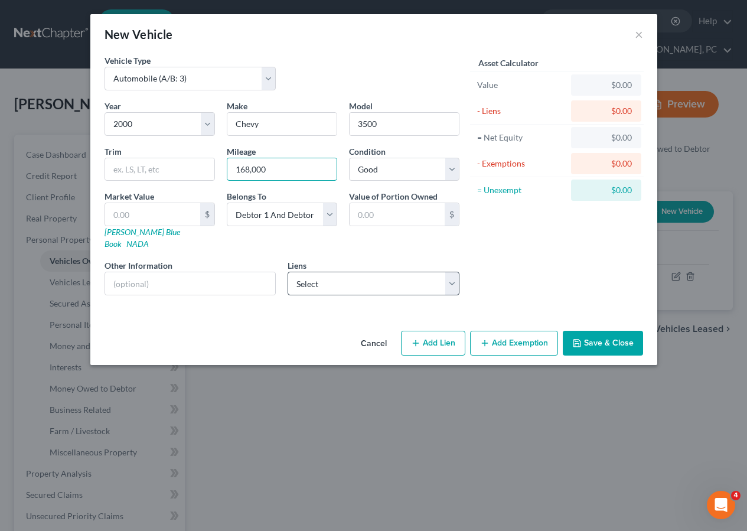
type input "168,000"
click at [342, 273] on select "Select Aqua Fin - $46,257.00 Ntonstmrco - $31,877.00 Peoples Cu - $9,672.00" at bounding box center [374, 284] width 172 height 24
select select "2"
click at [288, 272] on select "Select Aqua Fin - $46,257.00 Ntonstmrco - $31,877.00 Peoples Cu - $9,672.00" at bounding box center [374, 284] width 172 height 24
select select
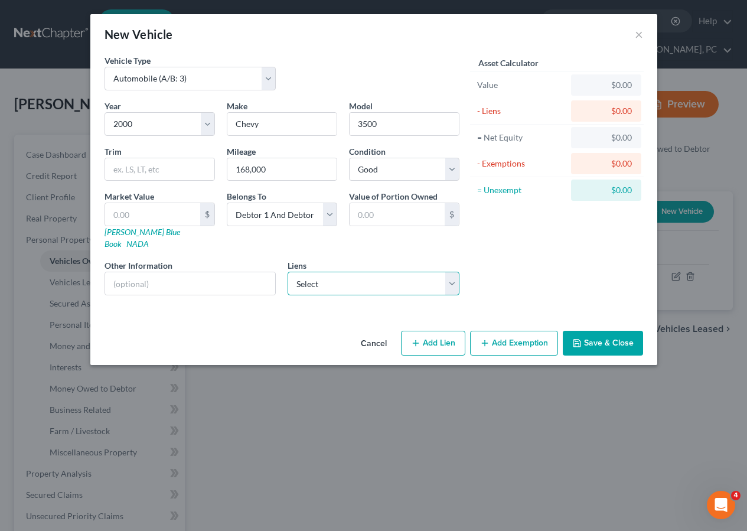
select select "16"
select select "0"
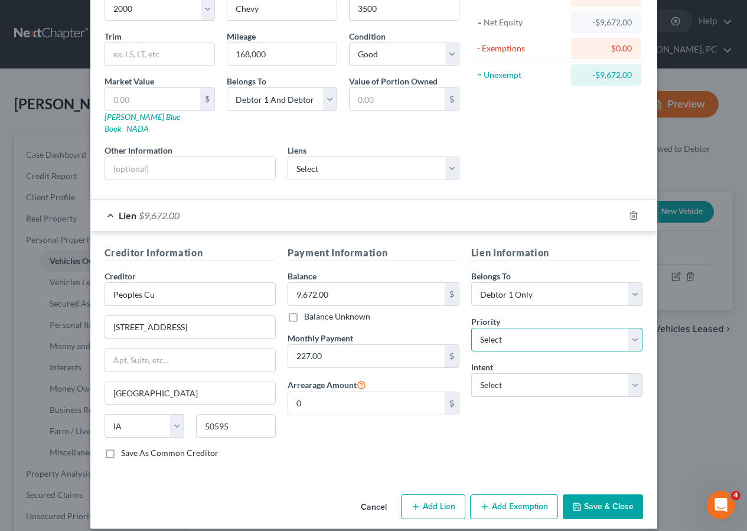
click at [514, 328] on select "Select 1st 2nd 3rd 4th 5th 6th 7th 8th 9th 10th 11th 12th 13th 14th 15th 16th 1…" at bounding box center [557, 340] width 172 height 24
select select "0"
click at [471, 328] on select "Select 1st 2nd 3rd 4th 5th 6th 7th 8th 9th 10th 11th 12th 13th 14th 15th 16th 1…" at bounding box center [557, 340] width 172 height 24
click at [597, 494] on button "Save & Close" at bounding box center [603, 506] width 80 height 25
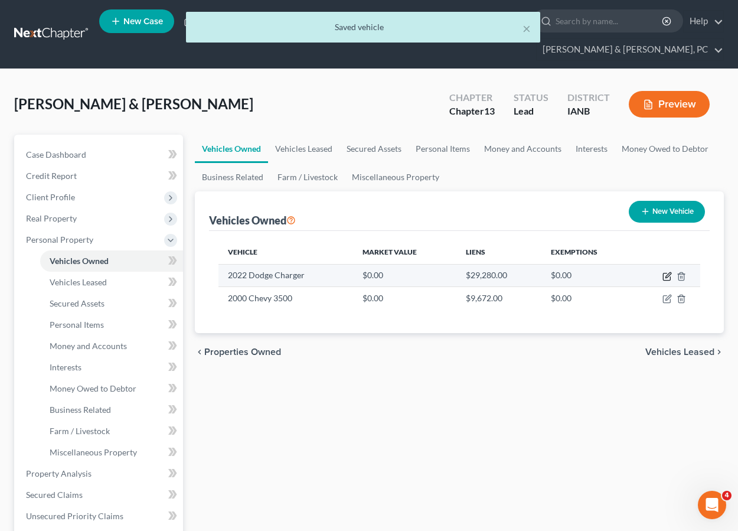
click at [665, 272] on icon "button" at bounding box center [667, 276] width 9 height 9
select select "0"
select select "4"
select select "2"
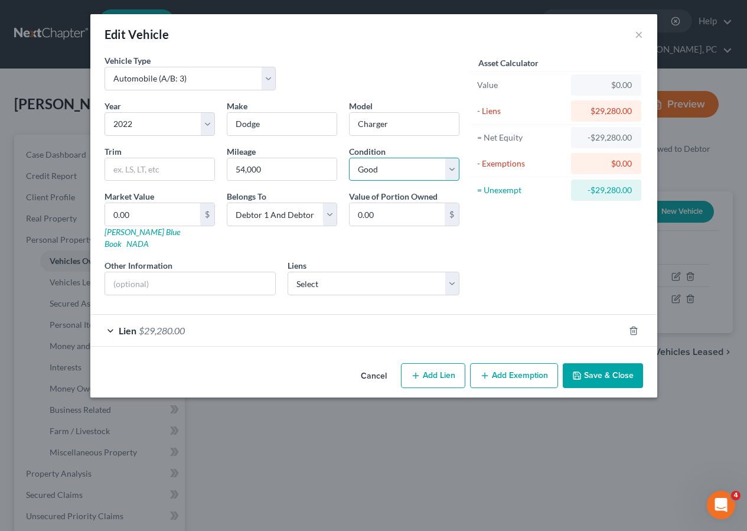
click at [390, 169] on select "Select Excellent Very Good Good Fair Poor" at bounding box center [404, 170] width 110 height 24
select select "1"
click at [349, 158] on select "Select Excellent Very Good Good Fair Poor" at bounding box center [404, 170] width 110 height 24
click at [586, 364] on button "Save & Close" at bounding box center [603, 375] width 80 height 25
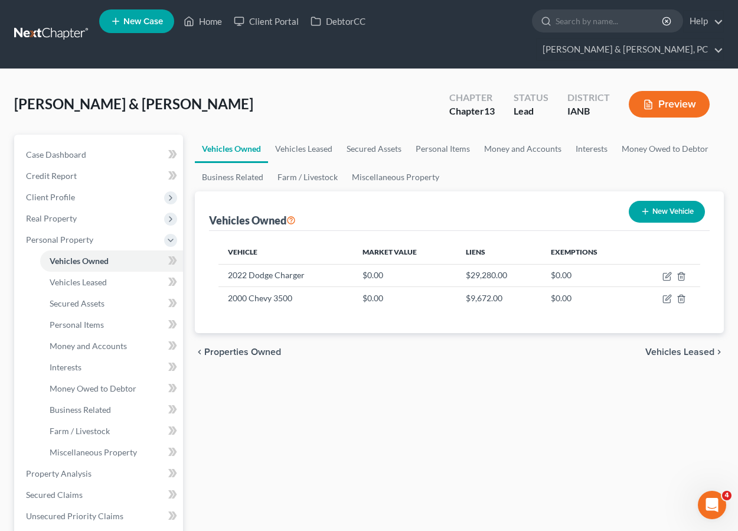
click at [660, 201] on button "New Vehicle" at bounding box center [667, 212] width 76 height 22
select select "0"
select select "2"
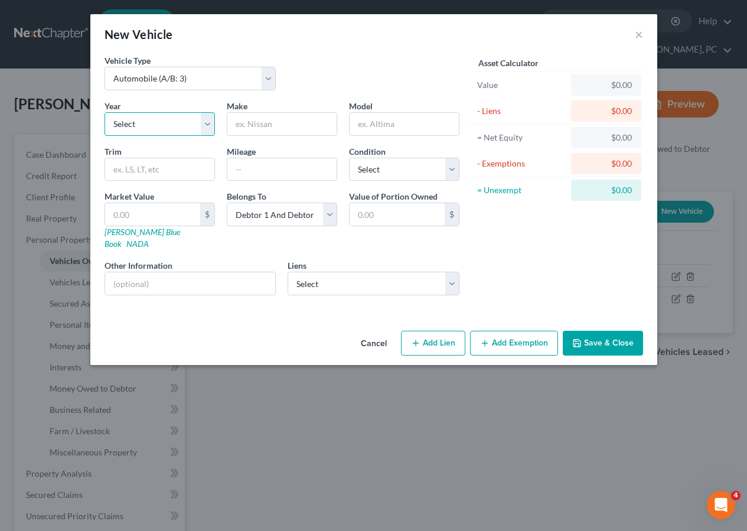
click at [166, 124] on select "Select 2026 2025 2024 2023 2022 2021 2020 2019 2018 2017 2016 2015 2014 2013 20…" at bounding box center [160, 124] width 110 height 24
select select "19"
click at [105, 112] on select "Select 2026 2025 2024 2023 2022 2021 2020 2019 2018 2017 2016 2015 2014 2013 20…" at bounding box center [160, 124] width 110 height 24
click at [252, 127] on input "text" at bounding box center [281, 124] width 109 height 22
type input "Pontiac"
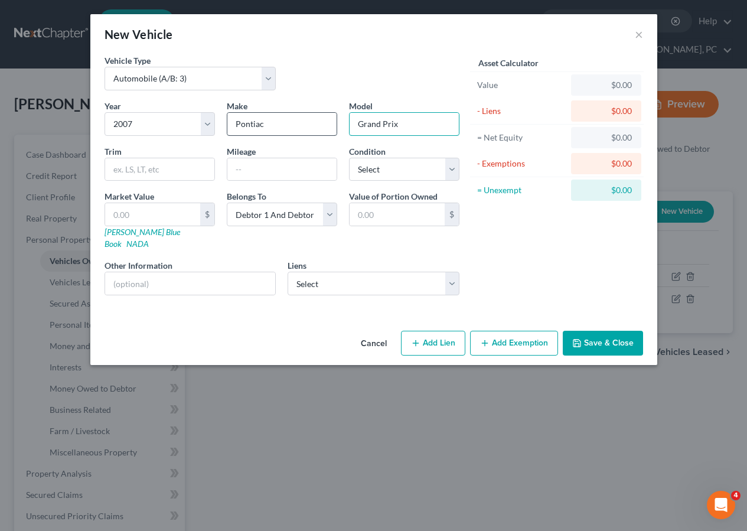
type input "Grand Prix"
type input "215,300"
click at [601, 331] on button "Save & Close" at bounding box center [603, 343] width 80 height 25
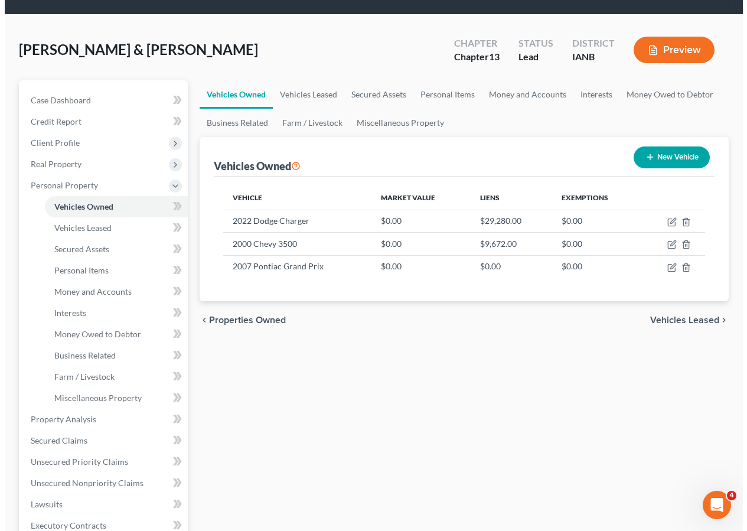
scroll to position [58, 0]
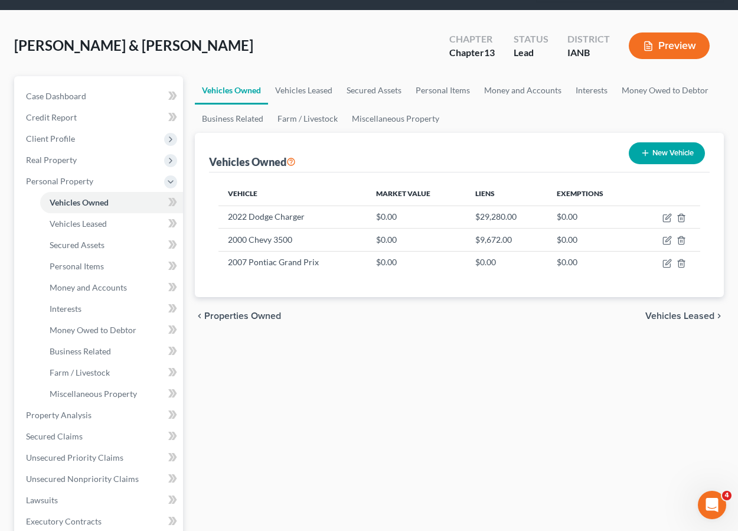
click at [465, 378] on div "Vehicles Owned Vehicles Leased Secured Assets Personal Items Money and Accounts…" at bounding box center [459, 438] width 541 height 725
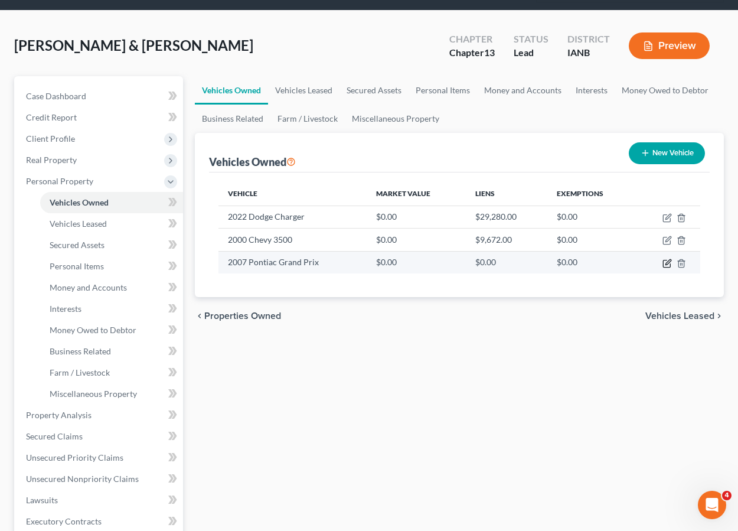
click at [668, 259] on icon "button" at bounding box center [667, 263] width 9 height 9
select select "0"
select select "19"
select select "2"
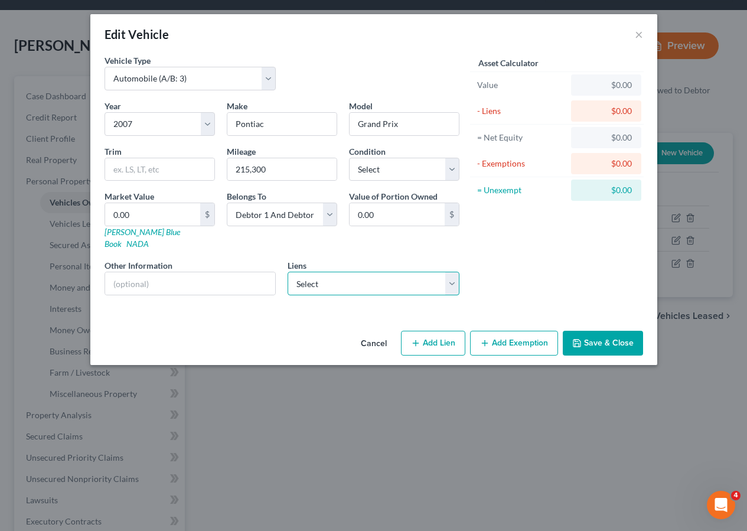
click at [368, 272] on select "Select Aqua Fin - $46,257.00 Ntonstmrco - $31,877.00" at bounding box center [374, 284] width 172 height 24
click at [485, 253] on div "Asset Calculator Value $0.00 - Liens $0.00 = Net Equity $0.00 - Exemptions $0.0…" at bounding box center [557, 179] width 184 height 250
click at [615, 331] on button "Save & Close" at bounding box center [603, 343] width 80 height 25
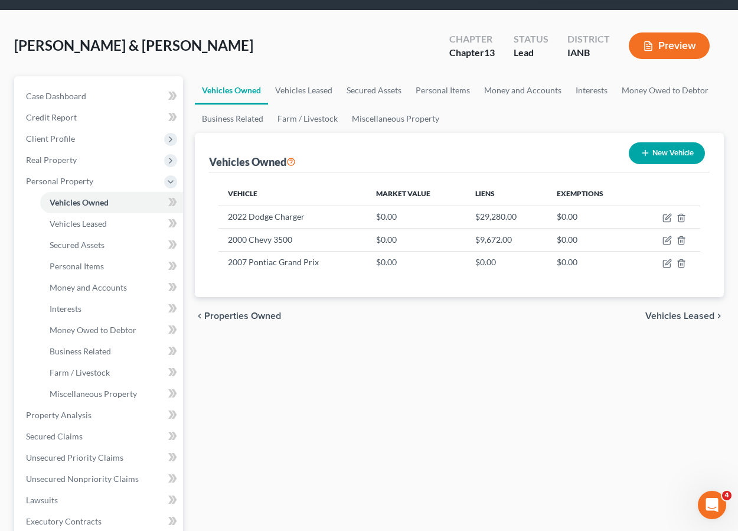
click at [432, 425] on div "Vehicles Owned Vehicles Leased Secured Assets Personal Items Money and Accounts…" at bounding box center [459, 438] width 541 height 725
click at [660, 142] on button "New Vehicle" at bounding box center [667, 153] width 76 height 22
select select "0"
select select "2"
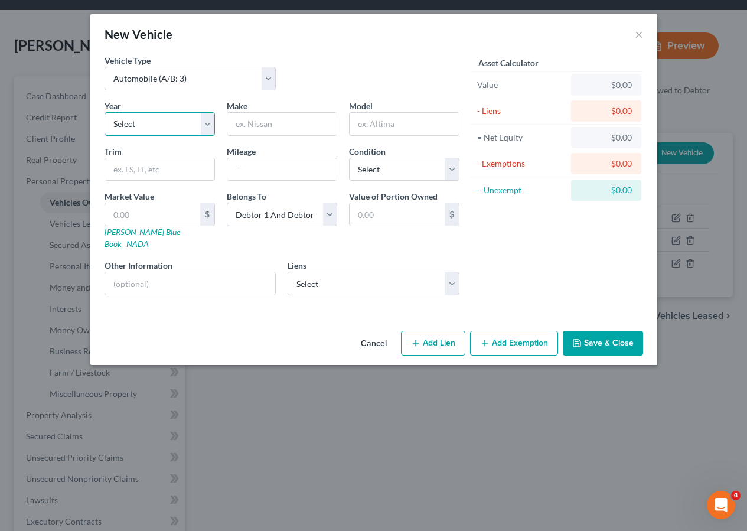
click at [135, 129] on select "Select 2026 2025 2024 2023 2022 2021 2020 2019 2018 2017 2016 2015 2014 2013 20…" at bounding box center [160, 124] width 110 height 24
select select "7"
click at [105, 112] on select "Select 2026 2025 2024 2023 2022 2021 2020 2019 2018 2017 2016 2015 2014 2013 20…" at bounding box center [160, 124] width 110 height 24
click at [282, 123] on input "text" at bounding box center [281, 124] width 109 height 22
type input "Bradstone"
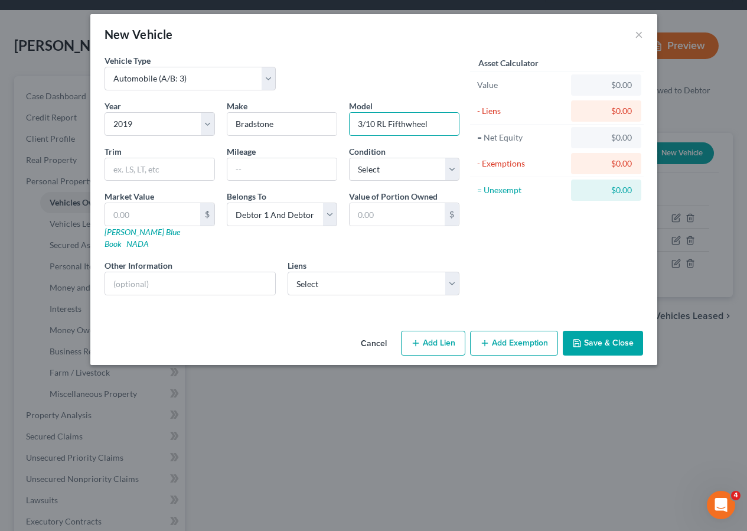
type input "3/10 RL Fifthwheel"
click at [379, 170] on select "Select Excellent Very Good Good Fair Poor" at bounding box center [404, 170] width 110 height 24
select select "1"
click at [349, 158] on select "Select Excellent Very Good Good Fair Poor" at bounding box center [404, 170] width 110 height 24
click at [325, 272] on select "Select Aqua Fin - $46,257.00 Ntonstmrco - $31,877.00" at bounding box center [374, 284] width 172 height 24
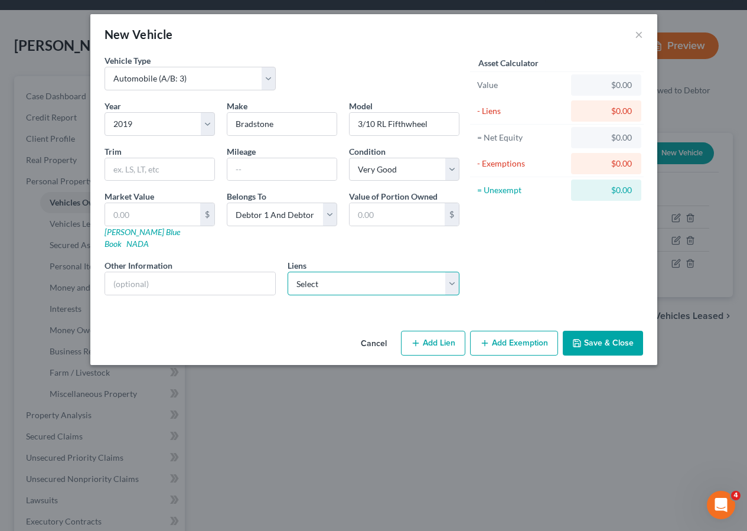
select select "0"
click at [288, 272] on select "Select Aqua Fin - $46,257.00 Ntonstmrco - $31,877.00" at bounding box center [374, 284] width 172 height 24
select select
select select "52"
select select "2"
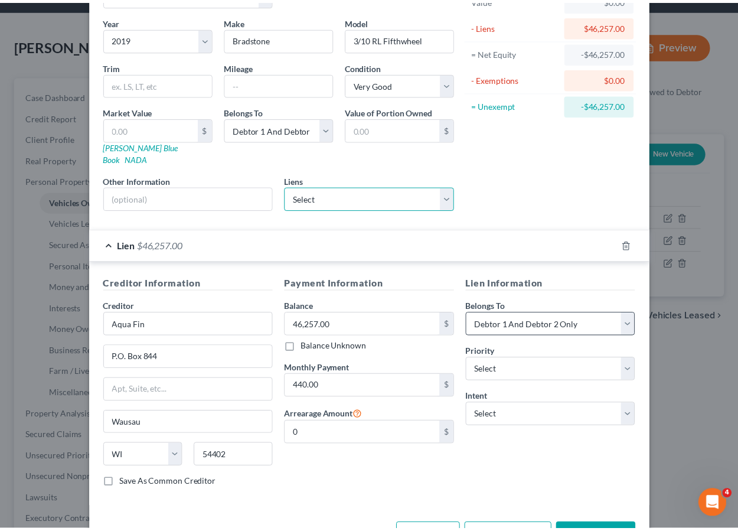
scroll to position [115, 0]
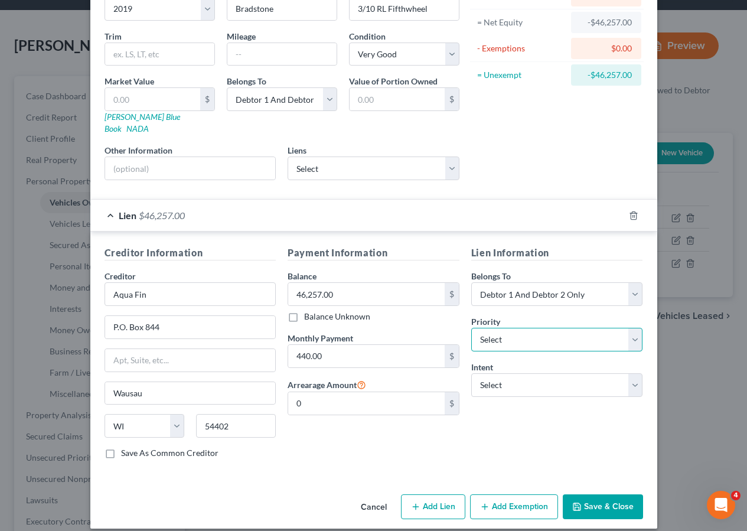
click at [492, 328] on select "Select 1st 2nd 3rd 4th 5th 6th 7th 8th 9th 10th 11th 12th 13th 14th 15th 16th 1…" at bounding box center [557, 340] width 172 height 24
select select "0"
click at [471, 328] on select "Select 1st 2nd 3rd 4th 5th 6th 7th 8th 9th 10th 11th 12th 13th 14th 15th 16th 1…" at bounding box center [557, 340] width 172 height 24
click at [584, 494] on button "Save & Close" at bounding box center [603, 506] width 80 height 25
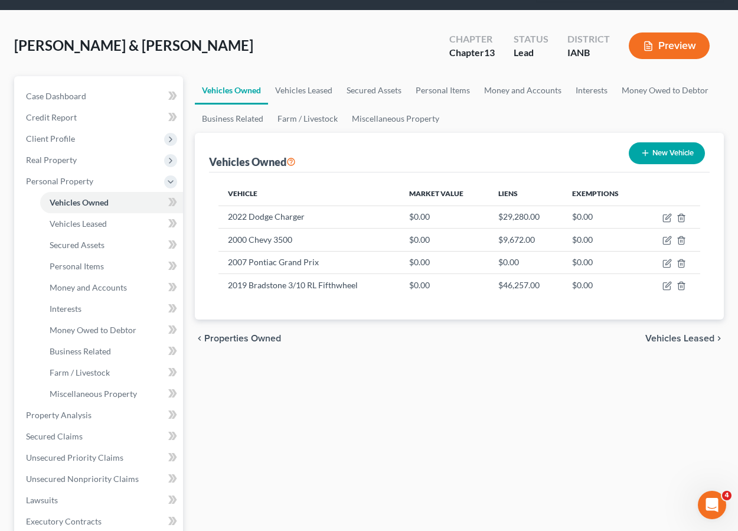
click at [393, 369] on div "Vehicles Owned Vehicles Leased Secured Assets Personal Items Money and Accounts…" at bounding box center [459, 438] width 541 height 725
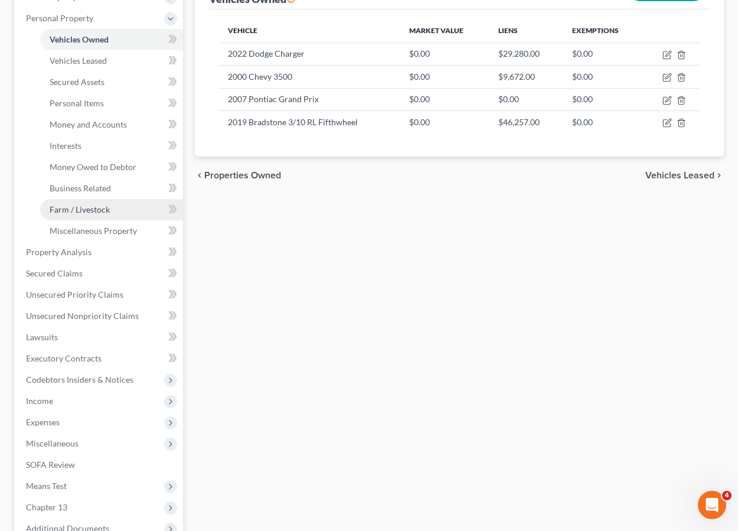
scroll to position [226, 0]
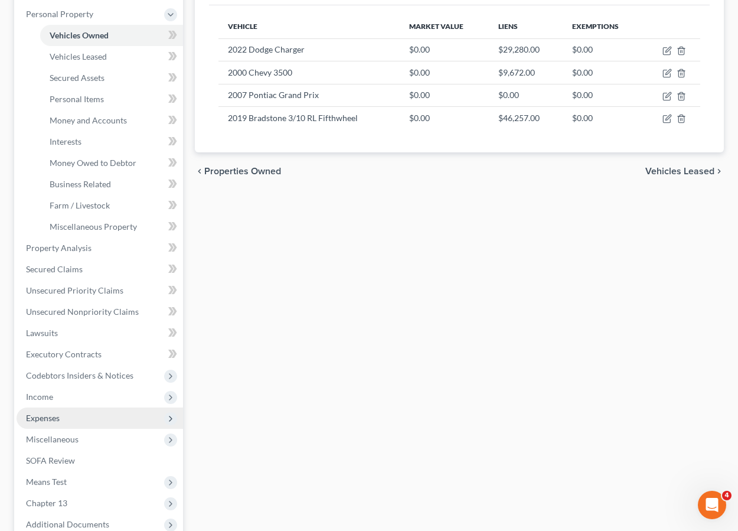
click at [45, 413] on span "Expenses" at bounding box center [43, 418] width 34 height 10
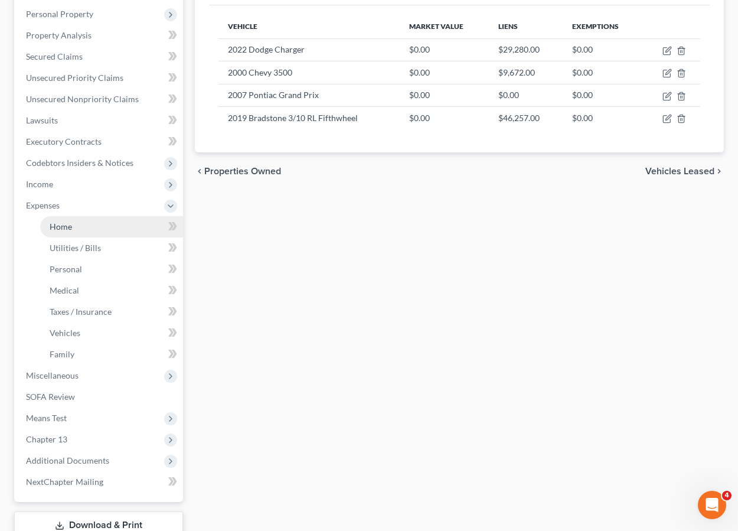
click at [66, 221] on span "Home" at bounding box center [61, 226] width 22 height 10
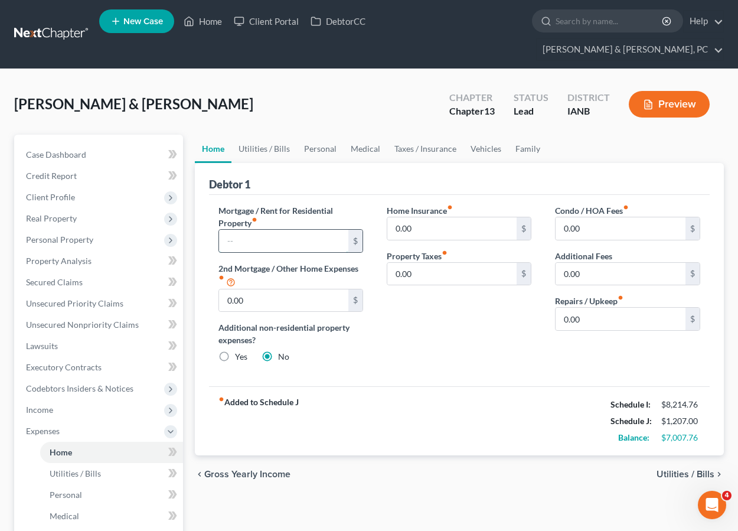
click at [273, 230] on input "text" at bounding box center [284, 241] width 130 height 22
type input "675"
click at [428, 217] on input "0.00" at bounding box center [452, 228] width 130 height 22
type input "222.35"
type input "100"
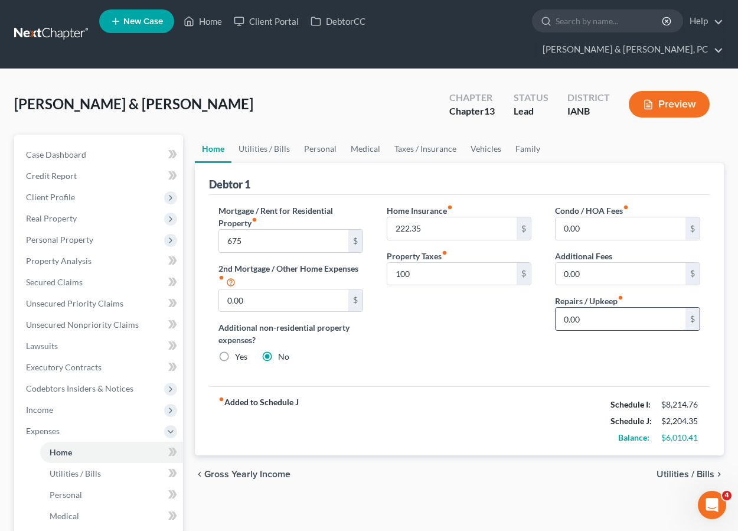
click at [608, 308] on input "0.00" at bounding box center [621, 319] width 130 height 22
type input "259"
type input "250"
click at [267, 135] on link "Utilities / Bills" at bounding box center [264, 149] width 66 height 28
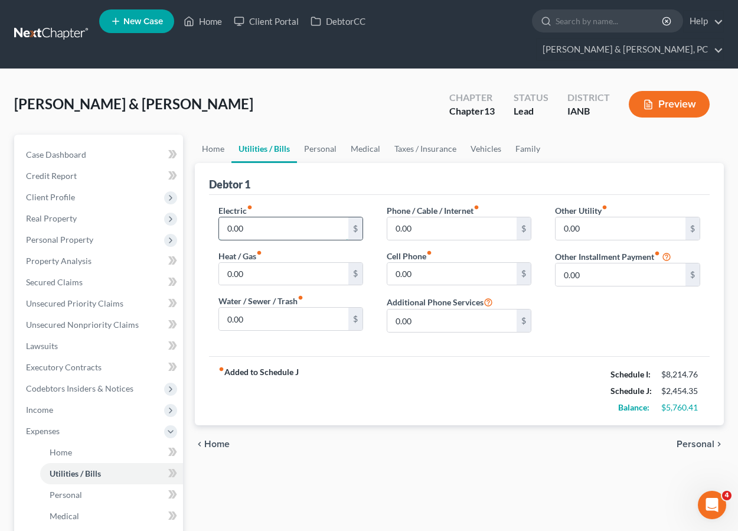
click at [252, 217] on input "0.00" at bounding box center [284, 228] width 130 height 22
type input "180"
type input "80"
type input "324"
click at [464, 429] on div "chevron_left Home Personal chevron_right" at bounding box center [460, 444] width 530 height 38
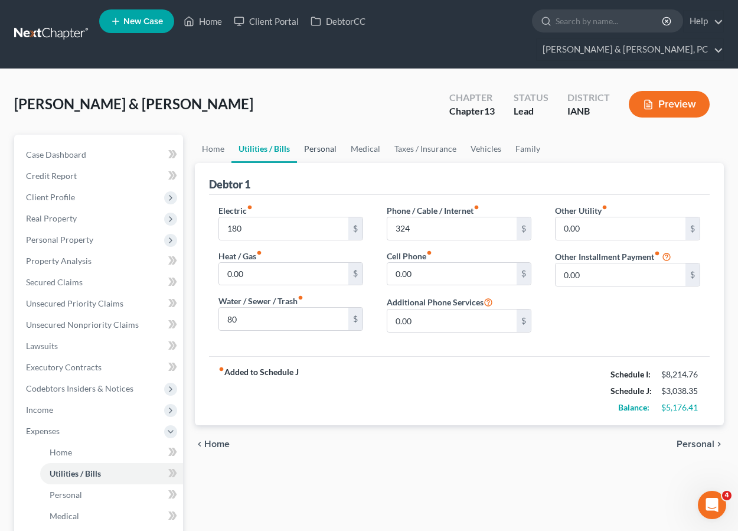
click at [323, 135] on link "Personal" at bounding box center [320, 149] width 47 height 28
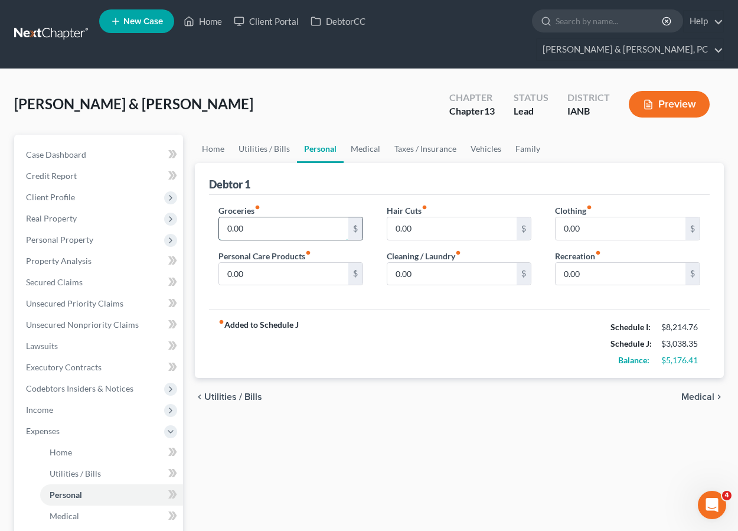
click at [244, 217] on input "0.00" at bounding box center [284, 228] width 130 height 22
type input "1,700"
type input "100"
type input "130"
type input "50"
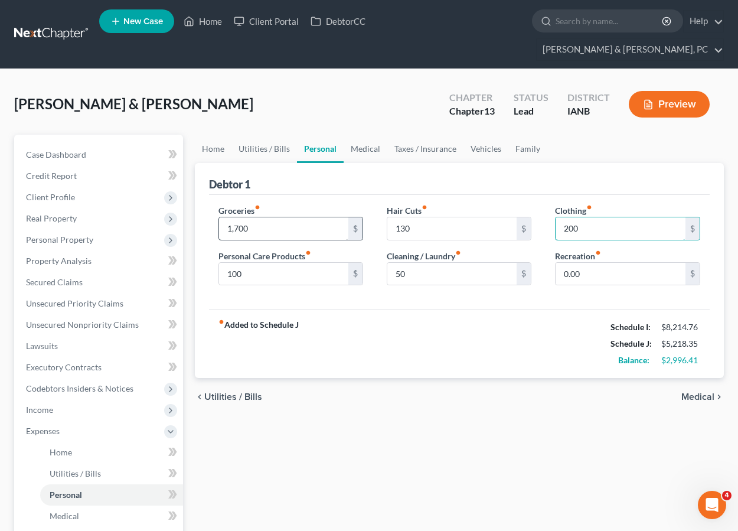
type input "200"
click at [367, 135] on link "Medical" at bounding box center [366, 149] width 44 height 28
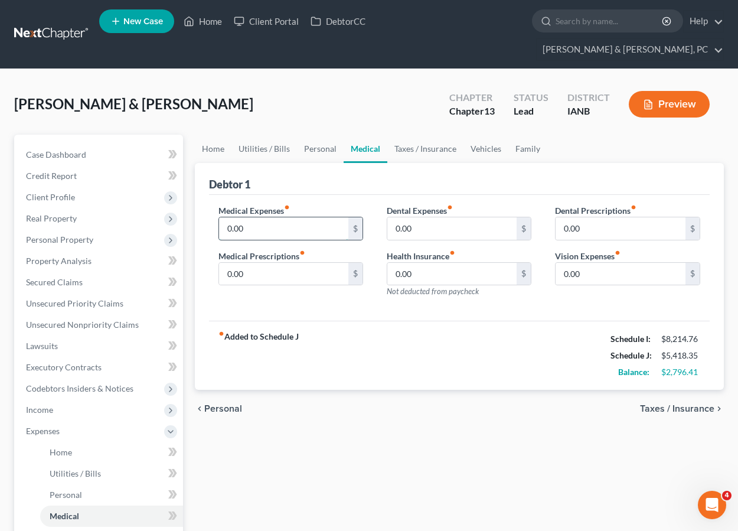
click at [279, 217] on input "0.00" at bounding box center [284, 228] width 130 height 22
type input "80"
type input "40"
type input "50"
type input "90"
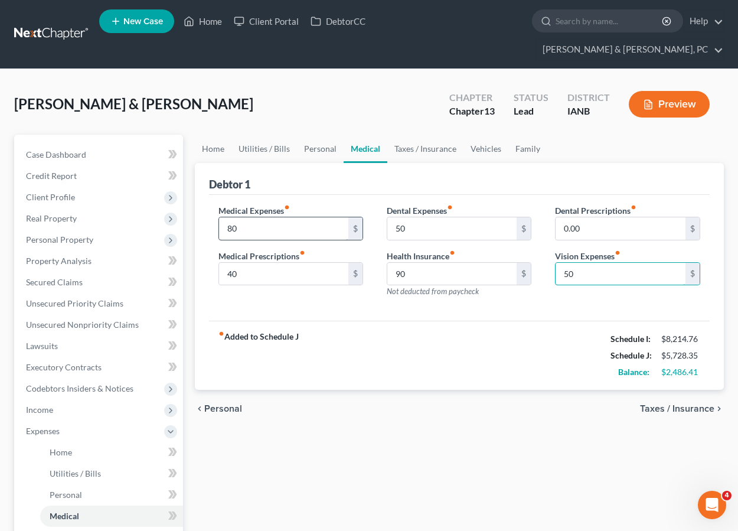
type input "50"
click at [430, 135] on link "Taxes / Insurance" at bounding box center [425, 149] width 76 height 28
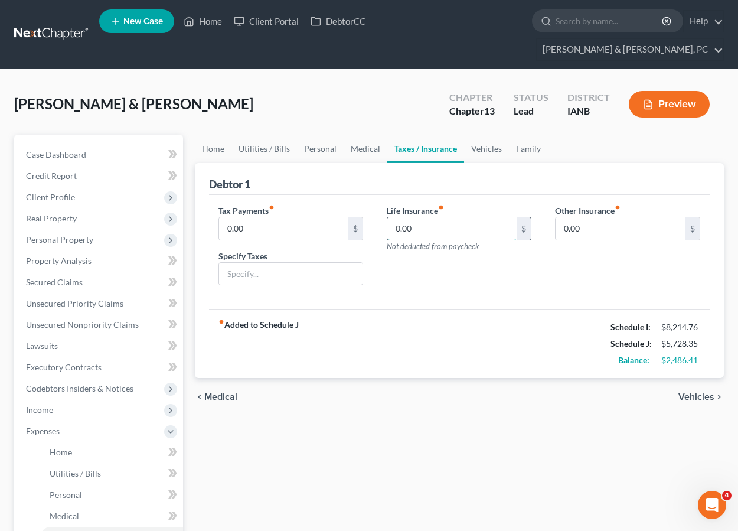
click at [448, 217] on input "0.00" at bounding box center [452, 228] width 130 height 22
type input "125"
click at [485, 135] on link "Vehicles" at bounding box center [486, 149] width 45 height 28
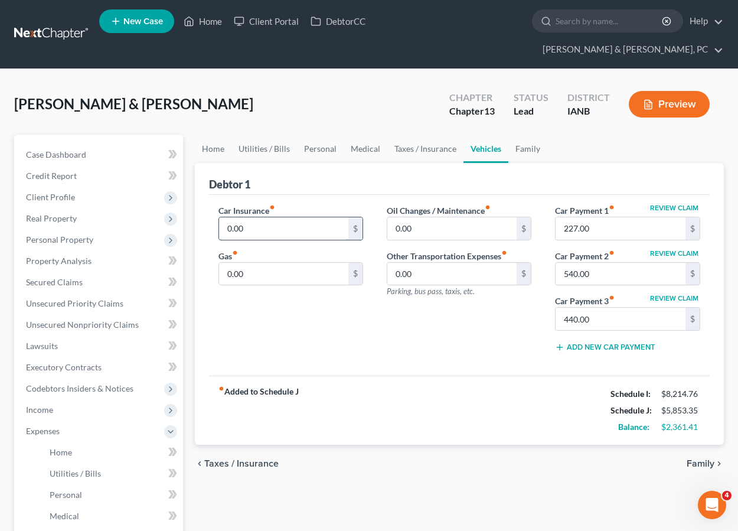
click at [260, 217] on input "0.00" at bounding box center [284, 228] width 130 height 22
type input "450.34"
type input "550"
click at [467, 217] on input "170" at bounding box center [452, 228] width 130 height 22
type input "270"
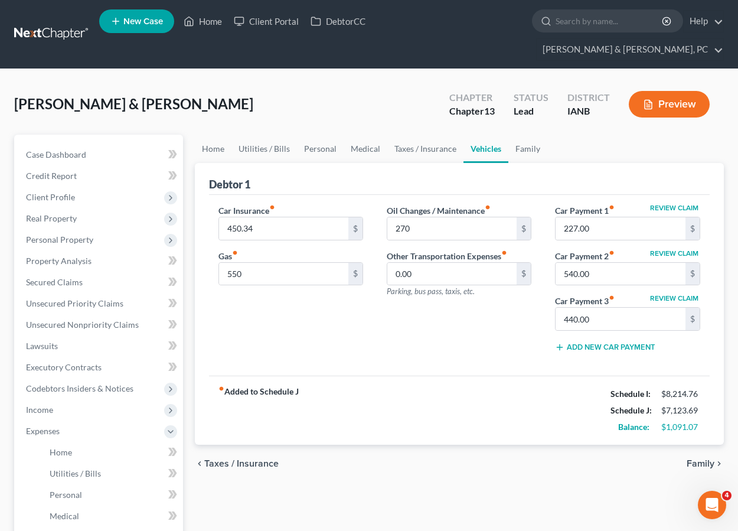
click at [351, 446] on div "chevron_left Taxes / Insurance Family chevron_right" at bounding box center [460, 464] width 530 height 38
click at [518, 135] on link "Family" at bounding box center [527, 149] width 39 height 28
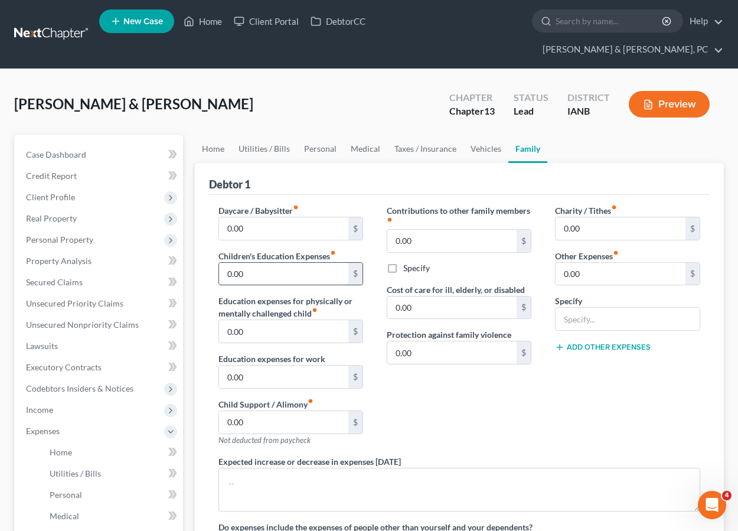
click at [279, 263] on input "0.00" at bounding box center [284, 274] width 130 height 22
click at [468, 410] on div "Contributions to other family members fiber_manual_record 0.00 $ Specify Cost o…" at bounding box center [459, 329] width 168 height 251
click at [44, 404] on span "Income" at bounding box center [39, 409] width 27 height 10
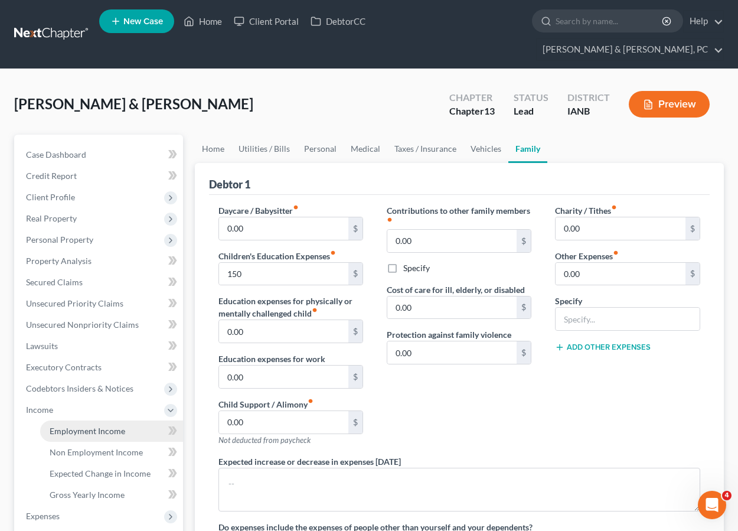
click at [67, 426] on span "Employment Income" at bounding box center [88, 431] width 76 height 10
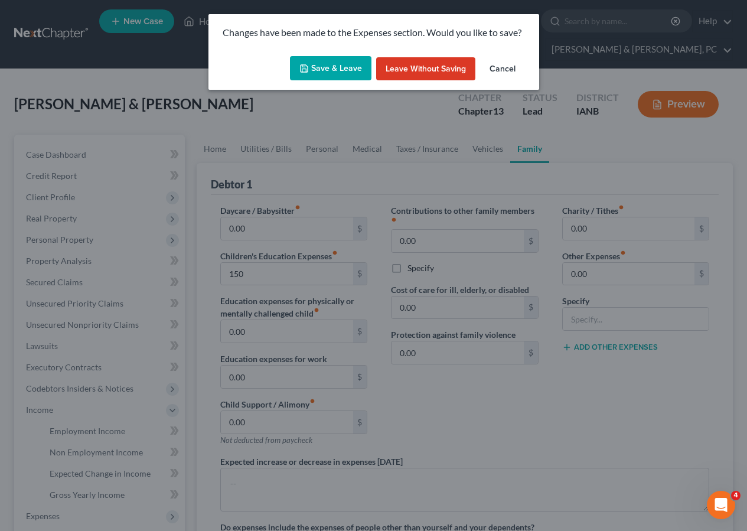
click at [330, 73] on button "Save & Leave" at bounding box center [330, 68] width 81 height 25
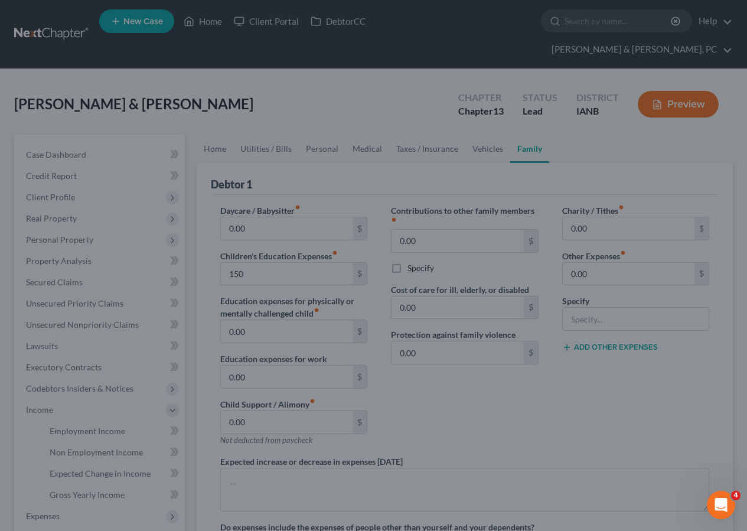
type input "150.00"
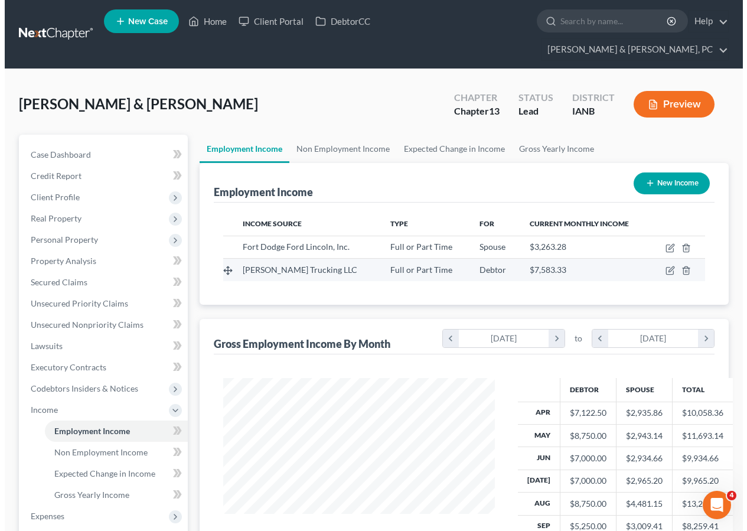
scroll to position [212, 295]
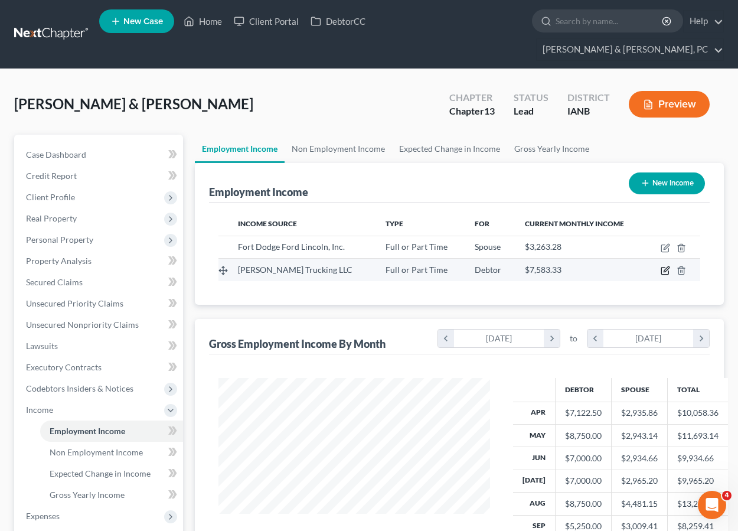
click at [665, 266] on icon "button" at bounding box center [665, 270] width 9 height 9
select select "0"
select select "16"
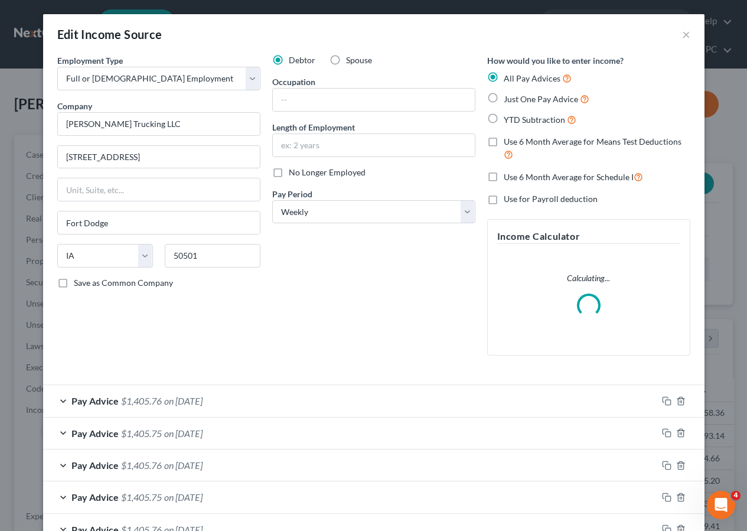
scroll to position [212, 299]
click at [290, 101] on input "text" at bounding box center [374, 100] width 202 height 22
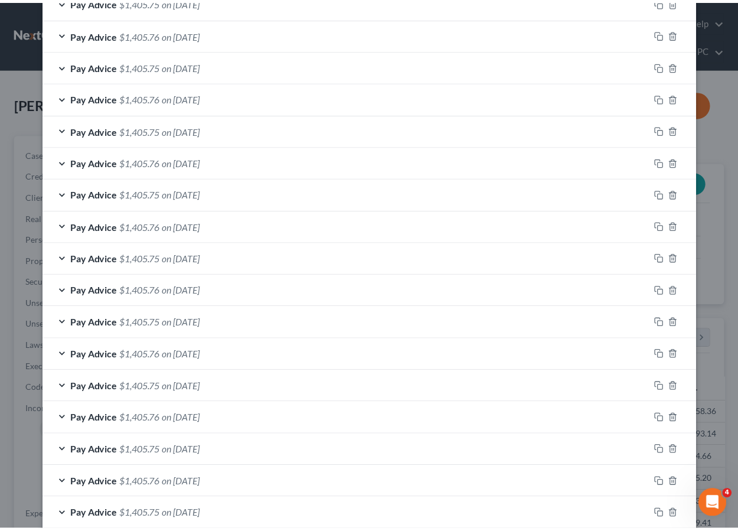
scroll to position [885, 0]
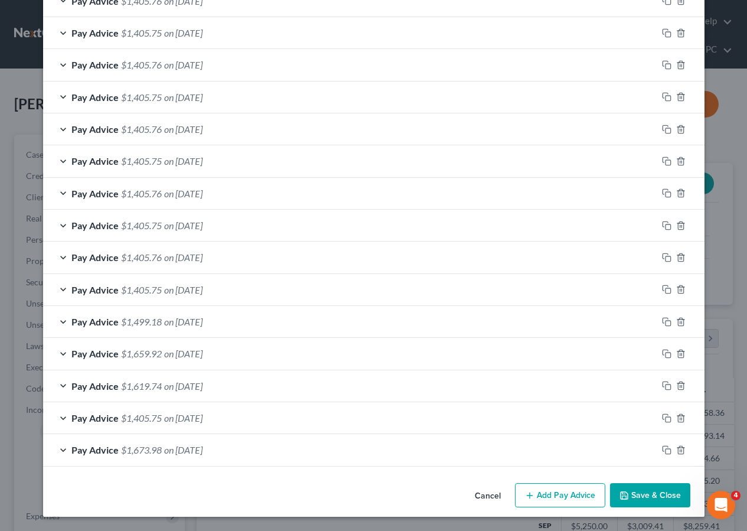
click at [647, 492] on button "Save & Close" at bounding box center [650, 495] width 80 height 25
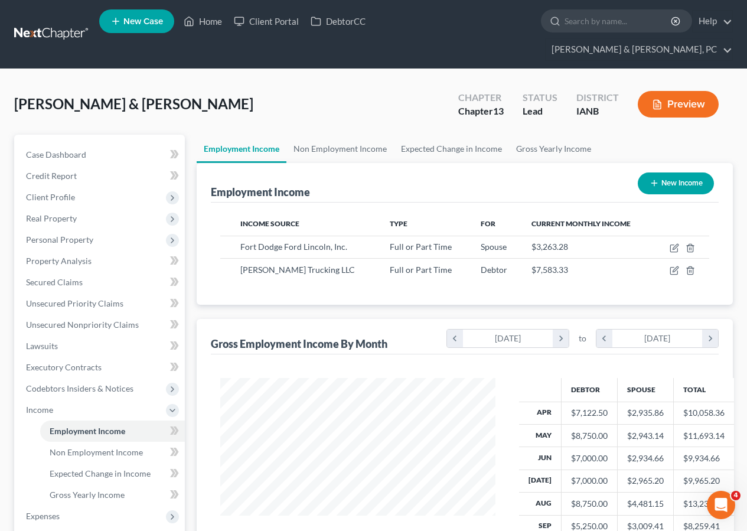
scroll to position [590259, 590175]
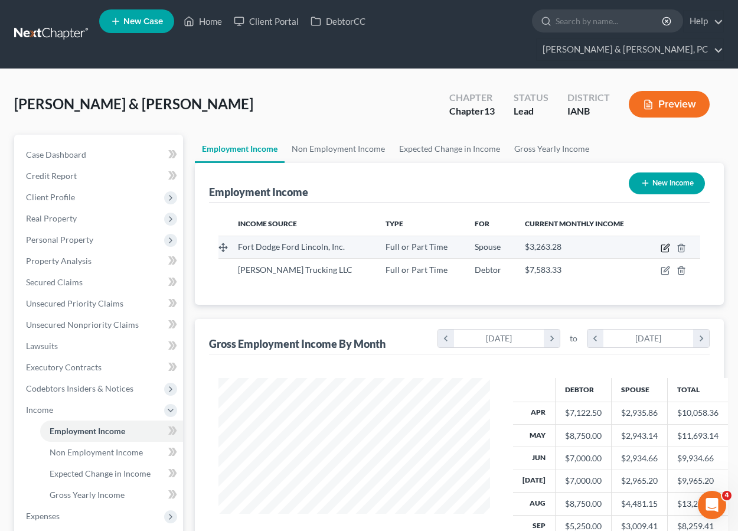
click at [663, 243] on icon "button" at bounding box center [665, 247] width 9 height 9
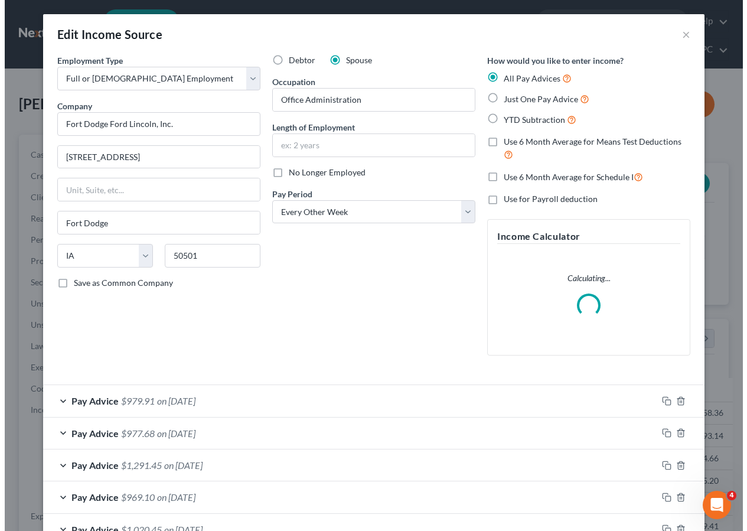
scroll to position [212, 299]
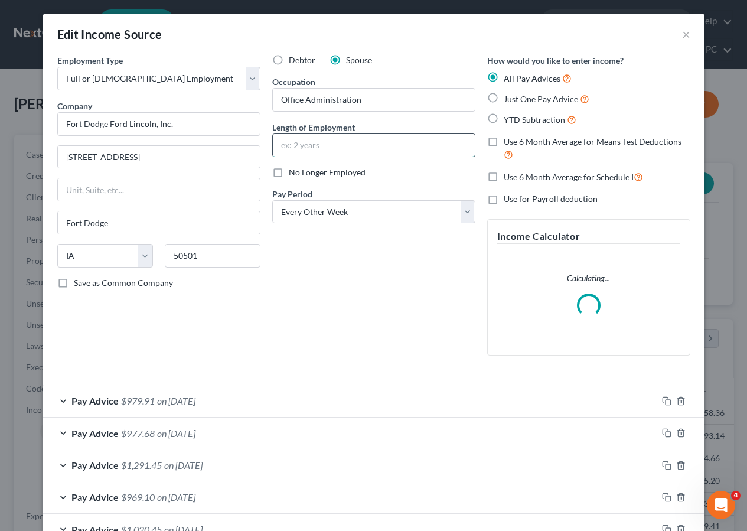
click at [324, 147] on input "text" at bounding box center [374, 145] width 202 height 22
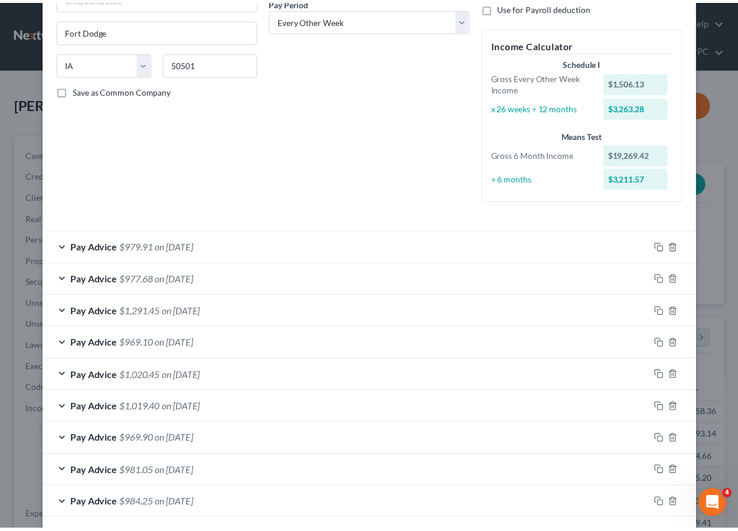
scroll to position [438, 0]
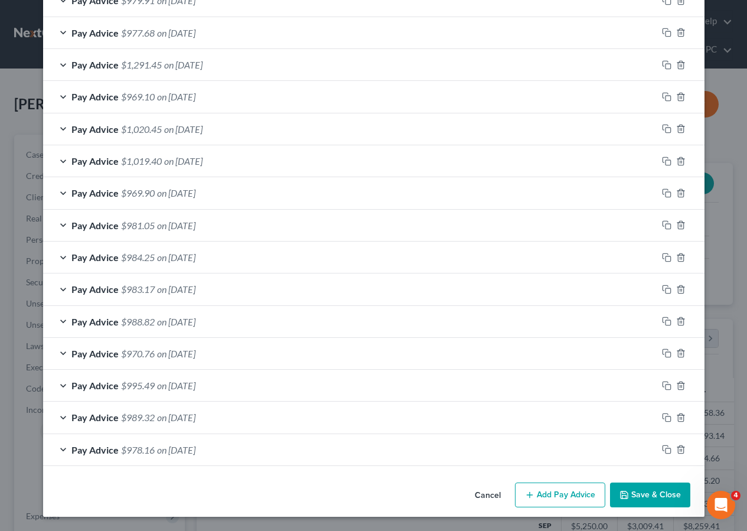
click at [643, 492] on button "Save & Close" at bounding box center [650, 494] width 80 height 25
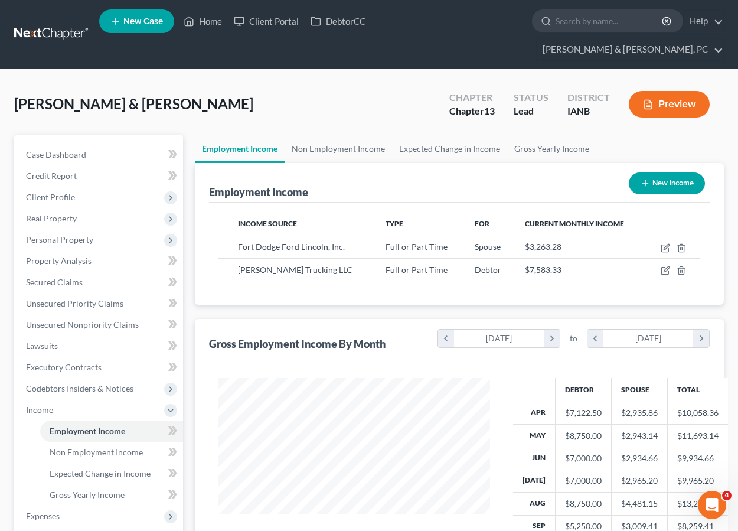
scroll to position [590259, 590175]
click at [402, 272] on div "Income Source Type For Current Monthly Income Fort Dodge Ford Lincoln, Inc. Ful…" at bounding box center [459, 254] width 501 height 102
click at [56, 234] on span "Personal Property" at bounding box center [59, 239] width 67 height 10
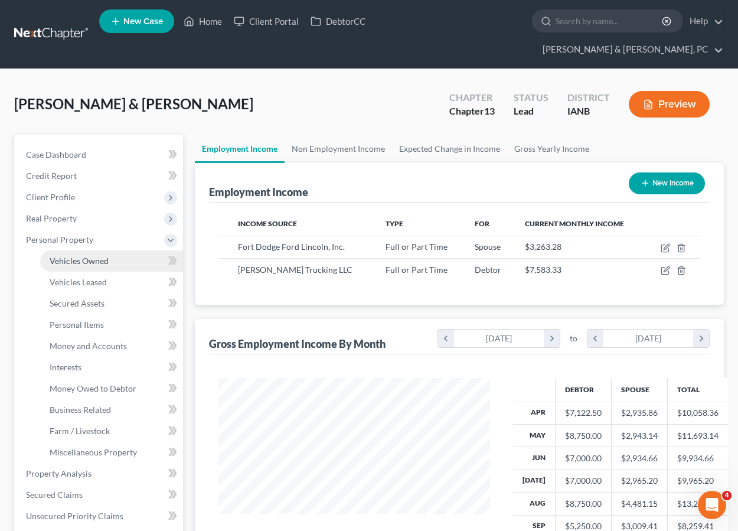
click at [73, 256] on span "Vehicles Owned" at bounding box center [79, 261] width 59 height 10
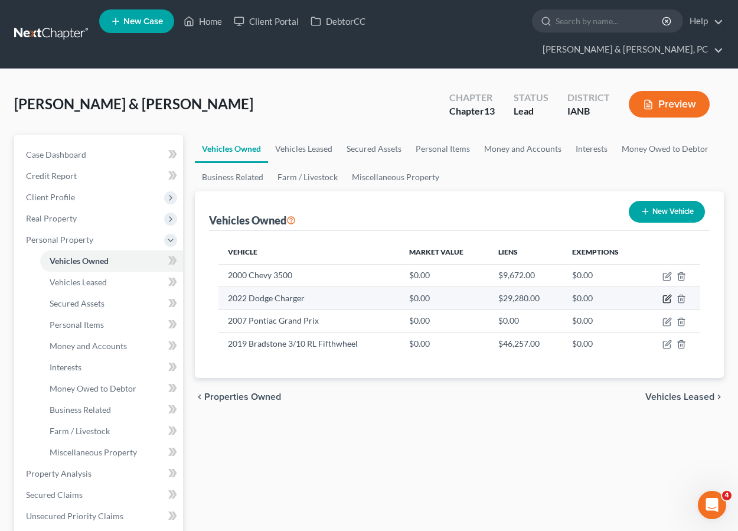
click at [666, 294] on icon "button" at bounding box center [667, 298] width 9 height 9
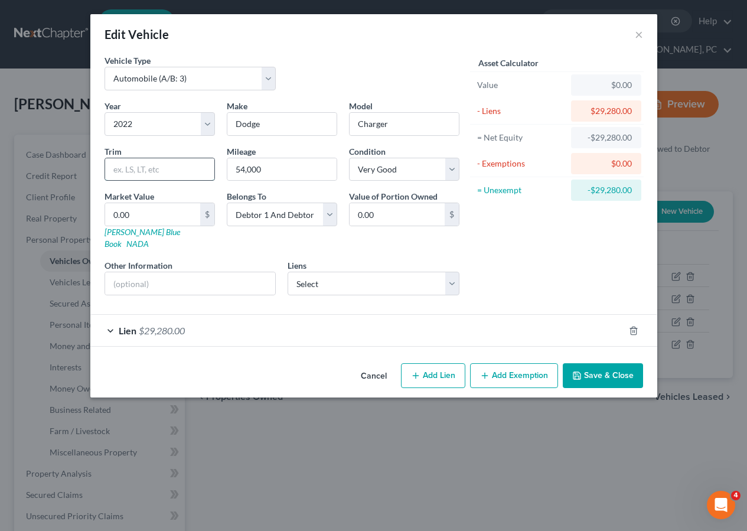
click at [171, 172] on input "text" at bounding box center [159, 169] width 109 height 22
click at [600, 363] on button "Save & Close" at bounding box center [603, 375] width 80 height 25
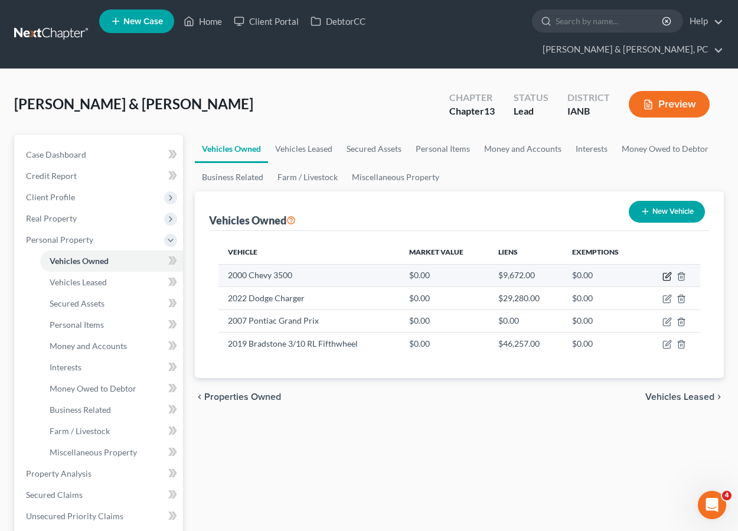
click at [665, 272] on icon "button" at bounding box center [667, 276] width 9 height 9
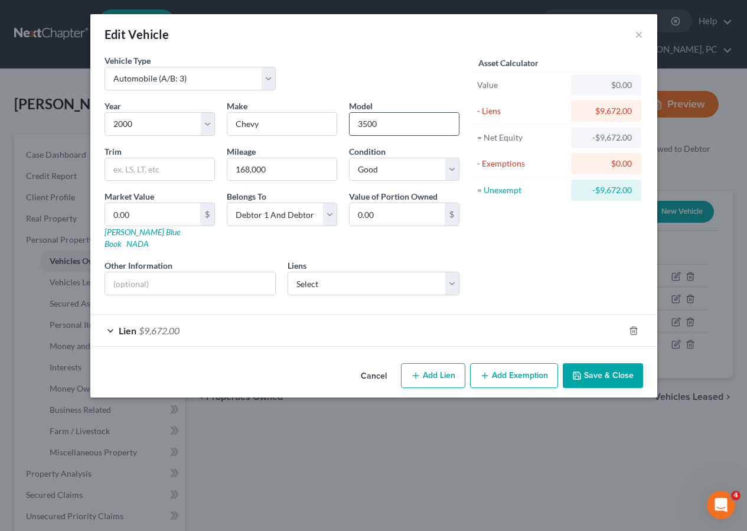
click at [353, 123] on input "3500" at bounding box center [404, 124] width 109 height 22
click at [592, 363] on button "Save & Close" at bounding box center [603, 375] width 80 height 25
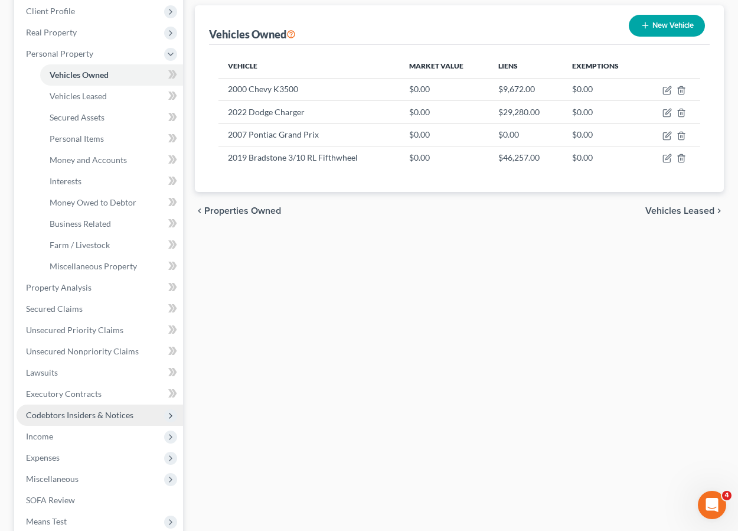
scroll to position [247, 0]
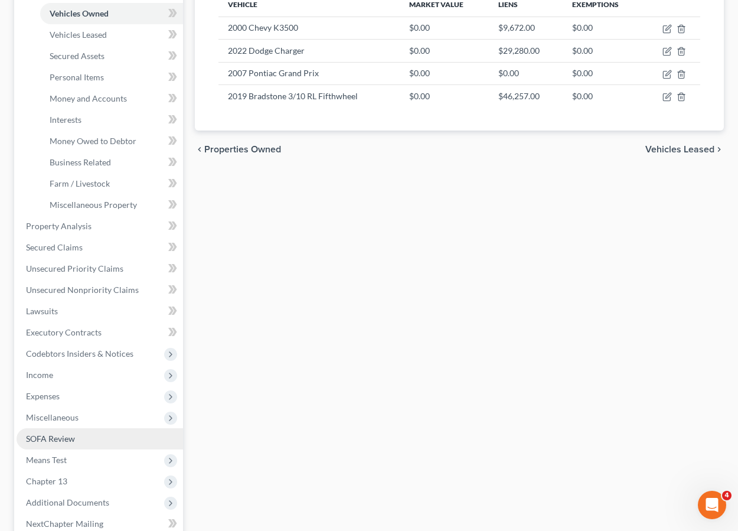
click at [58, 433] on span "SOFA Review" at bounding box center [50, 438] width 49 height 10
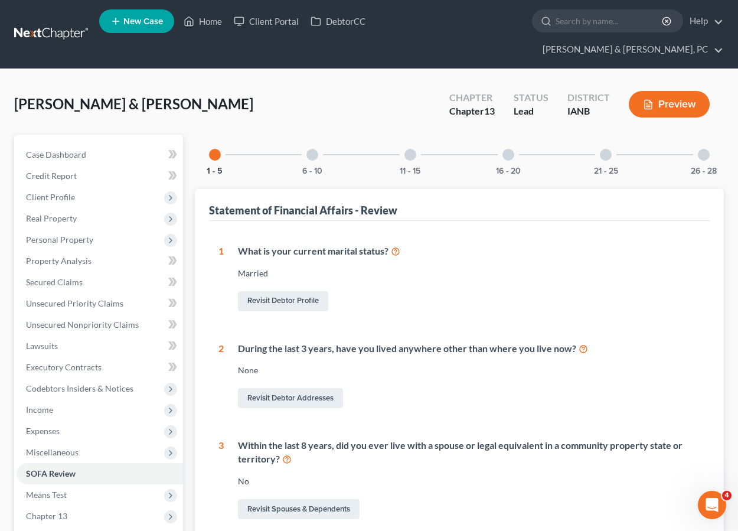
click at [508, 149] on div at bounding box center [508, 155] width 12 height 12
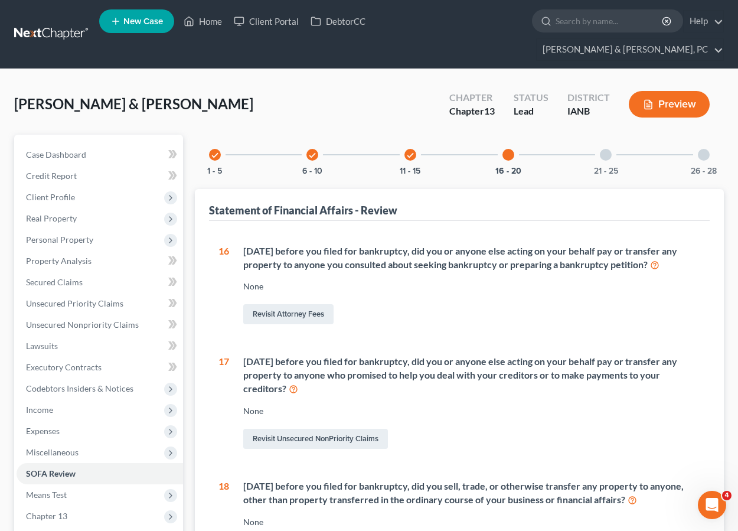
click at [607, 149] on div at bounding box center [606, 155] width 12 height 12
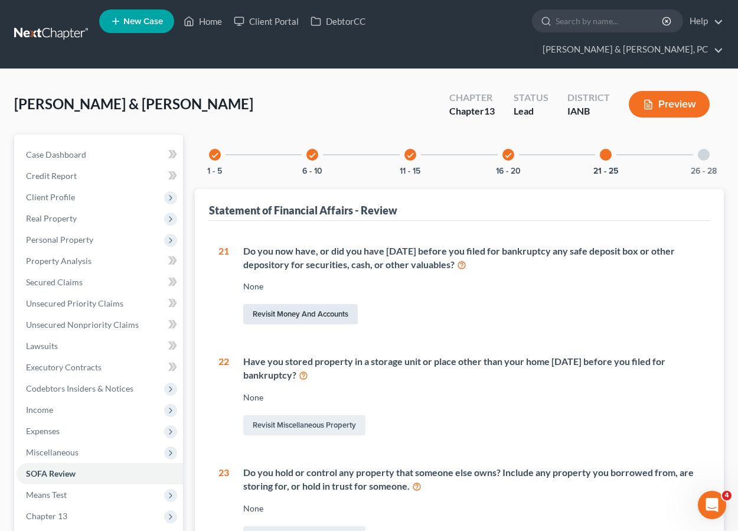
click at [292, 304] on link "Revisit Money and Accounts" at bounding box center [300, 314] width 115 height 20
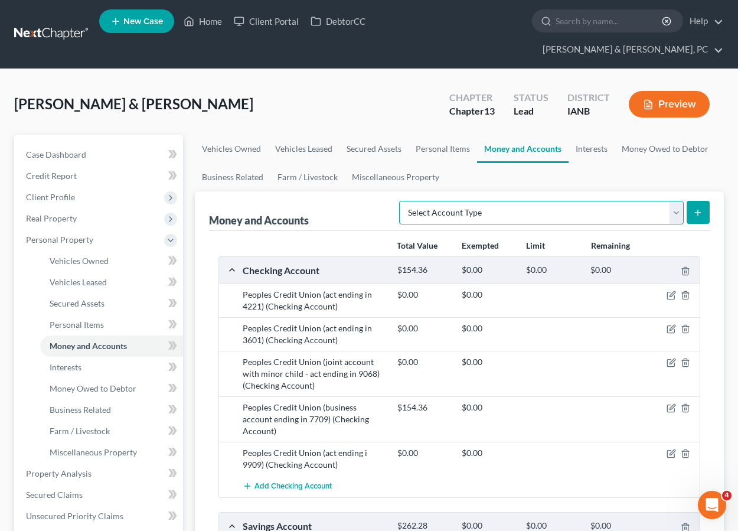
click at [450, 201] on select "Select Account Type Brokerage (A/B: 18, SOFA: 20) Cash on Hand (A/B: 16) Certif…" at bounding box center [541, 213] width 285 height 24
click at [402, 201] on select "Select Account Type Brokerage (A/B: 18, SOFA: 20) Cash on Hand (A/B: 16) Certif…" at bounding box center [541, 213] width 285 height 24
click at [701, 208] on icon "submit" at bounding box center [697, 212] width 9 height 9
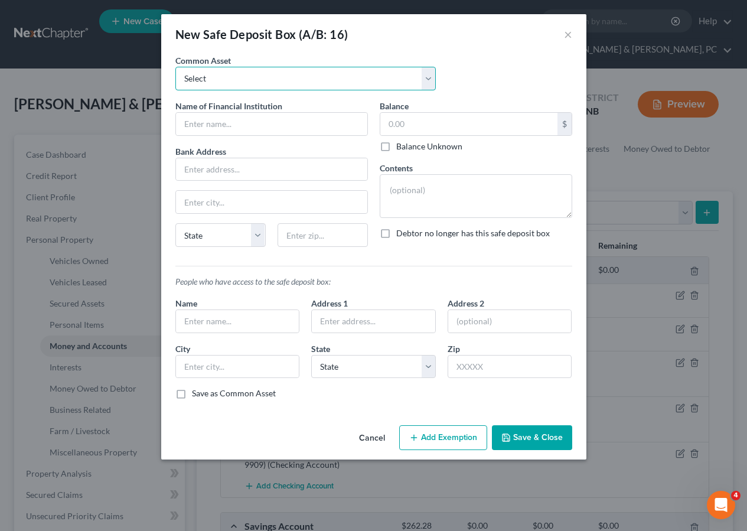
click at [224, 79] on select "Select House safe - Paperwork" at bounding box center [305, 79] width 260 height 24
click at [175, 67] on select "Select House safe - Paperwork" at bounding box center [305, 79] width 260 height 24
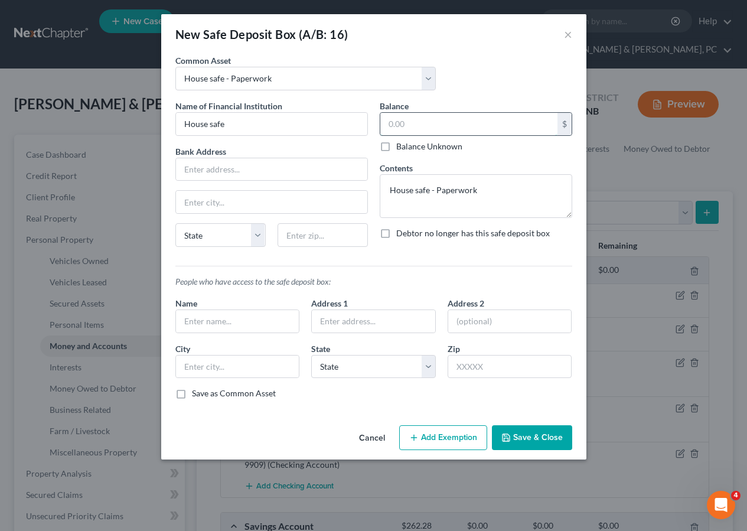
click at [412, 126] on input "text" at bounding box center [468, 124] width 177 height 22
click at [546, 430] on button "Save & Close" at bounding box center [532, 437] width 80 height 25
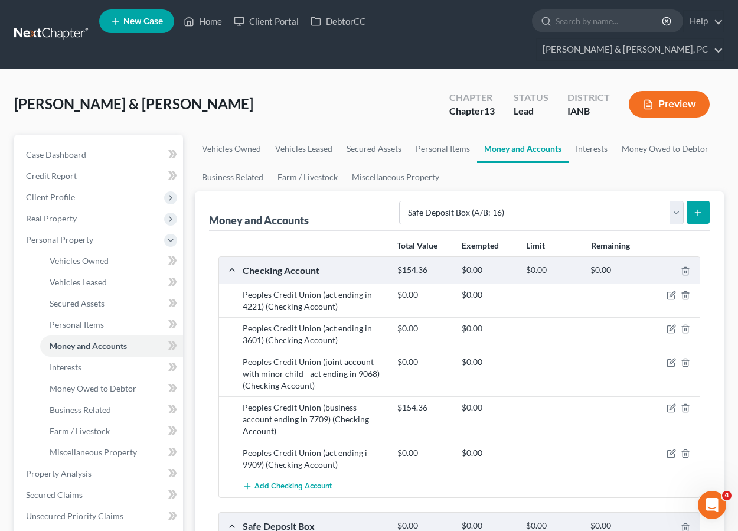
click at [371, 192] on div "Money and Accounts Select Account Type Brokerage (A/B: 18, SOFA: 20) Cash on Ha…" at bounding box center [459, 211] width 501 height 40
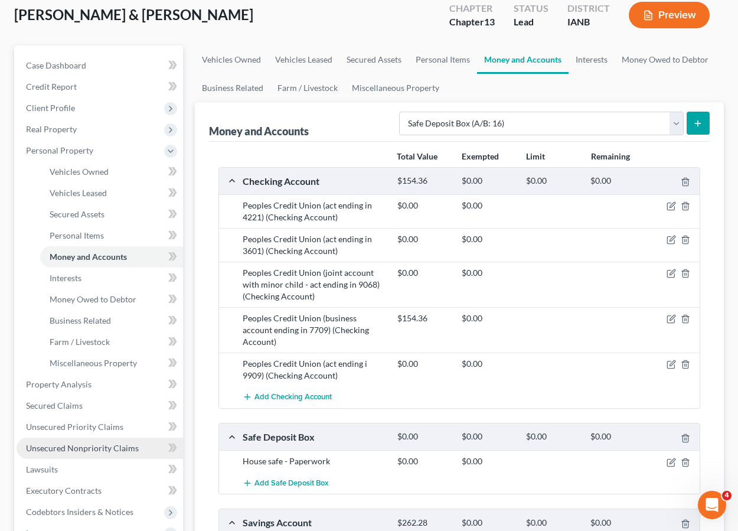
scroll to position [91, 0]
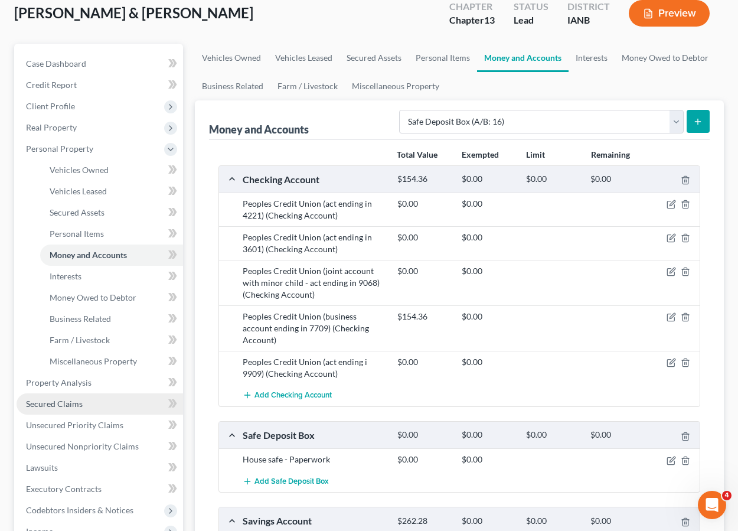
click at [63, 399] on span "Secured Claims" at bounding box center [54, 404] width 57 height 10
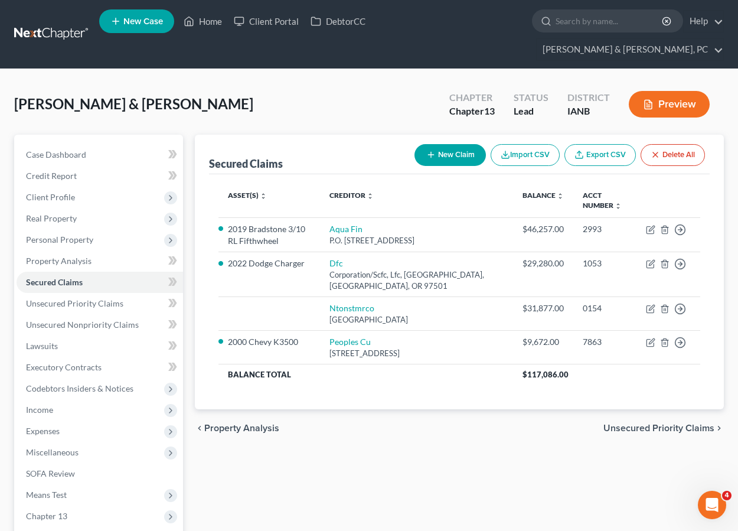
click at [432, 475] on div "Secured Claims New Claim Import CSV Export CSV Delete All Asset(s) expand_more …" at bounding box center [459, 391] width 541 height 512
click at [51, 234] on span "Personal Property" at bounding box center [59, 239] width 67 height 10
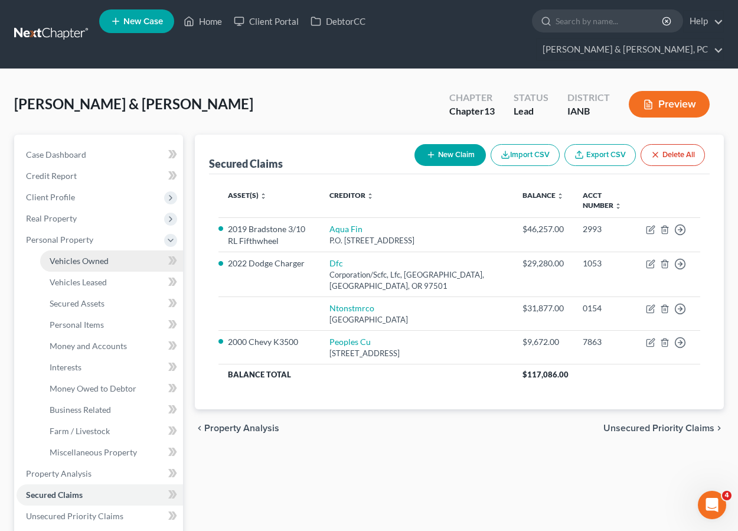
click at [63, 256] on span "Vehicles Owned" at bounding box center [79, 261] width 59 height 10
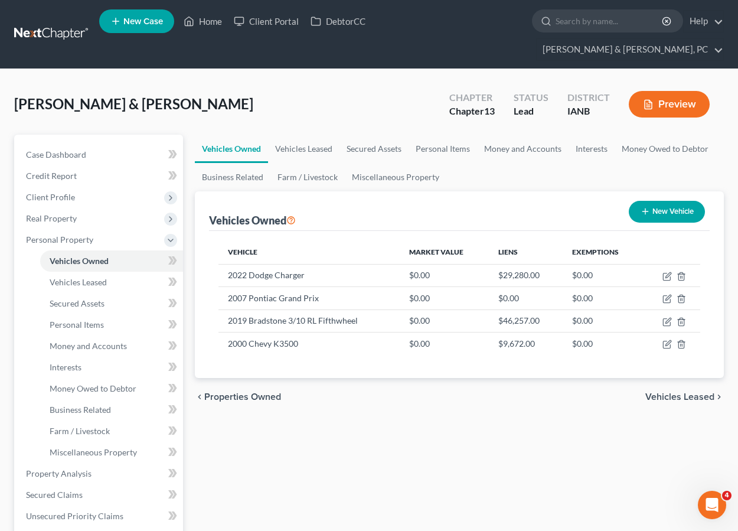
click at [657, 201] on button "New Vehicle" at bounding box center [667, 212] width 76 height 22
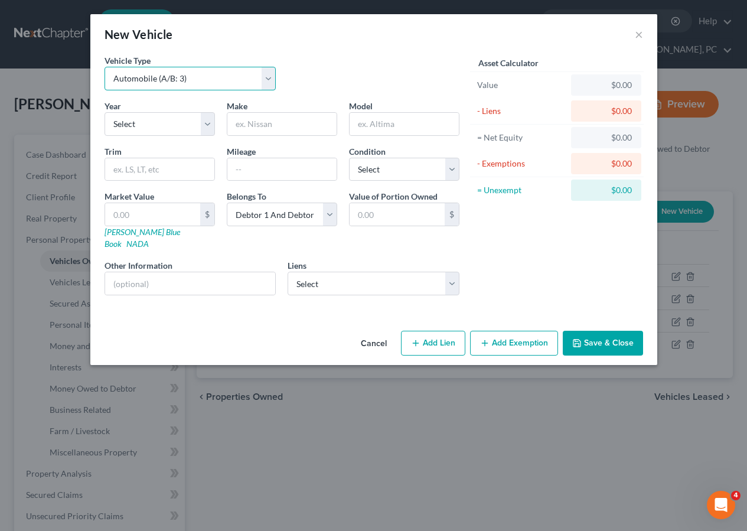
click at [142, 80] on select "Select Automobile (A/B: 3) Truck (A/B: 3) Trailer (A/B: 4) Watercraft (A/B: 4) …" at bounding box center [191, 79] width 172 height 24
click at [105, 67] on select "Select Automobile (A/B: 3) Truck (A/B: 3) Trailer (A/B: 4) Watercraft (A/B: 4) …" at bounding box center [191, 79] width 172 height 24
click at [135, 123] on select "Select 2026 2025 2024 2023 2022 2021 2020 2019 2018 2017 2016 2015 2014 2013 20…" at bounding box center [160, 124] width 110 height 24
click at [105, 112] on select "Select 2026 2025 2024 2023 2022 2021 2020 2019 2018 2017 2016 2015 2014 2013 20…" at bounding box center [160, 124] width 110 height 24
click at [250, 122] on input "text" at bounding box center [281, 124] width 109 height 22
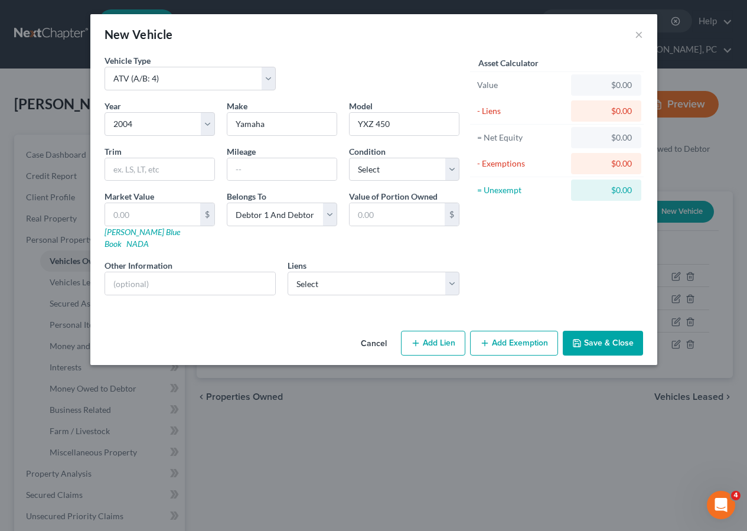
click at [508, 253] on div "Asset Calculator Value $0.00 - Liens $0.00 = Net Equity $0.00 - Exemptions $0.0…" at bounding box center [557, 179] width 184 height 250
click at [384, 168] on select "Select Excellent Very Good Good Fair Poor" at bounding box center [404, 170] width 110 height 24
click at [349, 158] on select "Select Excellent Very Good Good Fair Poor" at bounding box center [404, 170] width 110 height 24
click at [141, 207] on input "text" at bounding box center [152, 214] width 95 height 22
click at [609, 331] on button "Save & Close" at bounding box center [603, 343] width 80 height 25
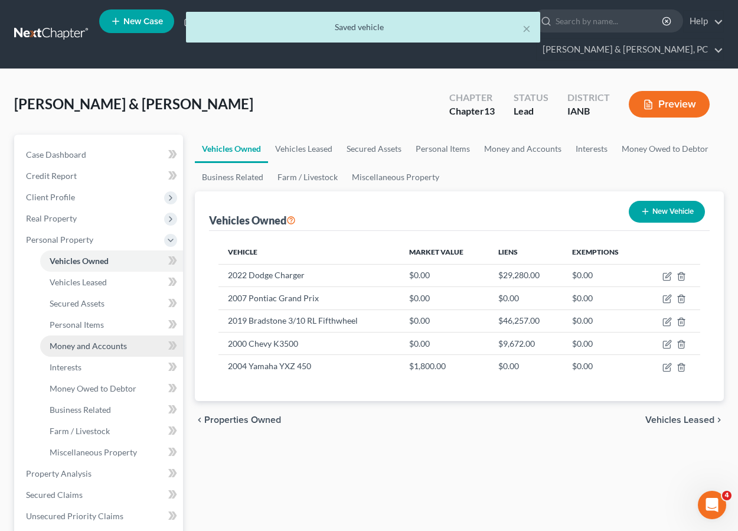
click at [73, 341] on span "Money and Accounts" at bounding box center [88, 346] width 77 height 10
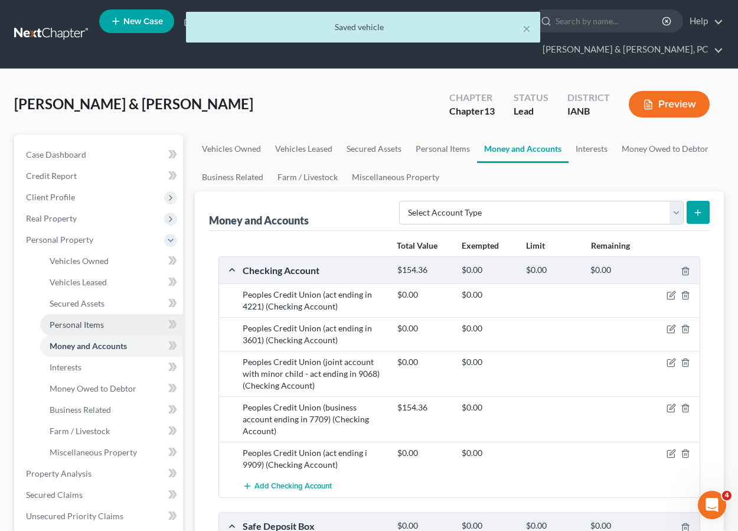
click at [70, 319] on span "Personal Items" at bounding box center [77, 324] width 54 height 10
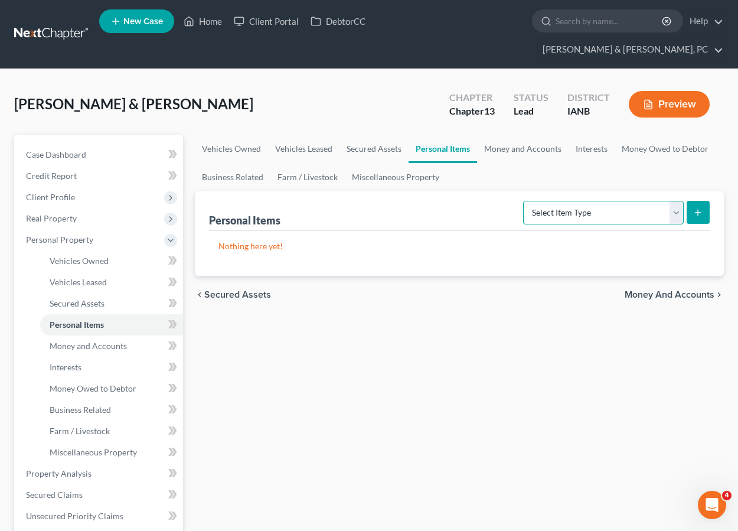
click at [576, 201] on select "Select Item Type Clothing (A/B: 11) Collectibles Of Value (A/B: 8) Electronics …" at bounding box center [603, 213] width 161 height 24
click at [525, 201] on select "Select Item Type Clothing (A/B: 11) Collectibles Of Value (A/B: 8) Electronics …" at bounding box center [603, 213] width 161 height 24
click at [696, 208] on icon "submit" at bounding box center [697, 212] width 9 height 9
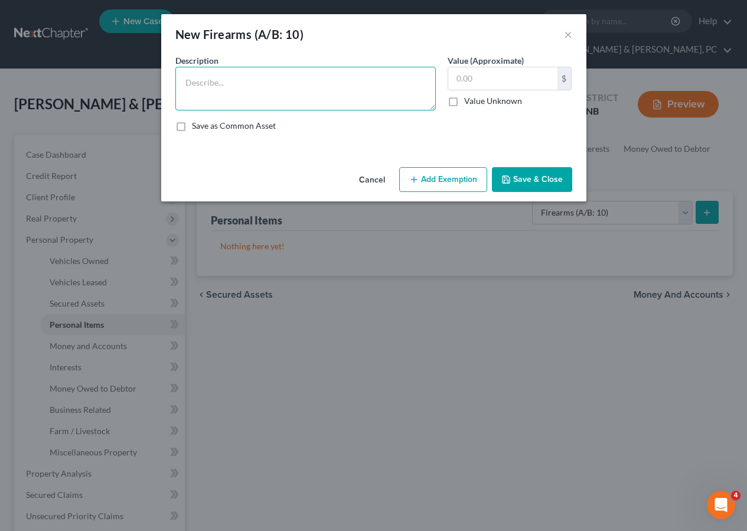
click at [342, 90] on textarea at bounding box center [305, 89] width 260 height 44
click at [515, 177] on button "Save & Close" at bounding box center [532, 179] width 80 height 25
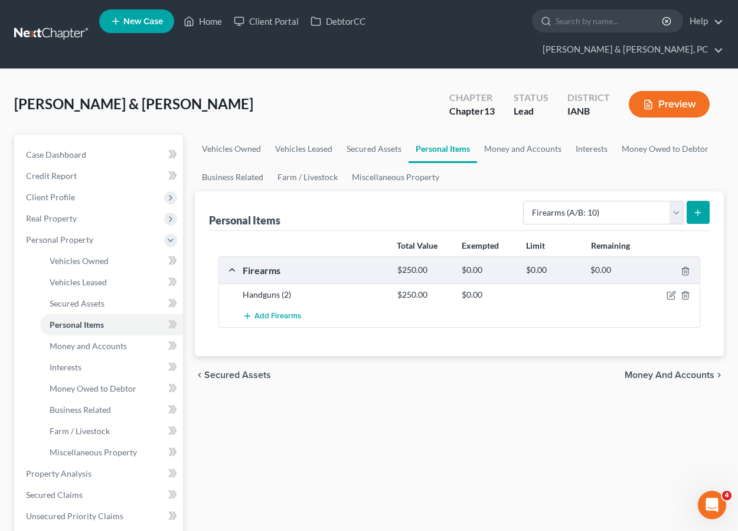
click at [412, 425] on div "Vehicles Owned Vehicles Leased Secured Assets Personal Items Money and Accounts…" at bounding box center [459, 497] width 541 height 725
click at [53, 213] on span "Real Property" at bounding box center [51, 218] width 51 height 10
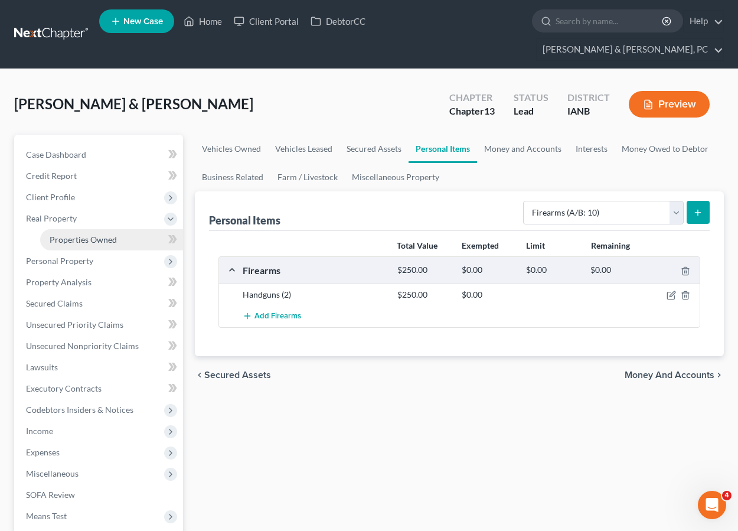
click at [60, 234] on span "Properties Owned" at bounding box center [83, 239] width 67 height 10
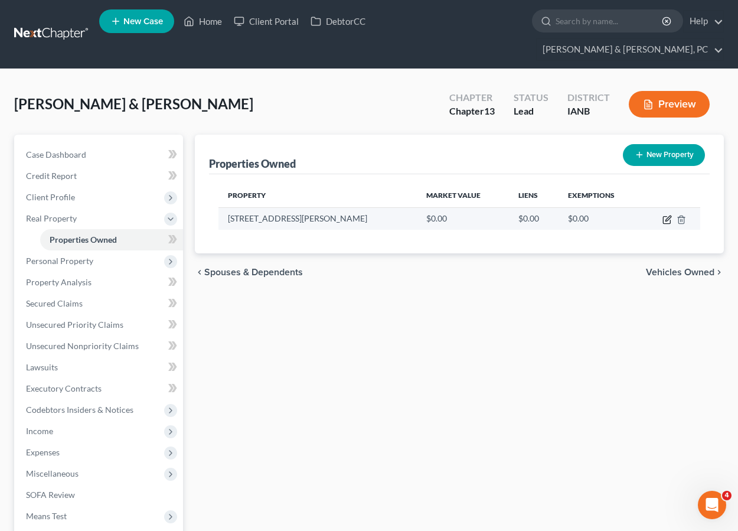
click at [667, 216] on icon "button" at bounding box center [667, 218] width 5 height 5
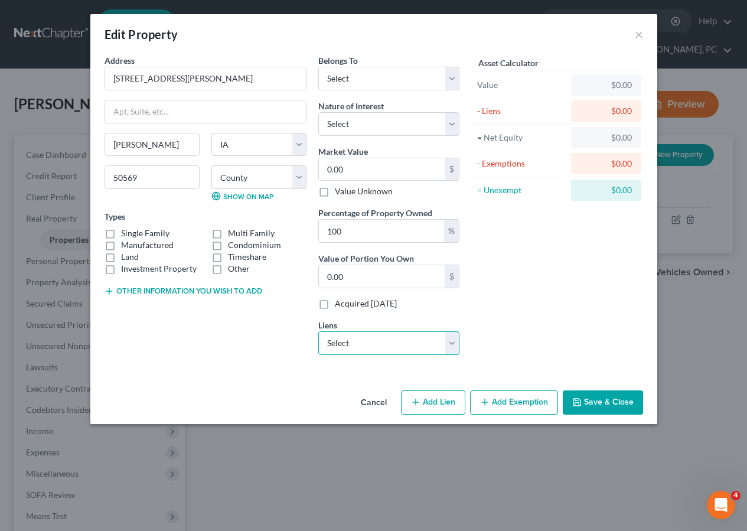
click at [398, 345] on select "Select Ntonstmrco - $31,877.00" at bounding box center [388, 343] width 141 height 24
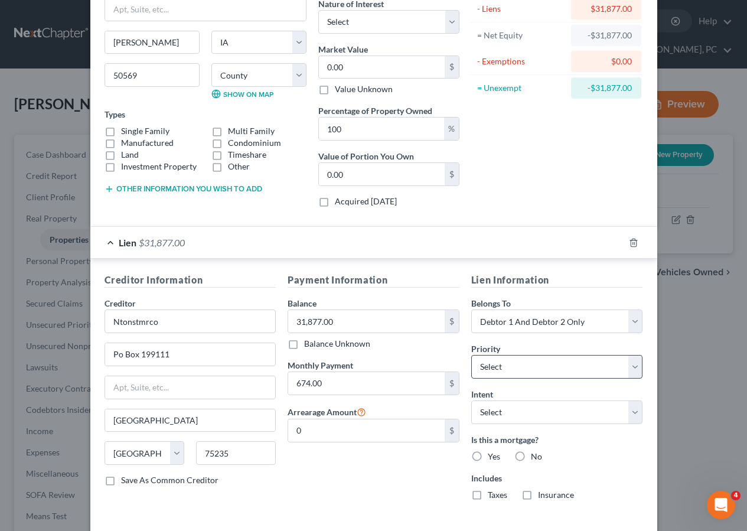
scroll to position [155, 0]
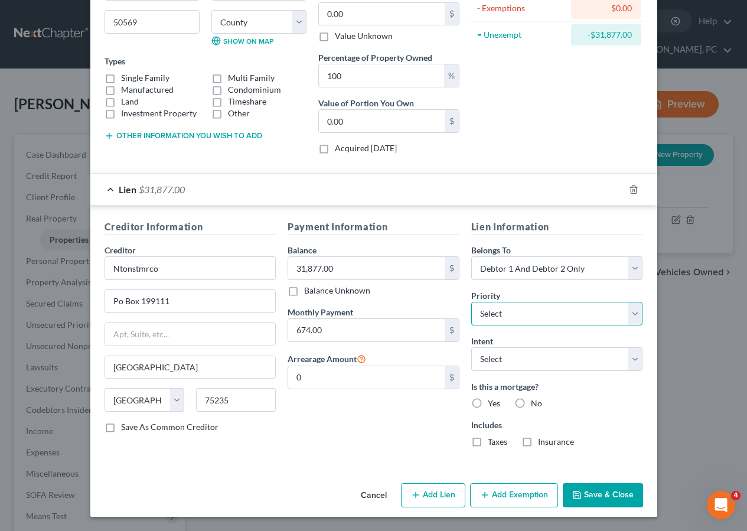
click at [482, 310] on select "Select 1st 2nd 3rd 4th 5th 6th 7th 8th 9th 10th 11th 12th 13th 14th 15th 16th 1…" at bounding box center [557, 314] width 172 height 24
click at [471, 302] on select "Select 1st 2nd 3rd 4th 5th 6th 7th 8th 9th 10th 11th 12th 13th 14th 15th 16th 1…" at bounding box center [557, 314] width 172 height 24
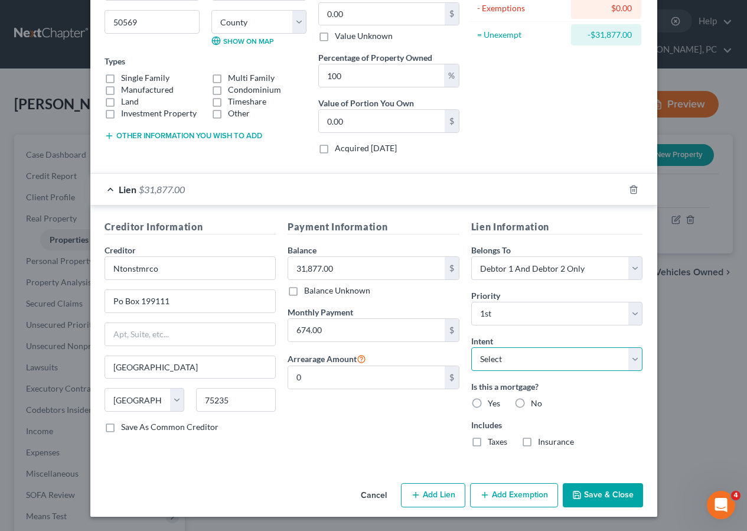
click at [511, 353] on select "Select Surrender Redeem Reaffirm Avoid Other" at bounding box center [557, 359] width 172 height 24
click at [471, 347] on select "Select Surrender Redeem Reaffirm Avoid Other" at bounding box center [557, 359] width 172 height 24
click at [488, 403] on label "Yes" at bounding box center [494, 403] width 12 height 12
click at [492, 403] on input "Yes" at bounding box center [496, 401] width 8 height 8
click at [602, 488] on button "Save & Close" at bounding box center [603, 495] width 80 height 25
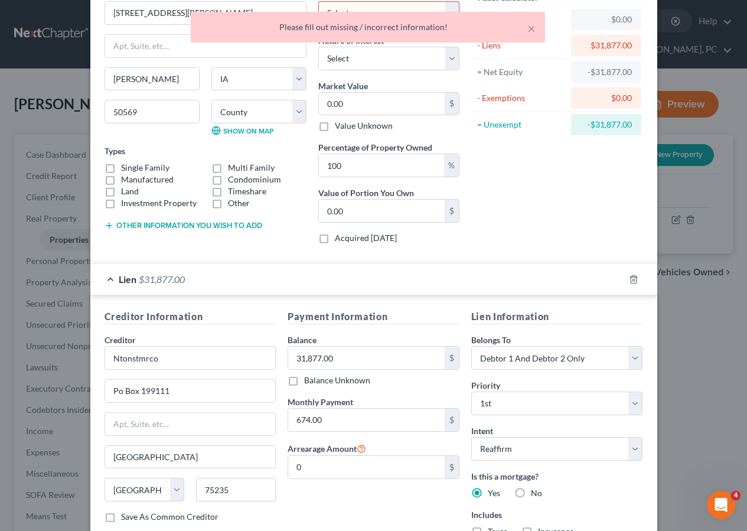
scroll to position [0, 0]
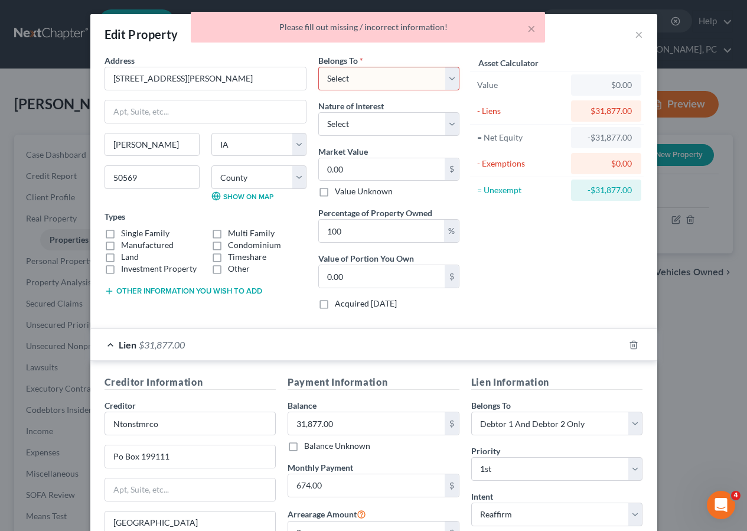
click at [364, 79] on select "Select Debtor 1 Only Debtor 2 Only Debtor 1 And Debtor 2 Only At Least One Of T…" at bounding box center [388, 79] width 141 height 24
click at [318, 67] on select "Select Debtor 1 Only Debtor 2 Only Debtor 1 And Debtor 2 Only At Least One Of T…" at bounding box center [388, 79] width 141 height 24
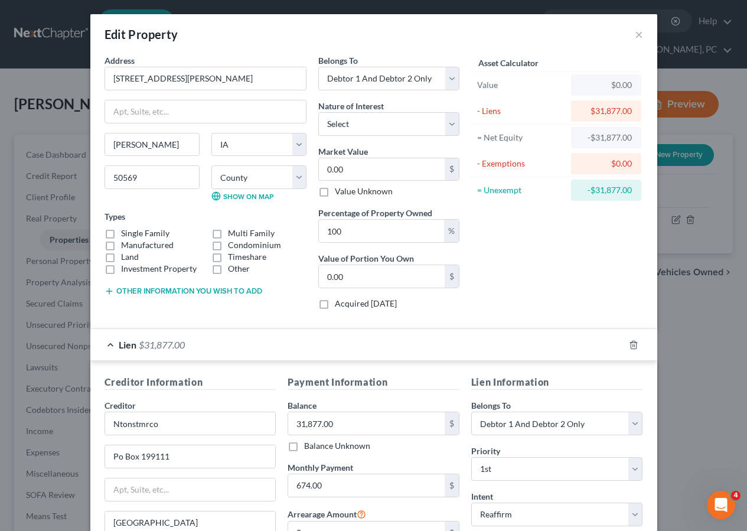
click at [136, 231] on label "Single Family" at bounding box center [145, 233] width 48 height 12
click at [133, 231] on input "Single Family" at bounding box center [130, 231] width 8 height 8
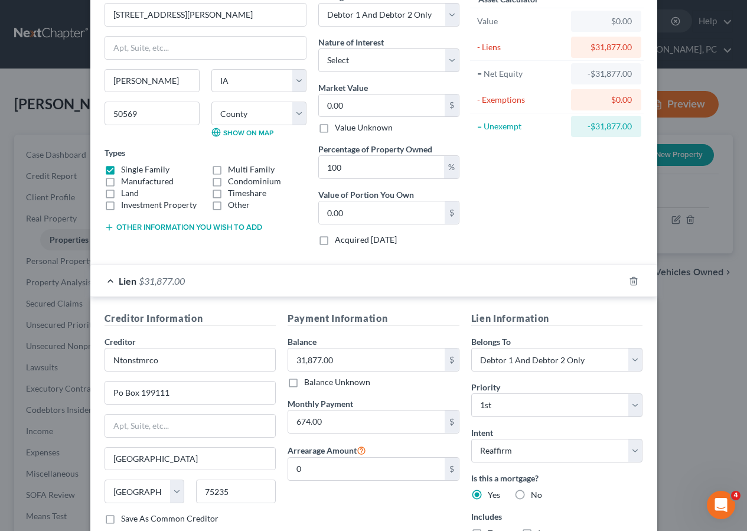
scroll to position [155, 0]
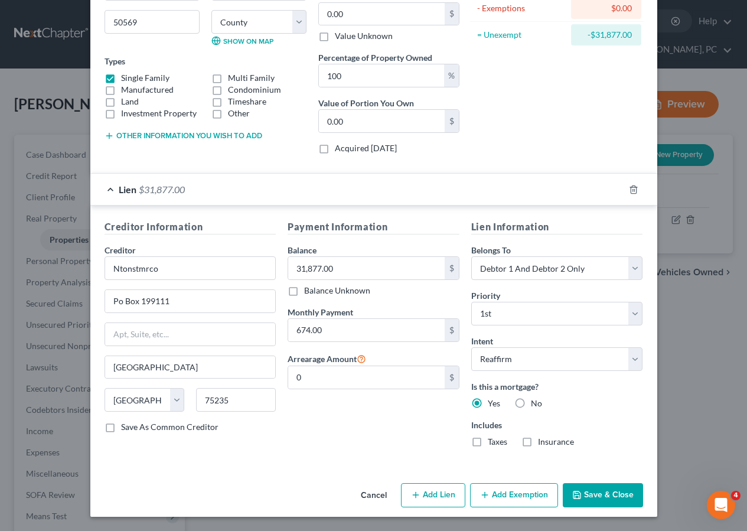
click at [599, 497] on button "Save & Close" at bounding box center [603, 495] width 80 height 25
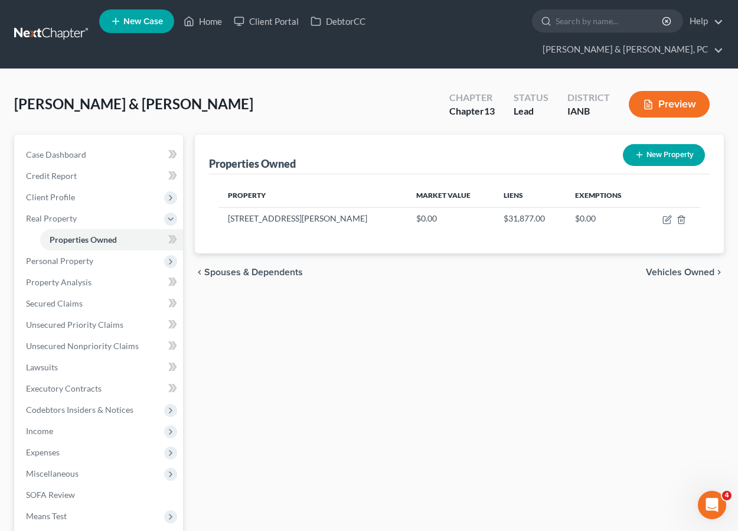
click at [571, 374] on div "Properties Owned New Property Property Market Value Liens Exemptions 623 Tullar…" at bounding box center [459, 401] width 541 height 533
click at [600, 361] on div "Properties Owned New Property Property Market Value Liens Exemptions 623 Tullar…" at bounding box center [459, 401] width 541 height 533
click at [666, 207] on td at bounding box center [672, 218] width 56 height 22
click at [668, 215] on icon "button" at bounding box center [667, 219] width 9 height 9
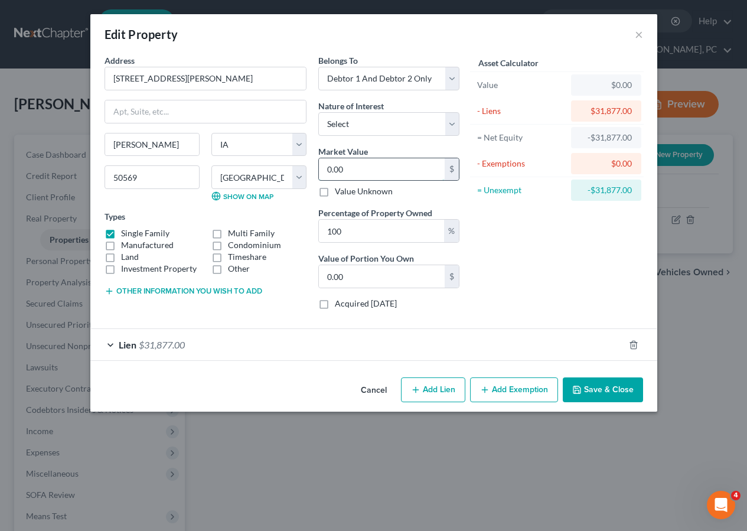
click at [361, 172] on input "0.00" at bounding box center [382, 169] width 126 height 22
click at [348, 118] on select "Select Fee Simple Joint Tenant Life Estate Equitable Interest Future Interest T…" at bounding box center [388, 124] width 141 height 24
click at [318, 112] on select "Select Fee Simple Joint Tenant Life Estate Equitable Interest Future Interest T…" at bounding box center [388, 124] width 141 height 24
click at [354, 172] on input "0.00" at bounding box center [382, 169] width 126 height 22
click at [523, 389] on button "Add Exemption" at bounding box center [514, 389] width 88 height 25
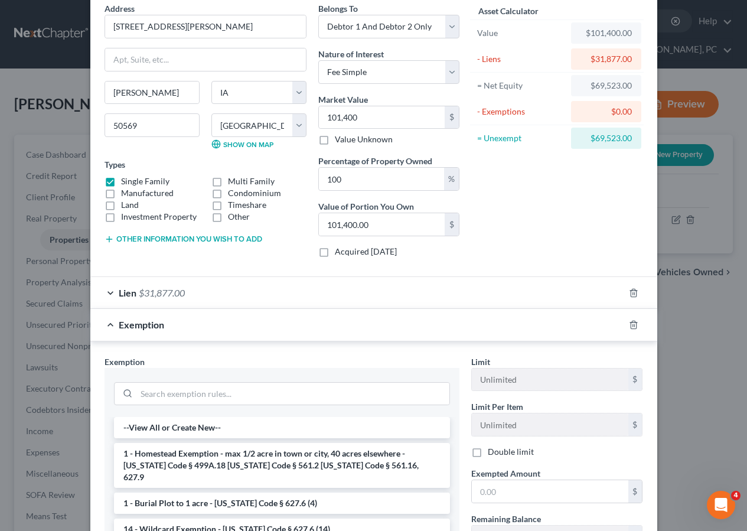
scroll to position [58, 0]
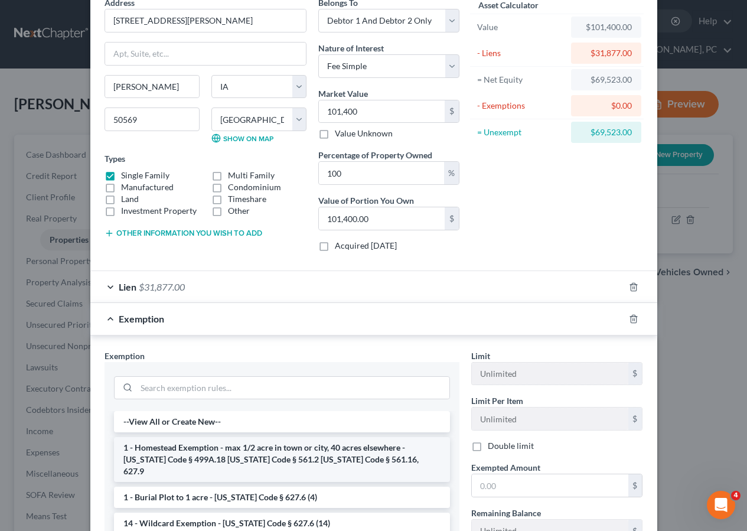
click at [305, 451] on li "1 - Homestead Exemption - max 1/2 acre in town or city, 40 acres elsewhere - Io…" at bounding box center [282, 459] width 336 height 45
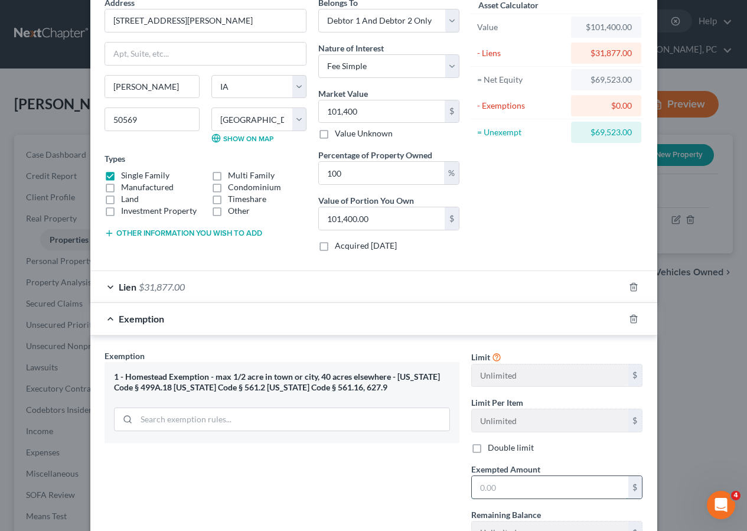
click at [503, 488] on input "text" at bounding box center [550, 487] width 156 height 22
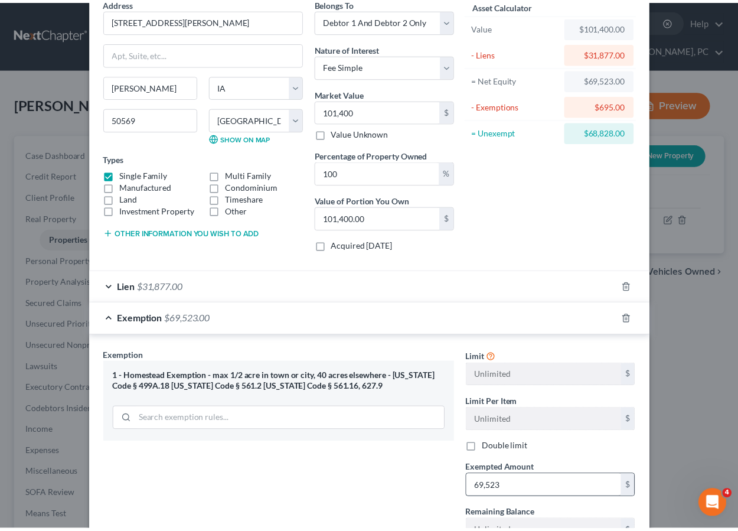
scroll to position [202, 0]
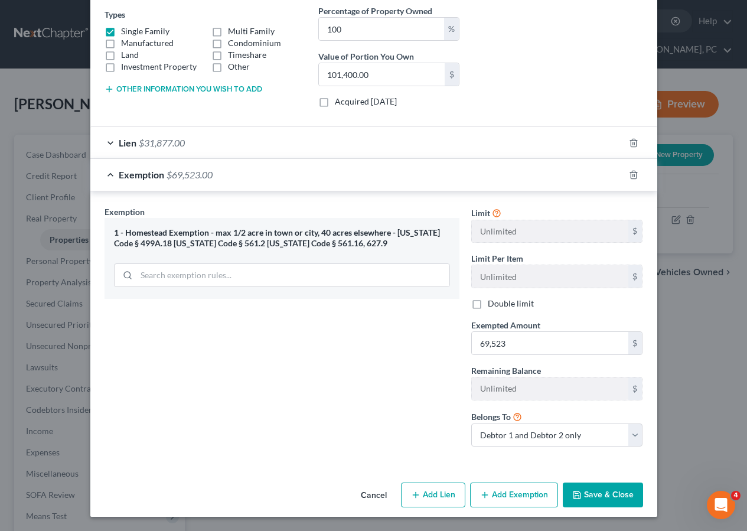
click at [582, 492] on button "Save & Close" at bounding box center [603, 494] width 80 height 25
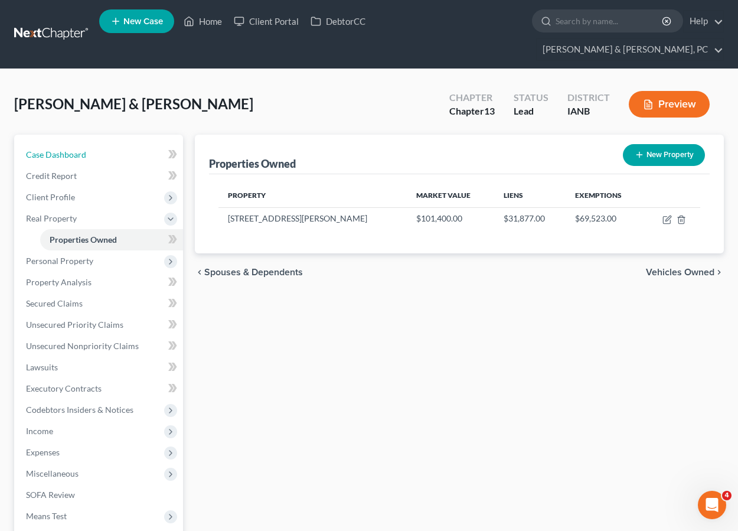
drag, startPoint x: 63, startPoint y: 127, endPoint x: 214, endPoint y: 11, distance: 190.7
click at [63, 144] on link "Case Dashboard" at bounding box center [100, 154] width 167 height 21
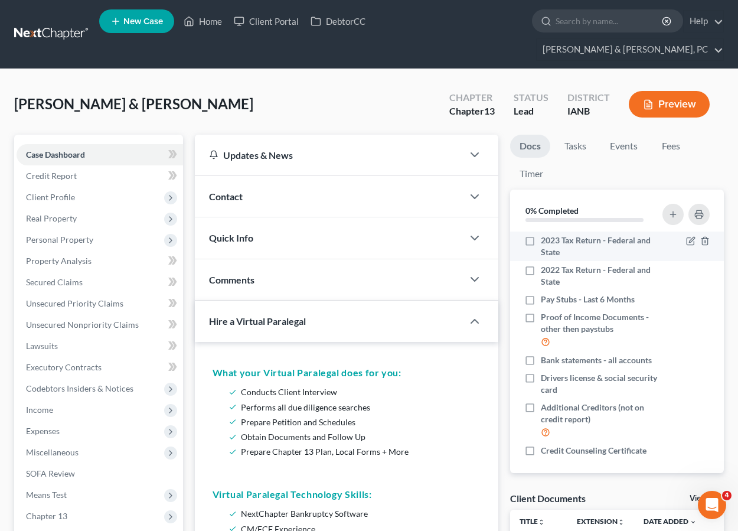
click at [541, 234] on label "2023 Tax Return - Federal and State" at bounding box center [600, 246] width 119 height 24
click at [546, 234] on input "2023 Tax Return - Federal and State" at bounding box center [550, 238] width 8 height 8
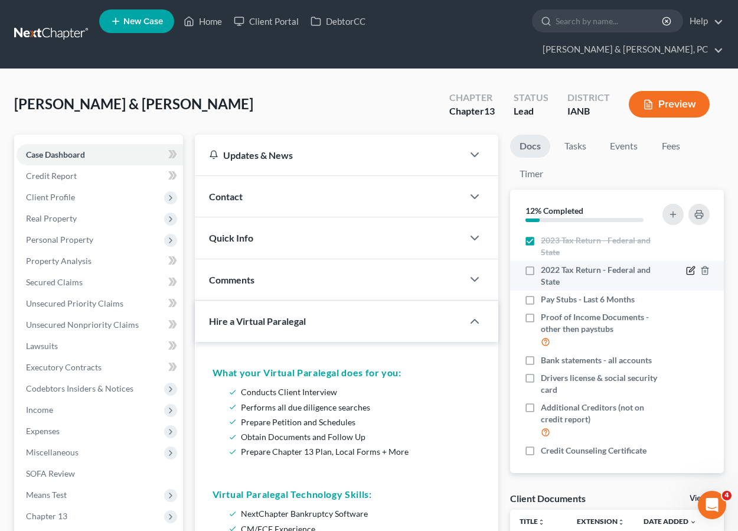
click at [686, 266] on icon "button" at bounding box center [690, 270] width 9 height 9
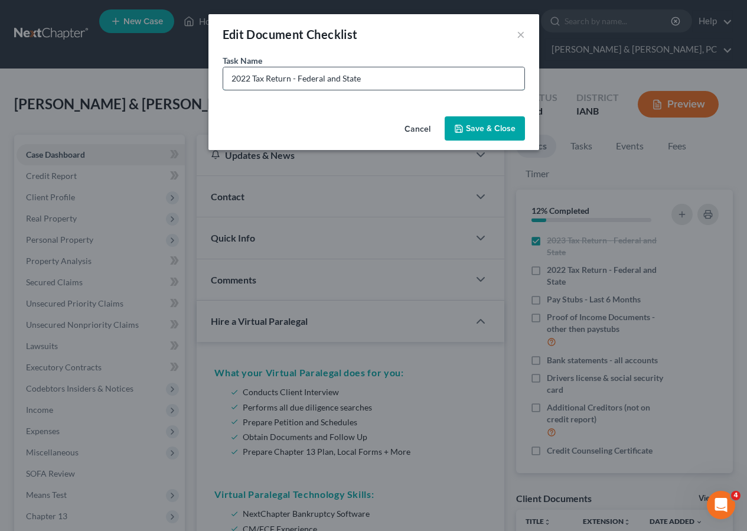
click at [249, 74] on input "2022 Tax Return - Federal and State" at bounding box center [373, 78] width 301 height 22
click at [478, 126] on button "Save & Close" at bounding box center [485, 128] width 80 height 25
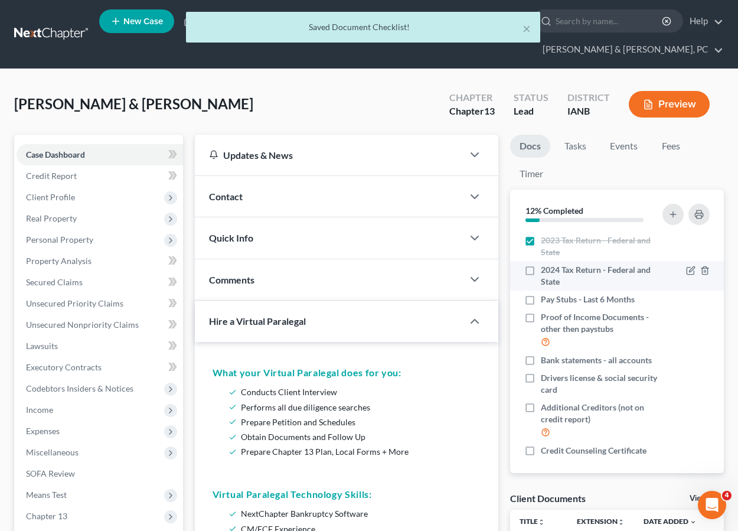
click at [541, 264] on label "2024 Tax Return - Federal and State" at bounding box center [600, 276] width 119 height 24
click at [546, 264] on input "2024 Tax Return - Federal and State" at bounding box center [550, 268] width 8 height 8
click at [243, 232] on span "Quick Info" at bounding box center [231, 237] width 44 height 11
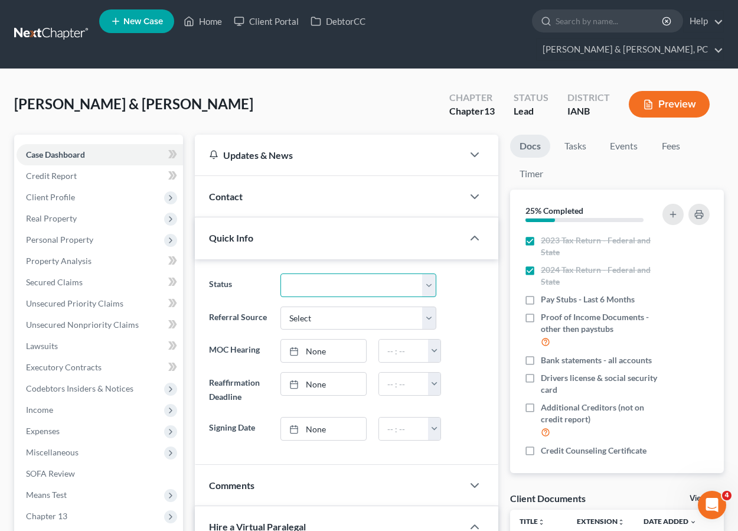
click at [324, 273] on select "Discharged Dismissed Filed Filed / Pre 341 Final Course Needed Inactive In Prog…" at bounding box center [358, 285] width 156 height 24
click at [280, 273] on select "Discharged Dismissed Filed Filed / Pre 341 Final Course Needed Inactive In Prog…" at bounding box center [358, 285] width 156 height 24
click at [273, 89] on div "Perry, Michael & Jennifer Upgraded Chapter Chapter 13 Status In Progress Distri…" at bounding box center [369, 108] width 710 height 51
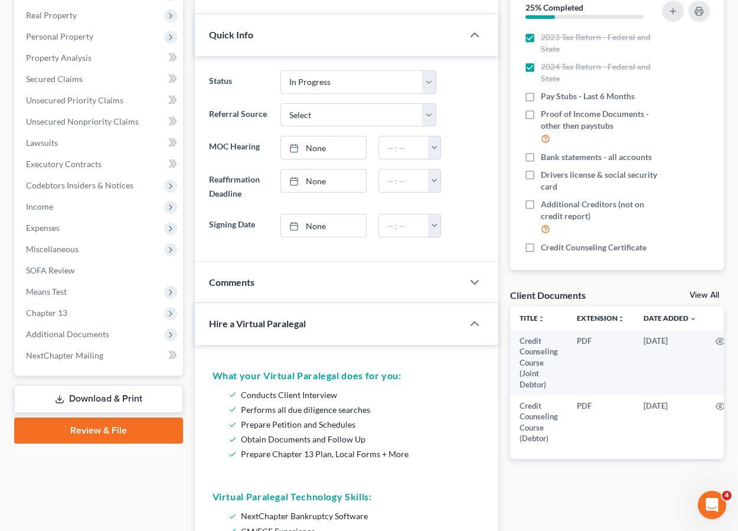
scroll to position [204, 0]
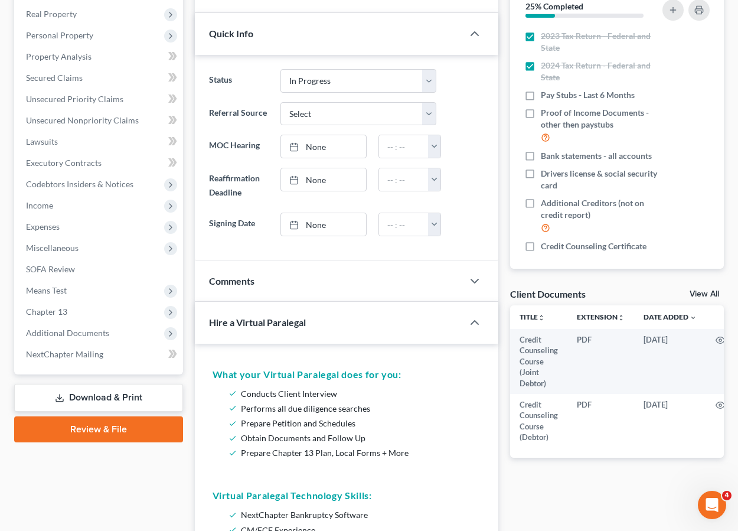
click at [279, 316] on span "Hire a Virtual Paralegal" at bounding box center [257, 321] width 97 height 11
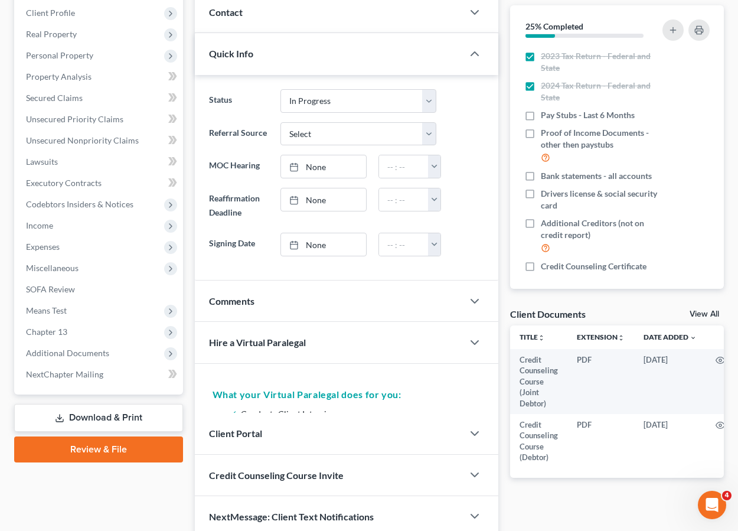
scroll to position [182, 0]
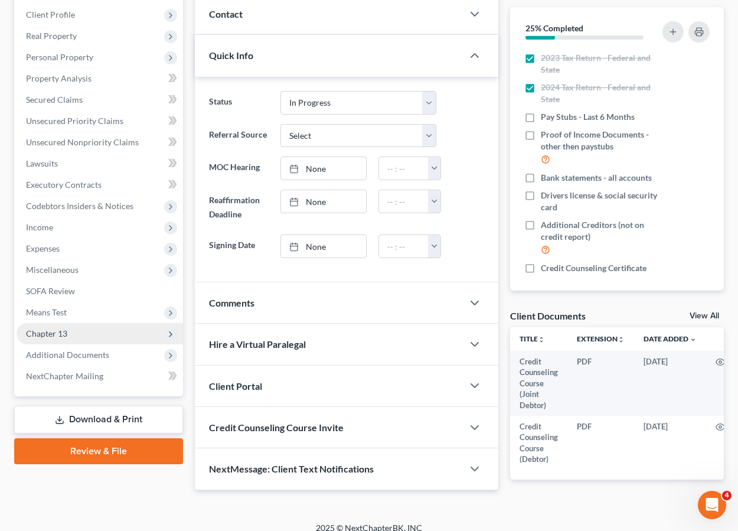
click at [49, 328] on span "Chapter 13" at bounding box center [46, 333] width 41 height 10
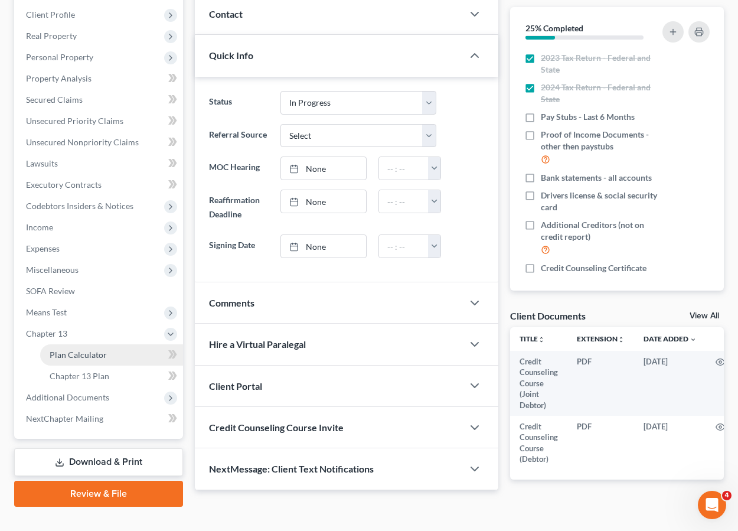
click at [68, 350] on span "Plan Calculator" at bounding box center [78, 355] width 57 height 10
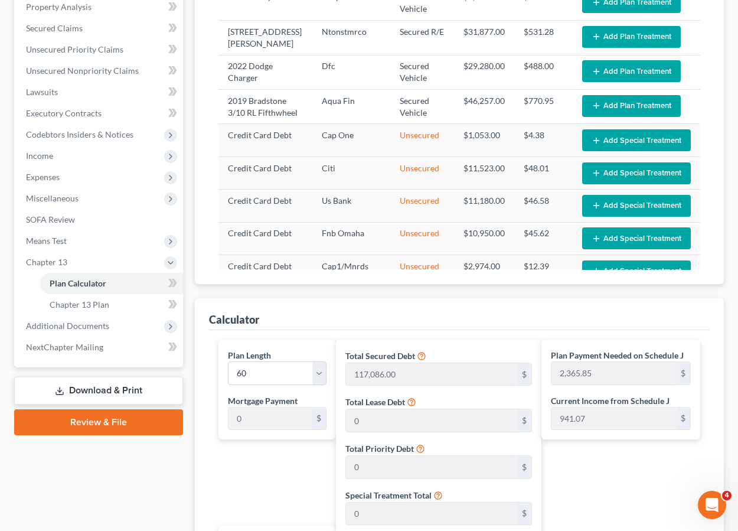
scroll to position [264, 0]
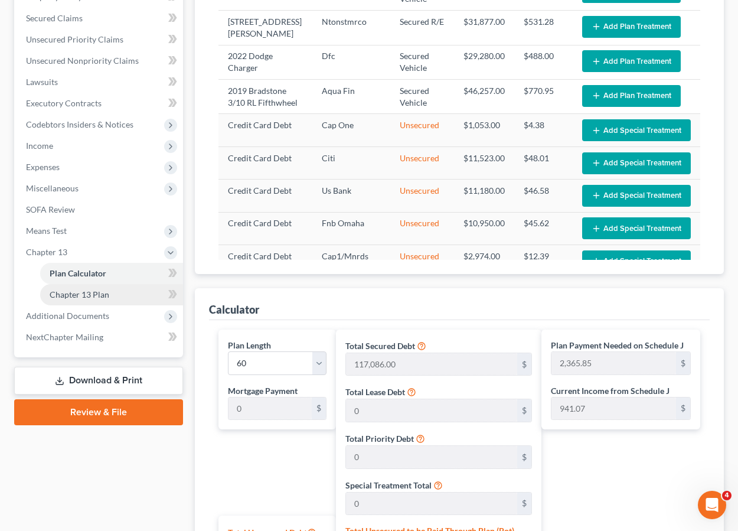
click at [73, 284] on link "Chapter 13 Plan" at bounding box center [111, 294] width 143 height 21
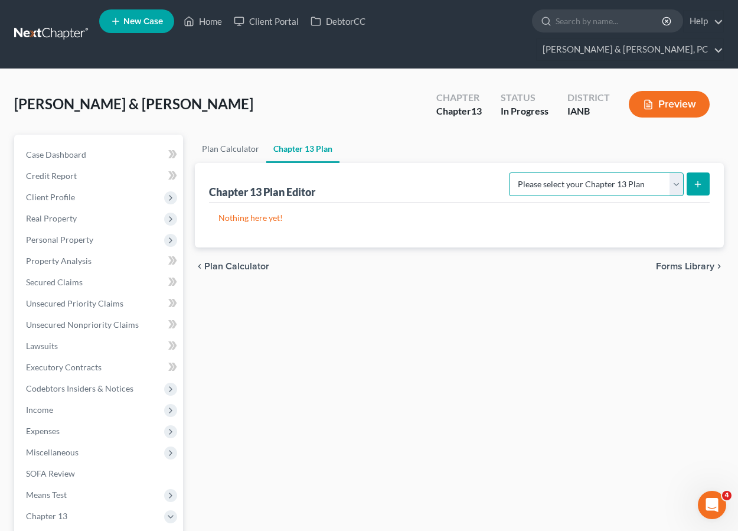
click at [603, 172] on select "Please select your Chapter 13 Plan National Form Plan - Official Form 113" at bounding box center [596, 184] width 175 height 24
click at [513, 172] on select "Please select your Chapter 13 Plan National Form Plan - Official Form 113" at bounding box center [596, 184] width 175 height 24
click at [694, 180] on icon "submit" at bounding box center [697, 184] width 9 height 9
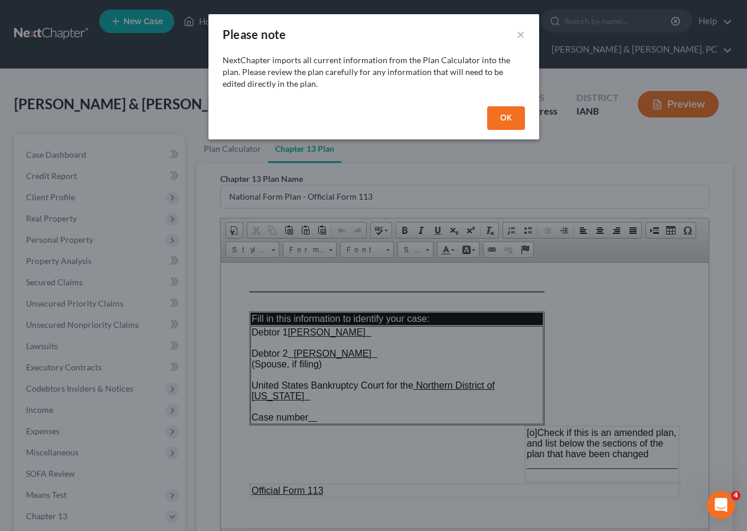
click at [504, 115] on button "OK" at bounding box center [506, 118] width 38 height 24
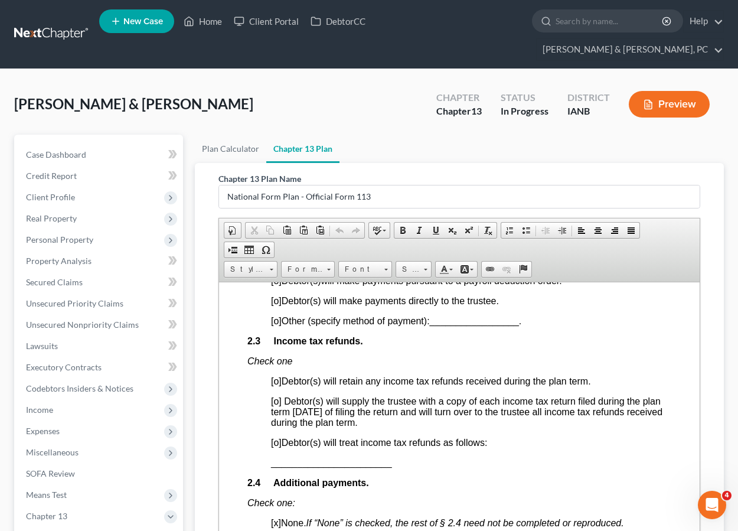
scroll to position [967, 0]
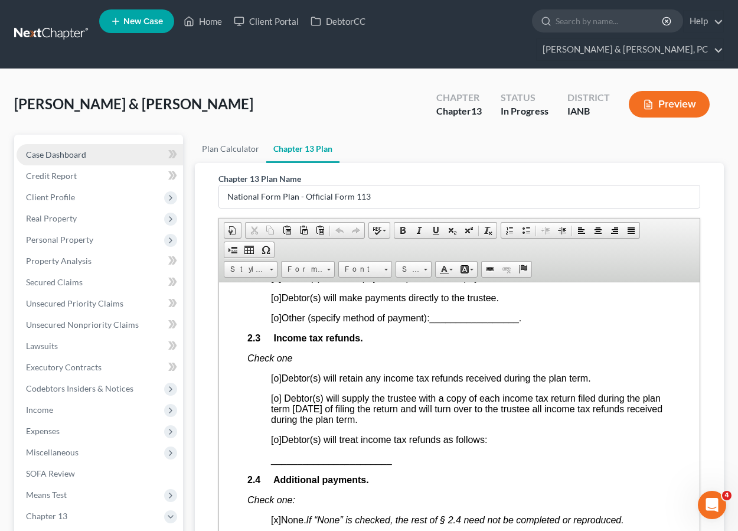
click at [55, 149] on span "Case Dashboard" at bounding box center [56, 154] width 60 height 10
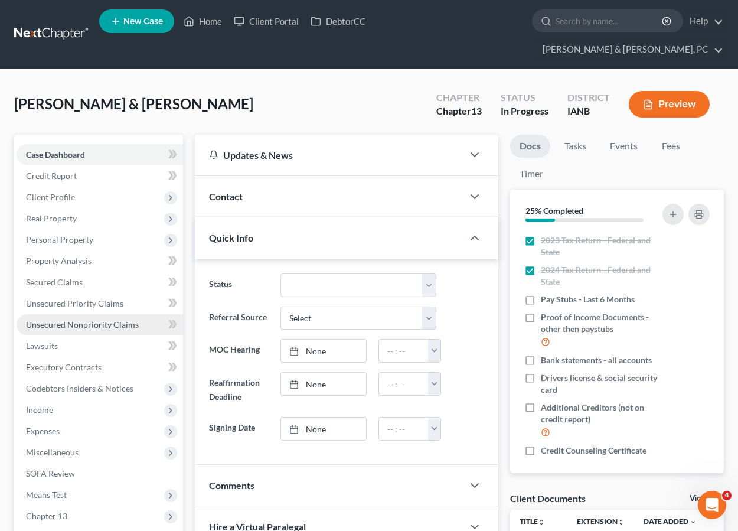
click at [66, 319] on span "Unsecured Nonpriority Claims" at bounding box center [82, 324] width 113 height 10
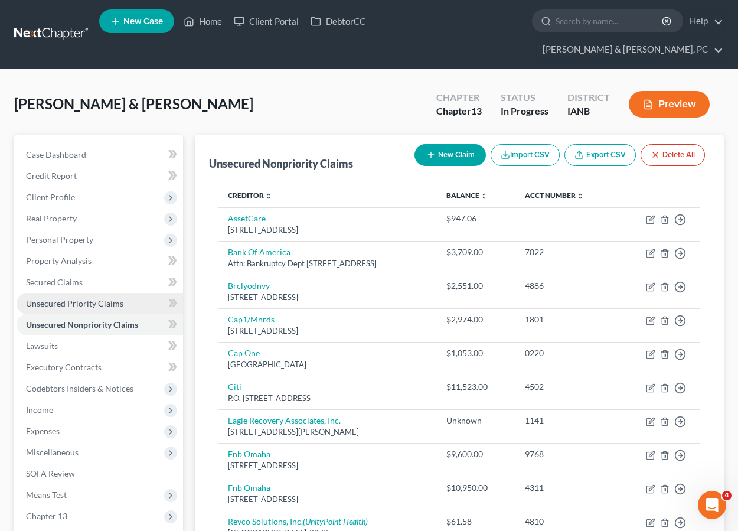
click at [63, 293] on link "Unsecured Priority Claims" at bounding box center [100, 303] width 167 height 21
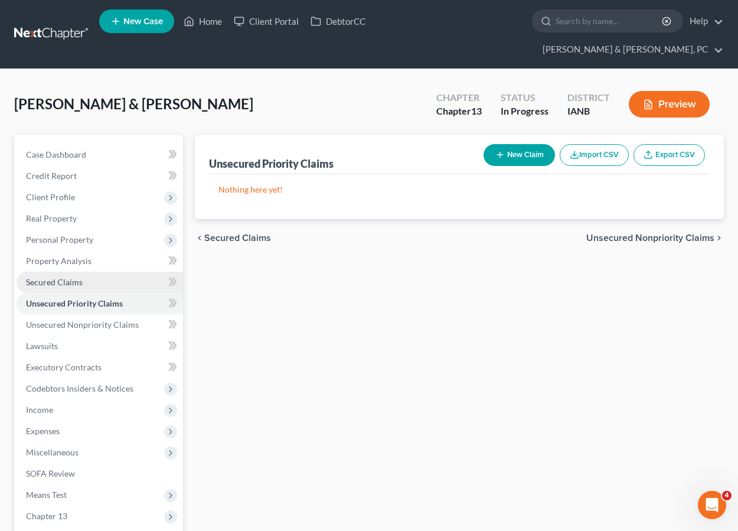
click at [53, 277] on span "Secured Claims" at bounding box center [54, 282] width 57 height 10
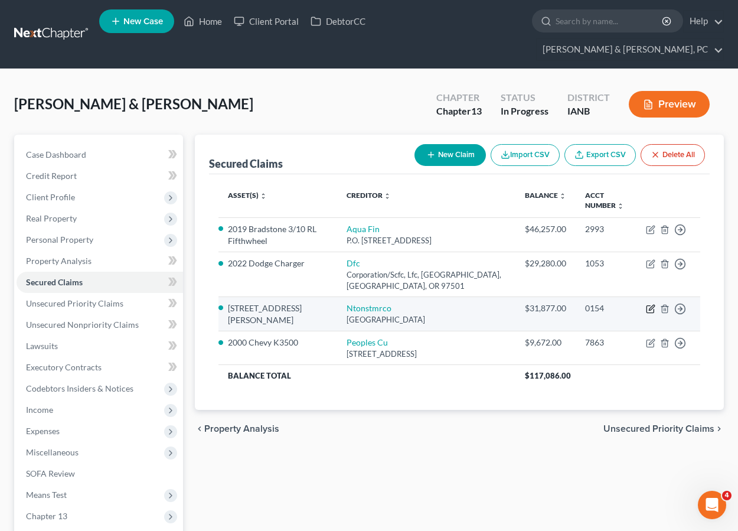
click at [651, 305] on icon "button" at bounding box center [651, 307] width 5 height 5
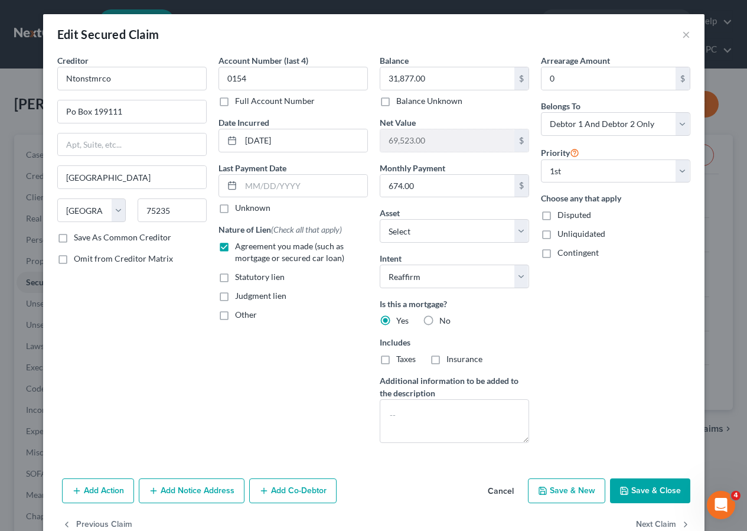
click at [637, 486] on button "Save & Close" at bounding box center [650, 490] width 80 height 25
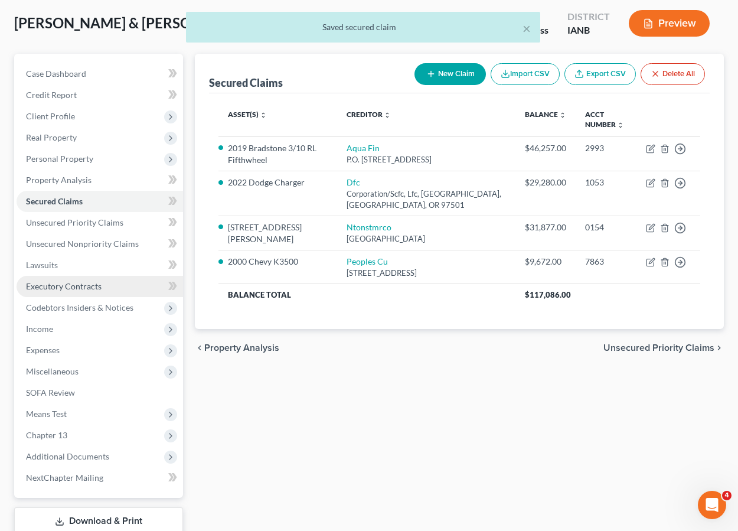
scroll to position [139, 0]
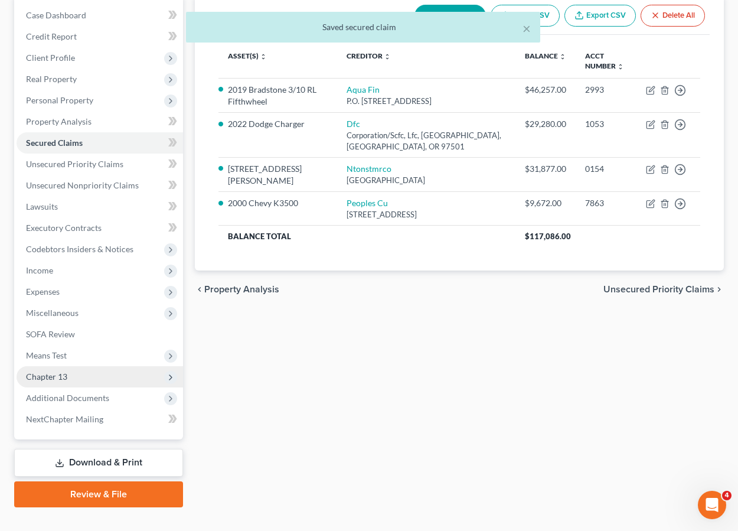
click at [69, 366] on span "Chapter 13" at bounding box center [100, 376] width 167 height 21
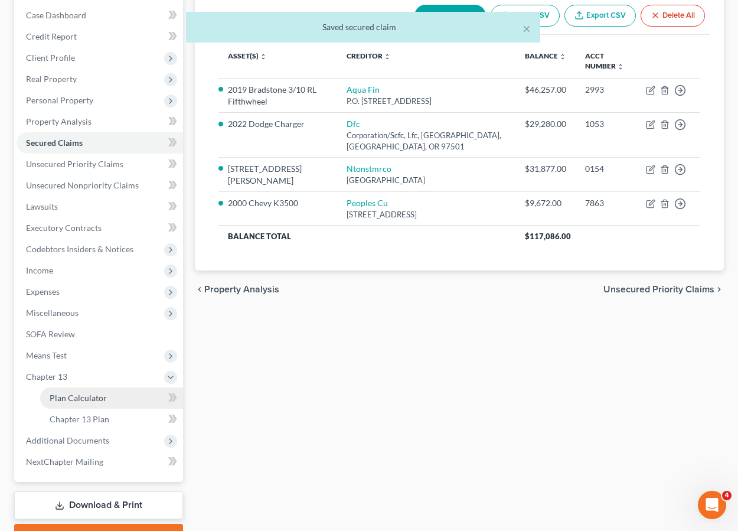
click at [84, 393] on span "Plan Calculator" at bounding box center [78, 398] width 57 height 10
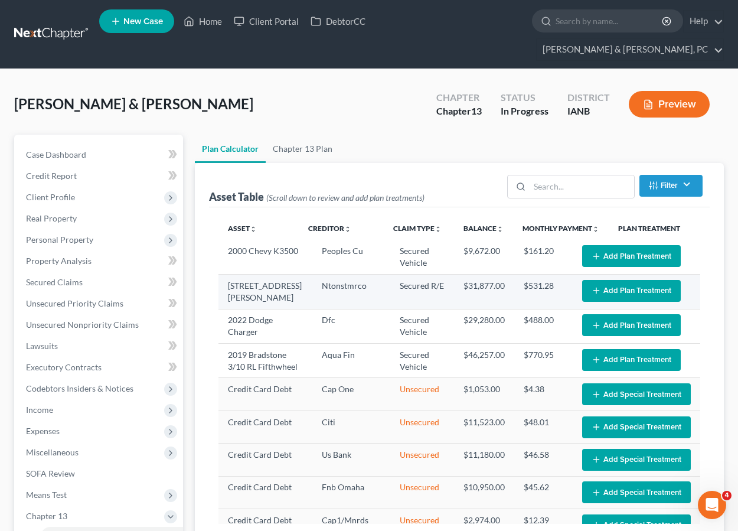
click at [626, 280] on button "Add Plan Treatment" at bounding box center [631, 291] width 99 height 22
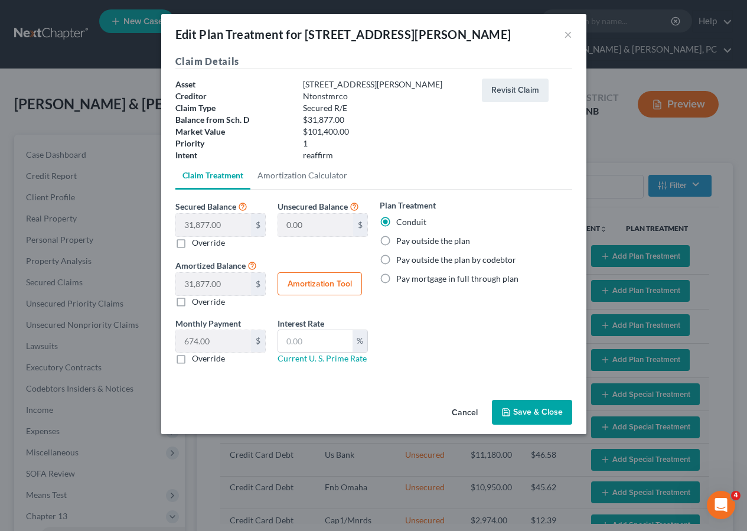
click at [428, 242] on label "Pay outside the plan" at bounding box center [433, 241] width 74 height 12
click at [409, 242] on input "Pay outside the plan" at bounding box center [405, 239] width 8 height 8
click at [524, 407] on button "Save & Close" at bounding box center [532, 412] width 80 height 25
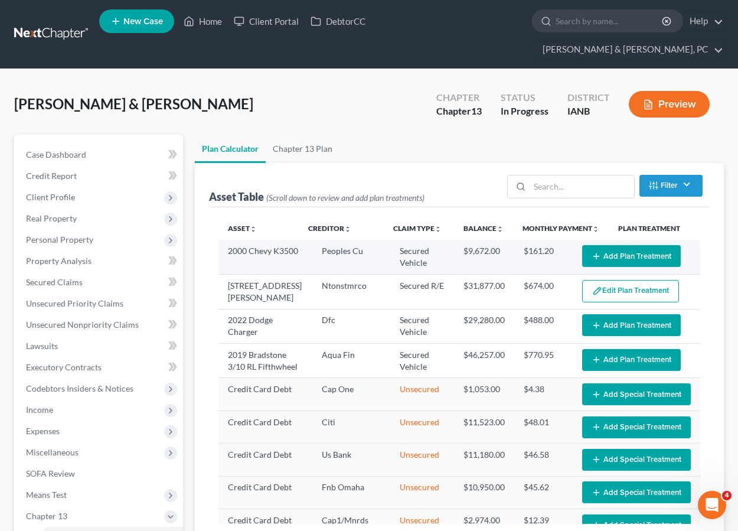
click at [610, 245] on button "Add Plan Treatment" at bounding box center [631, 256] width 99 height 22
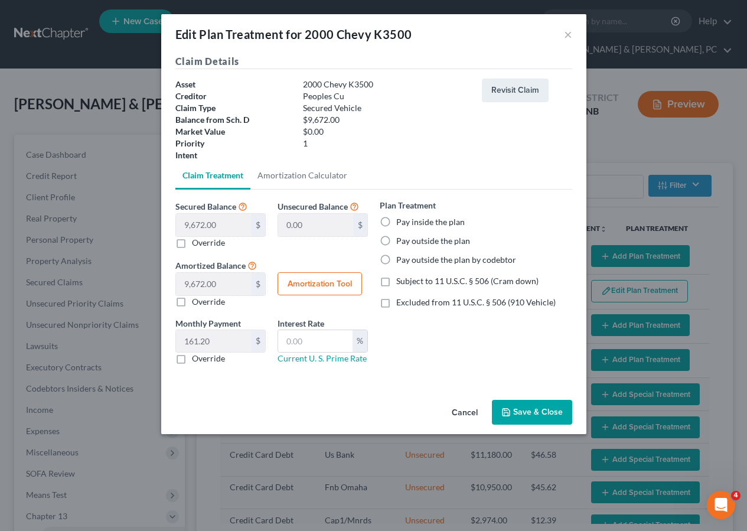
click at [396, 221] on label "Pay inside the plan" at bounding box center [430, 222] width 68 height 12
click at [401, 221] on input "Pay inside the plan" at bounding box center [405, 220] width 8 height 8
click at [521, 406] on button "Save & Close" at bounding box center [532, 412] width 80 height 25
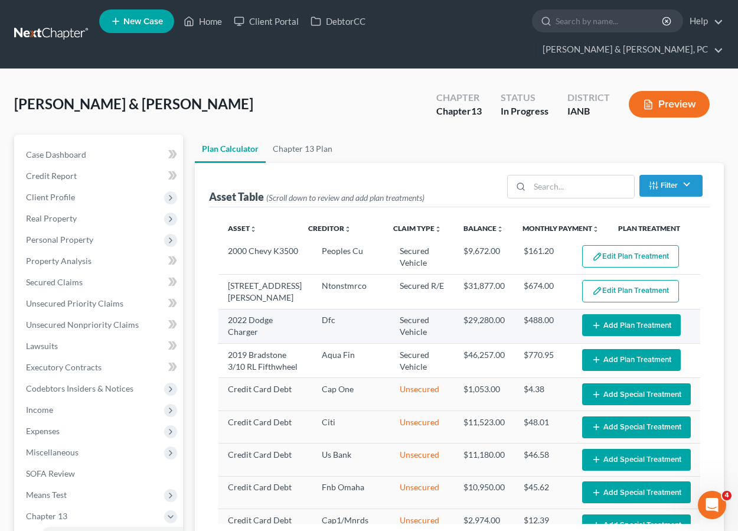
click at [636, 314] on button "Add Plan Treatment" at bounding box center [631, 325] width 99 height 22
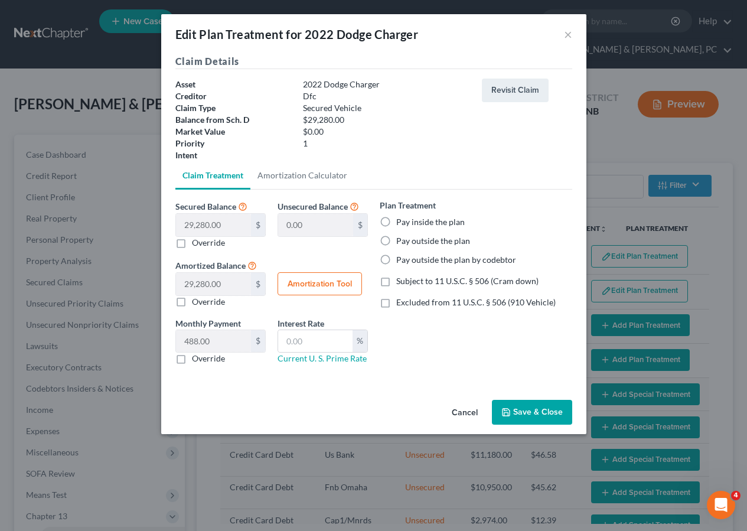
click at [419, 222] on label "Pay inside the plan" at bounding box center [430, 222] width 68 height 12
click at [409, 222] on input "Pay inside the plan" at bounding box center [405, 220] width 8 height 8
click at [530, 410] on button "Save & Close" at bounding box center [532, 412] width 80 height 25
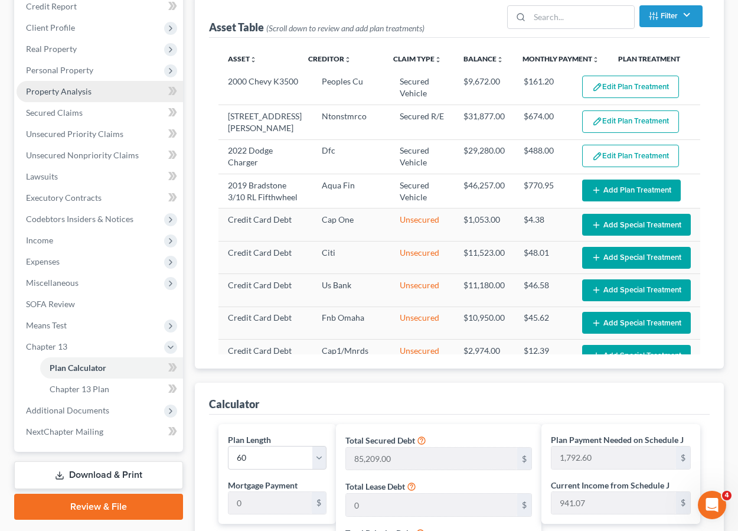
scroll to position [128, 0]
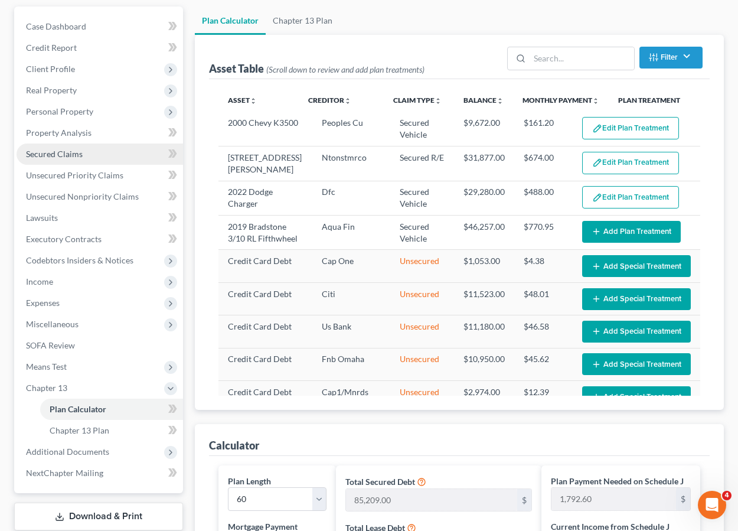
click at [51, 149] on span "Secured Claims" at bounding box center [54, 154] width 57 height 10
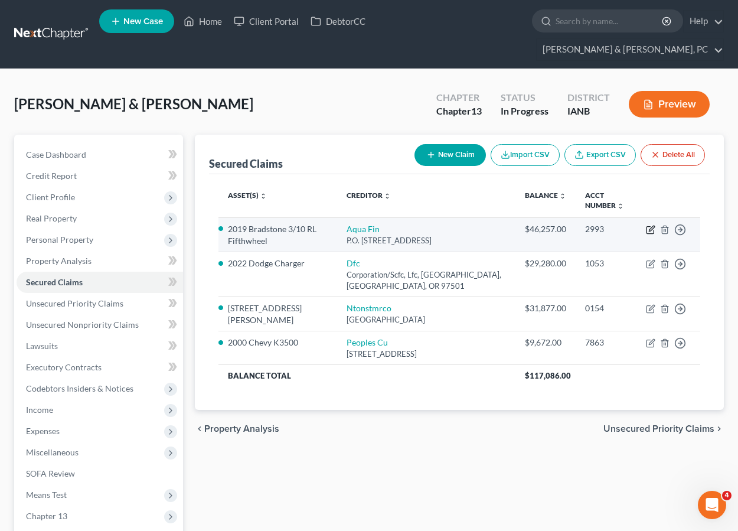
click at [650, 225] on icon "button" at bounding box center [650, 229] width 9 height 9
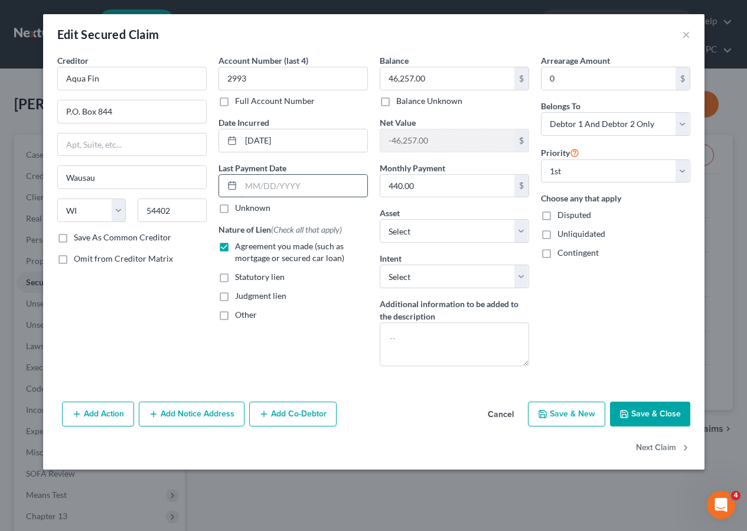
click at [266, 185] on input "text" at bounding box center [304, 186] width 126 height 22
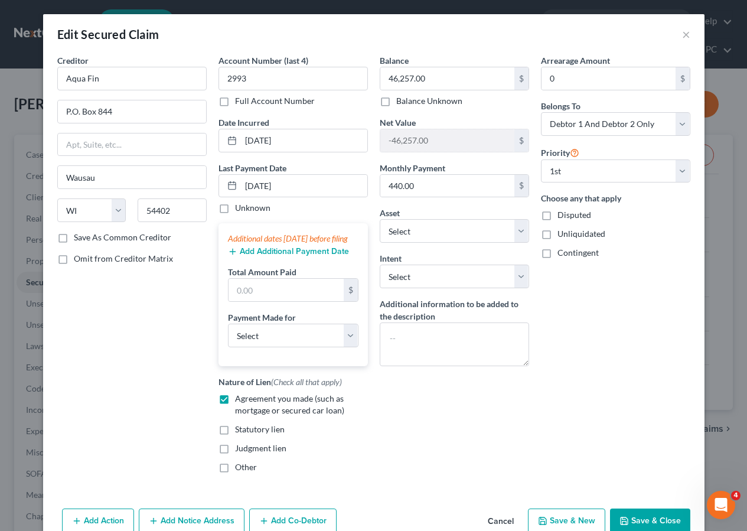
click at [276, 256] on button "Add Additional Payment Date" at bounding box center [288, 251] width 121 height 9
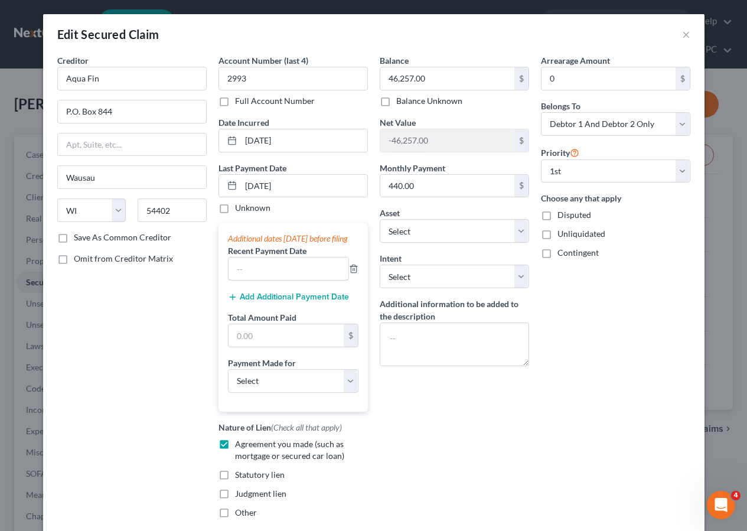
drag, startPoint x: 253, startPoint y: 282, endPoint x: 261, endPoint y: 258, distance: 25.0
click at [253, 280] on input "text" at bounding box center [289, 268] width 120 height 22
click at [270, 302] on div "Add Additional Payment Date" at bounding box center [293, 296] width 130 height 12
click at [275, 302] on button "Add Additional Payment Date" at bounding box center [288, 296] width 121 height 9
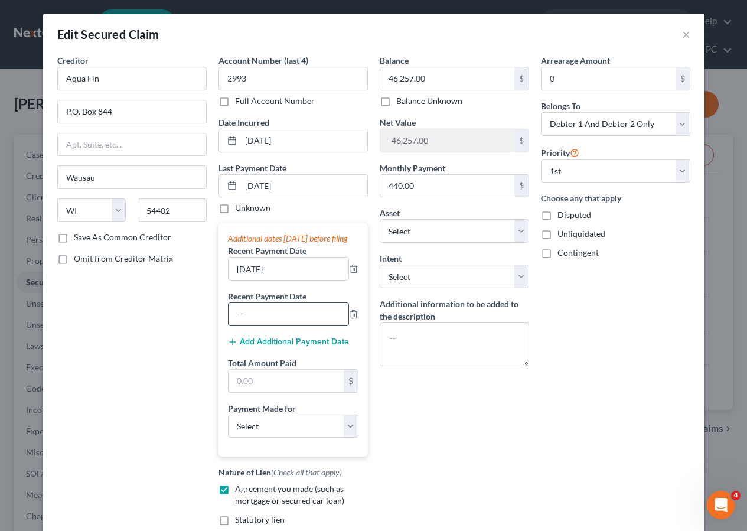
click at [252, 325] on input "text" at bounding box center [289, 314] width 120 height 22
click at [245, 392] on input "text" at bounding box center [286, 381] width 115 height 22
click at [243, 438] on select "Select Car Credit Card Loan Repayment Mortgage Other Suppliers Or Vendors" at bounding box center [293, 427] width 130 height 24
click at [228, 426] on select "Select Car Credit Card Loan Repayment Mortgage Other Suppliers Or Vendors" at bounding box center [293, 427] width 130 height 24
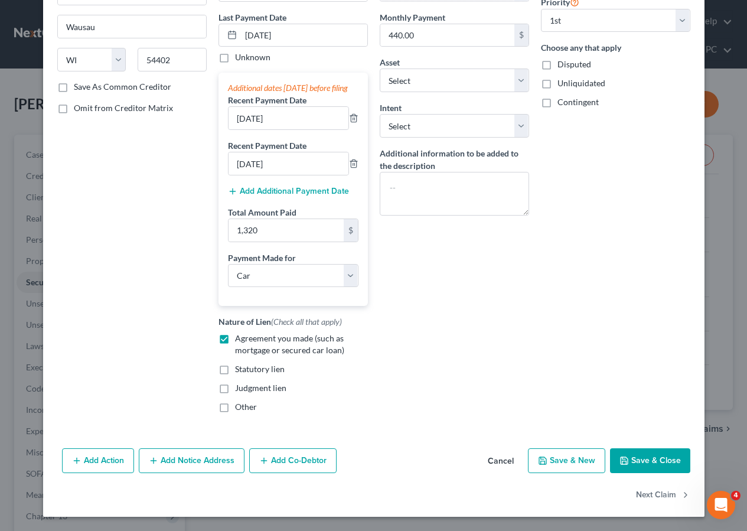
click at [641, 459] on button "Save & Close" at bounding box center [650, 460] width 80 height 25
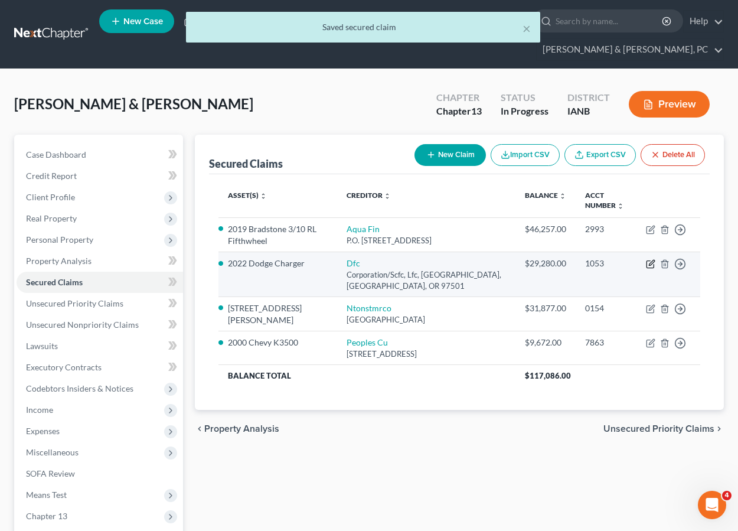
click at [648, 259] on icon "button" at bounding box center [650, 263] width 9 height 9
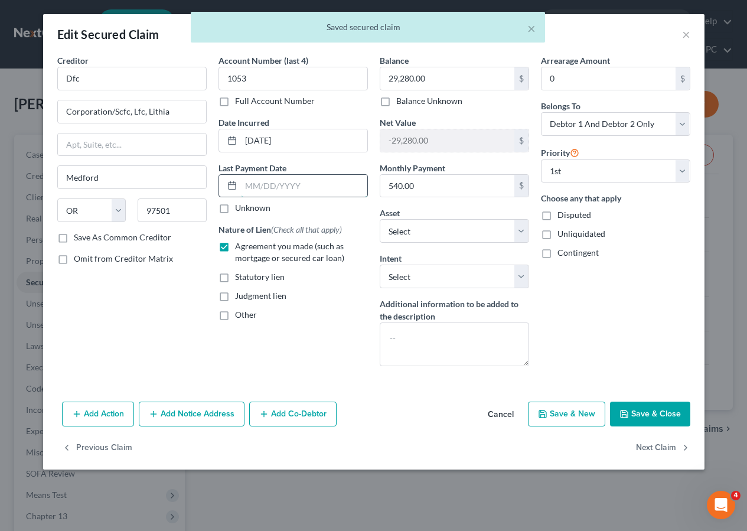
click at [256, 187] on input "text" at bounding box center [304, 186] width 126 height 22
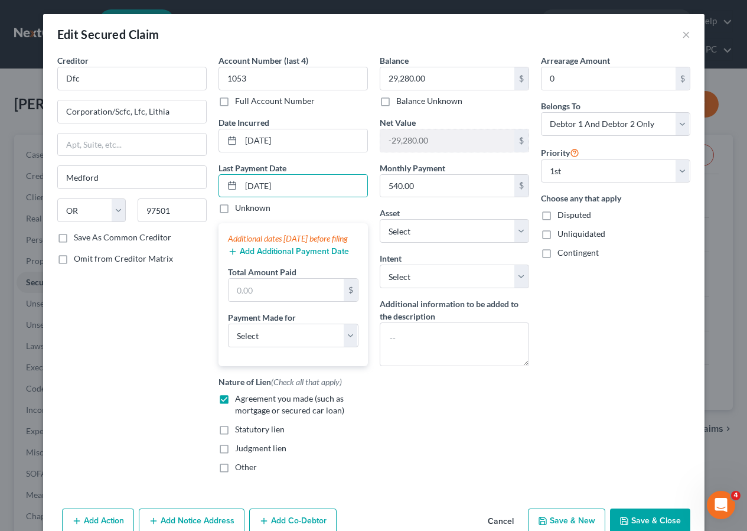
click at [246, 256] on button "Add Additional Payment Date" at bounding box center [288, 251] width 121 height 9
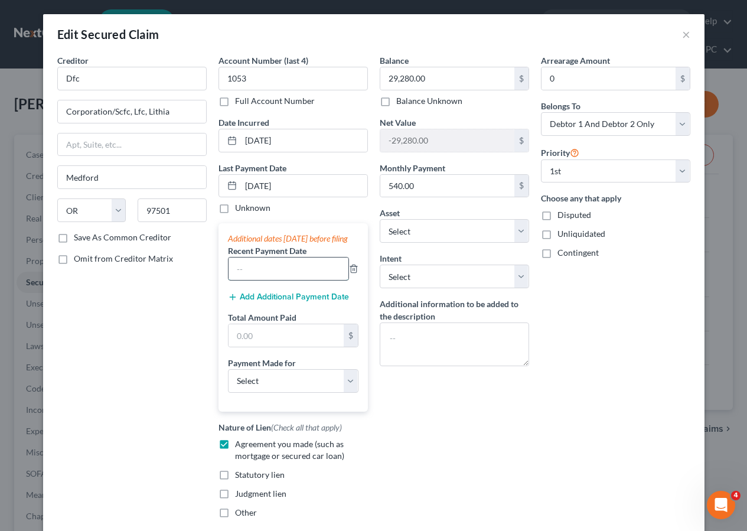
click at [260, 278] on input "text" at bounding box center [289, 268] width 120 height 22
click at [273, 302] on button "Add Additional Payment Date" at bounding box center [288, 296] width 121 height 9
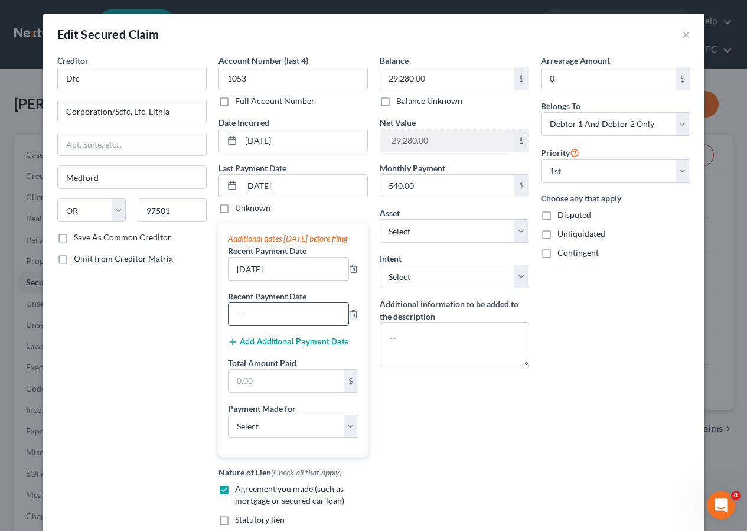
click at [265, 321] on input "text" at bounding box center [289, 314] width 120 height 22
click at [293, 392] on input "text" at bounding box center [286, 381] width 115 height 22
click at [276, 438] on select "Select Car Credit Card Loan Repayment Mortgage Other Suppliers Or Vendors" at bounding box center [293, 427] width 130 height 24
click at [228, 426] on select "Select Car Credit Card Loan Repayment Mortgage Other Suppliers Or Vendors" at bounding box center [293, 427] width 130 height 24
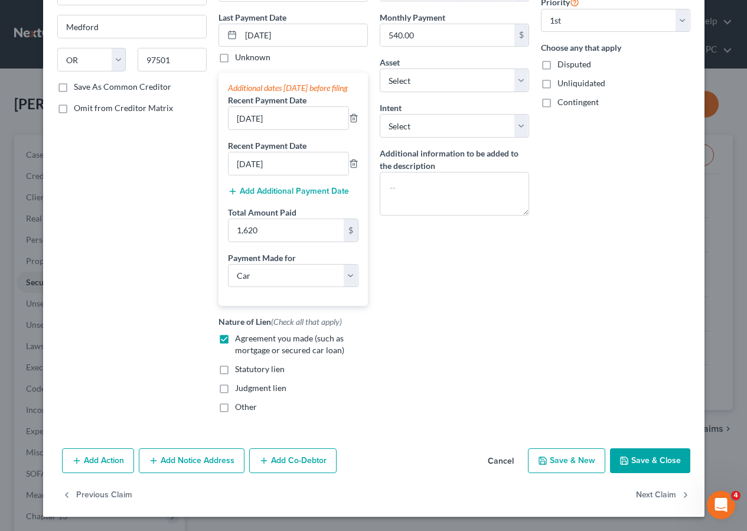
click at [650, 452] on button "Save & Close" at bounding box center [650, 460] width 80 height 25
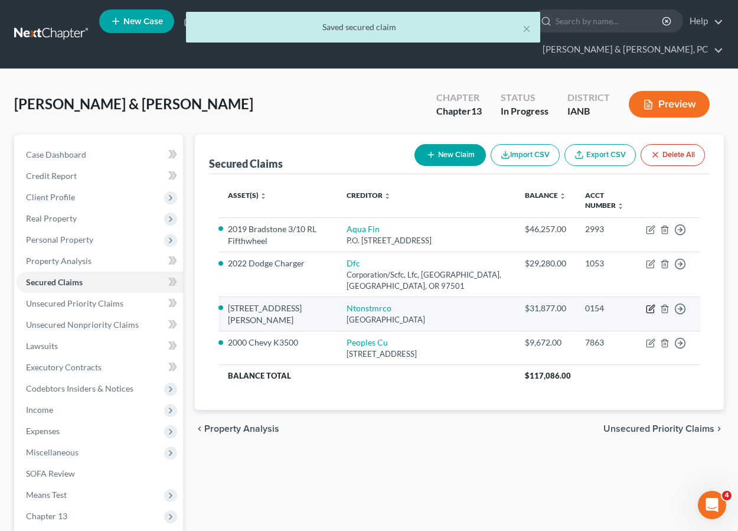
click at [651, 304] on icon "button" at bounding box center [650, 308] width 9 height 9
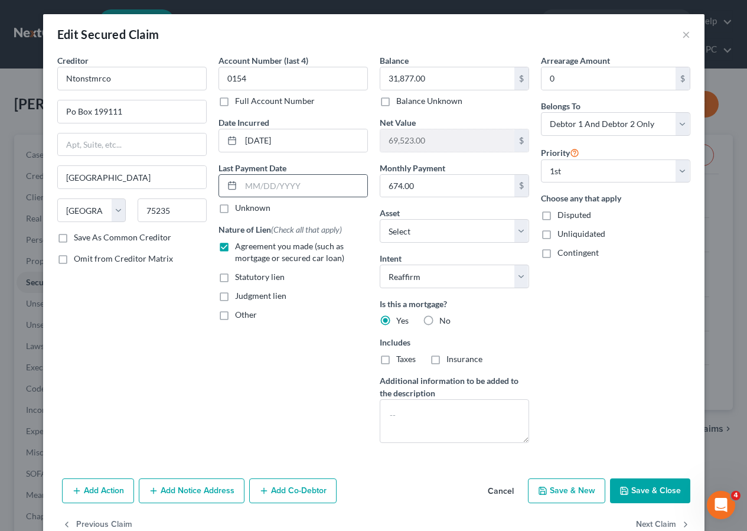
click at [250, 174] on div at bounding box center [292, 186] width 149 height 24
drag, startPoint x: 257, startPoint y: 187, endPoint x: 259, endPoint y: 174, distance: 13.0
click at [257, 187] on input "text" at bounding box center [304, 186] width 126 height 22
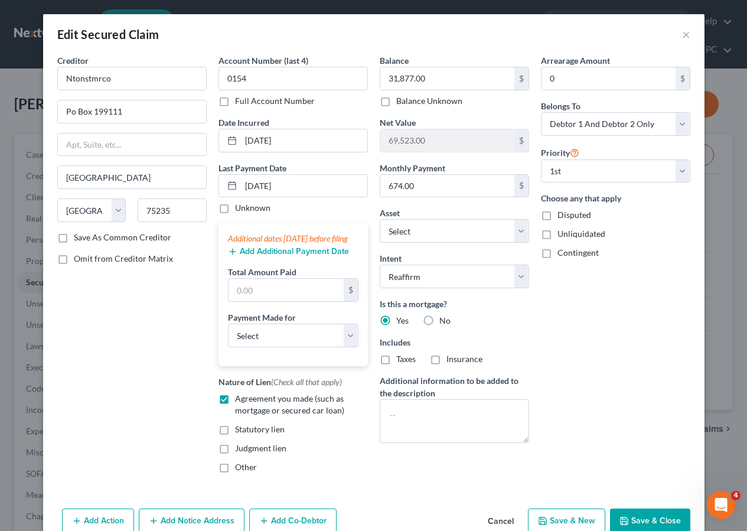
click at [256, 256] on button "Add Additional Payment Date" at bounding box center [288, 251] width 121 height 9
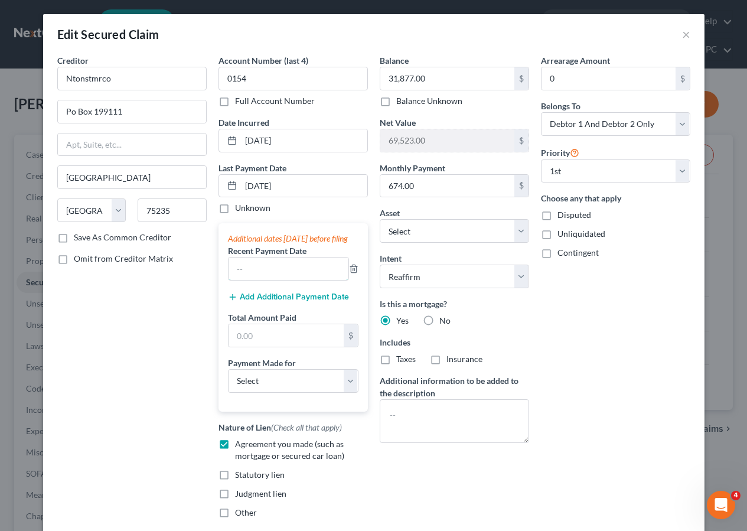
drag, startPoint x: 265, startPoint y: 273, endPoint x: 266, endPoint y: 264, distance: 9.5
click at [265, 273] on input "text" at bounding box center [289, 268] width 120 height 22
click at [287, 302] on button "Add Additional Payment Date" at bounding box center [288, 296] width 121 height 9
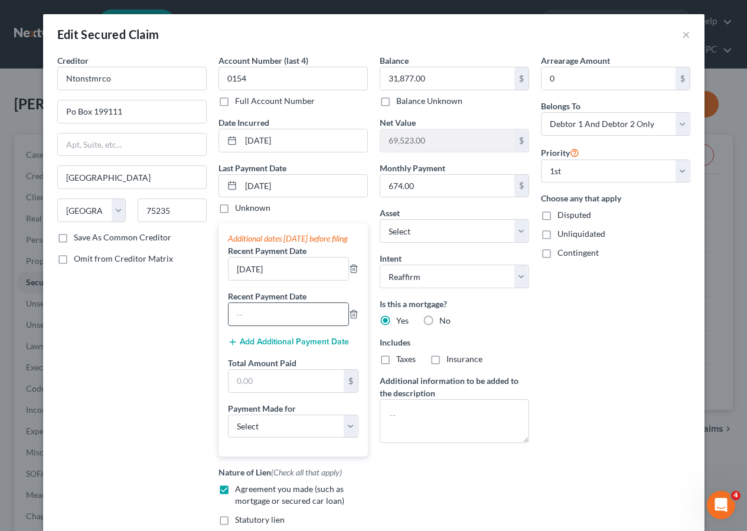
click at [278, 325] on input "text" at bounding box center [289, 314] width 120 height 22
click at [250, 392] on input "text" at bounding box center [286, 381] width 115 height 22
click at [261, 436] on select "Select Car Credit Card Loan Repayment Mortgage Other Suppliers Or Vendors" at bounding box center [293, 427] width 130 height 24
click at [228, 426] on select "Select Car Credit Card Loan Repayment Mortgage Other Suppliers Or Vendors" at bounding box center [293, 427] width 130 height 24
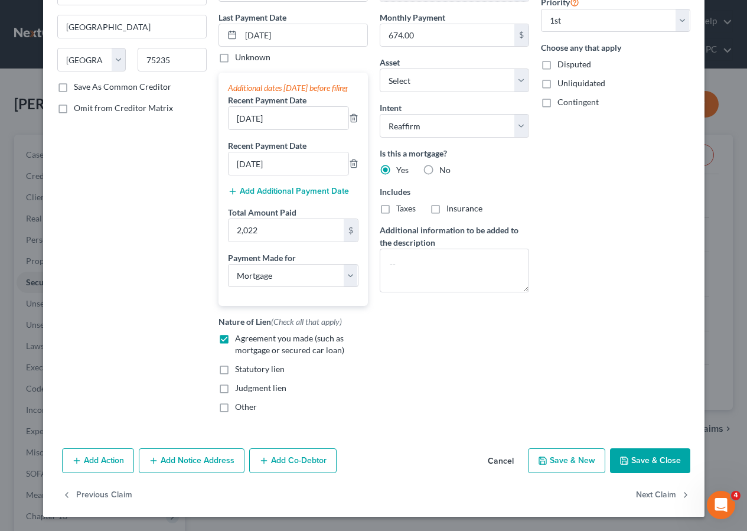
click at [650, 459] on button "Save & Close" at bounding box center [650, 460] width 80 height 25
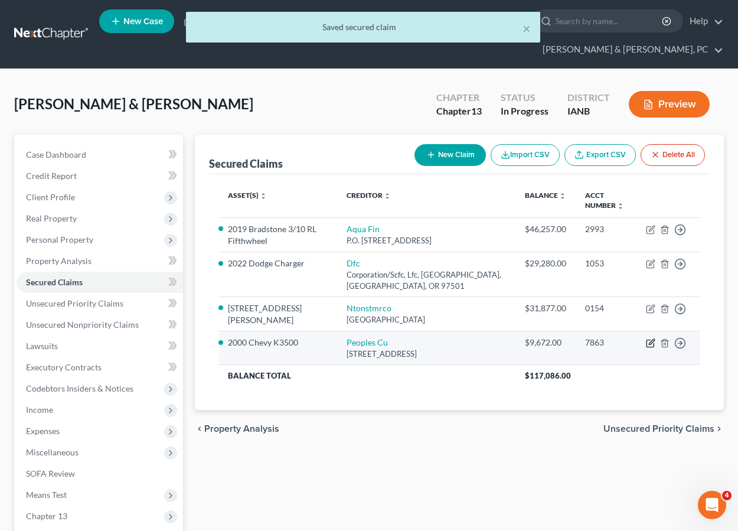
click at [650, 338] on icon "button" at bounding box center [650, 342] width 9 height 9
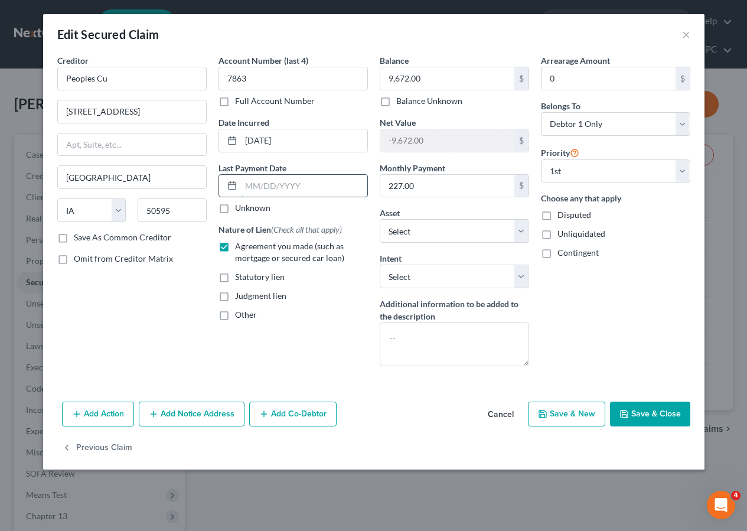
click at [268, 191] on input "text" at bounding box center [304, 186] width 126 height 22
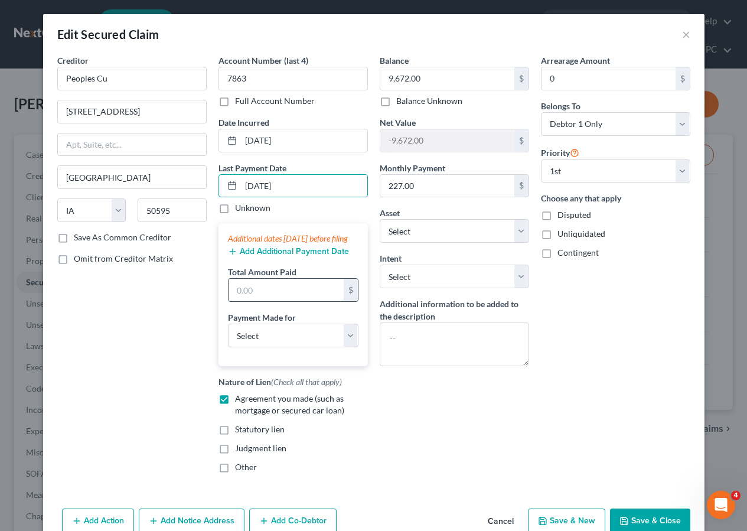
click at [237, 294] on input "text" at bounding box center [286, 290] width 115 height 22
click at [305, 256] on div "Add Additional Payment Date" at bounding box center [293, 250] width 130 height 12
click at [292, 256] on button "Add Additional Payment Date" at bounding box center [288, 251] width 121 height 9
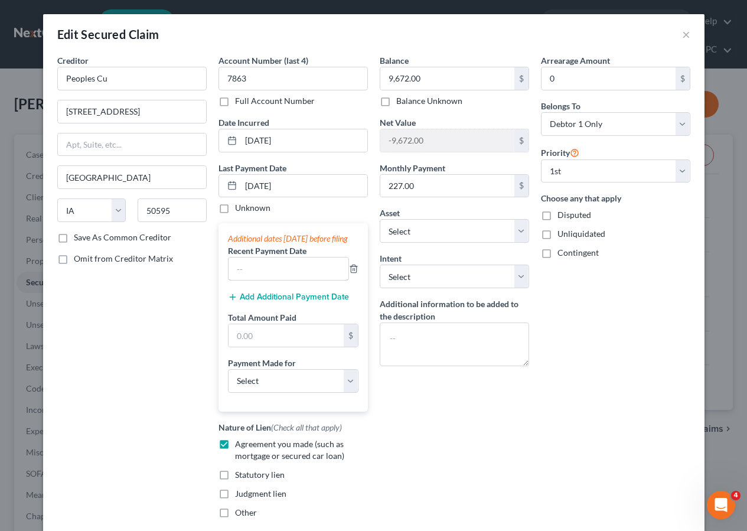
drag, startPoint x: 260, startPoint y: 285, endPoint x: 274, endPoint y: 257, distance: 31.2
click at [260, 280] on input "text" at bounding box center [289, 268] width 120 height 22
click at [278, 302] on div "Add Additional Payment Date" at bounding box center [293, 296] width 130 height 12
click at [279, 302] on button "Add Additional Payment Date" at bounding box center [288, 296] width 121 height 9
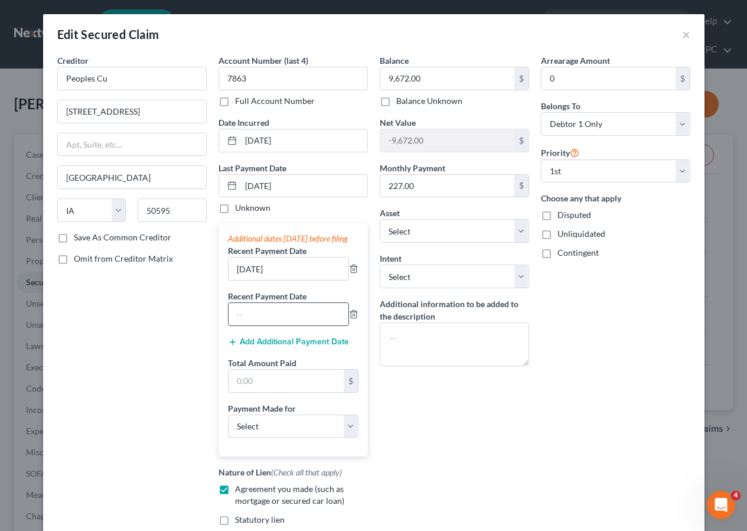
click at [258, 319] on input "text" at bounding box center [289, 314] width 120 height 22
click at [254, 391] on input "text" at bounding box center [286, 381] width 115 height 22
click at [258, 438] on select "Select Car Credit Card Loan Repayment Mortgage Other Suppliers Or Vendors" at bounding box center [293, 427] width 130 height 24
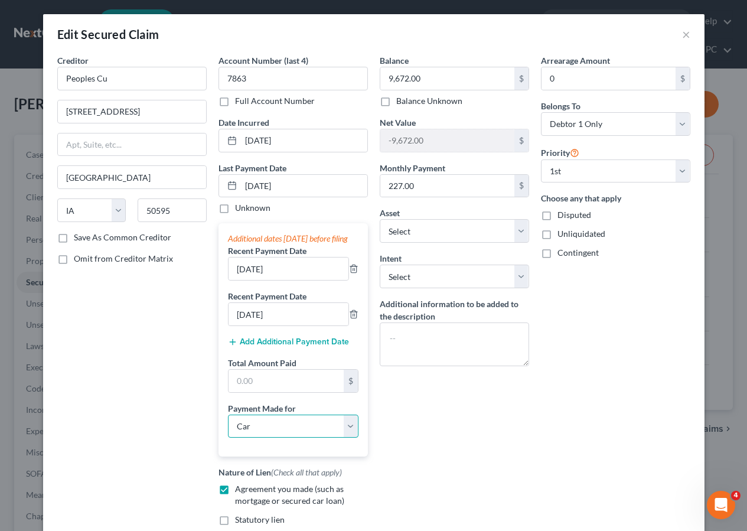
click at [228, 426] on select "Select Car Credit Card Loan Repayment Mortgage Other Suppliers Or Vendors" at bounding box center [293, 427] width 130 height 24
click at [249, 391] on input "text" at bounding box center [286, 381] width 115 height 22
click at [572, 412] on div "Arrearage Amount 0 $ Belongs To * Select Debtor 1 Only Debtor 2 Only Debtor 1 A…" at bounding box center [615, 313] width 161 height 518
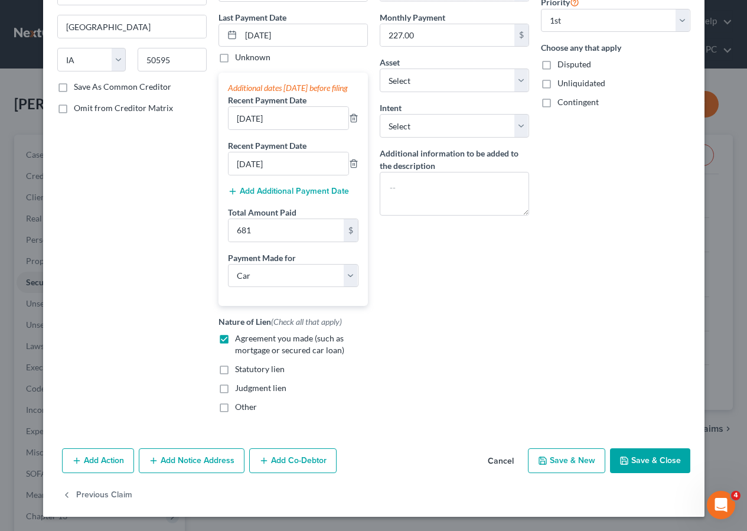
click at [650, 464] on button "Save & Close" at bounding box center [650, 460] width 80 height 25
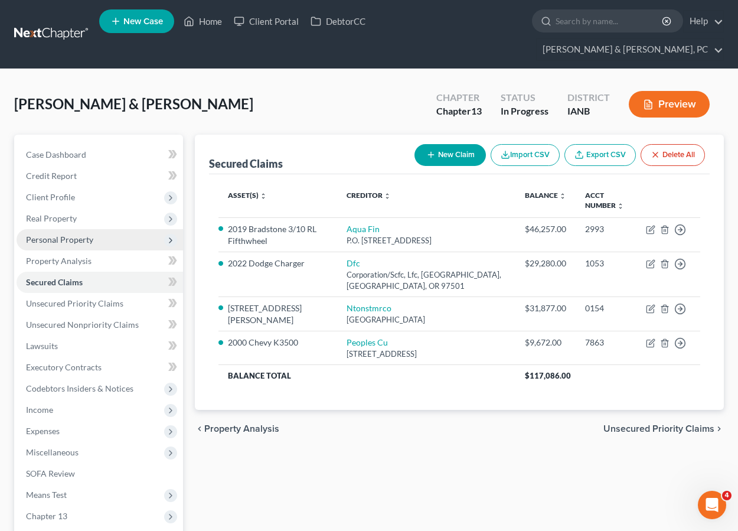
click at [58, 234] on span "Personal Property" at bounding box center [59, 239] width 67 height 10
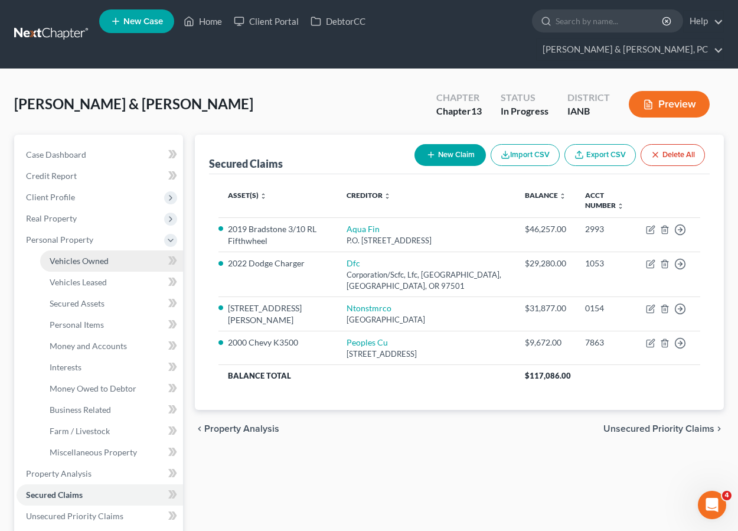
click at [93, 256] on span "Vehicles Owned" at bounding box center [79, 261] width 59 height 10
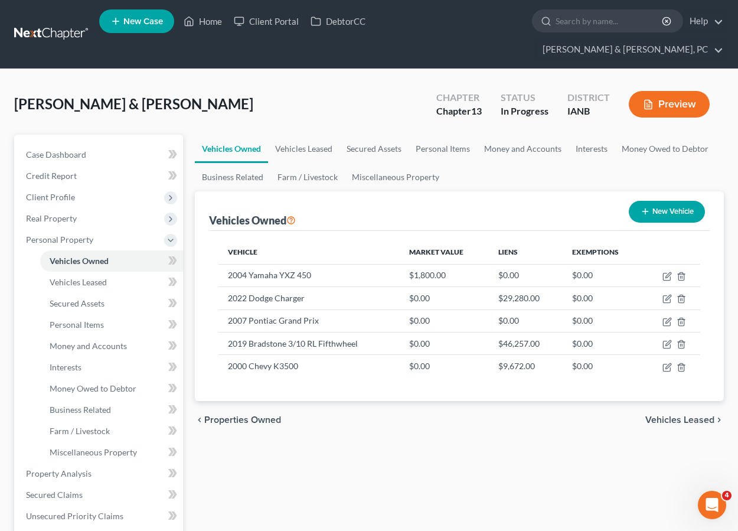
click at [542, 448] on div "Vehicles Owned Vehicles Leased Secured Assets Personal Items Money and Accounts…" at bounding box center [459, 497] width 541 height 725
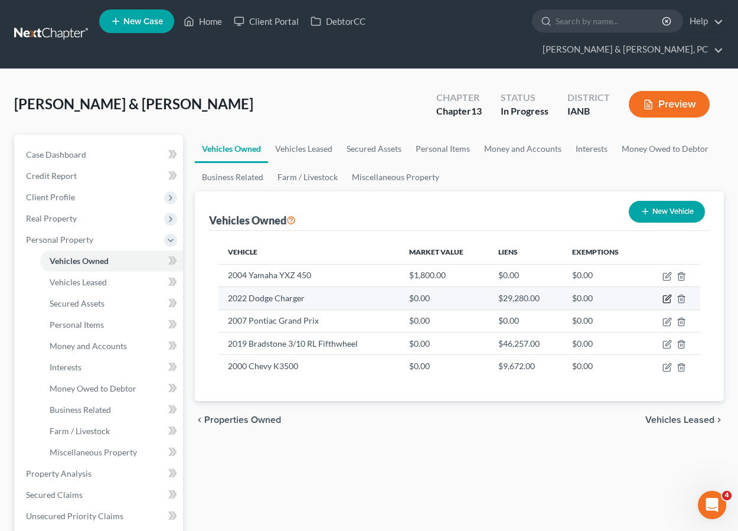
click at [669, 294] on icon "button" at bounding box center [667, 298] width 9 height 9
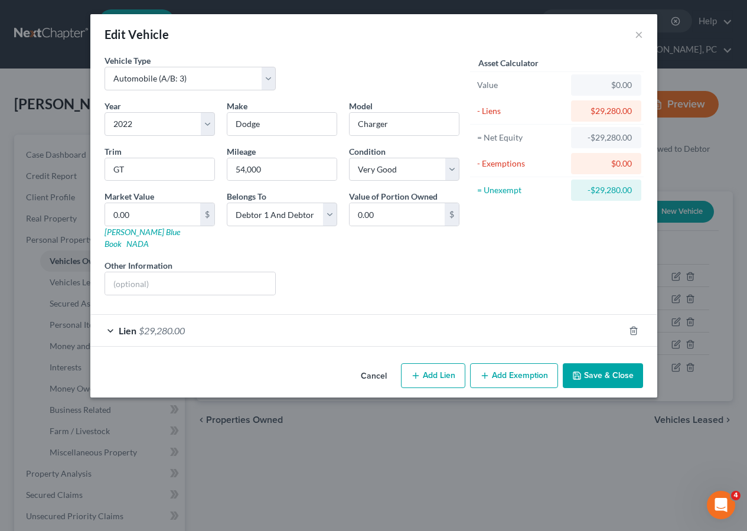
click at [539, 256] on div "Asset Calculator Value $0.00 - Liens $29,280.00 = Net Equity -$29,280.00 - Exem…" at bounding box center [557, 179] width 184 height 250
click at [169, 214] on input "0.00" at bounding box center [152, 214] width 95 height 22
click at [592, 364] on button "Save & Close" at bounding box center [603, 375] width 80 height 25
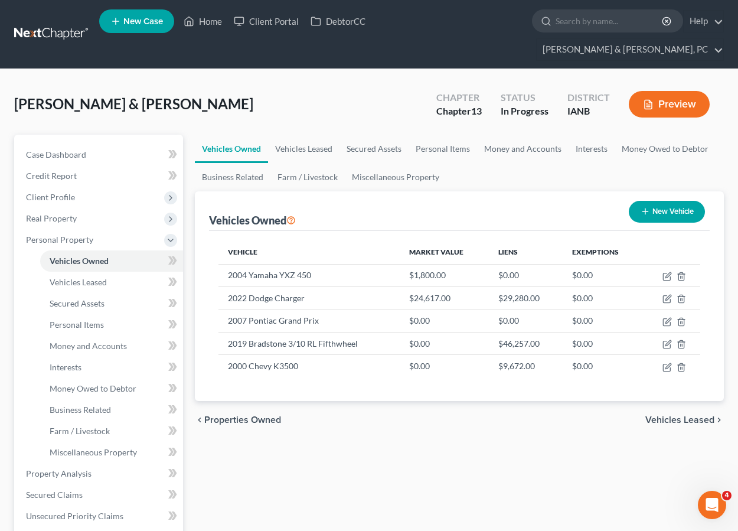
click at [463, 154] on ul "Vehicles Owned Vehicles Leased Secured Assets Personal Items Money and Accounts…" at bounding box center [460, 163] width 530 height 57
click at [550, 466] on div "Vehicles Owned Vehicles Leased Secured Assets Personal Items Money and Accounts…" at bounding box center [459, 497] width 541 height 725
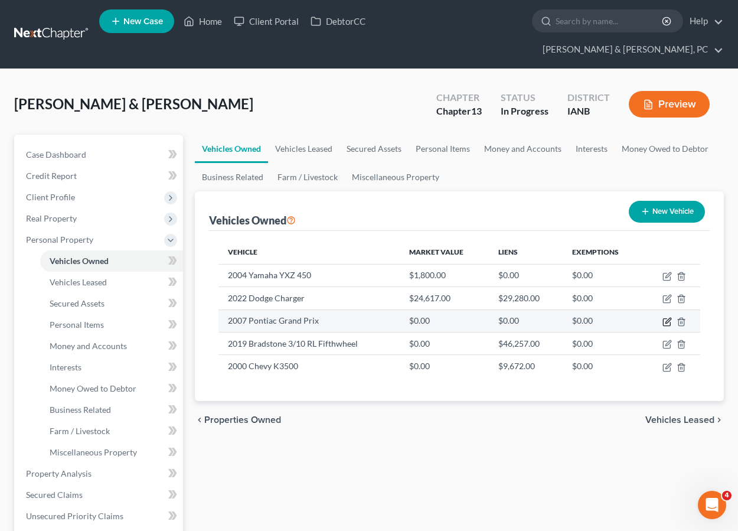
click at [668, 317] on icon "button" at bounding box center [667, 321] width 9 height 9
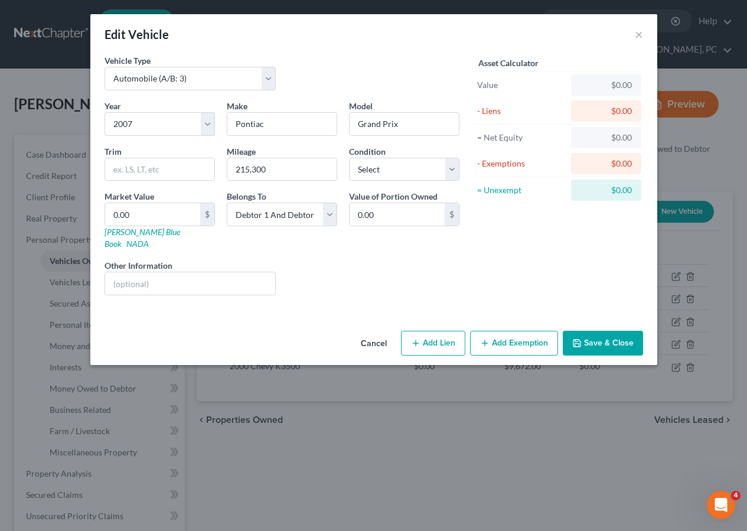
click at [632, 400] on div "Edit Vehicle × Vehicle Type Select Automobile (A/B: 3) Truck (A/B: 3) Trailer (…" at bounding box center [373, 265] width 747 height 531
click at [478, 253] on div "Asset Calculator Value $0.00 - Liens $0.00 = Net Equity $0.00 - Exemptions $0.0…" at bounding box center [557, 179] width 184 height 250
click at [393, 166] on select "Select Excellent Very Good Good Fair Poor" at bounding box center [404, 170] width 110 height 24
click at [349, 158] on select "Select Excellent Very Good Good Fair Poor" at bounding box center [404, 170] width 110 height 24
click at [517, 270] on div "Asset Calculator Value $0.00 - Liens $0.00 = Net Equity $0.00 - Exemptions $0.0…" at bounding box center [557, 179] width 184 height 250
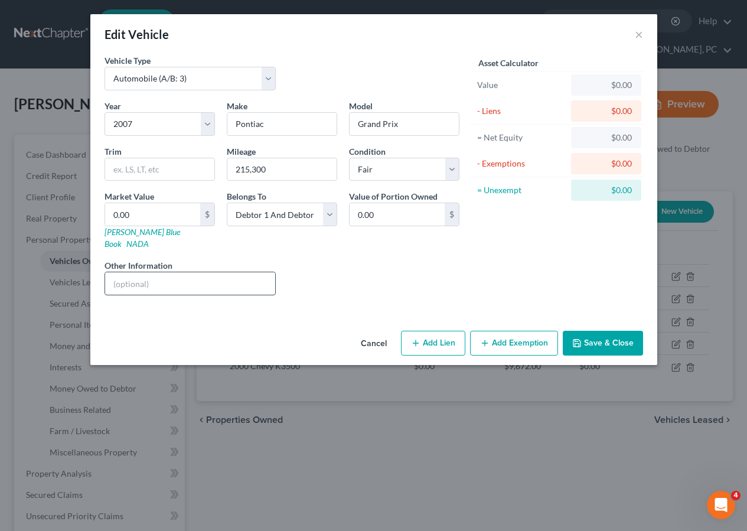
click at [198, 277] on input "text" at bounding box center [190, 283] width 171 height 22
click at [165, 212] on input "0.00" at bounding box center [152, 214] width 95 height 22
click at [527, 331] on button "Add Exemption" at bounding box center [514, 343] width 88 height 25
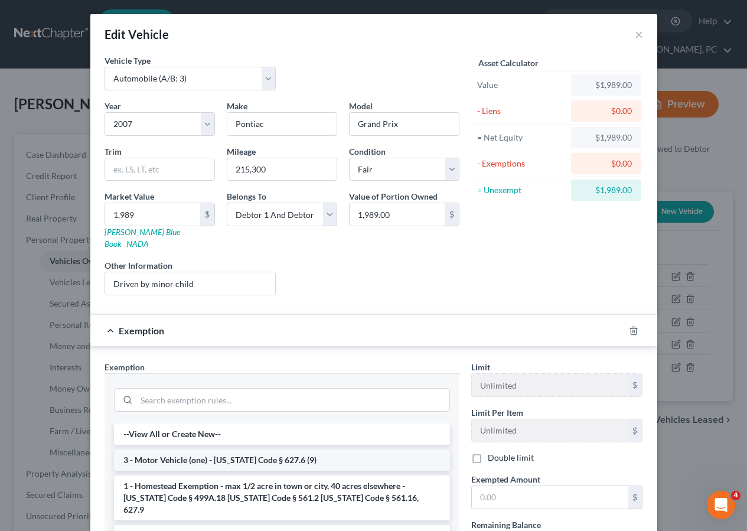
click at [203, 449] on li "3 - Motor Vehicle (one) - Iowa Code § 627.6 (9)" at bounding box center [282, 459] width 336 height 21
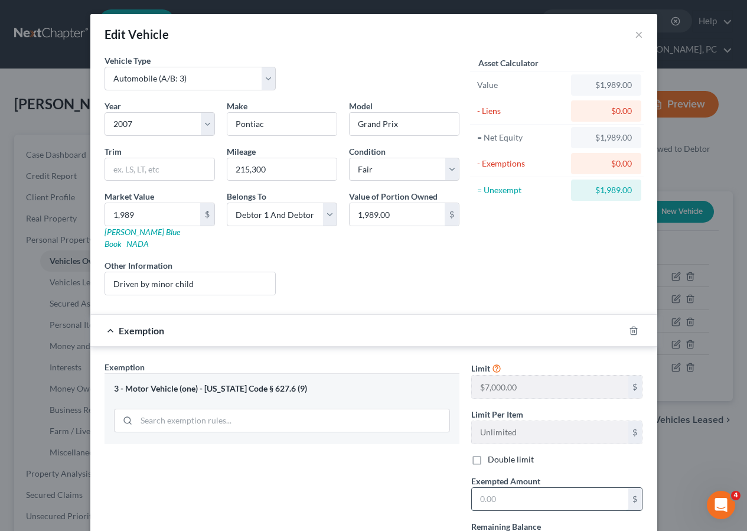
click at [505, 488] on input "text" at bounding box center [550, 499] width 156 height 22
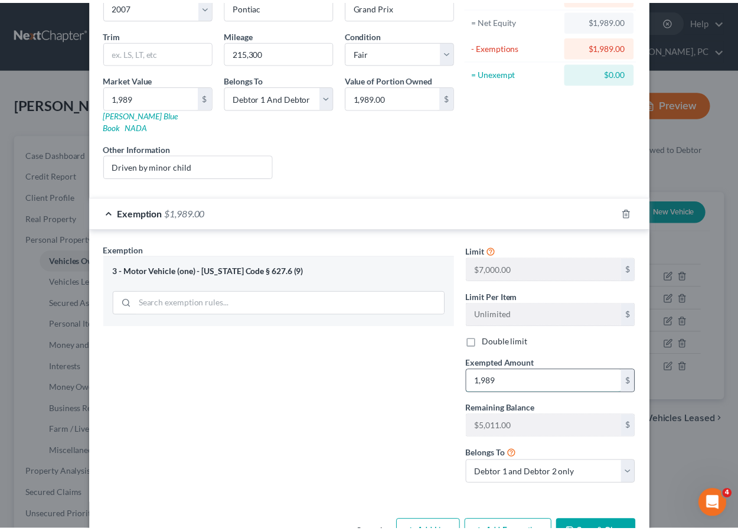
scroll to position [144, 0]
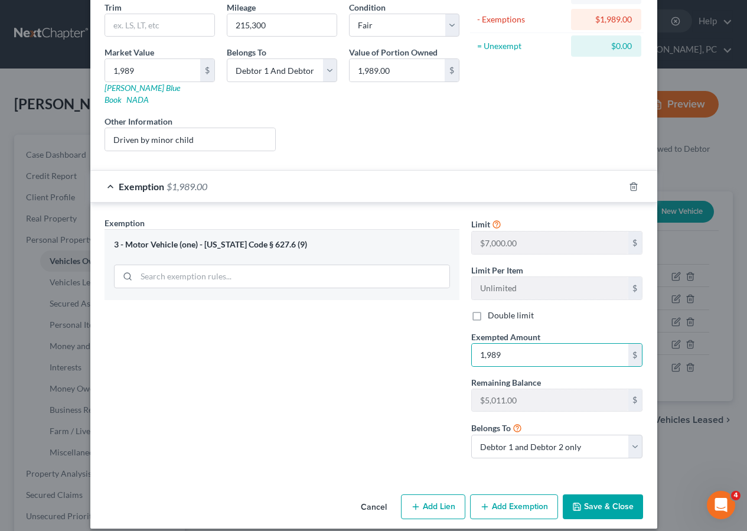
click at [591, 494] on button "Save & Close" at bounding box center [603, 506] width 80 height 25
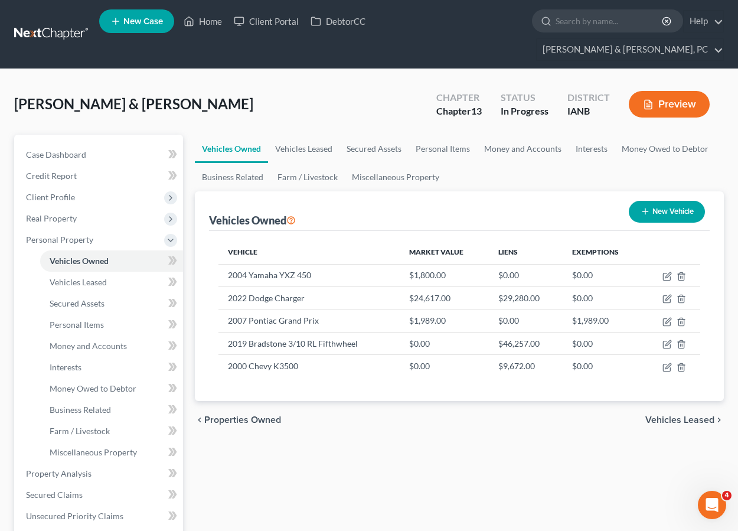
click at [504, 449] on div "Vehicles Owned Vehicles Leased Secured Assets Personal Items Money and Accounts…" at bounding box center [459, 497] width 541 height 725
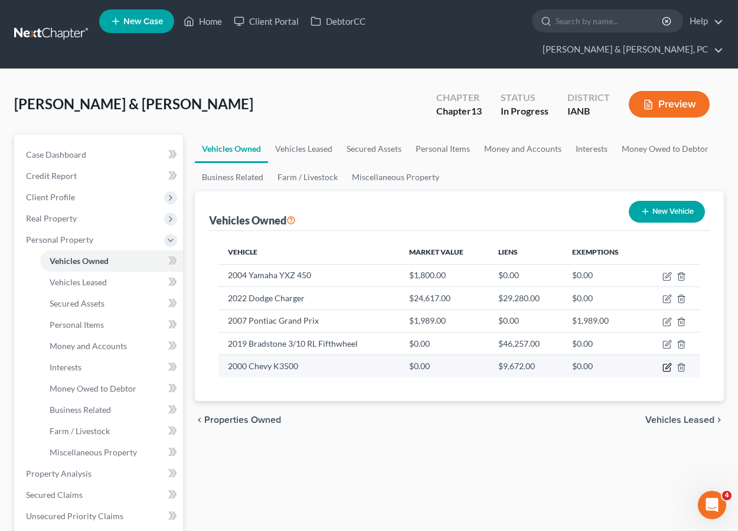
click at [667, 363] on icon "button" at bounding box center [667, 367] width 9 height 9
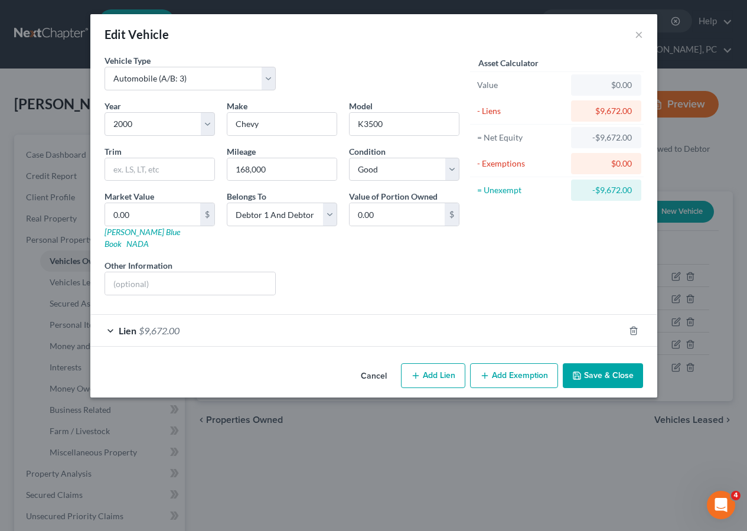
click at [533, 259] on div "Asset Calculator Value $0.00 - Liens $9,672.00 = Net Equity -$9,672.00 - Exempt…" at bounding box center [557, 179] width 184 height 250
click at [576, 288] on div "Asset Calculator Value $0.00 - Liens $9,672.00 = Net Equity -$9,672.00 - Exempt…" at bounding box center [557, 179] width 184 height 250
click at [132, 216] on input "0.00" at bounding box center [152, 214] width 95 height 22
click at [600, 363] on button "Save & Close" at bounding box center [603, 375] width 80 height 25
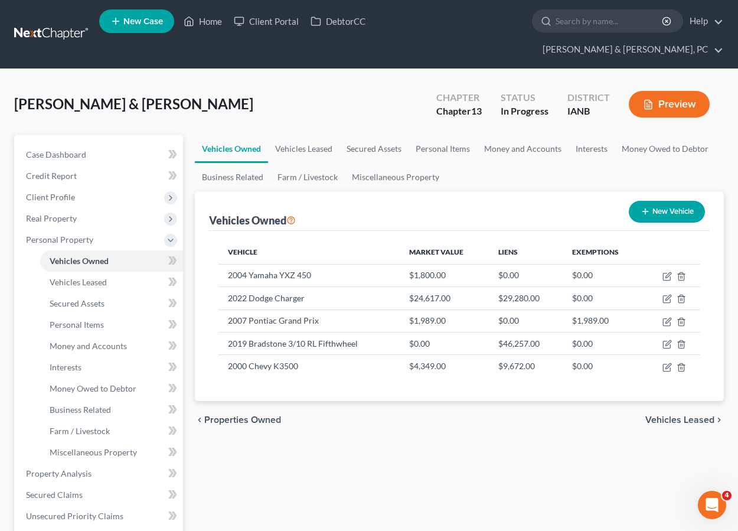
click at [578, 446] on div "Vehicles Owned Vehicles Leased Secured Assets Personal Items Money and Accounts…" at bounding box center [459, 497] width 541 height 725
click at [589, 432] on div "Vehicles Owned Vehicles Leased Secured Assets Personal Items Money and Accounts…" at bounding box center [459, 497] width 541 height 725
click at [548, 445] on div "Vehicles Owned Vehicles Leased Secured Assets Personal Items Money and Accounts…" at bounding box center [459, 497] width 541 height 725
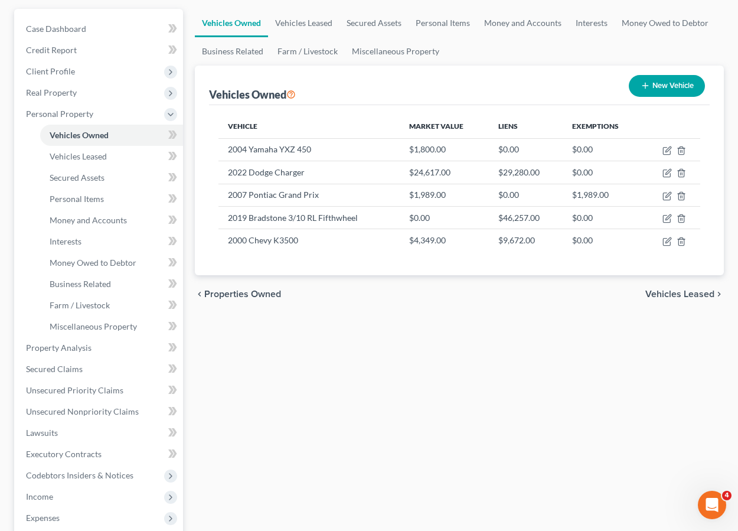
scroll to position [137, 0]
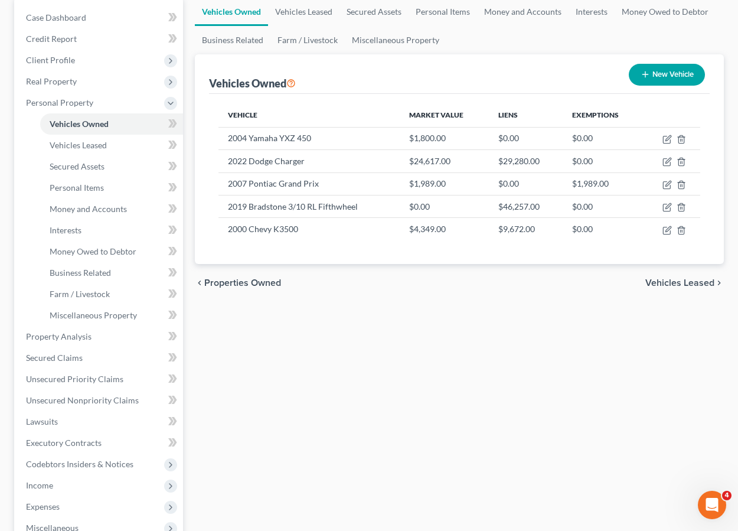
click at [510, 438] on div "Vehicles Owned Vehicles Leased Secured Assets Personal Items Money and Accounts…" at bounding box center [459, 360] width 541 height 725
click at [53, 353] on span "Secured Claims" at bounding box center [54, 358] width 57 height 10
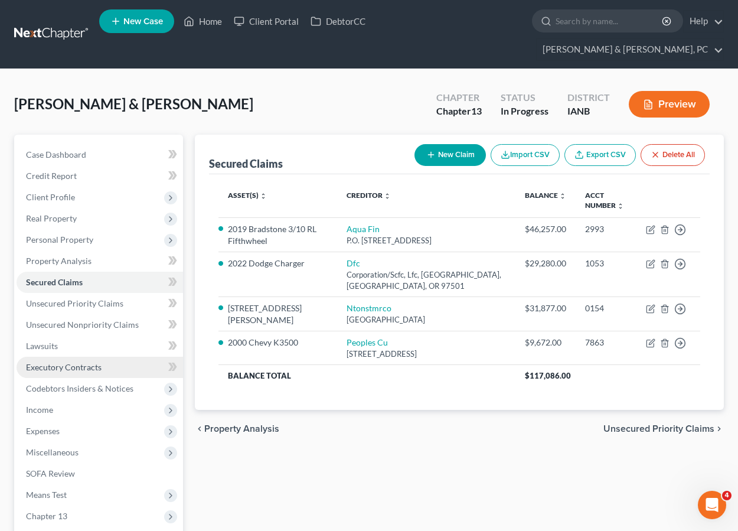
click at [53, 362] on span "Executory Contracts" at bounding box center [64, 367] width 76 height 10
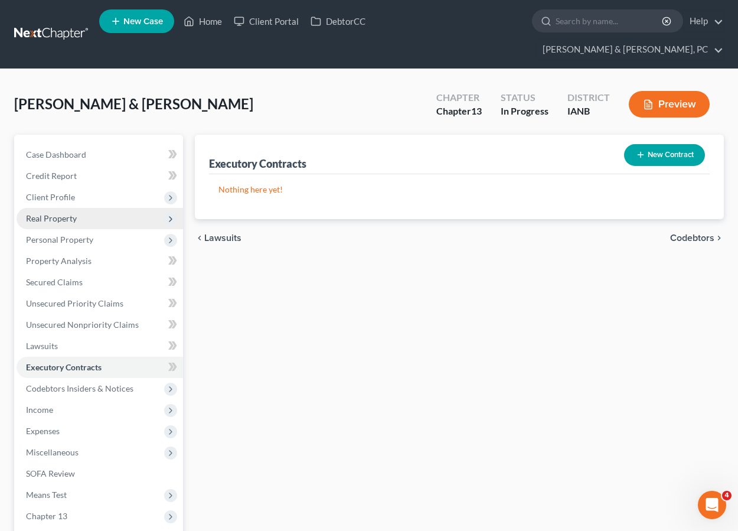
click at [53, 213] on span "Real Property" at bounding box center [51, 218] width 51 height 10
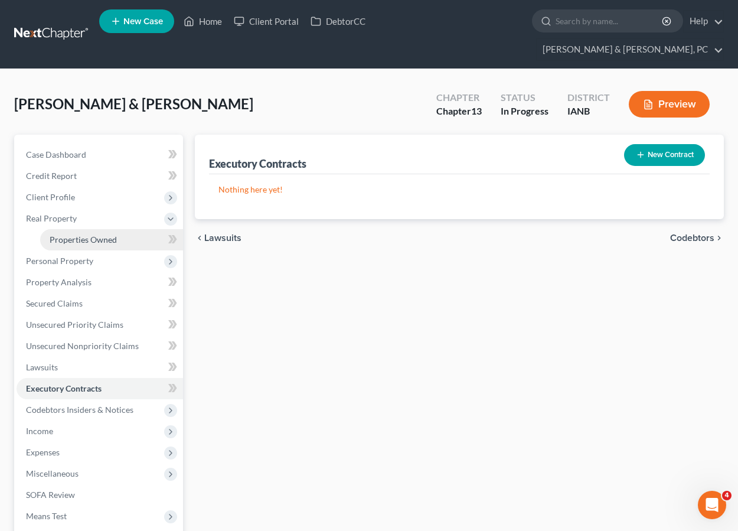
click at [60, 234] on span "Properties Owned" at bounding box center [83, 239] width 67 height 10
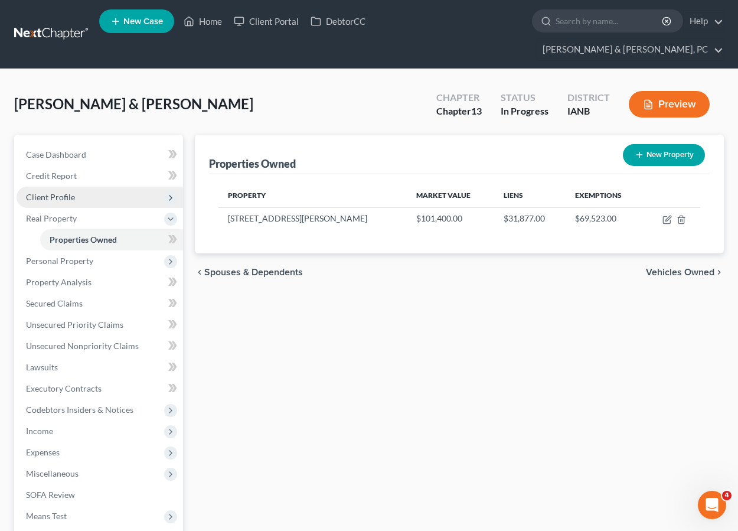
click at [51, 192] on span "Client Profile" at bounding box center [50, 197] width 49 height 10
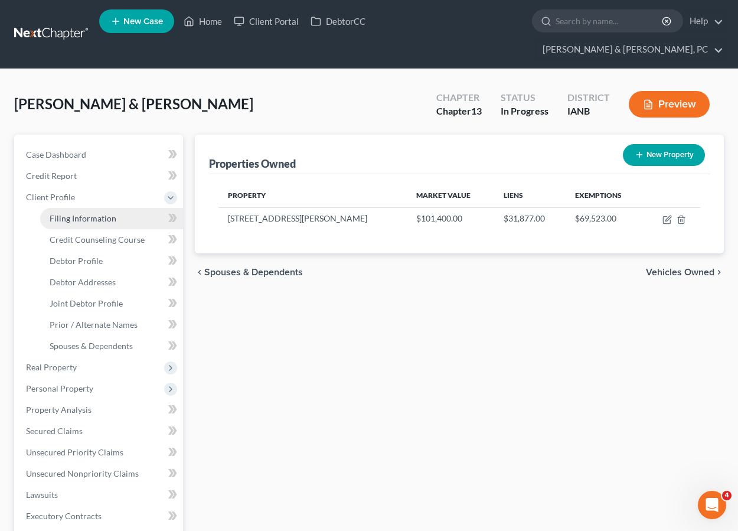
click at [68, 213] on span "Filing Information" at bounding box center [83, 218] width 67 height 10
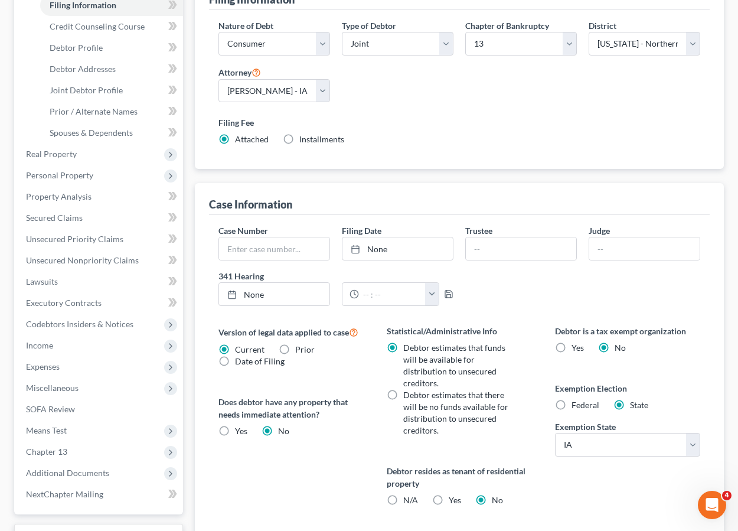
scroll to position [335, 0]
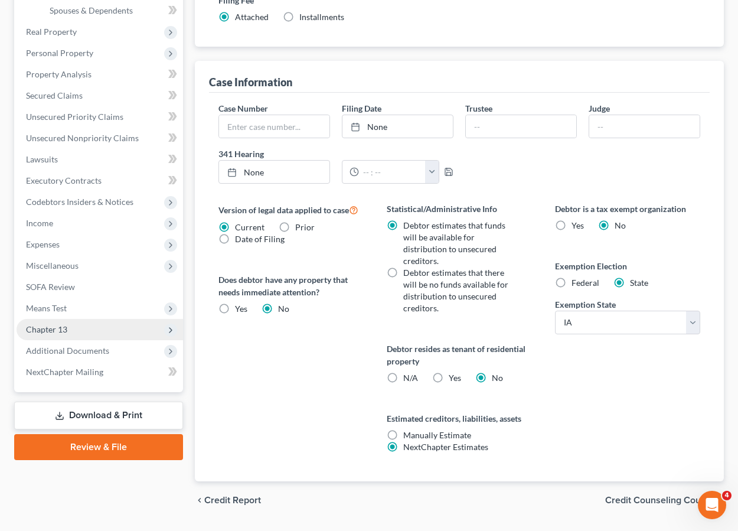
click at [53, 324] on span "Chapter 13" at bounding box center [46, 329] width 41 height 10
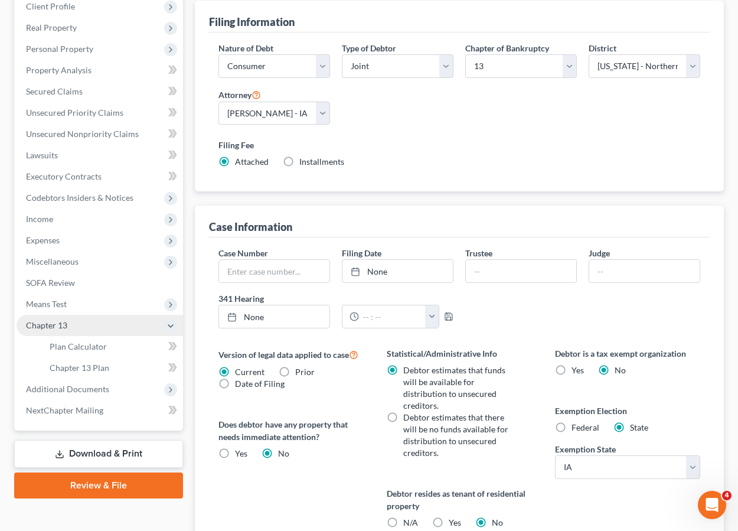
scroll to position [187, 0]
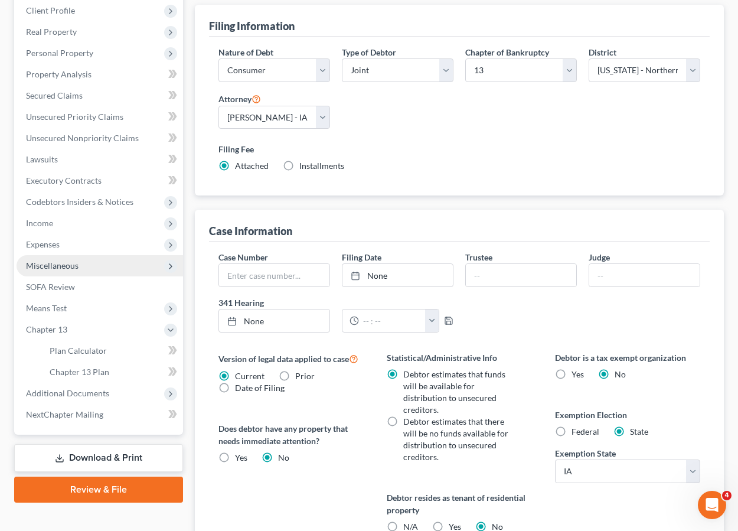
click at [48, 260] on span "Miscellaneous" at bounding box center [52, 265] width 53 height 10
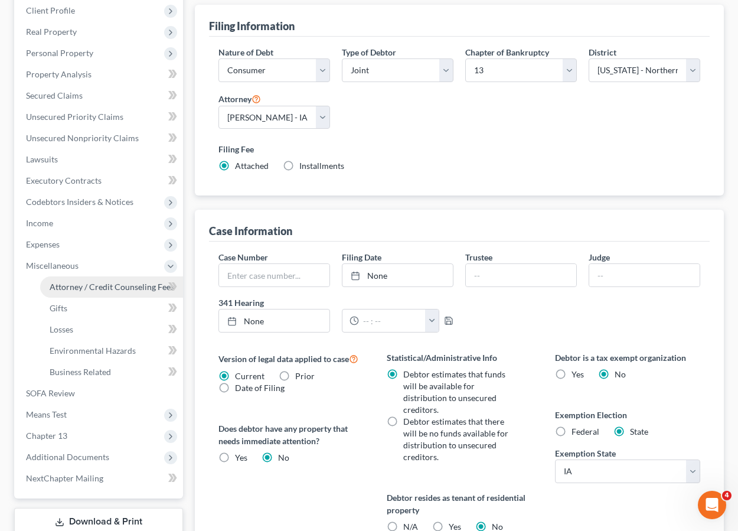
click at [70, 282] on span "Attorney / Credit Counseling Fees" at bounding box center [112, 287] width 125 height 10
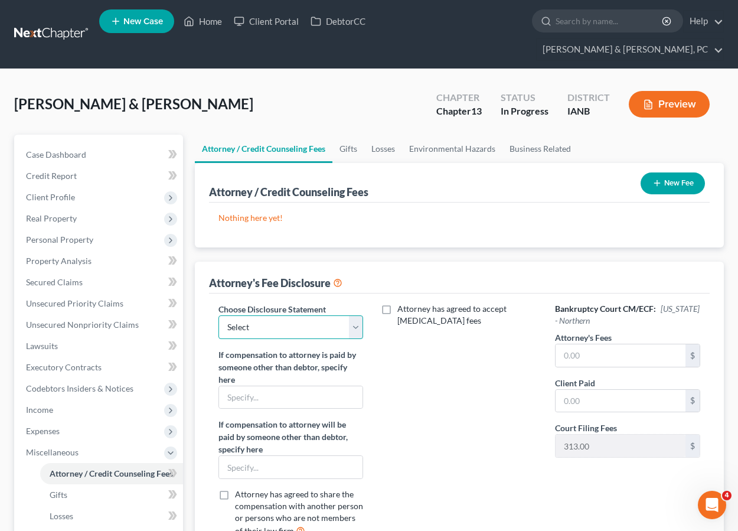
click at [304, 315] on select "Select Compensation Statement" at bounding box center [290, 327] width 145 height 24
click at [218, 315] on select "Select Compensation Statement" at bounding box center [290, 327] width 145 height 24
click at [680, 172] on button "New Fee" at bounding box center [673, 183] width 64 height 22
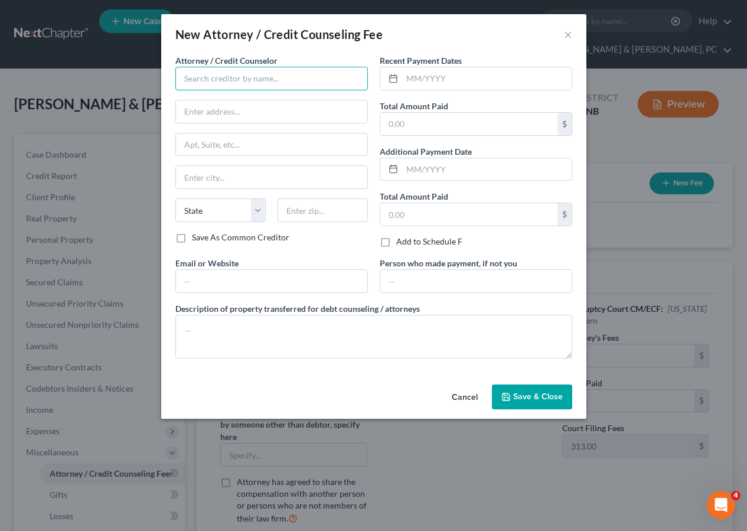
click at [190, 80] on input "text" at bounding box center [271, 79] width 192 height 24
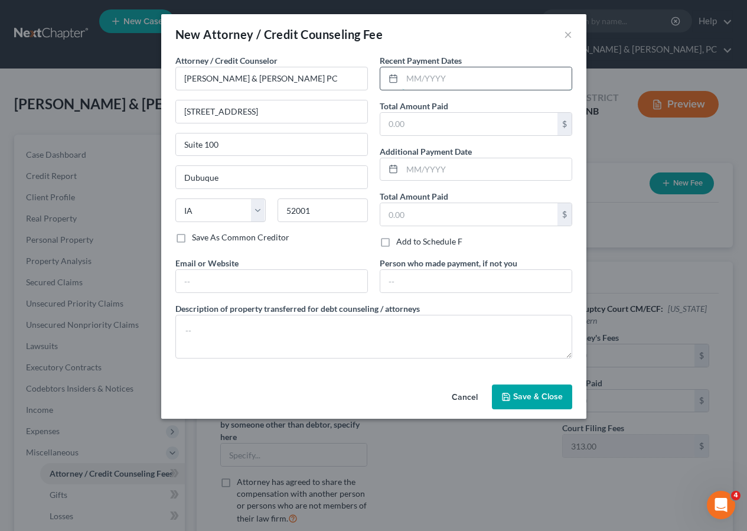
click at [418, 74] on input "text" at bounding box center [486, 78] width 169 height 22
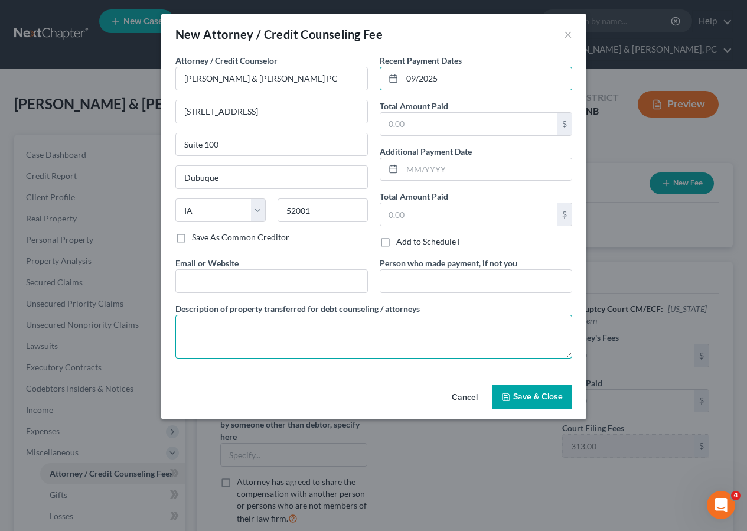
click at [309, 353] on textarea at bounding box center [373, 337] width 397 height 44
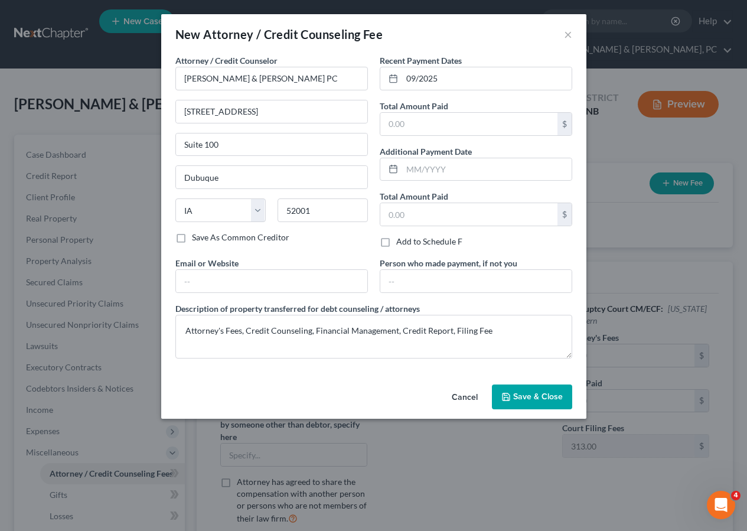
click at [515, 399] on span "Save & Close" at bounding box center [538, 396] width 50 height 10
